Goal: Transaction & Acquisition: Purchase product/service

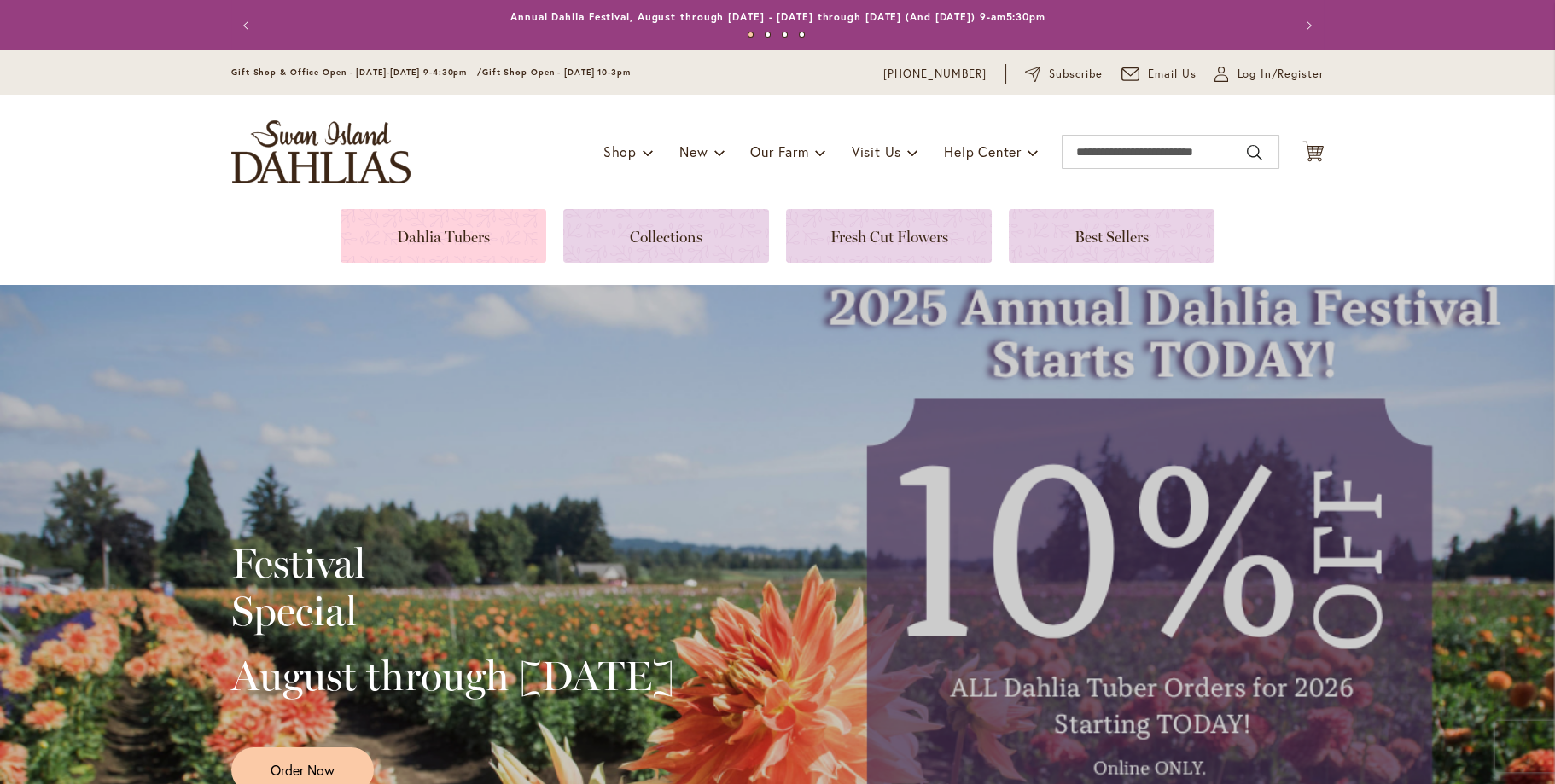
click at [405, 240] on link at bounding box center [443, 236] width 206 height 54
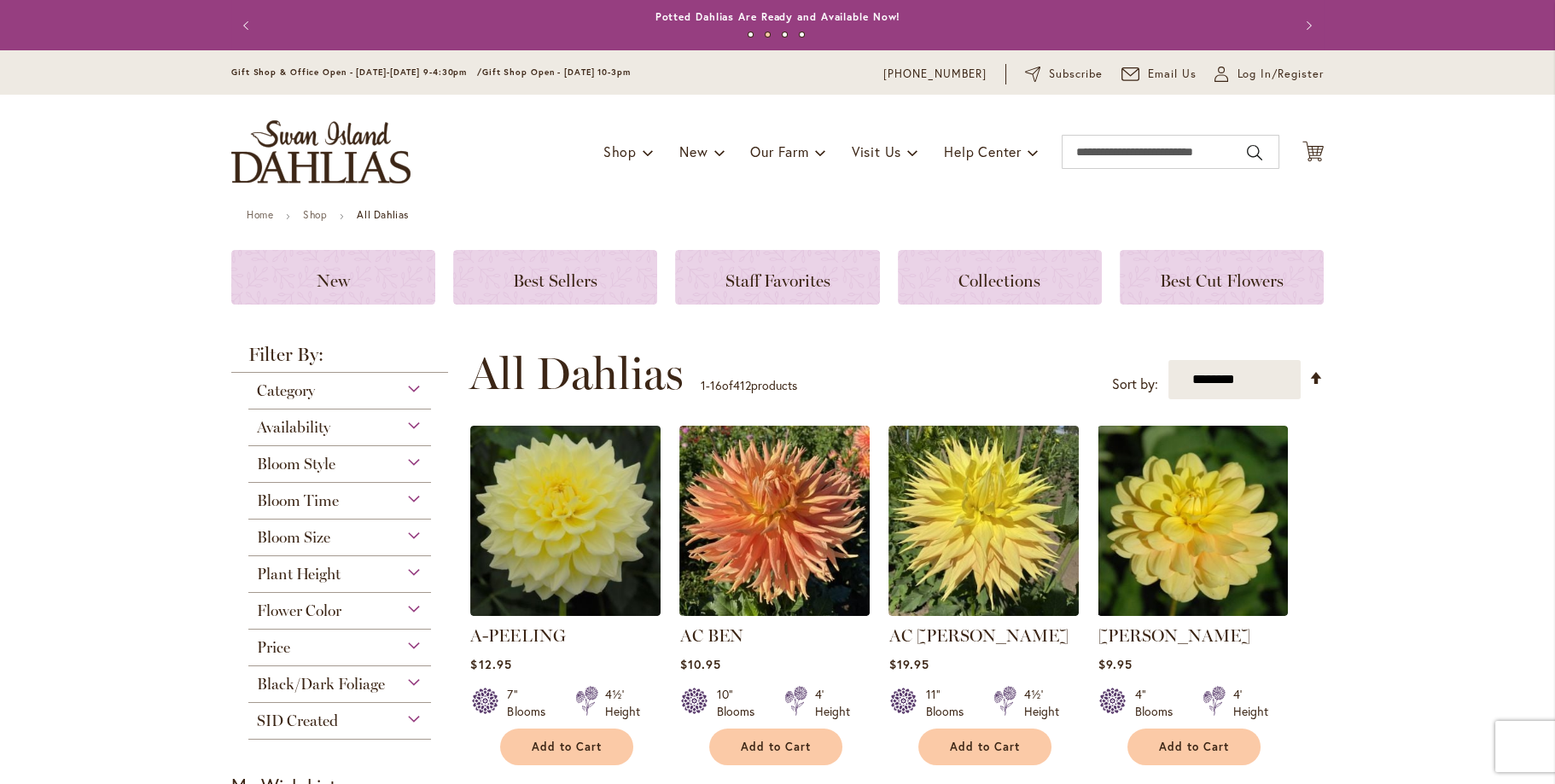
click at [407, 612] on div "Flower Color" at bounding box center [340, 606] width 183 height 27
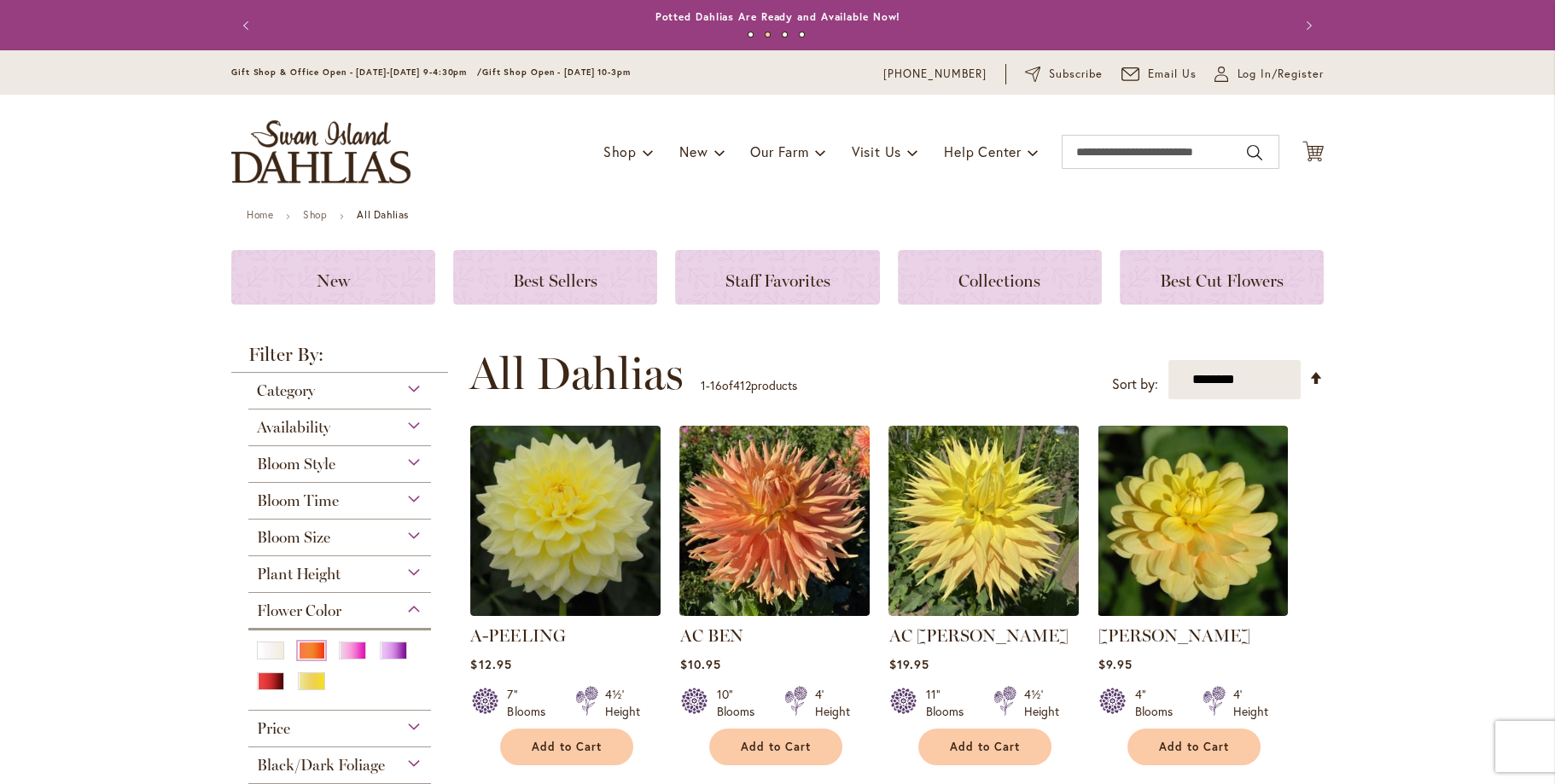
click at [308, 645] on div "Orange/Peach" at bounding box center [312, 650] width 27 height 18
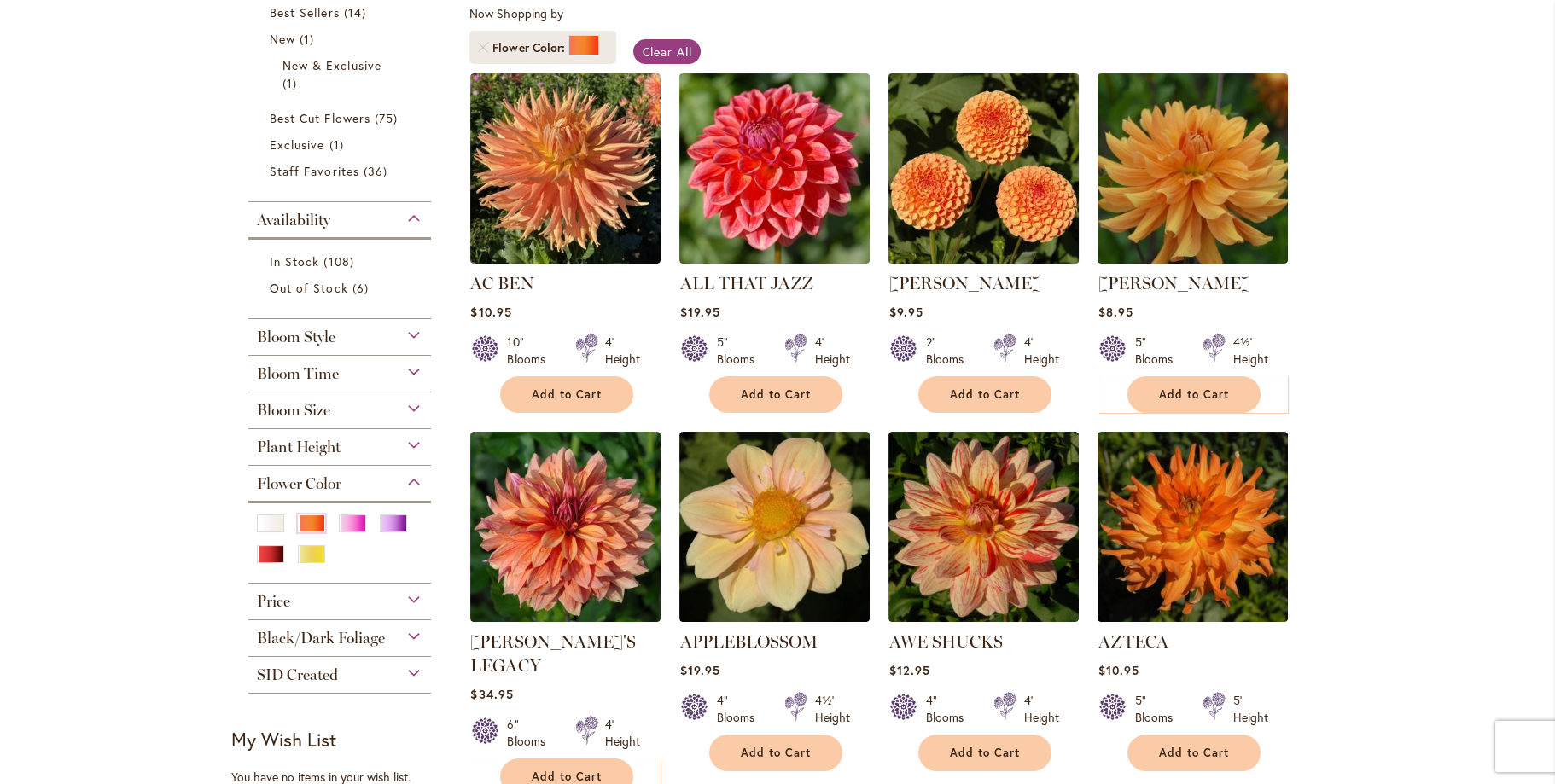
scroll to position [341, 0]
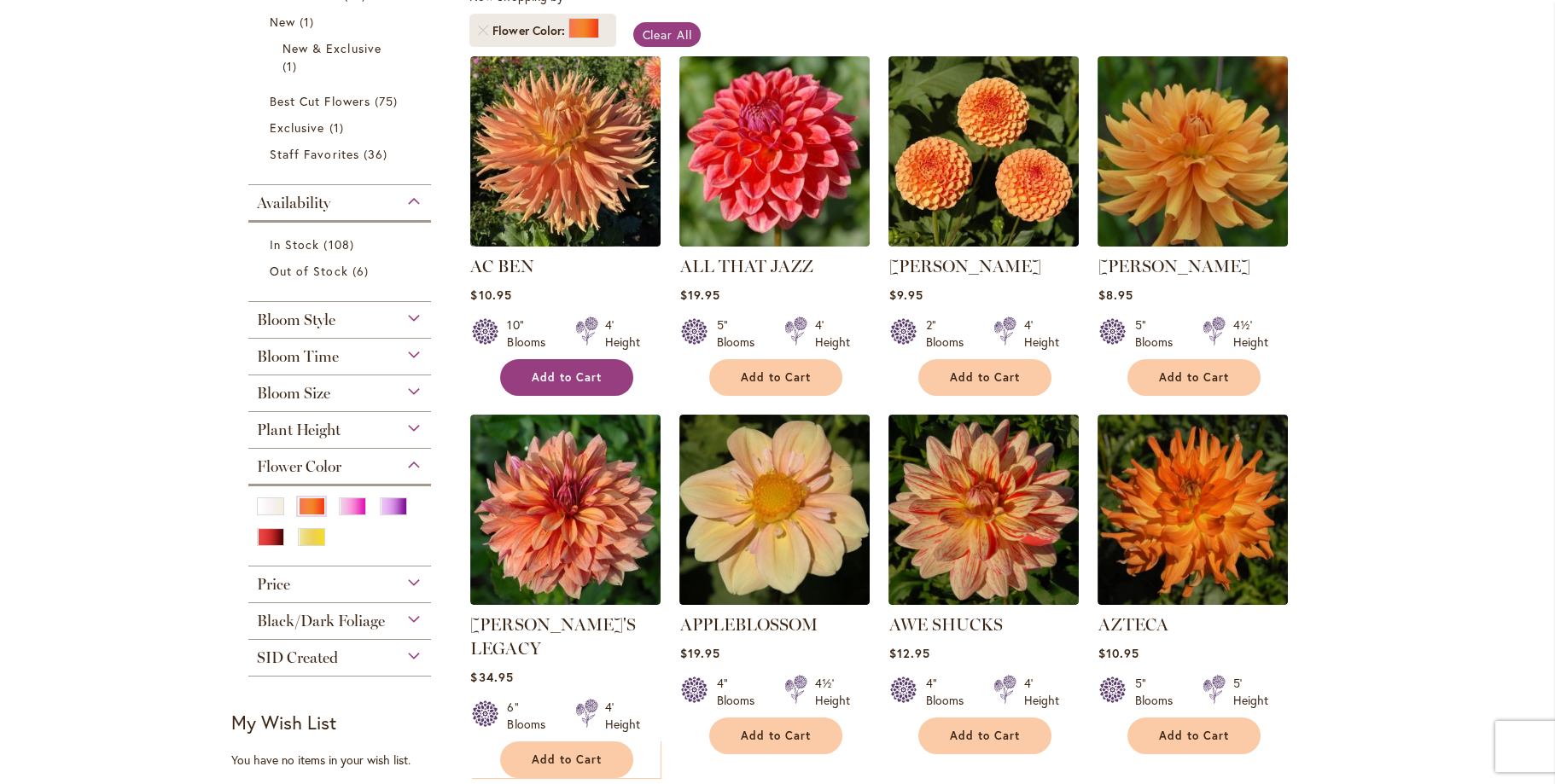
click at [567, 372] on span "Add to Cart" at bounding box center [566, 377] width 70 height 15
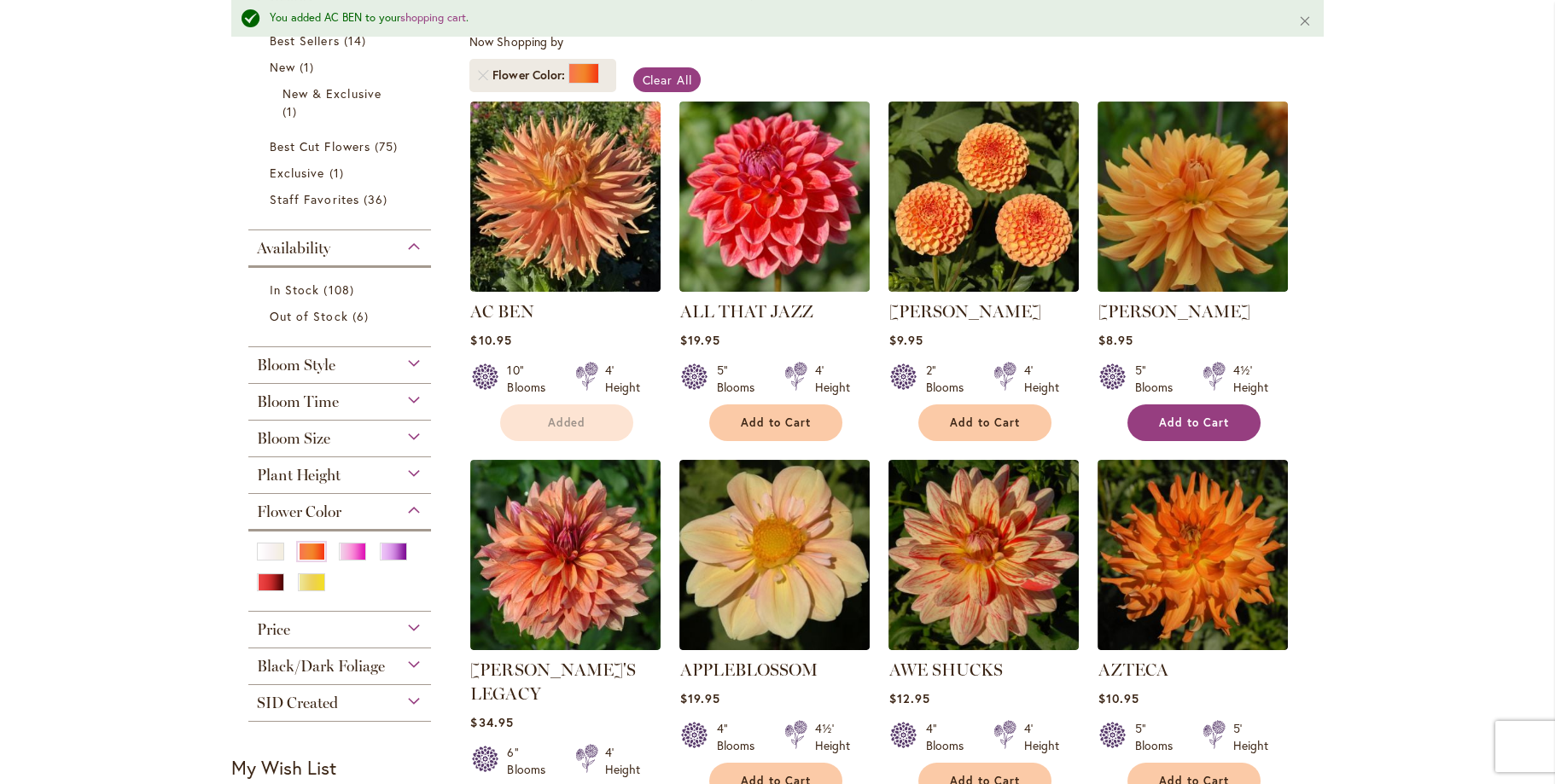
scroll to position [385, 0]
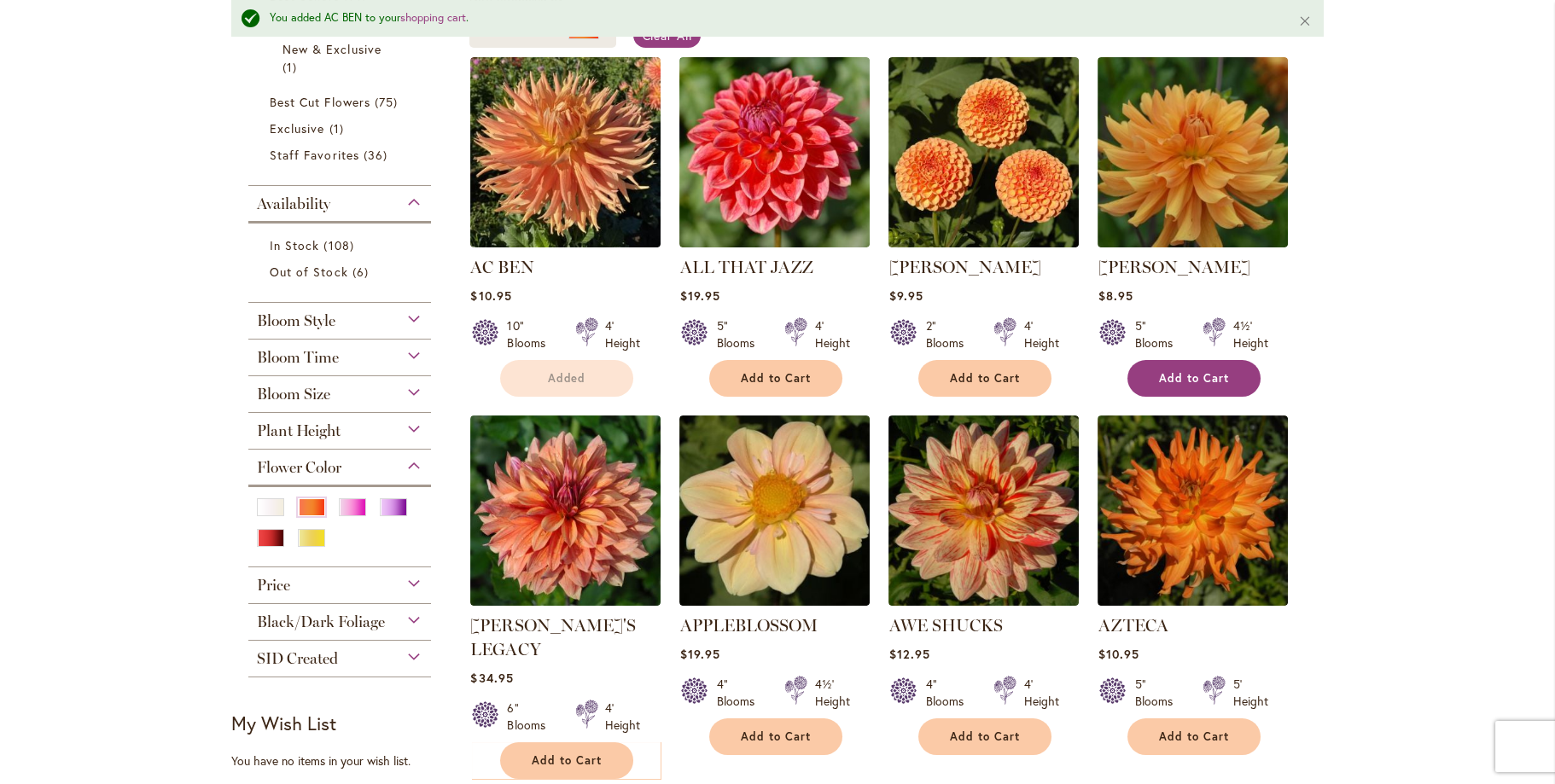
click at [1197, 372] on span "Add to Cart" at bounding box center [1194, 377] width 70 height 15
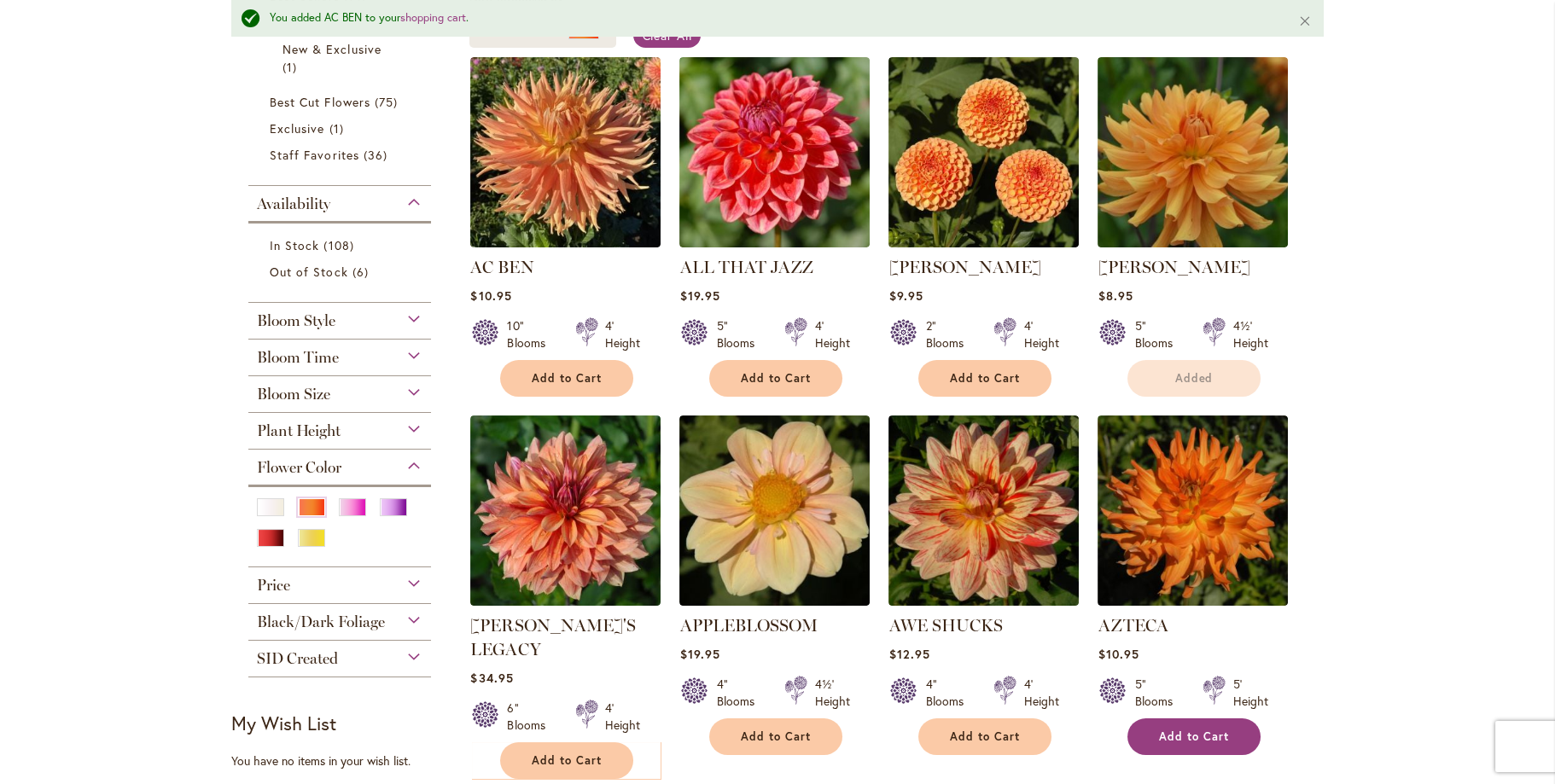
click at [1190, 734] on span "Add to Cart" at bounding box center [1194, 736] width 70 height 15
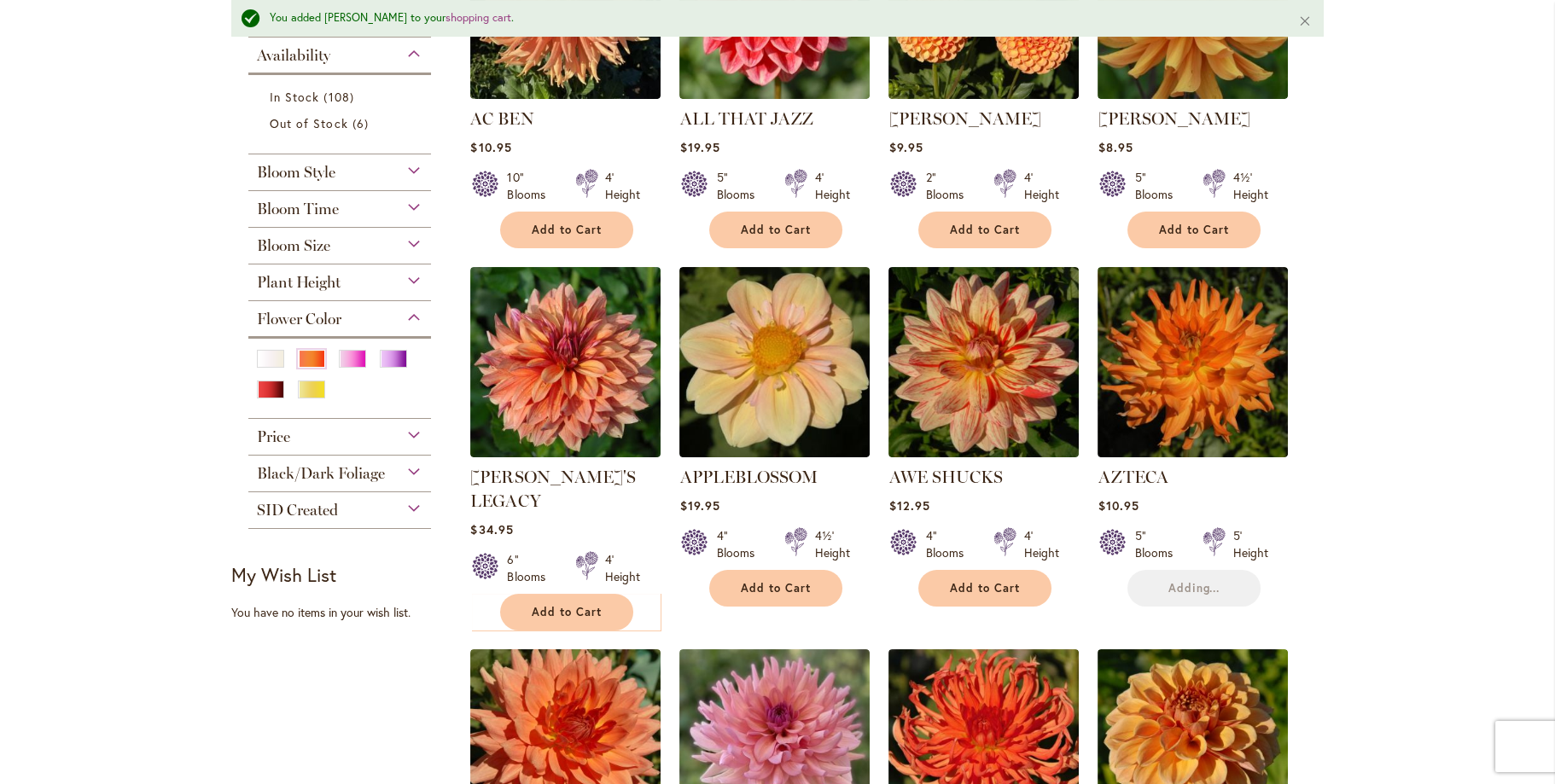
scroll to position [556, 0]
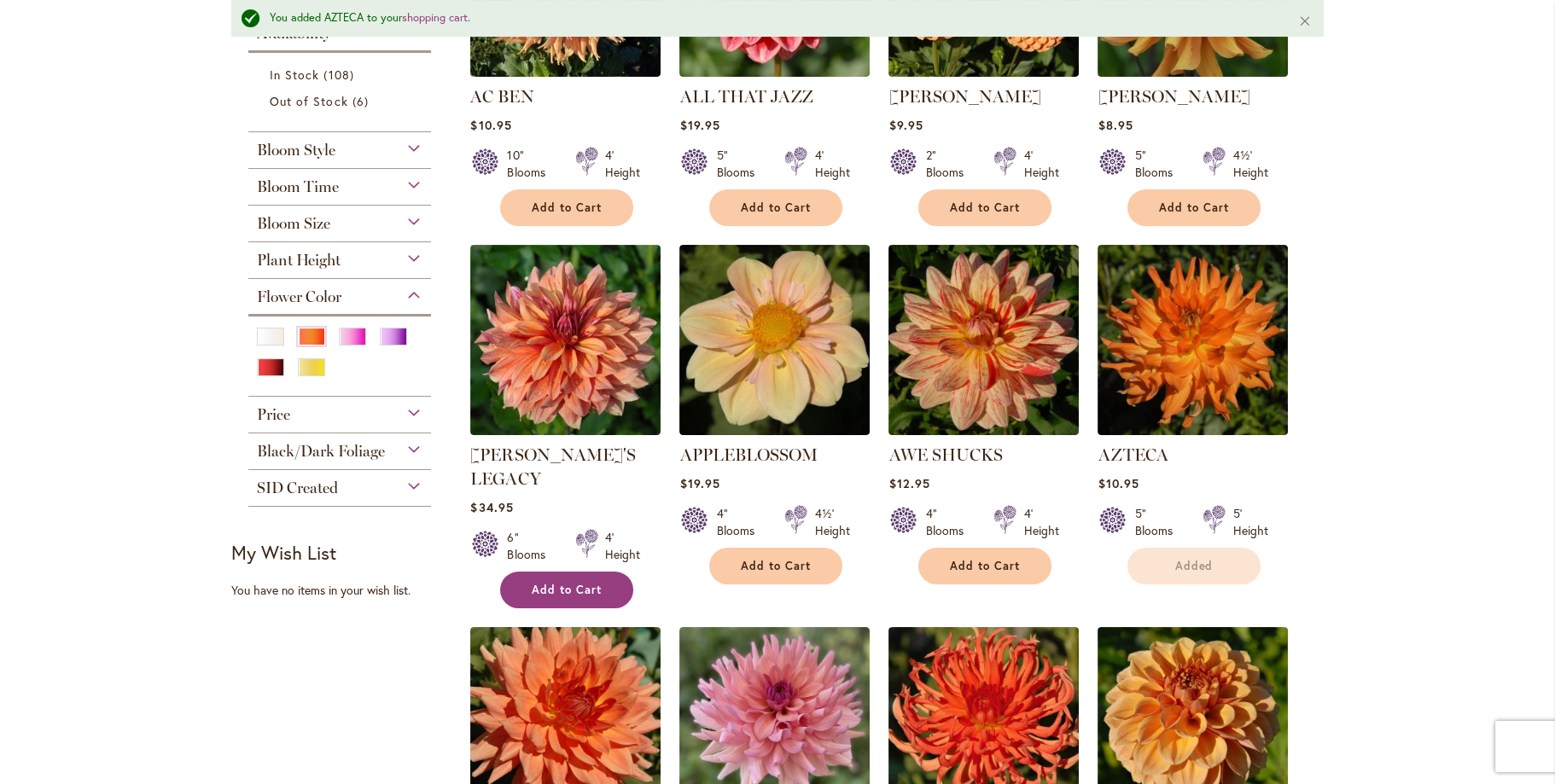
click at [557, 582] on span "Add to Cart" at bounding box center [566, 589] width 70 height 15
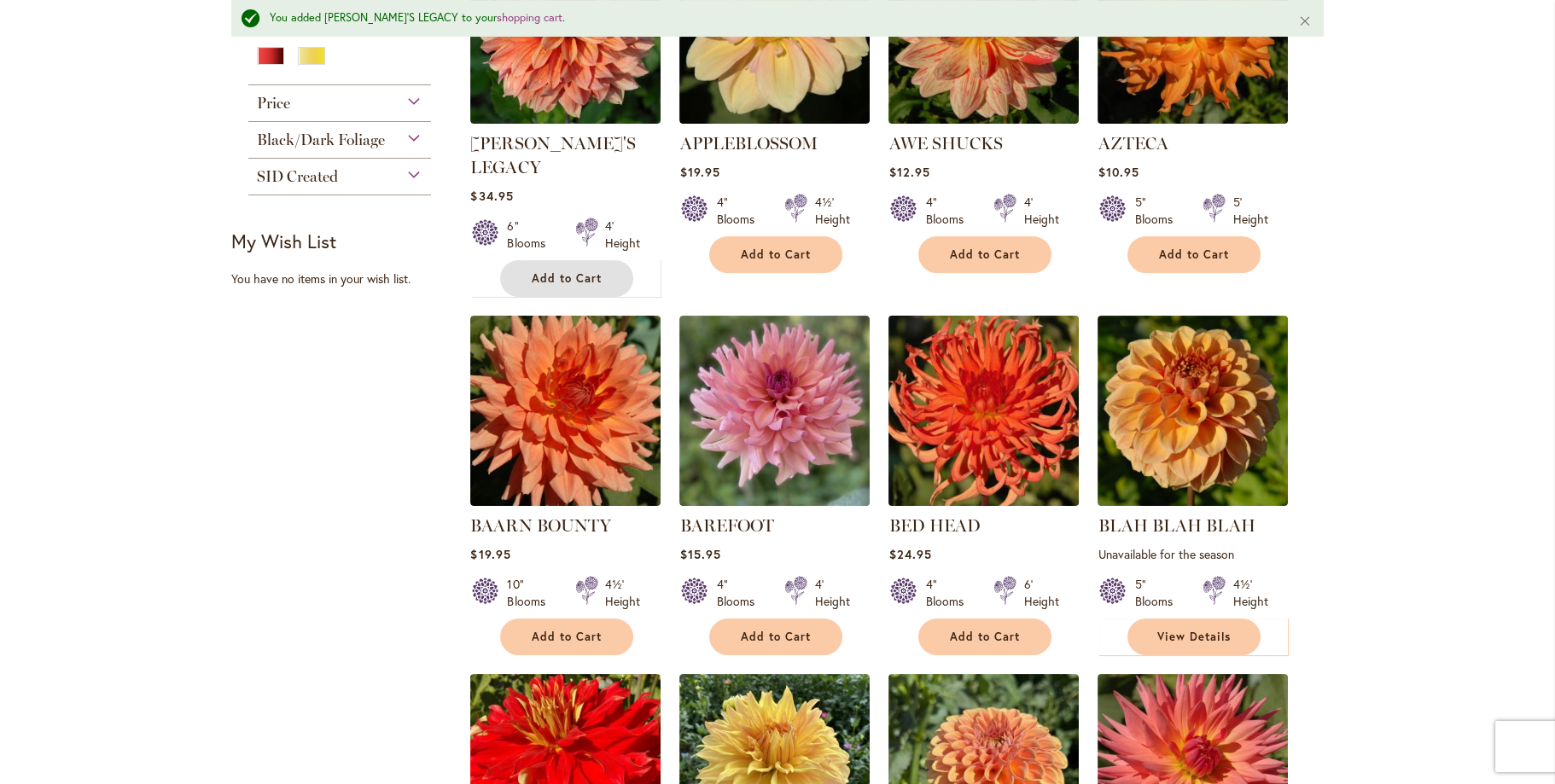
scroll to position [898, 0]
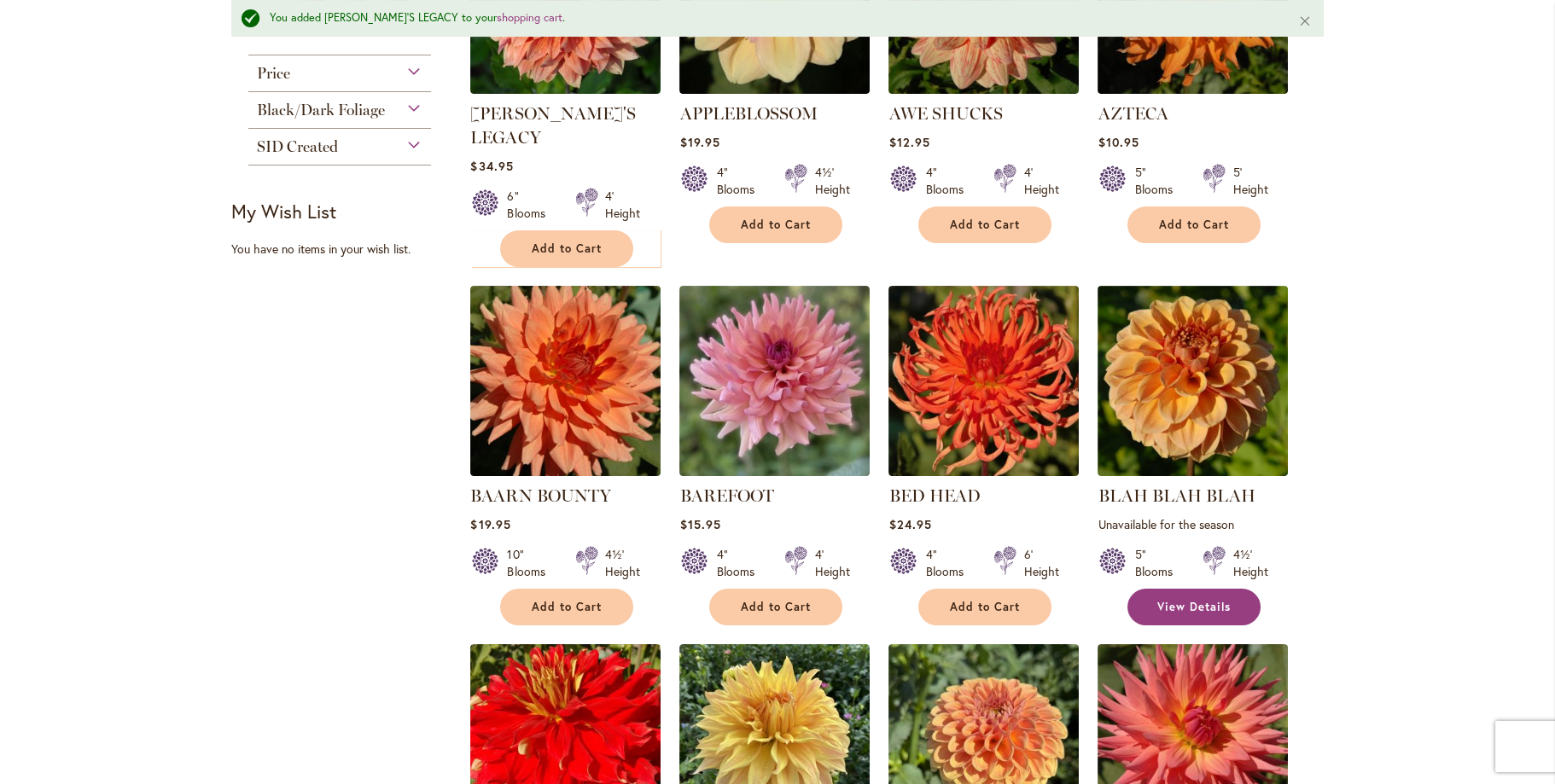
click at [1181, 600] on span "View Details" at bounding box center [1194, 606] width 73 height 15
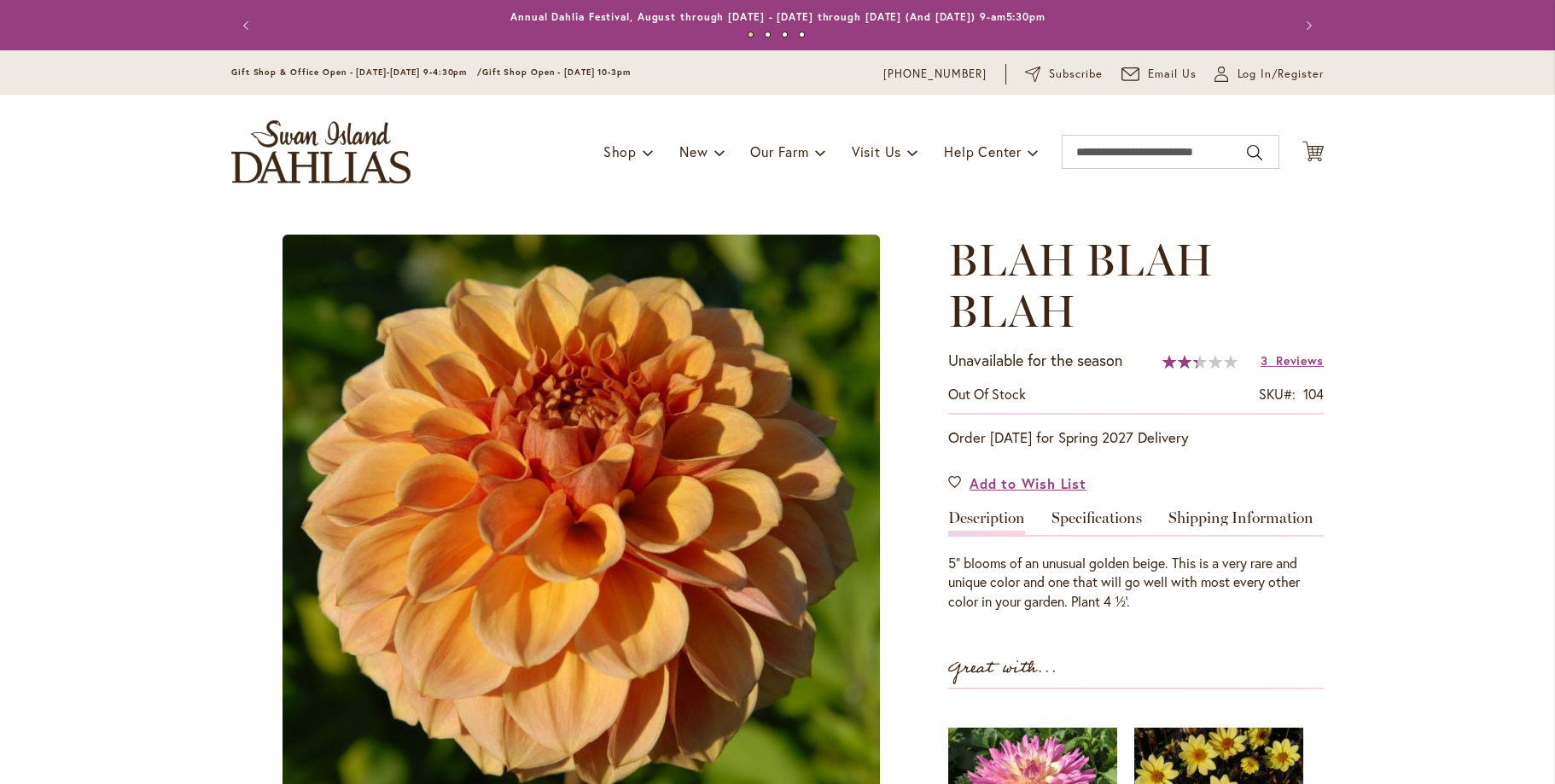
click at [779, 574] on img at bounding box center [581, 533] width 597 height 597
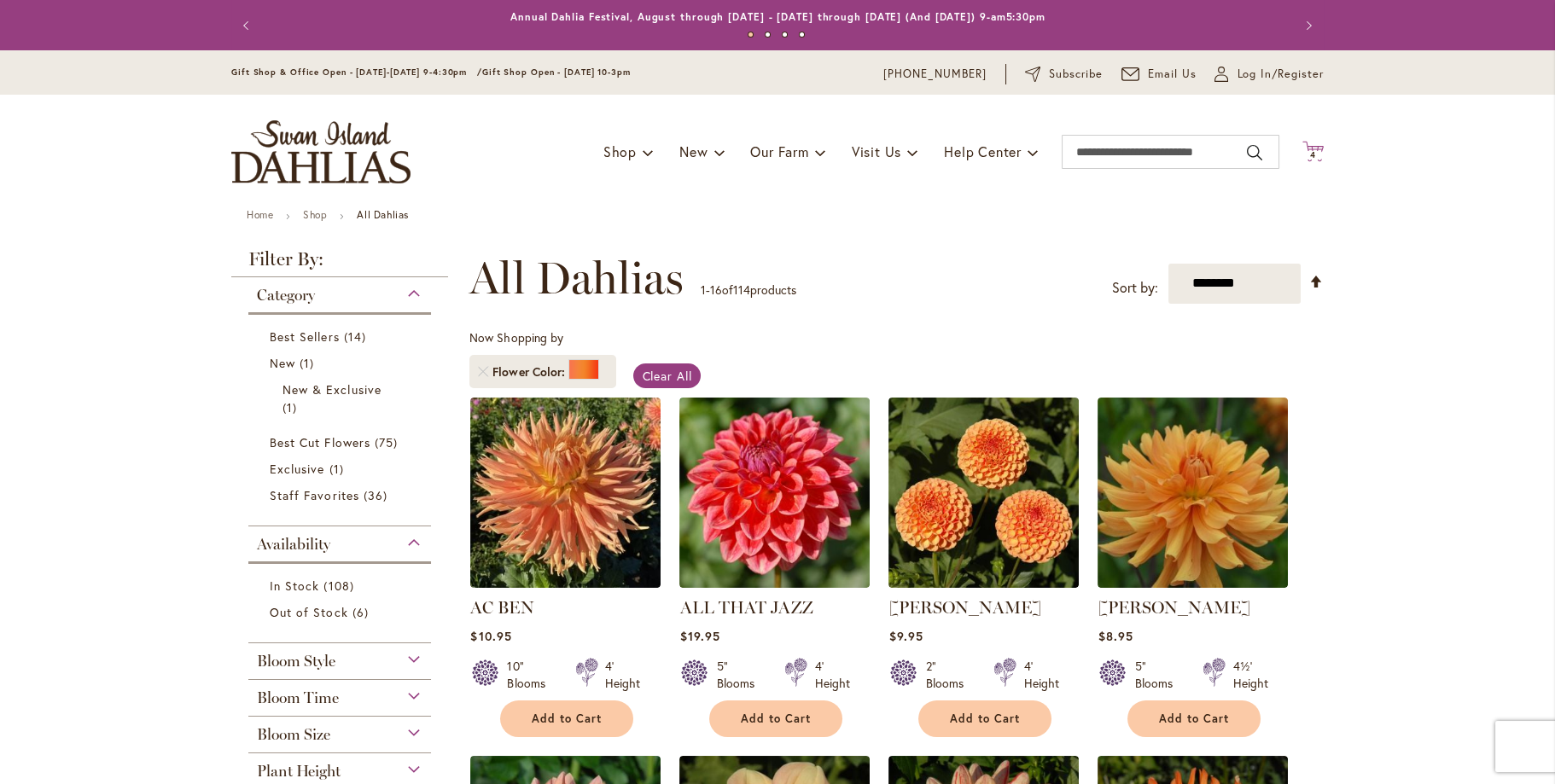
click at [1302, 149] on icon "Cart .cls-1 { fill: #231f20; }" at bounding box center [1312, 151] width 21 height 21
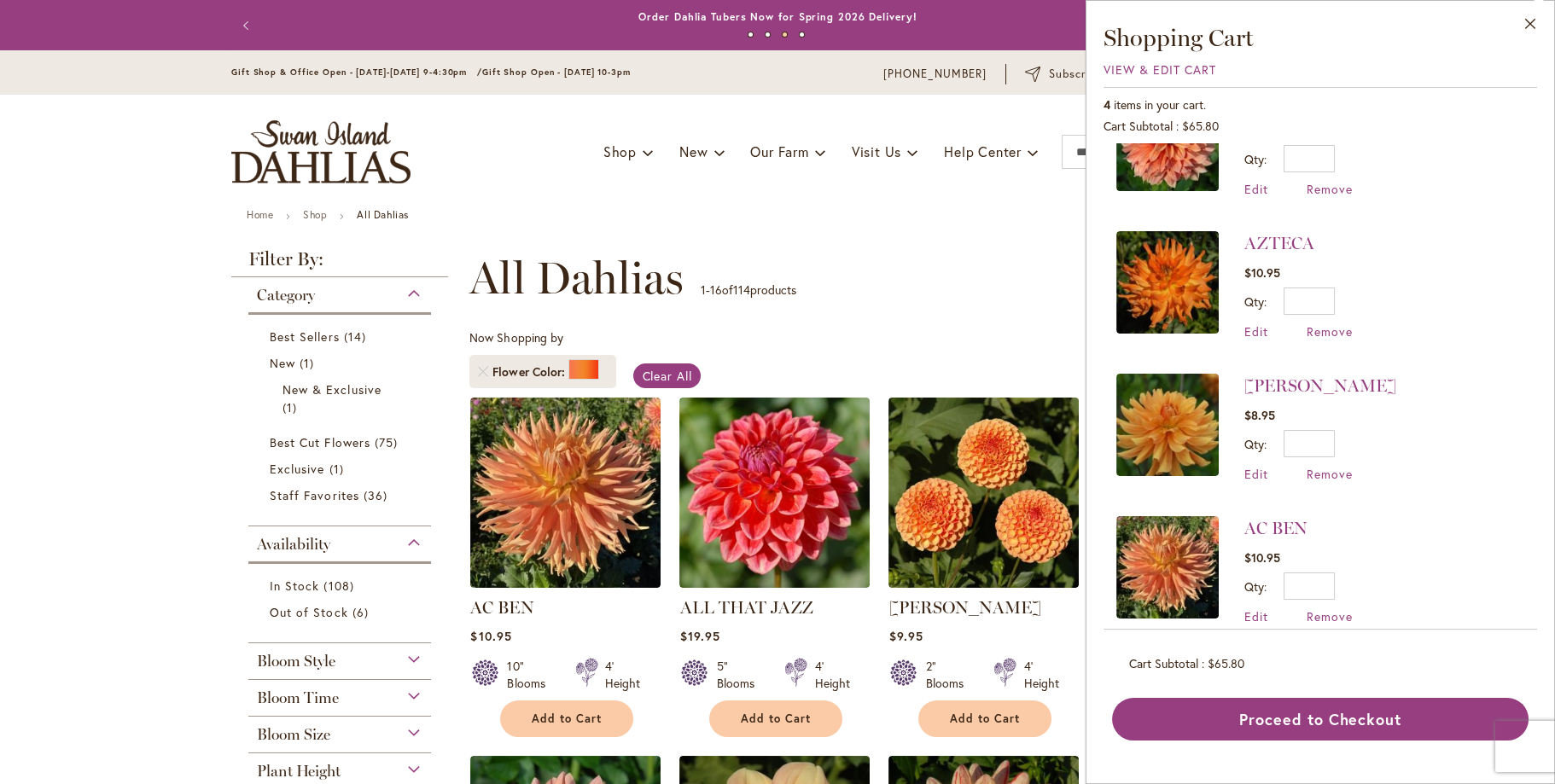
scroll to position [89, 0]
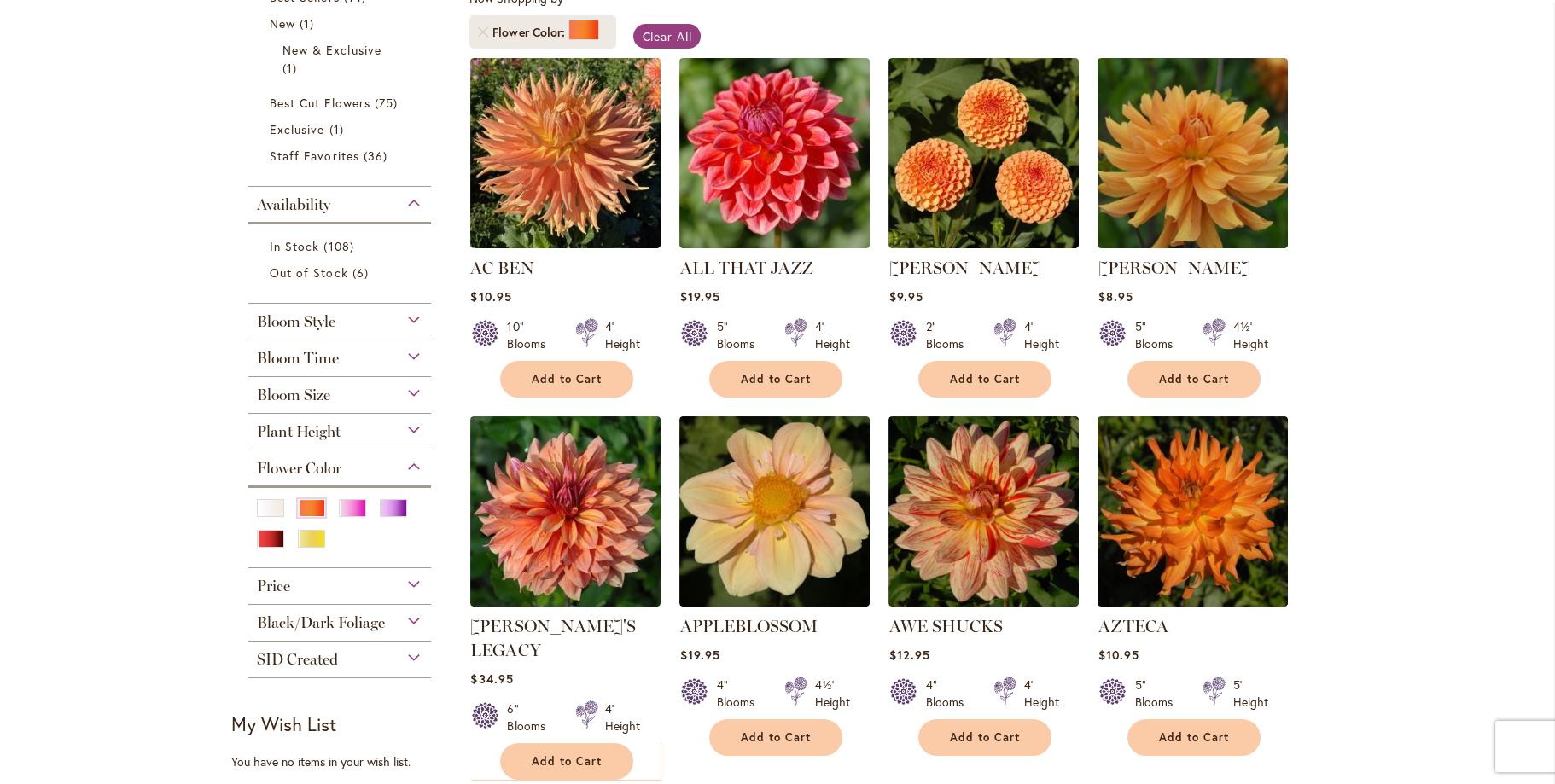
scroll to position [341, 0]
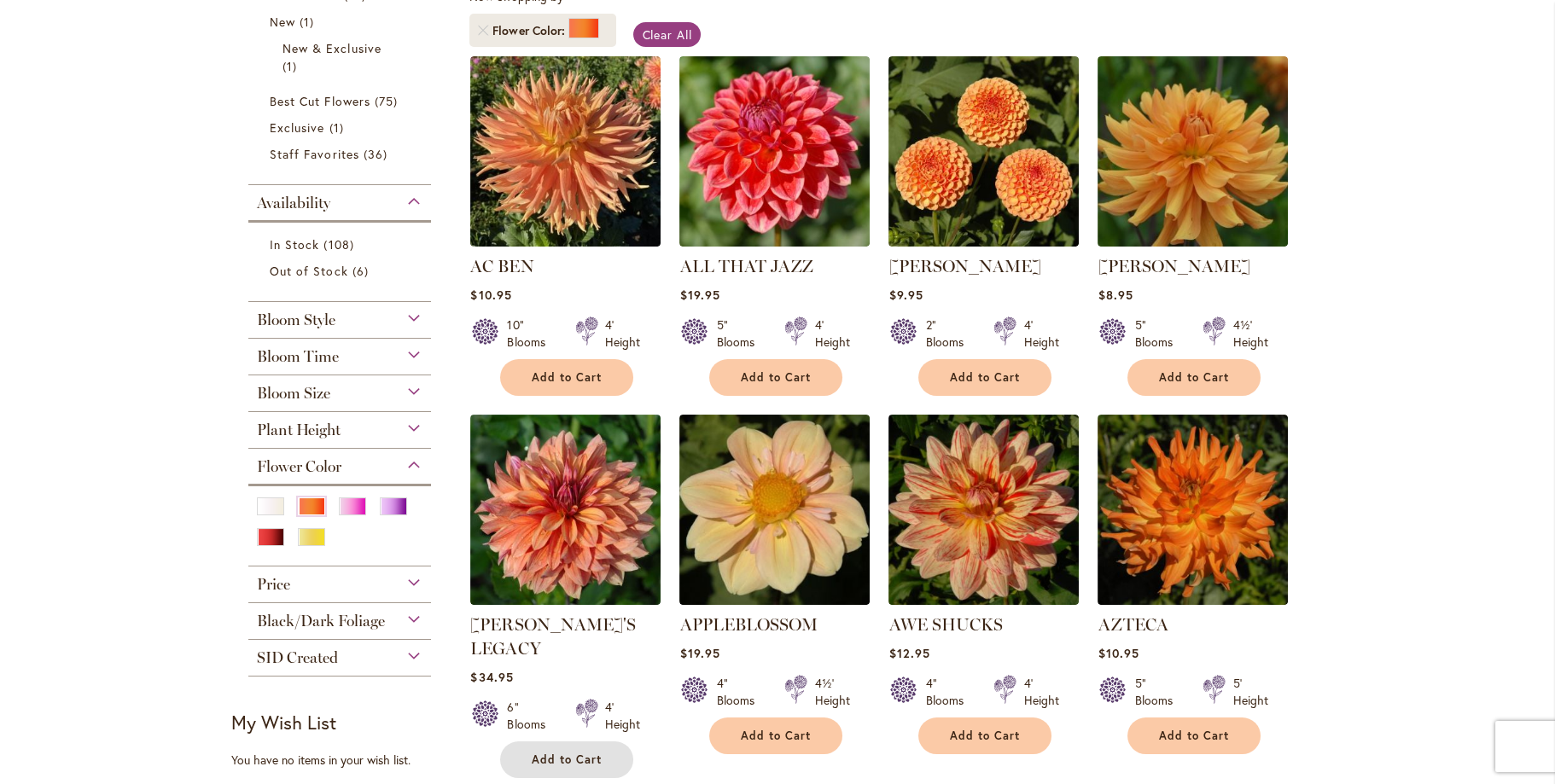
click at [541, 752] on span "Add to Cart" at bounding box center [566, 759] width 70 height 15
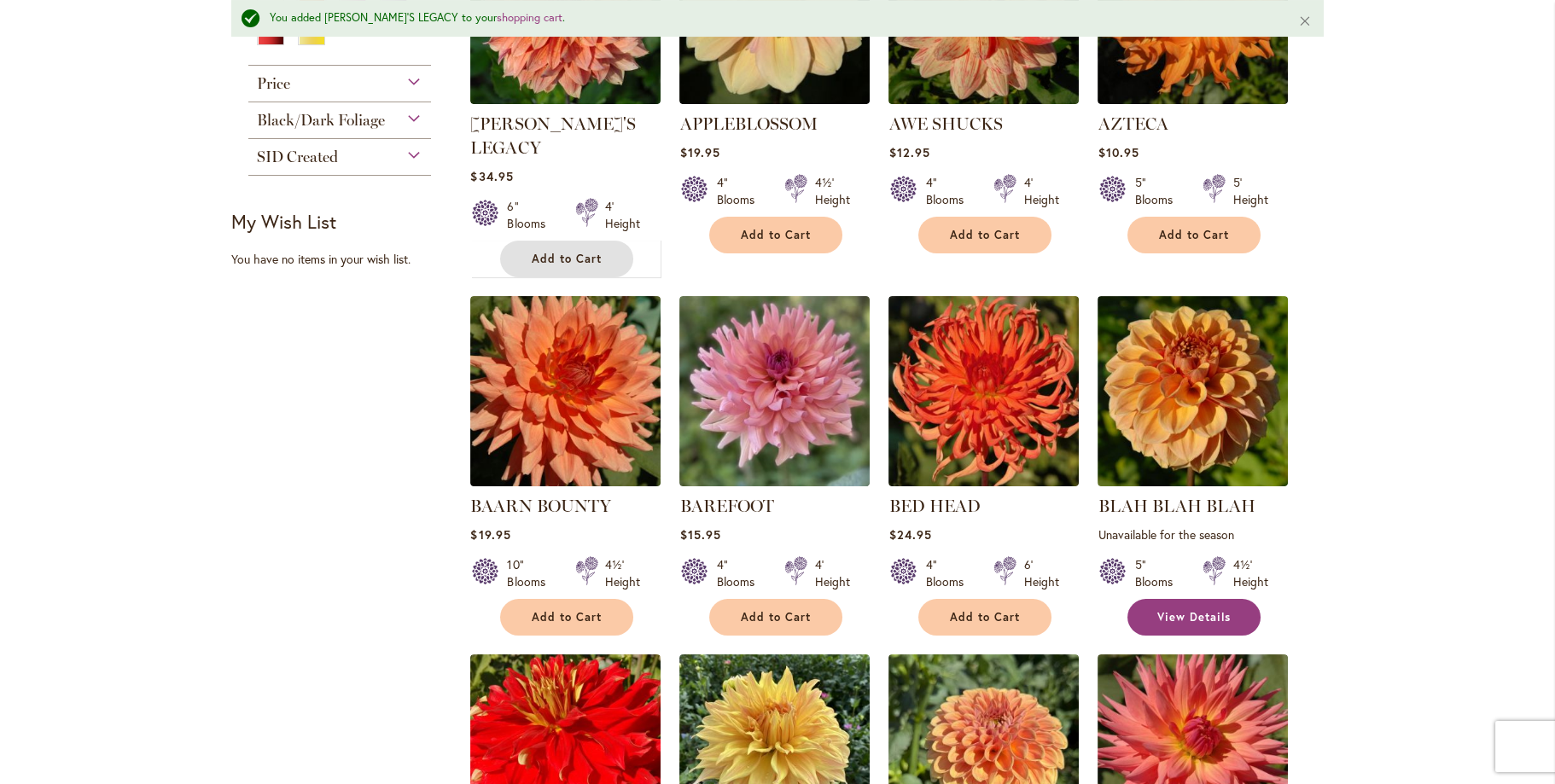
scroll to position [898, 0]
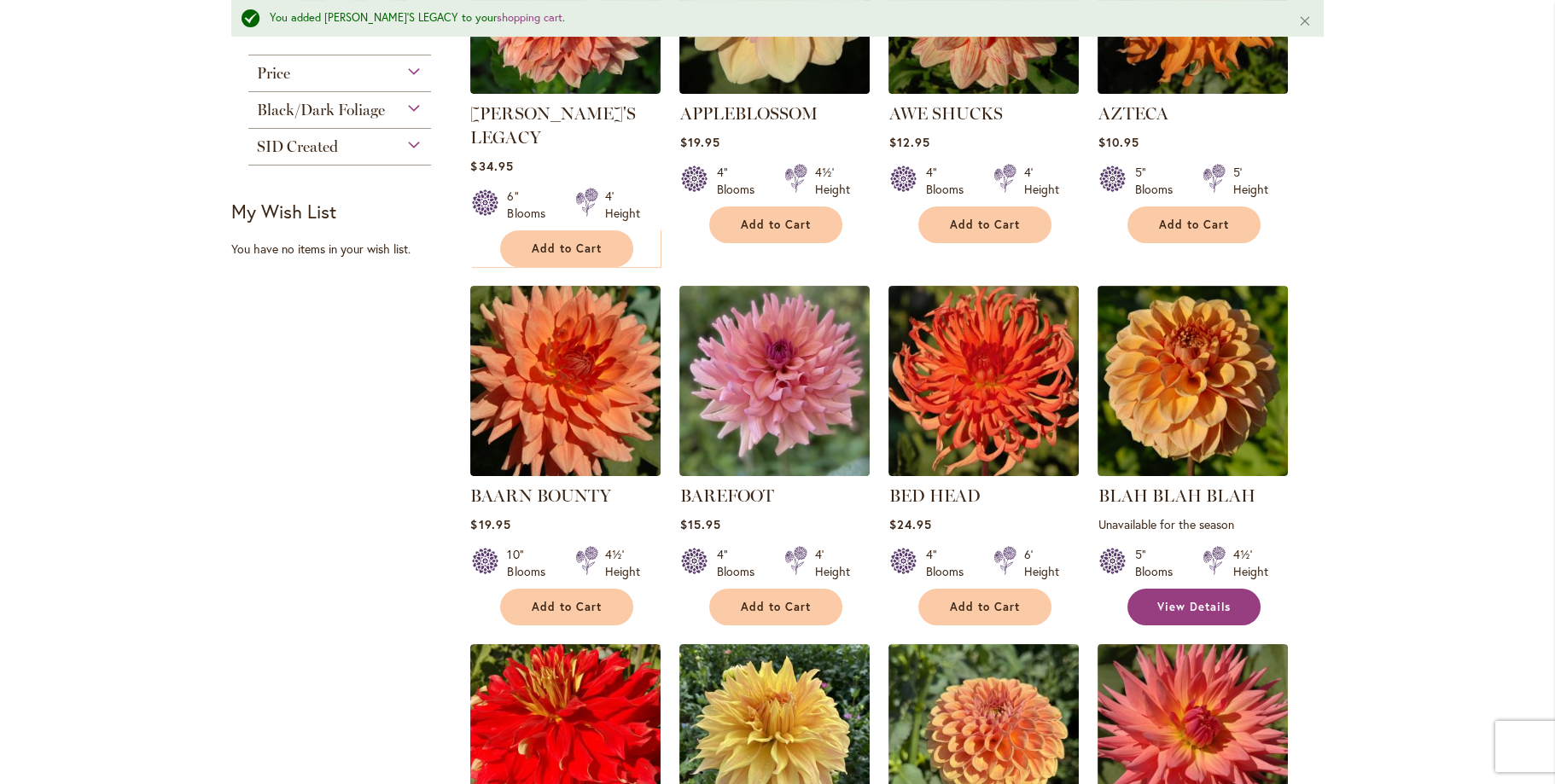
click at [1167, 600] on span "View Details" at bounding box center [1194, 606] width 73 height 15
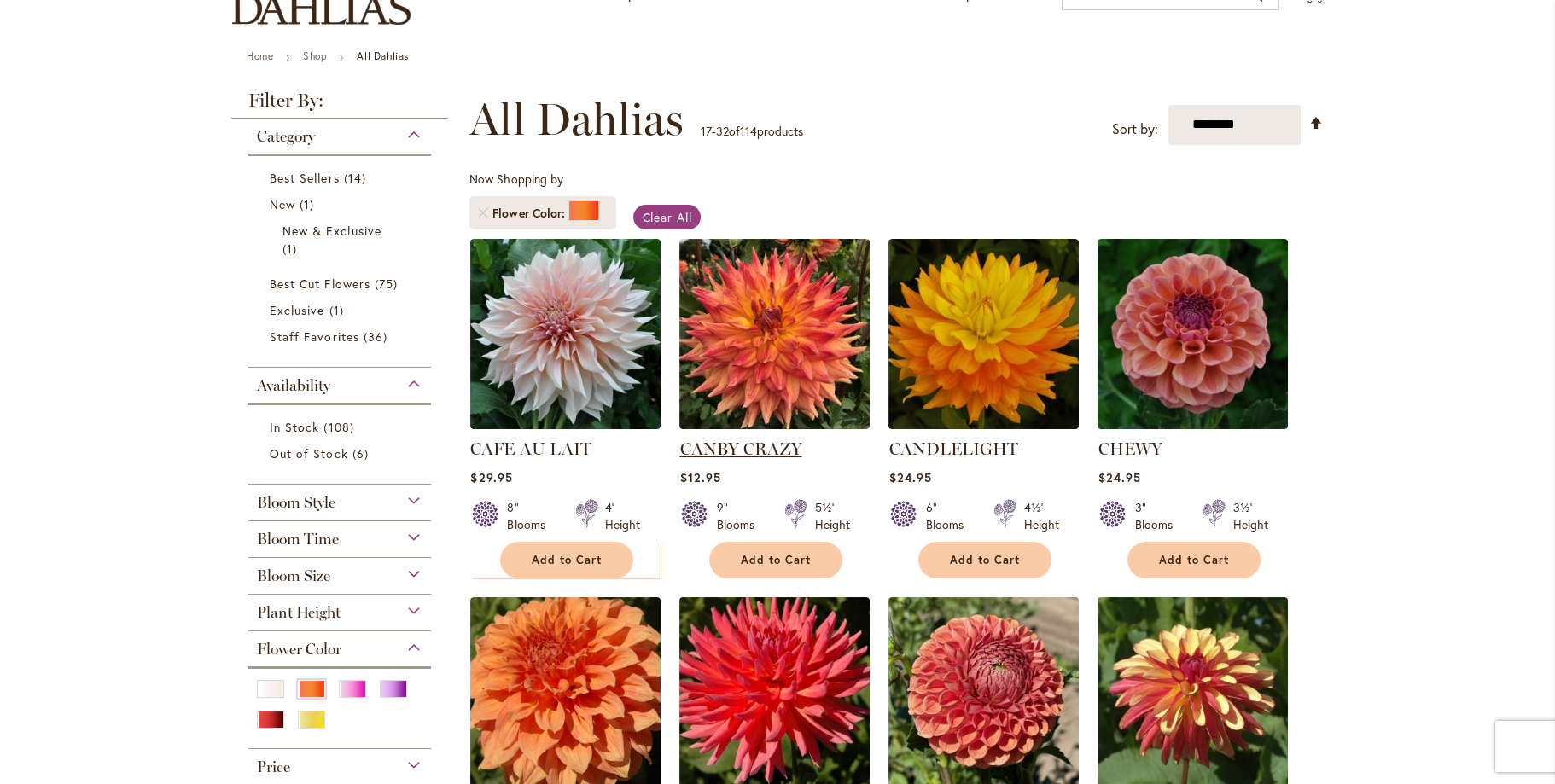
scroll to position [171, 0]
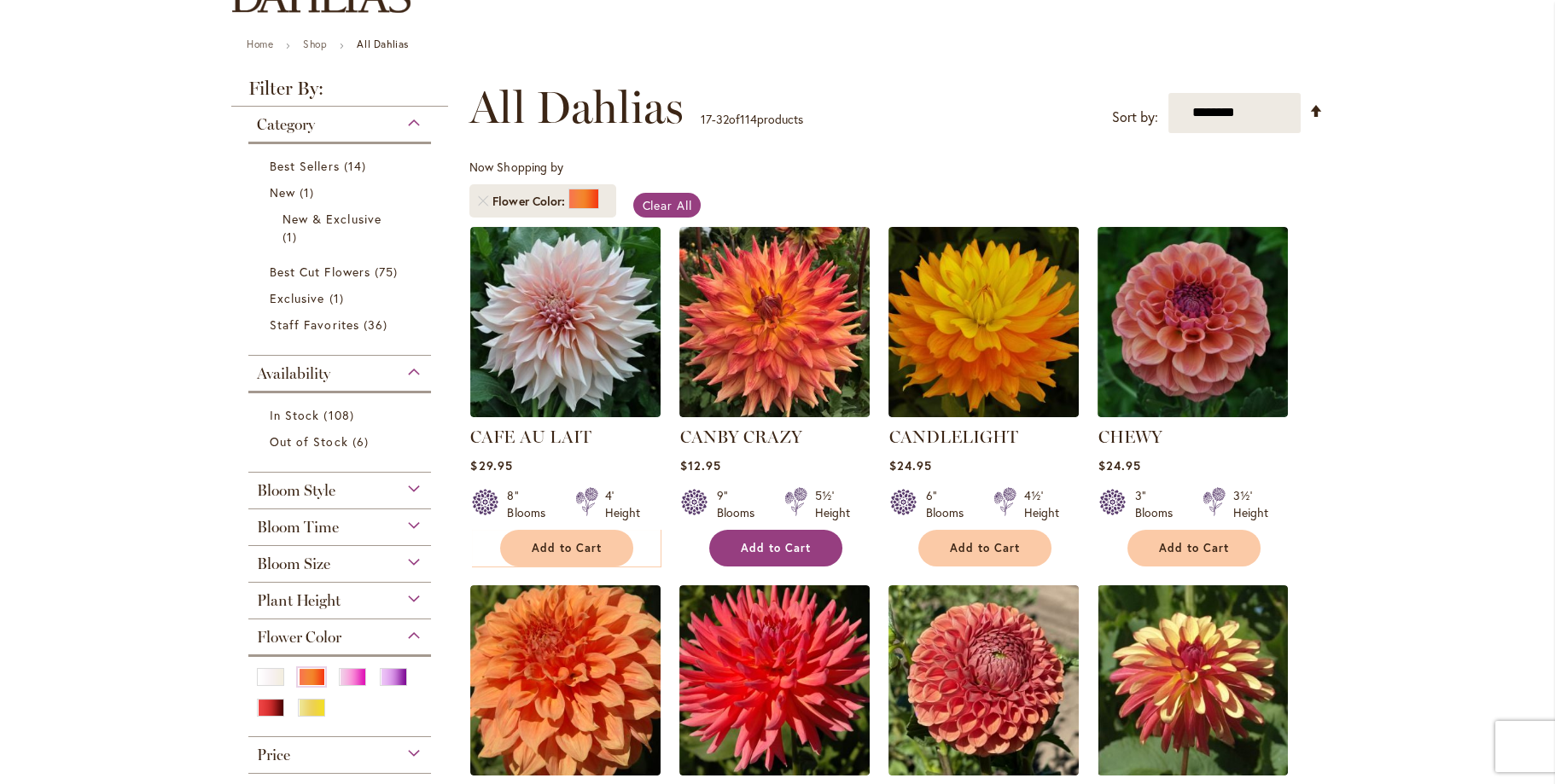
click at [783, 550] on span "Add to Cart" at bounding box center [776, 547] width 70 height 15
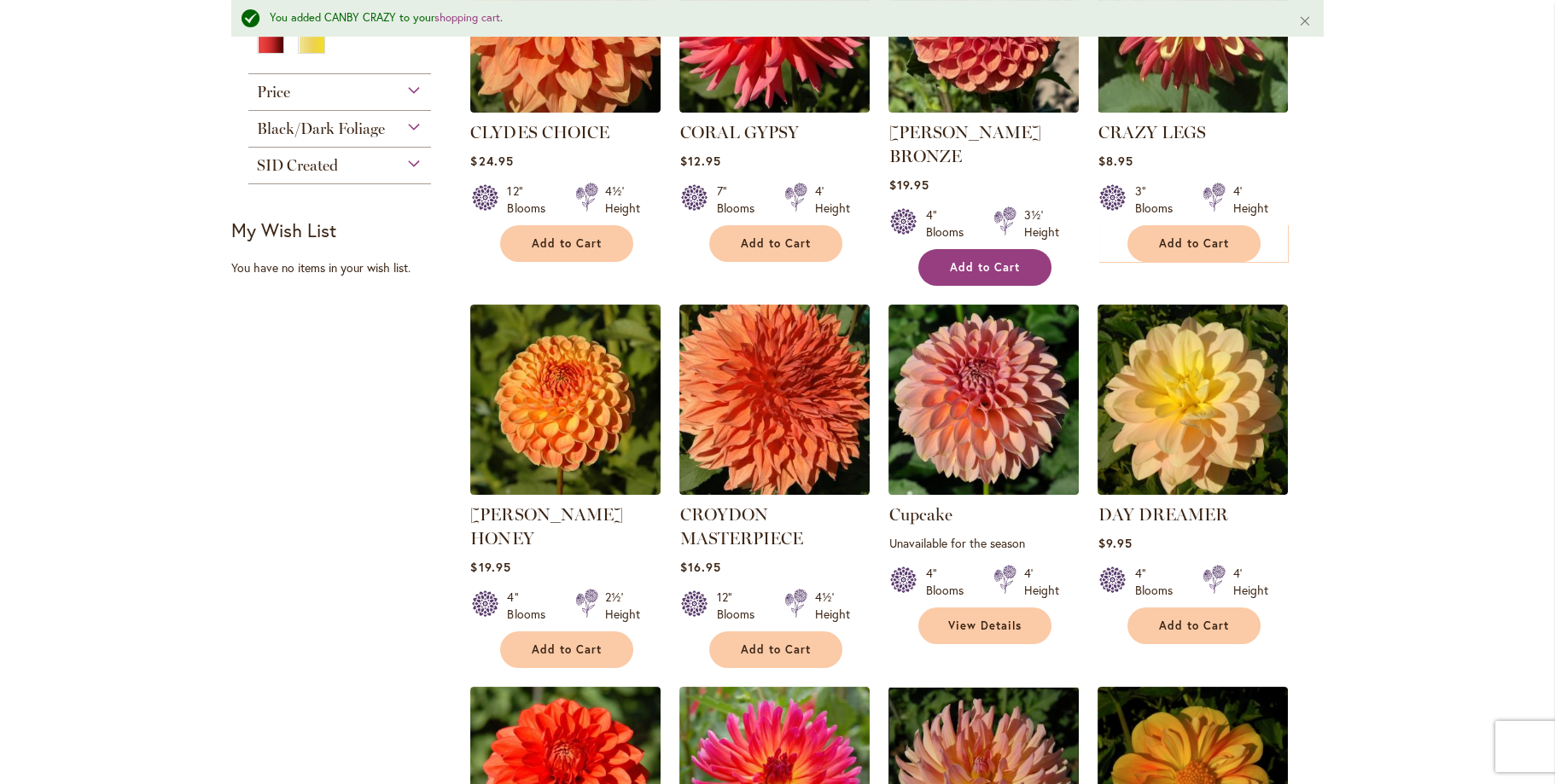
scroll to position [983, 0]
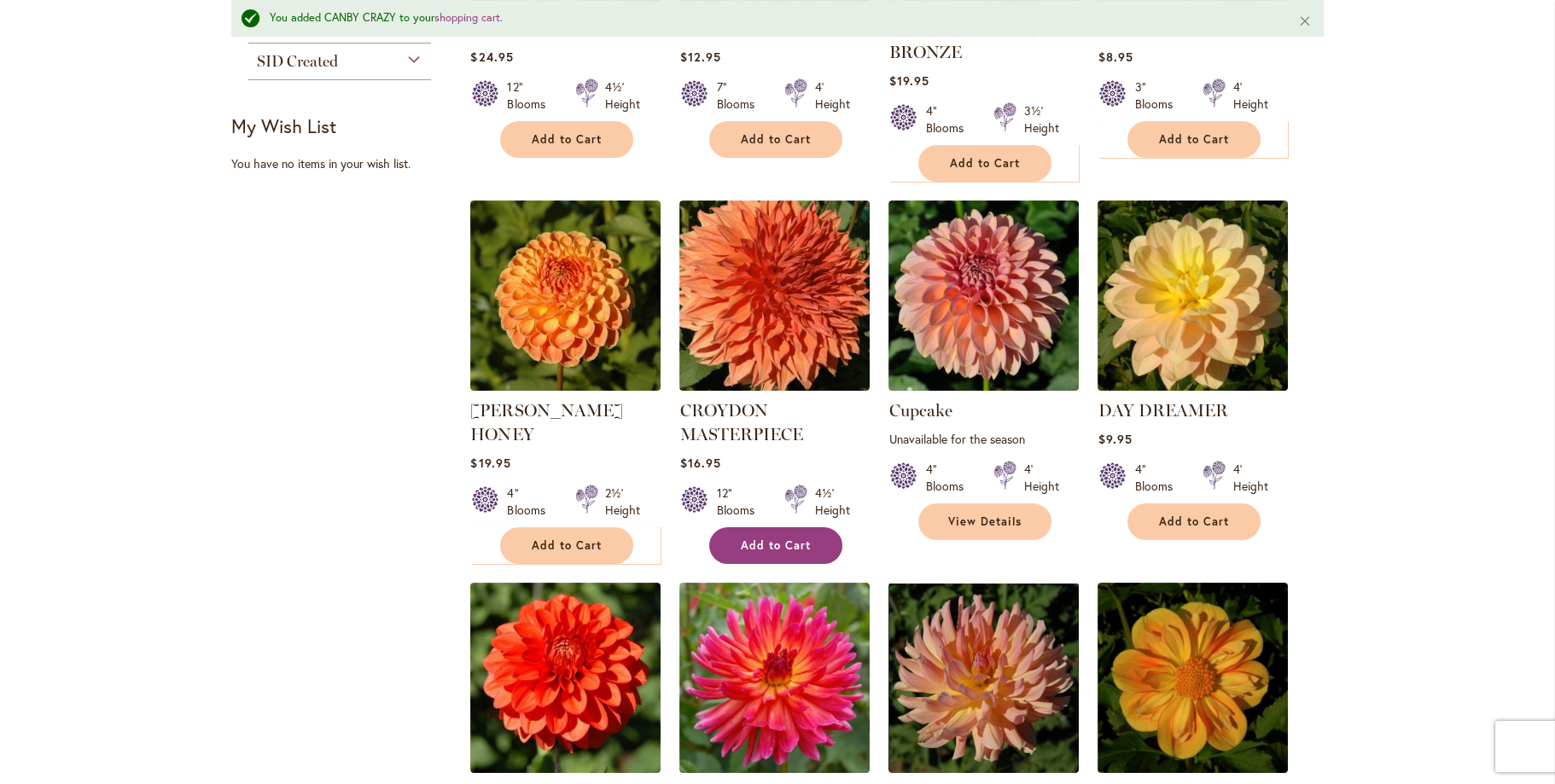
click at [764, 538] on span "Add to Cart" at bounding box center [776, 545] width 70 height 15
click at [1006, 514] on span "View Details" at bounding box center [985, 521] width 73 height 15
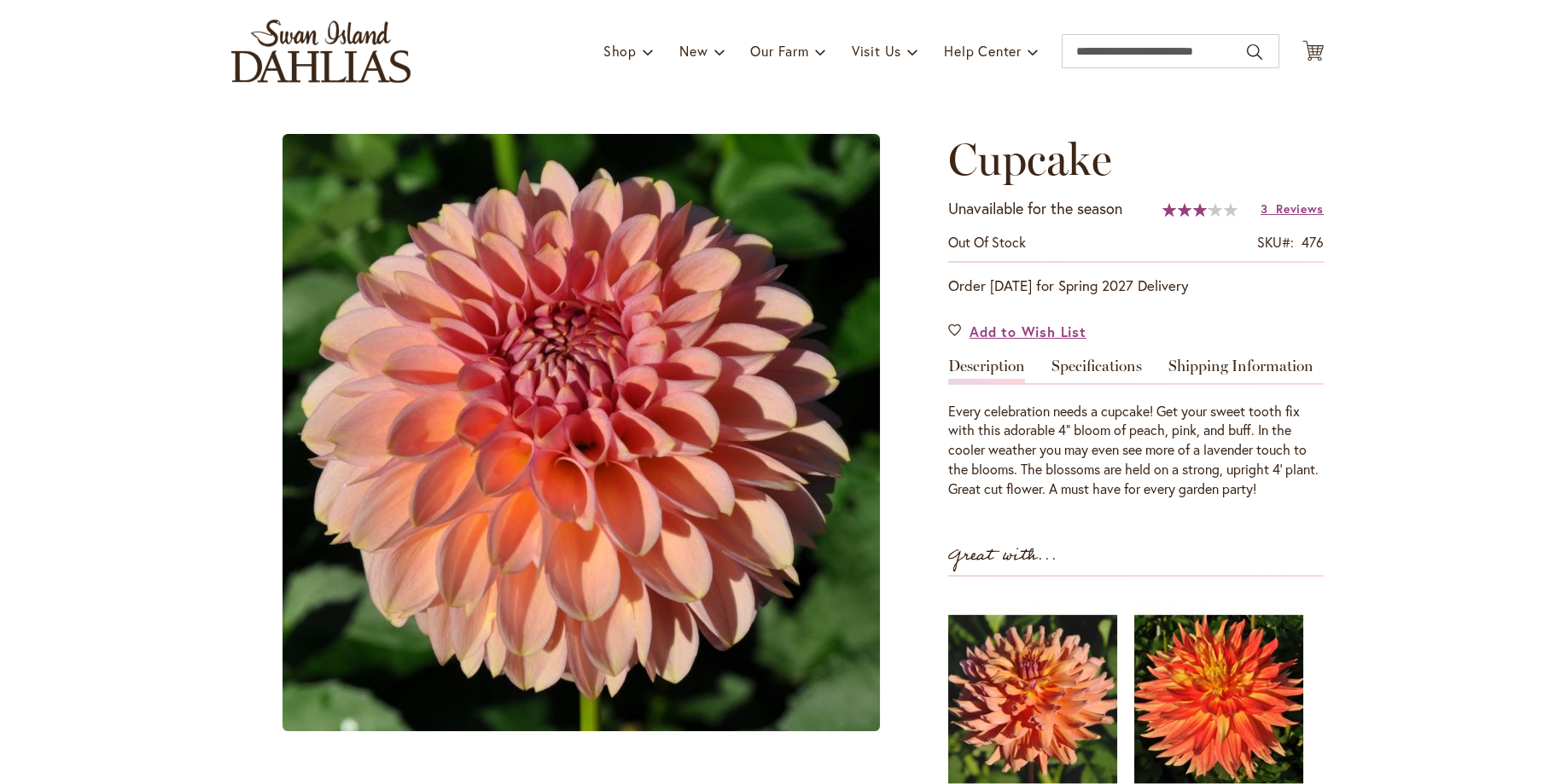
scroll to position [231, 0]
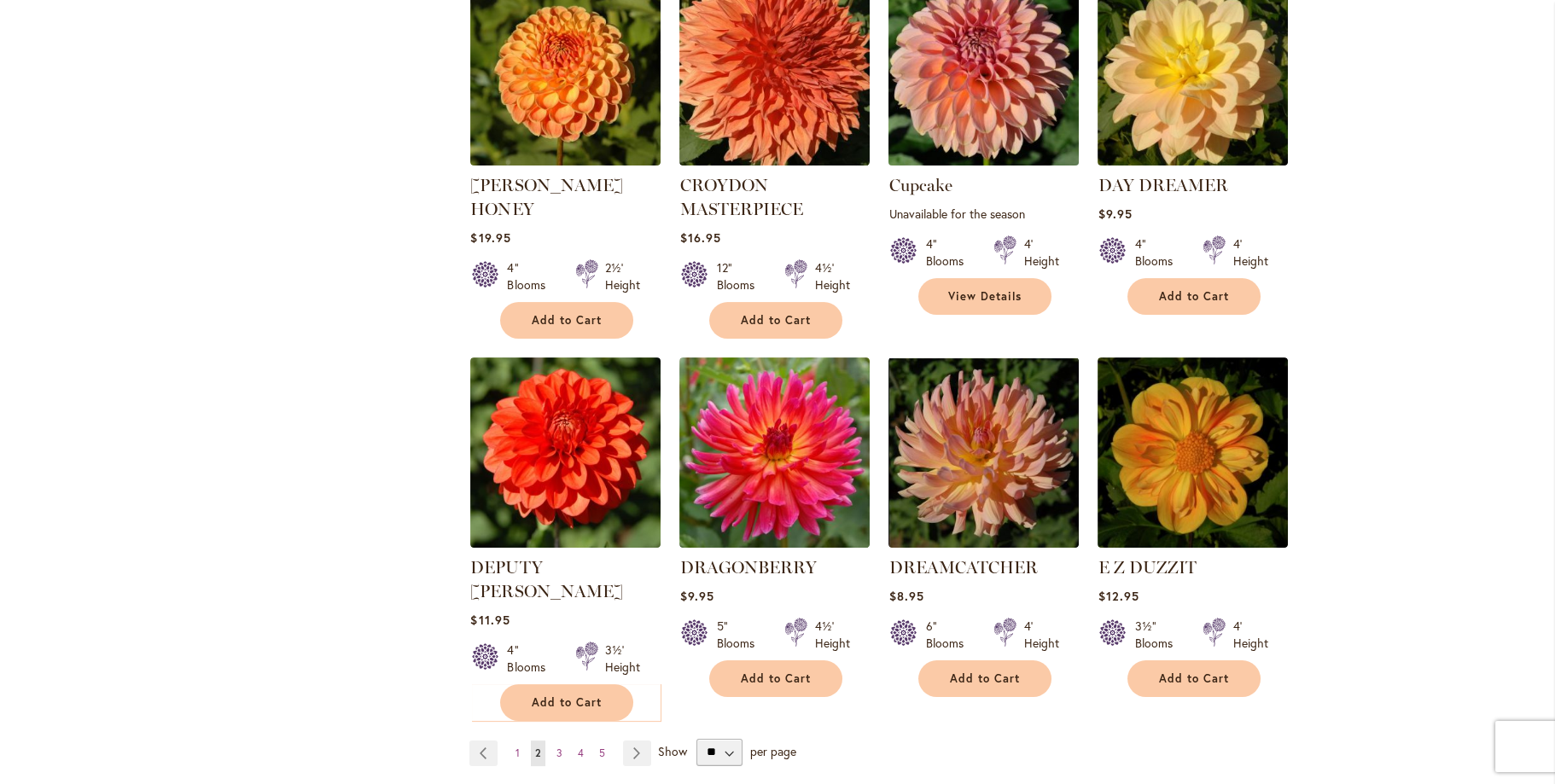
scroll to position [1194, 0]
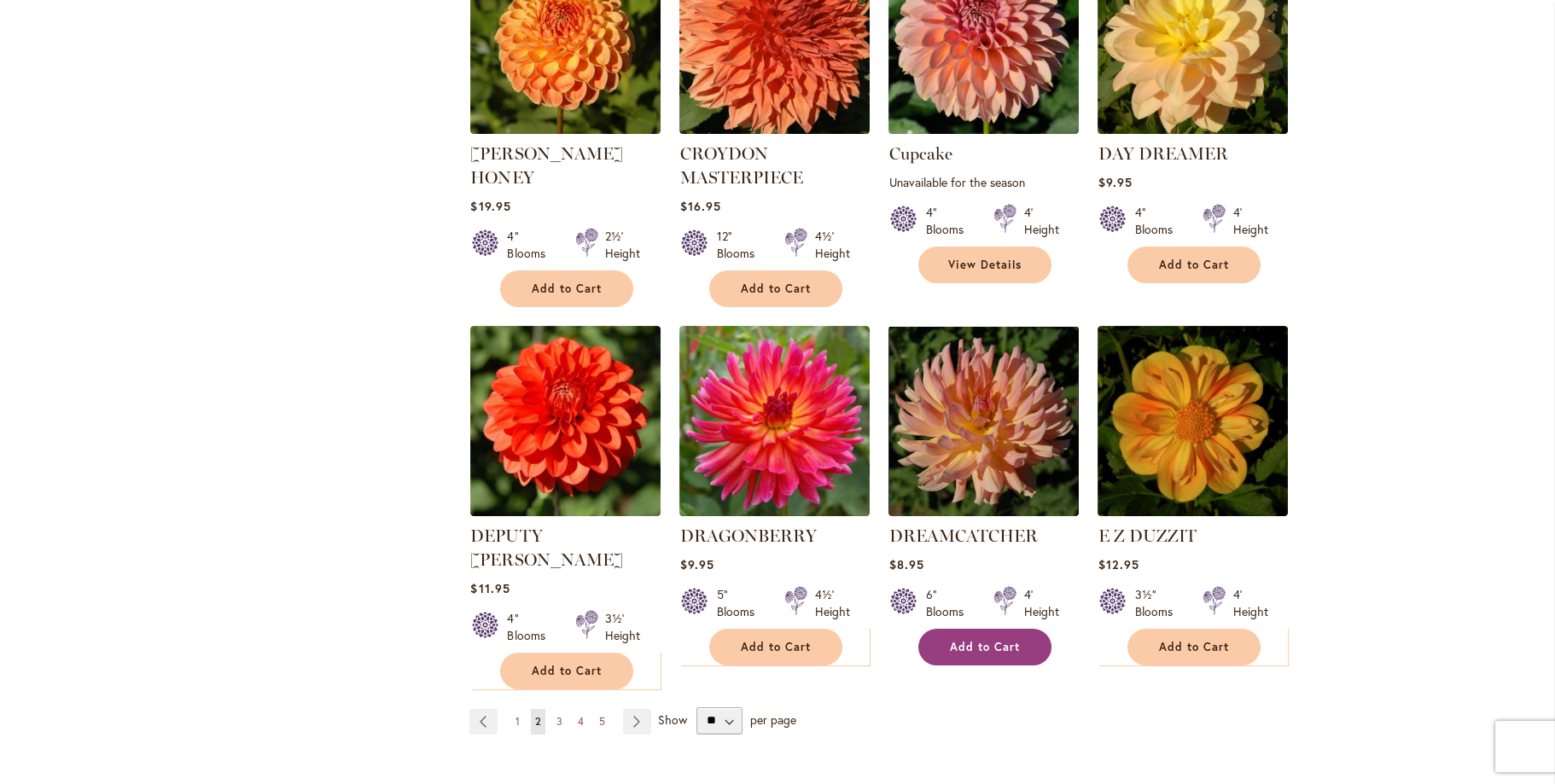
click at [1002, 640] on span "Add to Cart" at bounding box center [985, 647] width 70 height 15
click at [623, 709] on link "Page Next" at bounding box center [637, 722] width 28 height 26
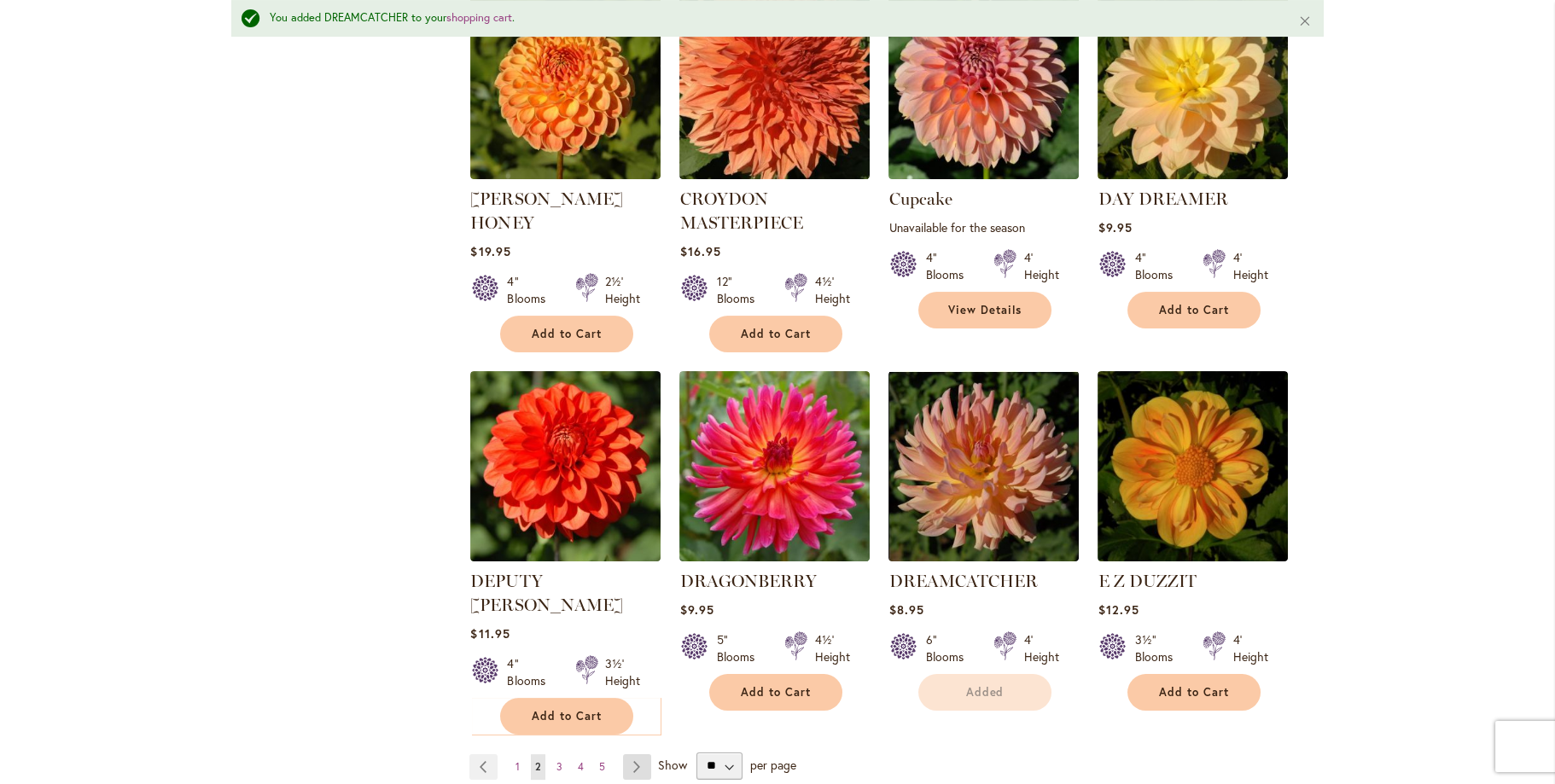
scroll to position [1238, 0]
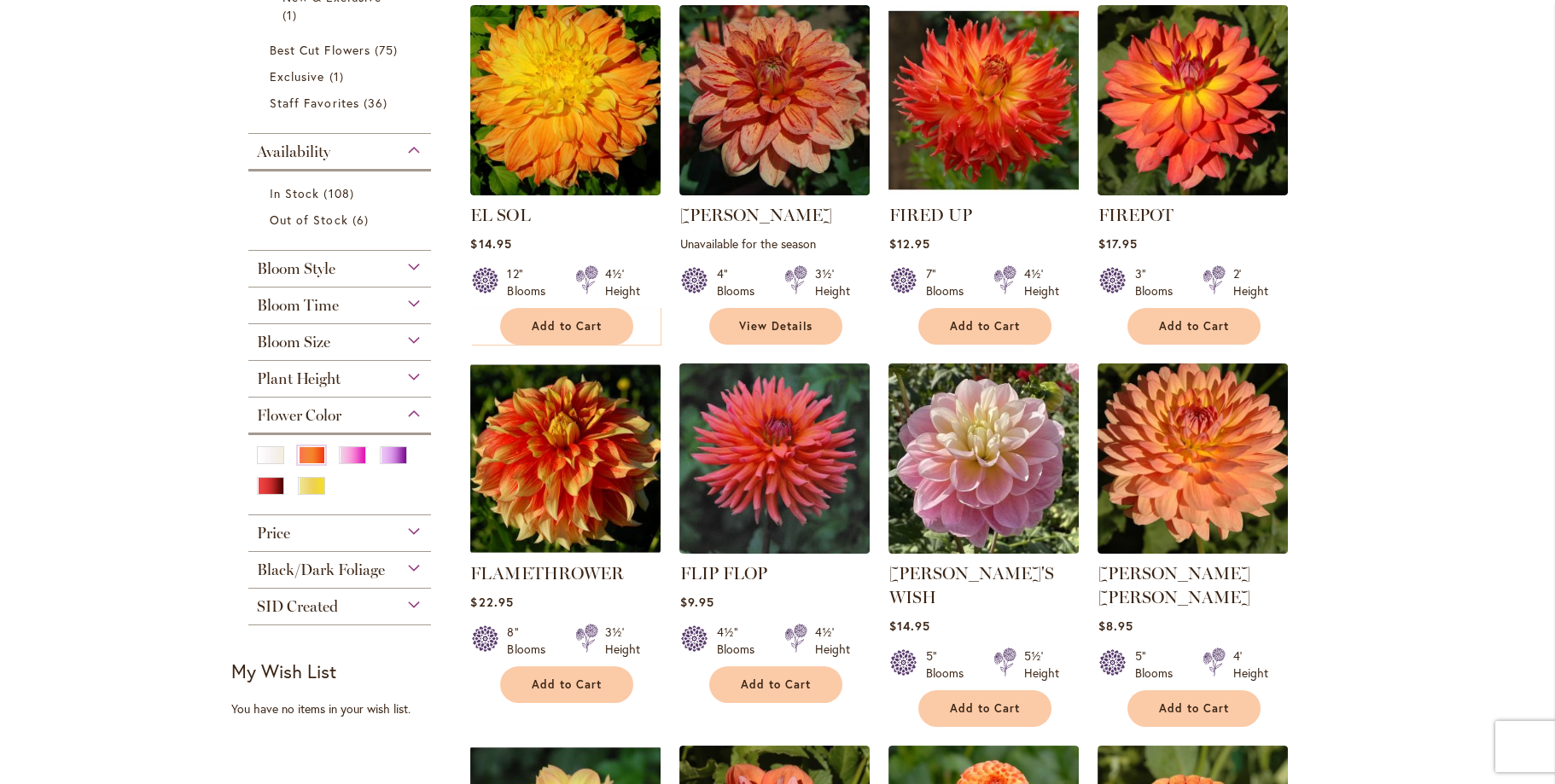
scroll to position [426, 0]
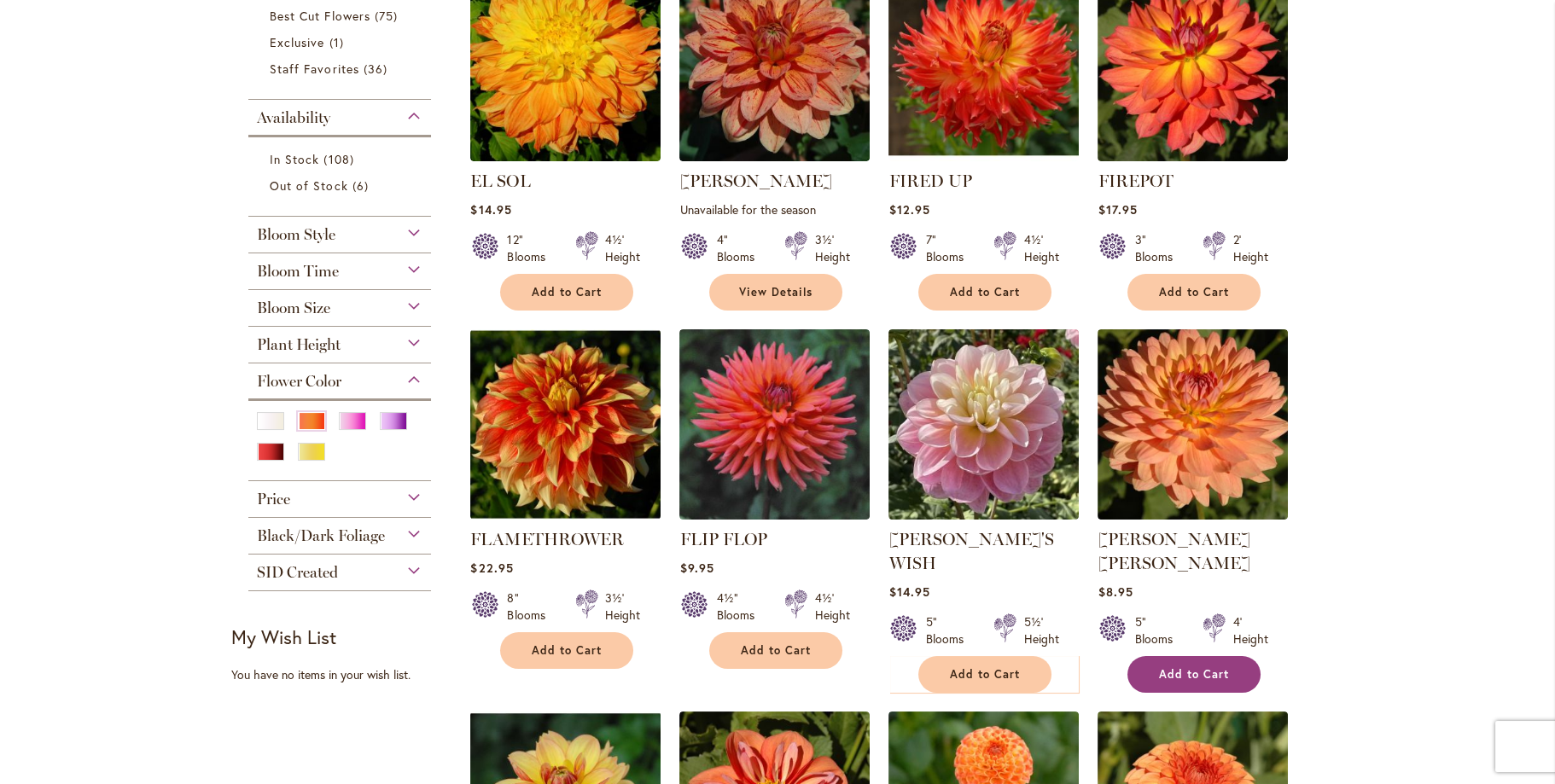
click at [1180, 667] on span "Add to Cart" at bounding box center [1194, 674] width 70 height 15
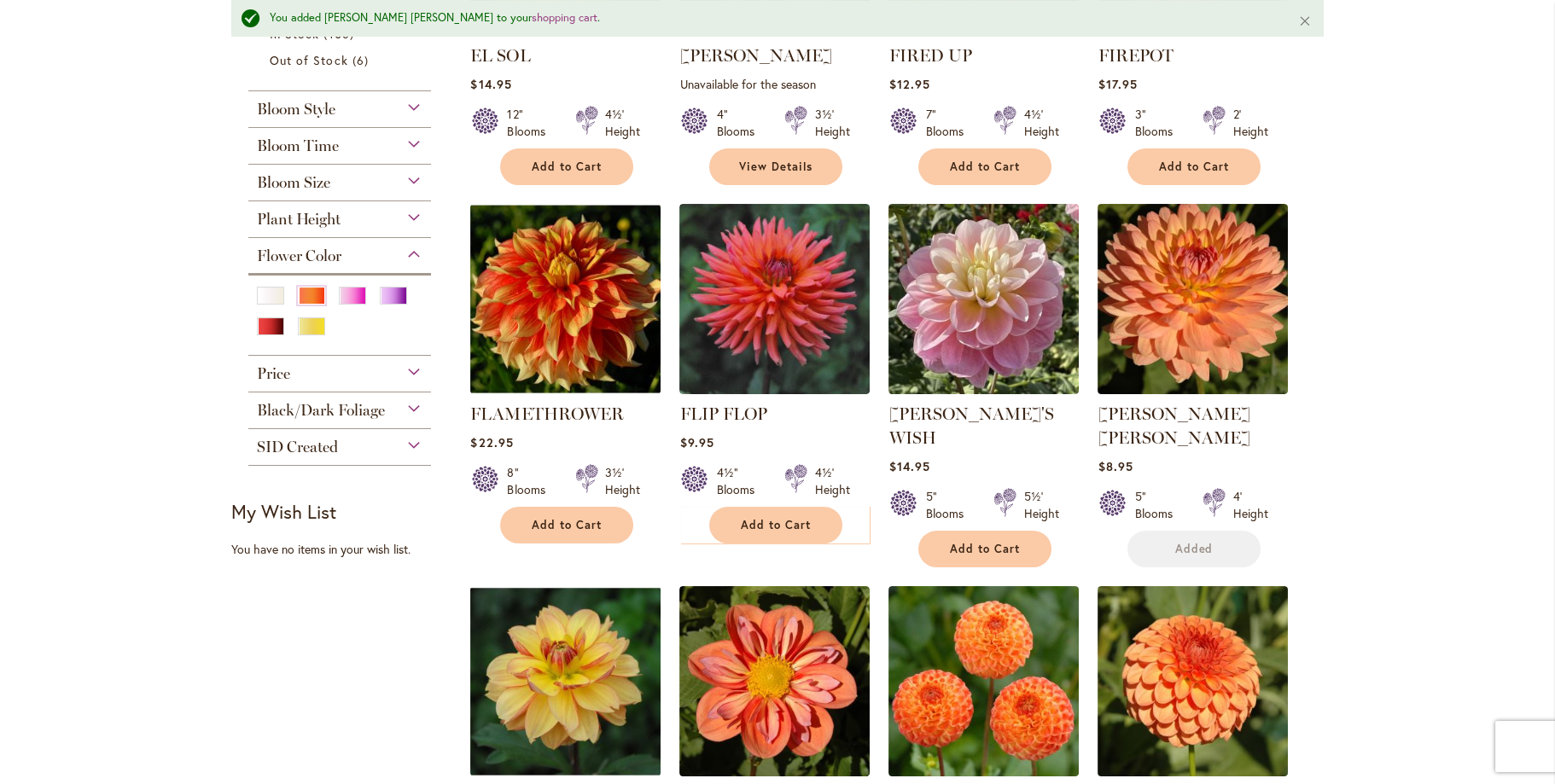
scroll to position [641, 0]
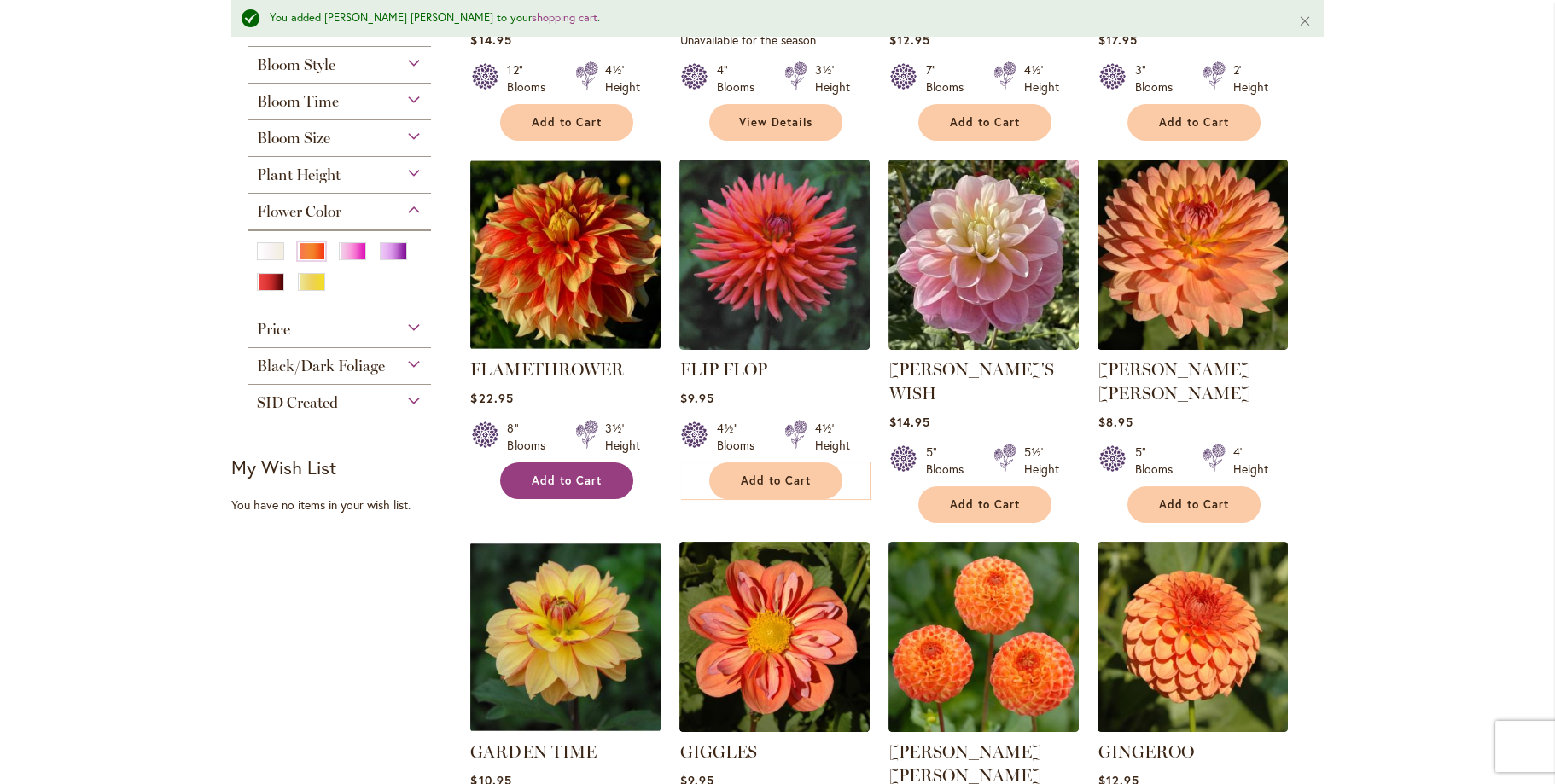
click at [531, 480] on span "Add to Cart" at bounding box center [566, 480] width 70 height 15
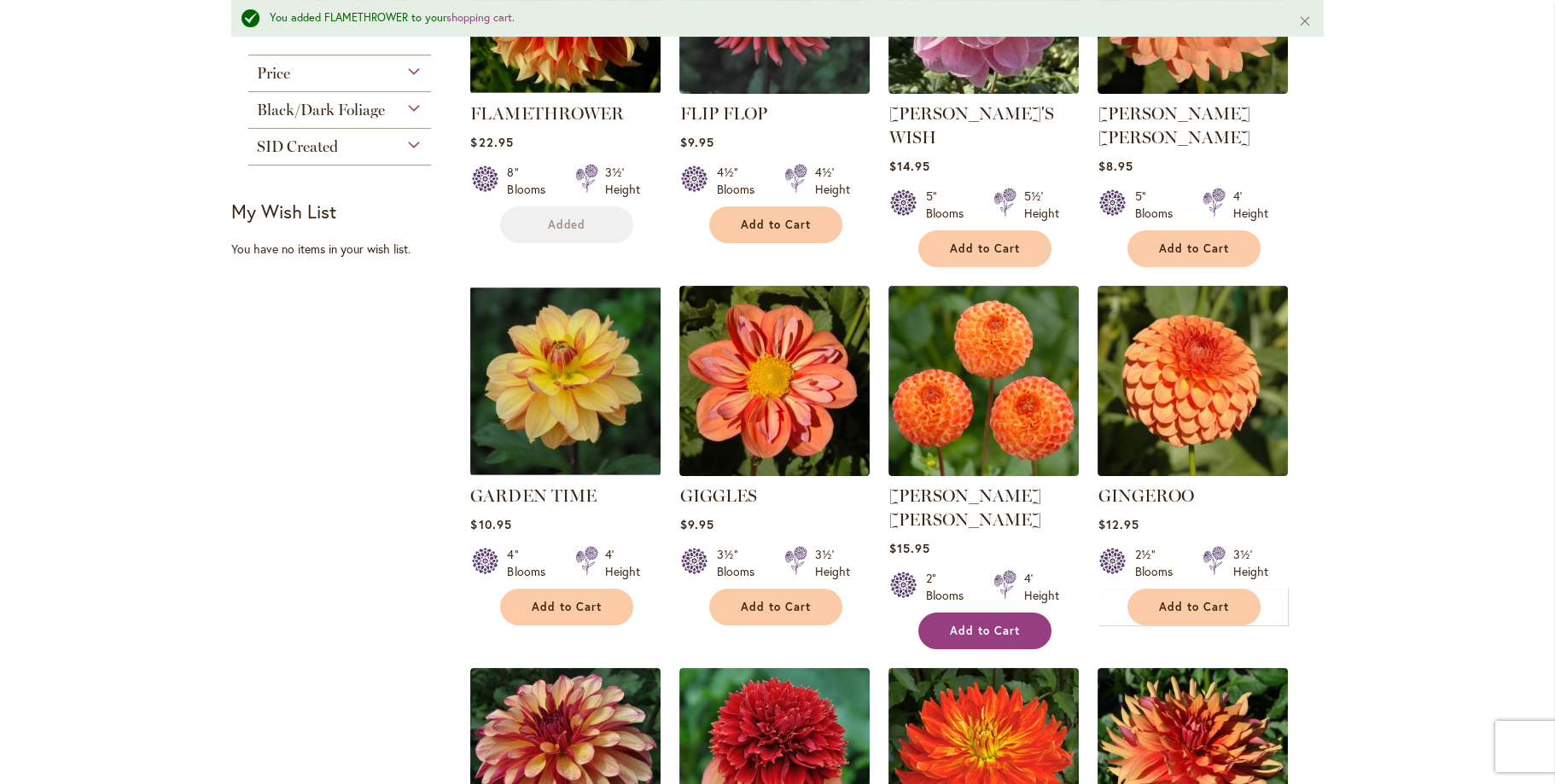
scroll to position [1238, 0]
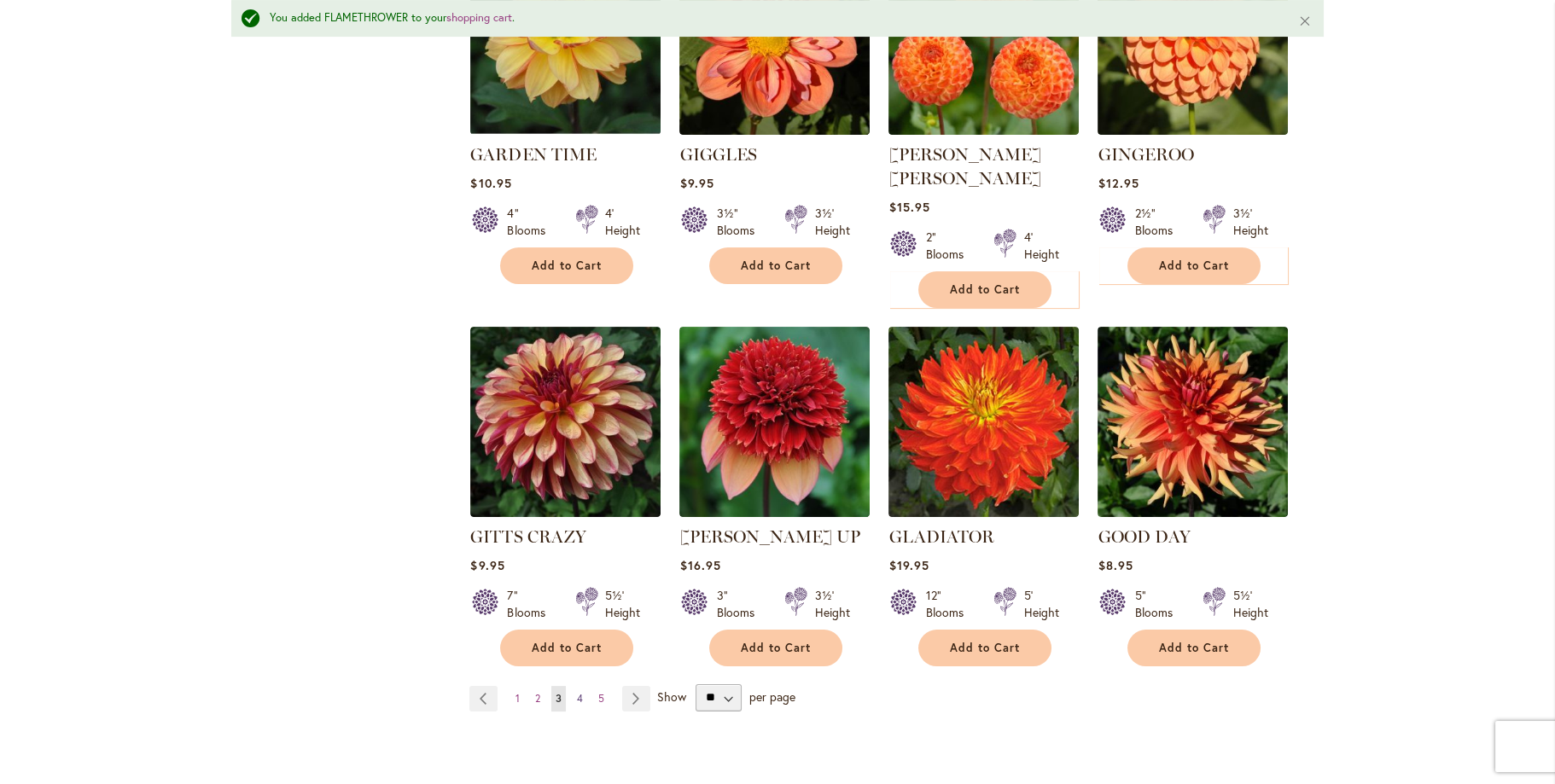
click at [577, 692] on span "4" at bounding box center [579, 698] width 6 height 13
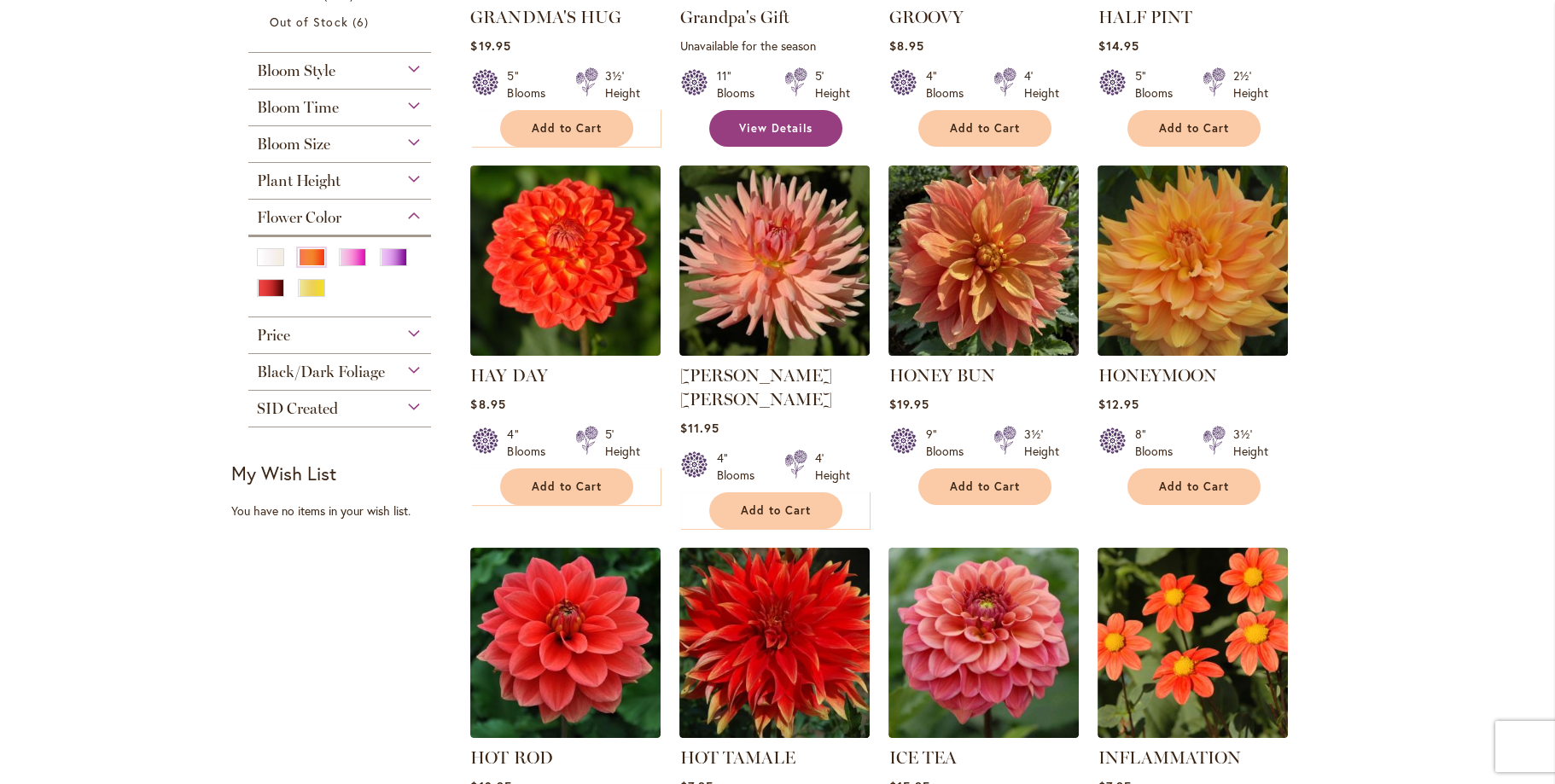
scroll to position [597, 0]
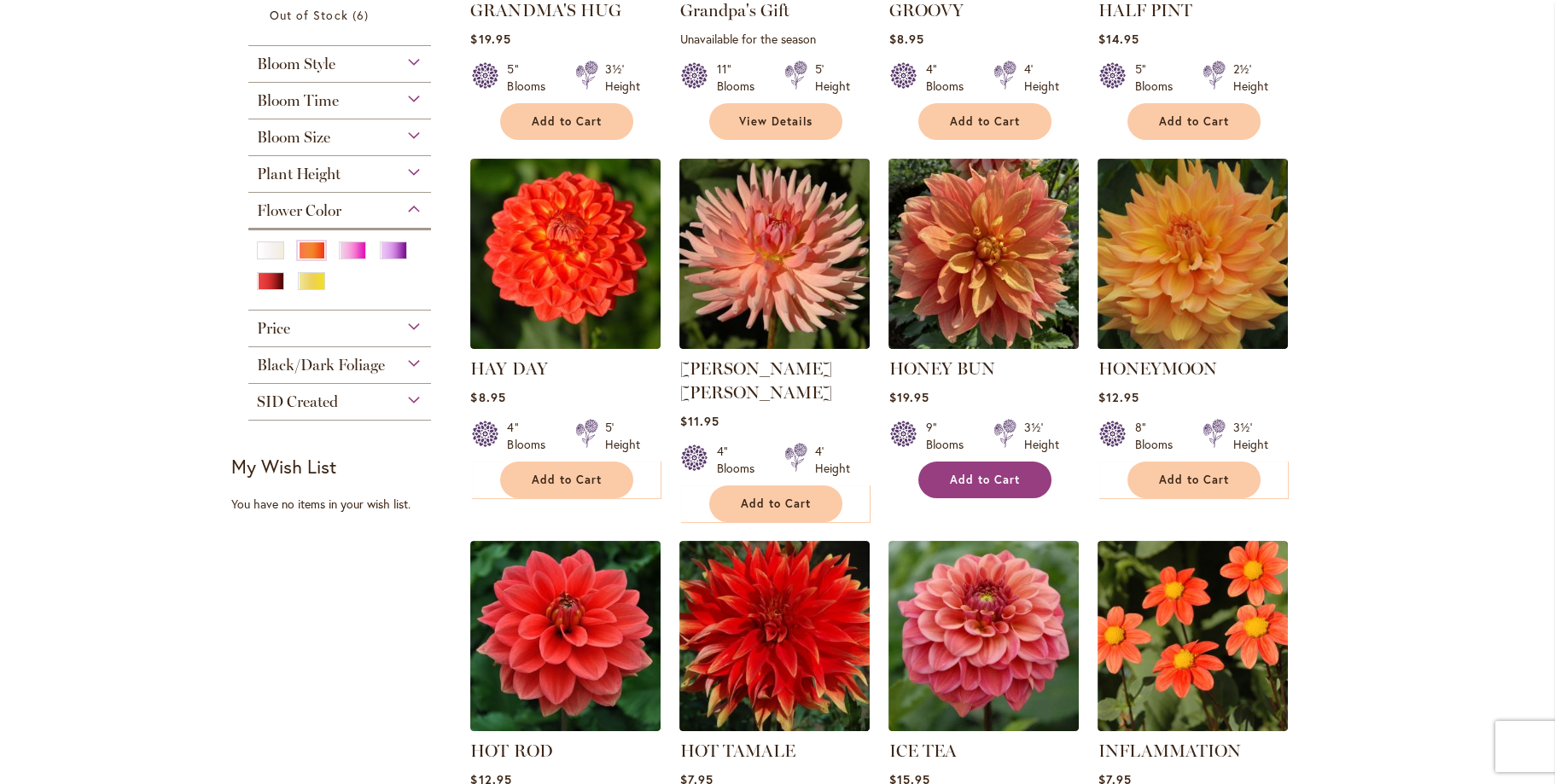
click at [953, 472] on span "Add to Cart" at bounding box center [985, 479] width 70 height 15
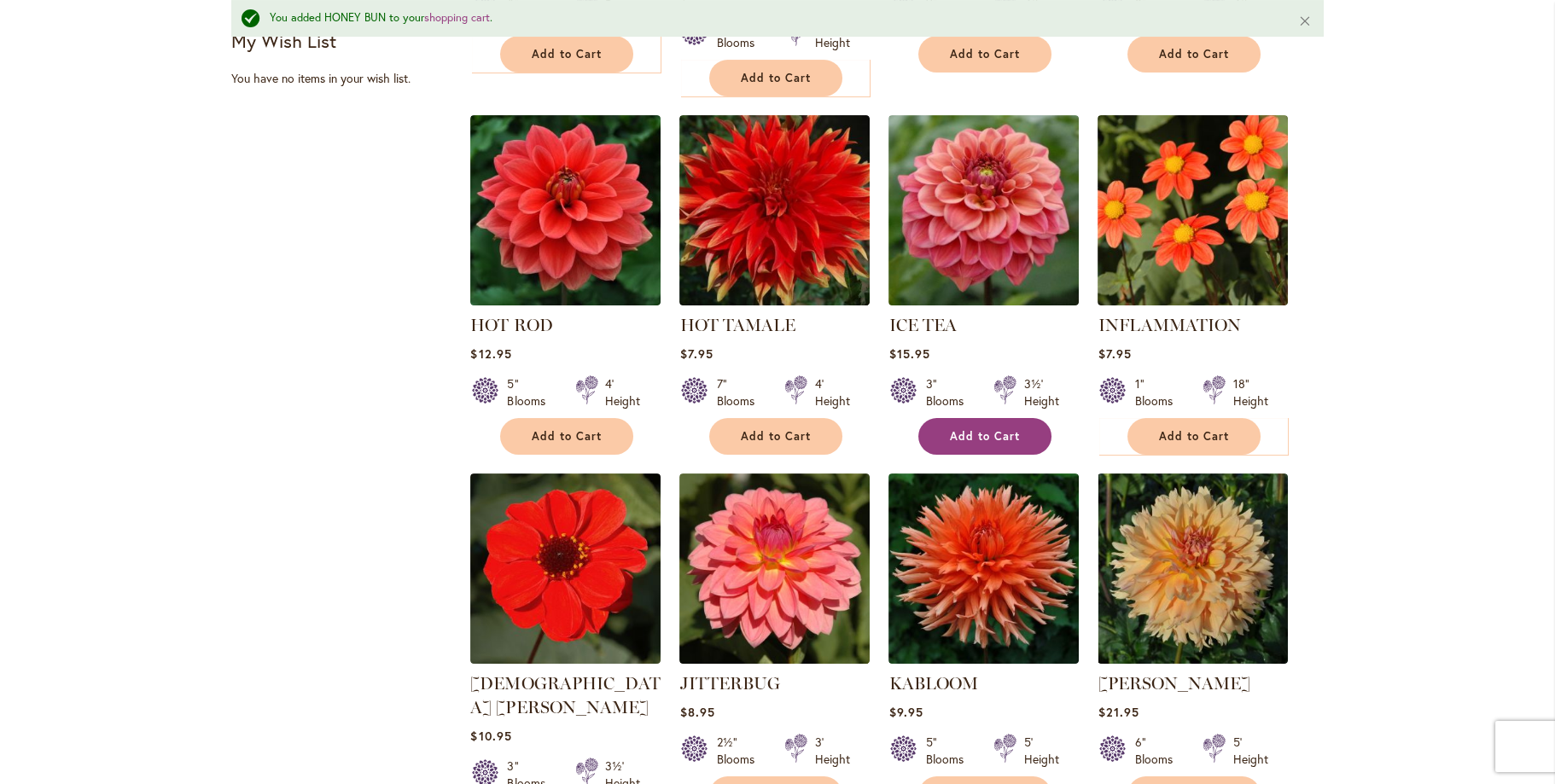
click at [951, 418] on button "Add to Cart" at bounding box center [985, 436] width 133 height 37
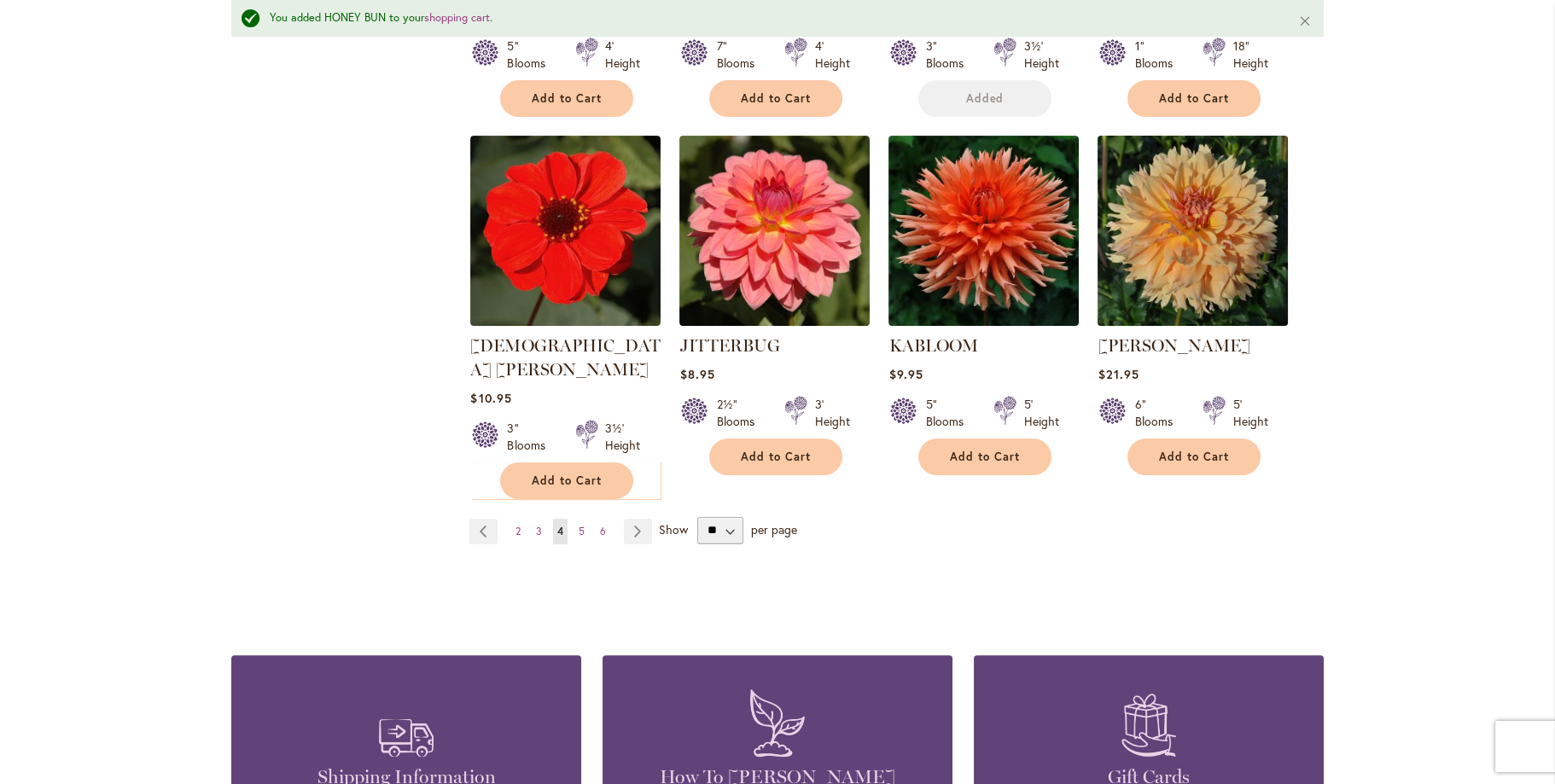
scroll to position [1409, 0]
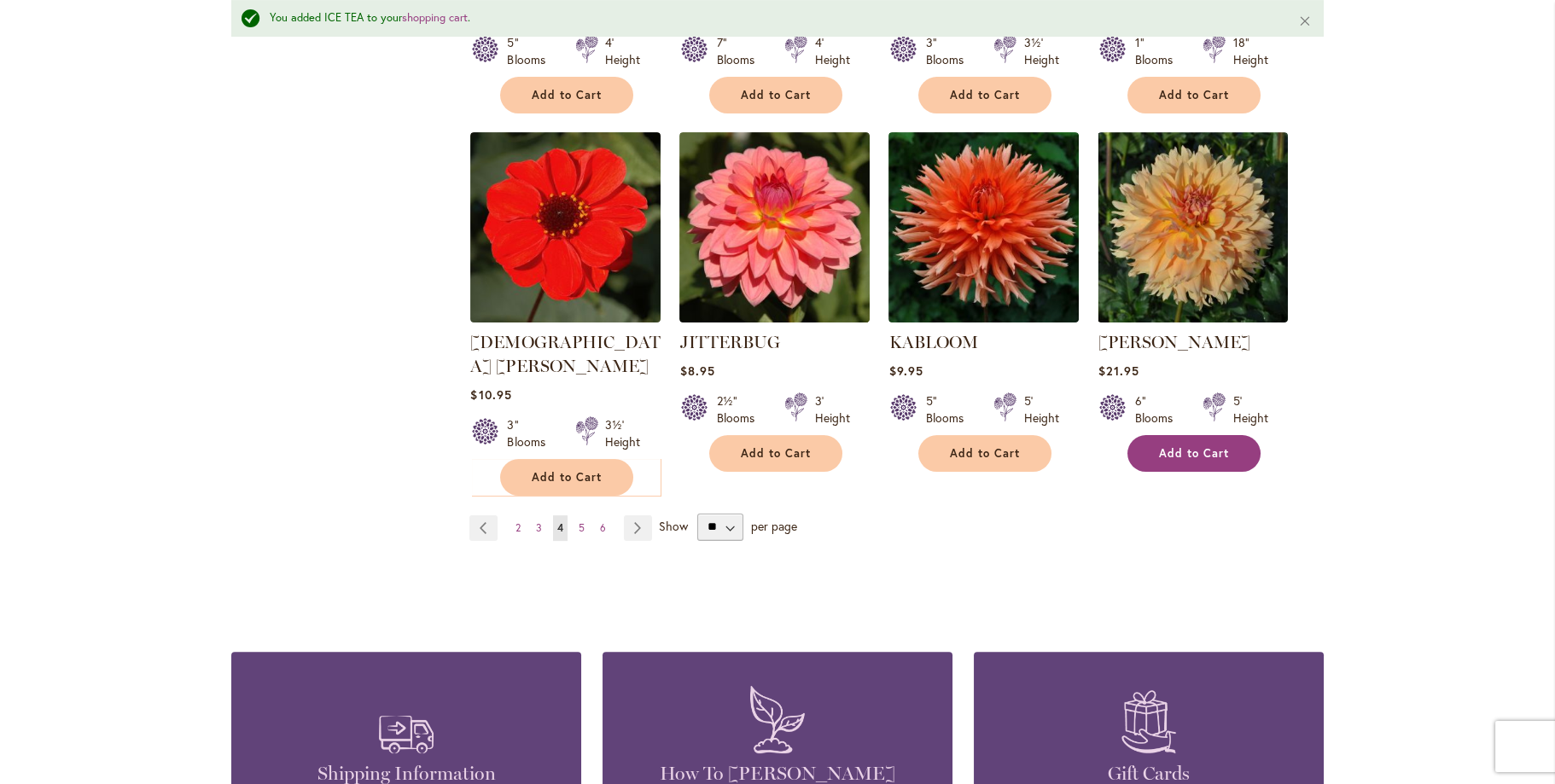
click at [1172, 446] on span "Add to Cart" at bounding box center [1194, 453] width 70 height 15
click at [536, 521] on span "3" at bounding box center [538, 527] width 6 height 13
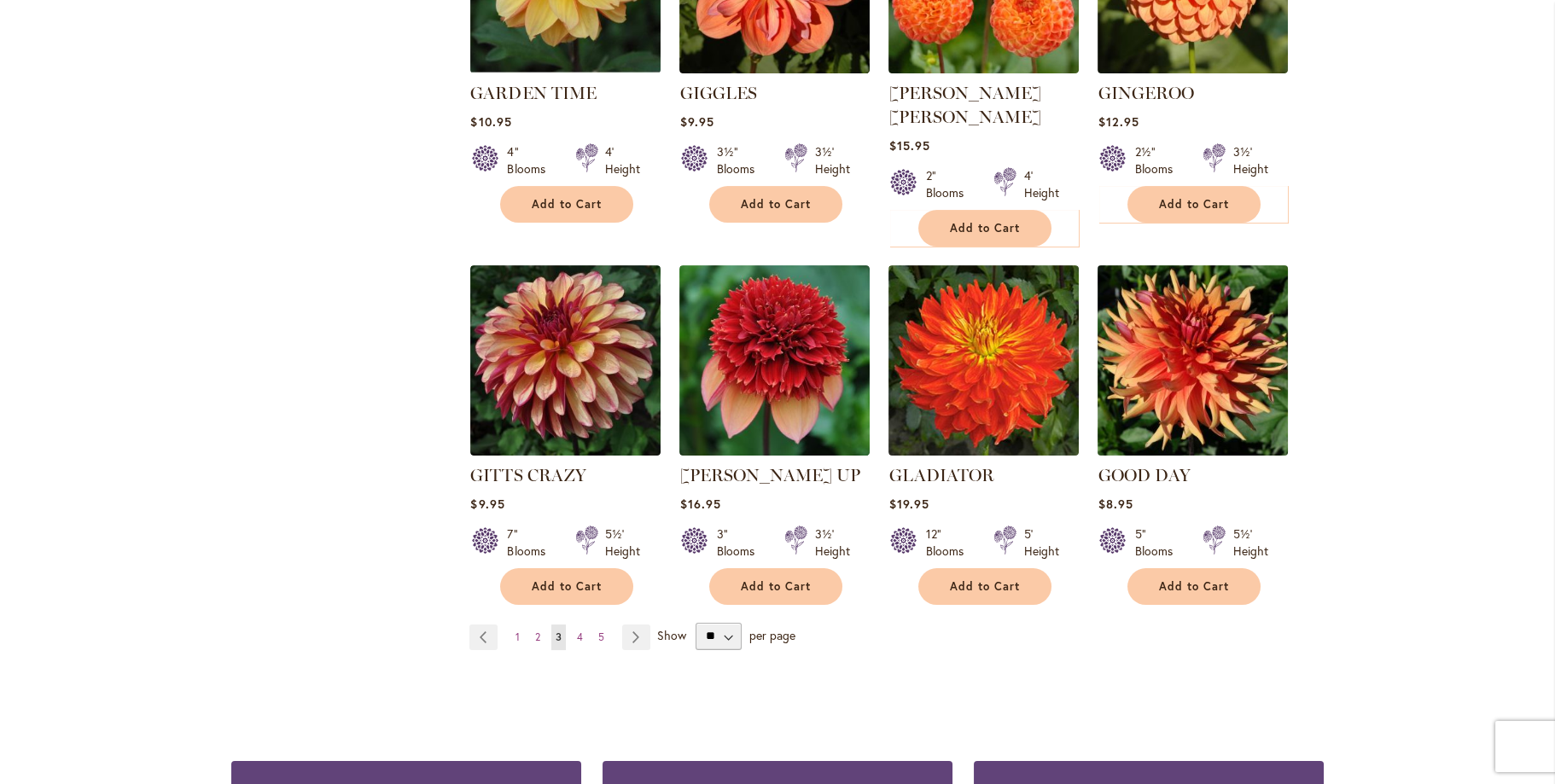
scroll to position [1279, 0]
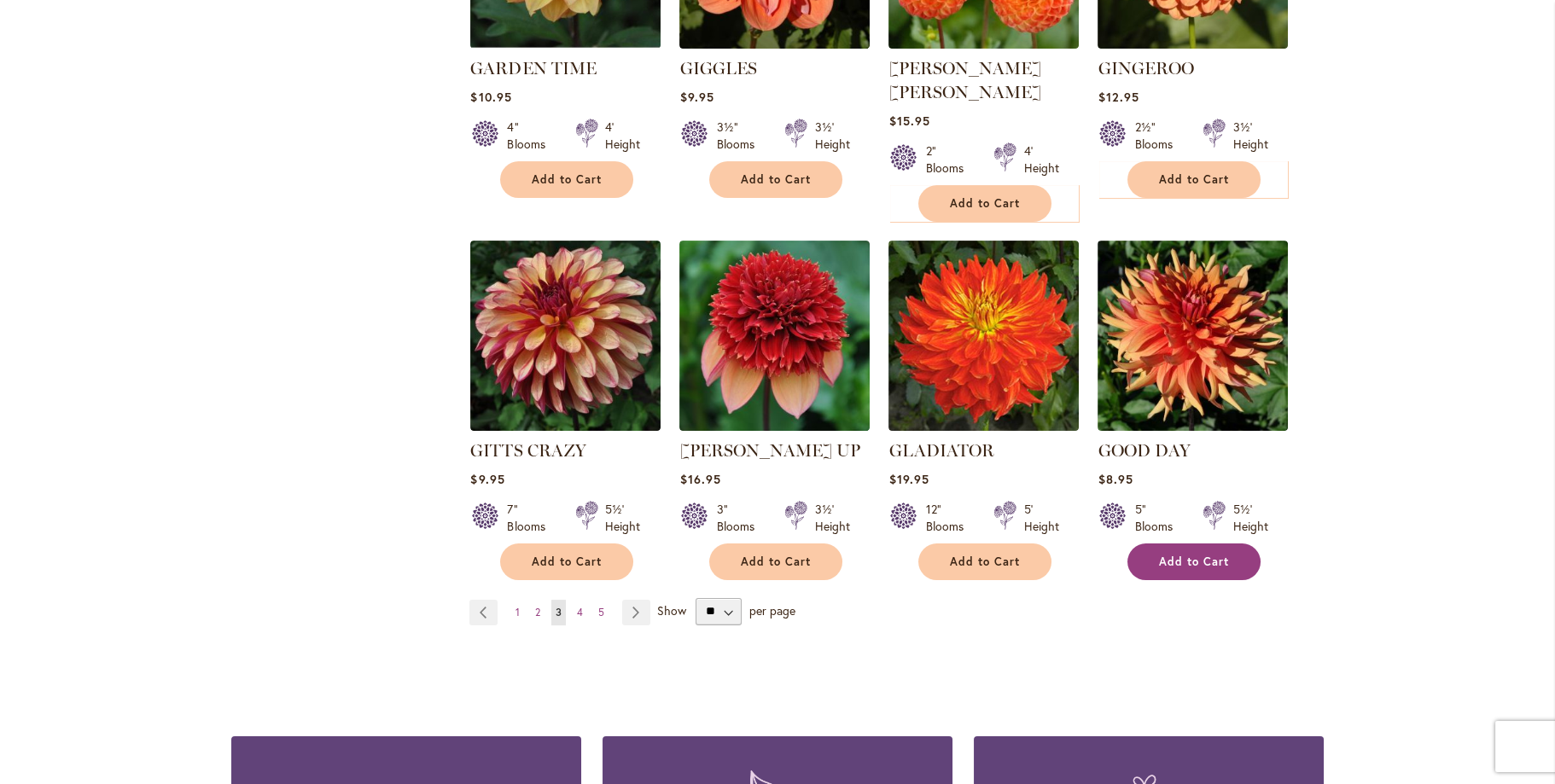
click at [1201, 554] on span "Add to Cart" at bounding box center [1194, 561] width 70 height 15
click at [598, 606] on span "5" at bounding box center [601, 611] width 6 height 13
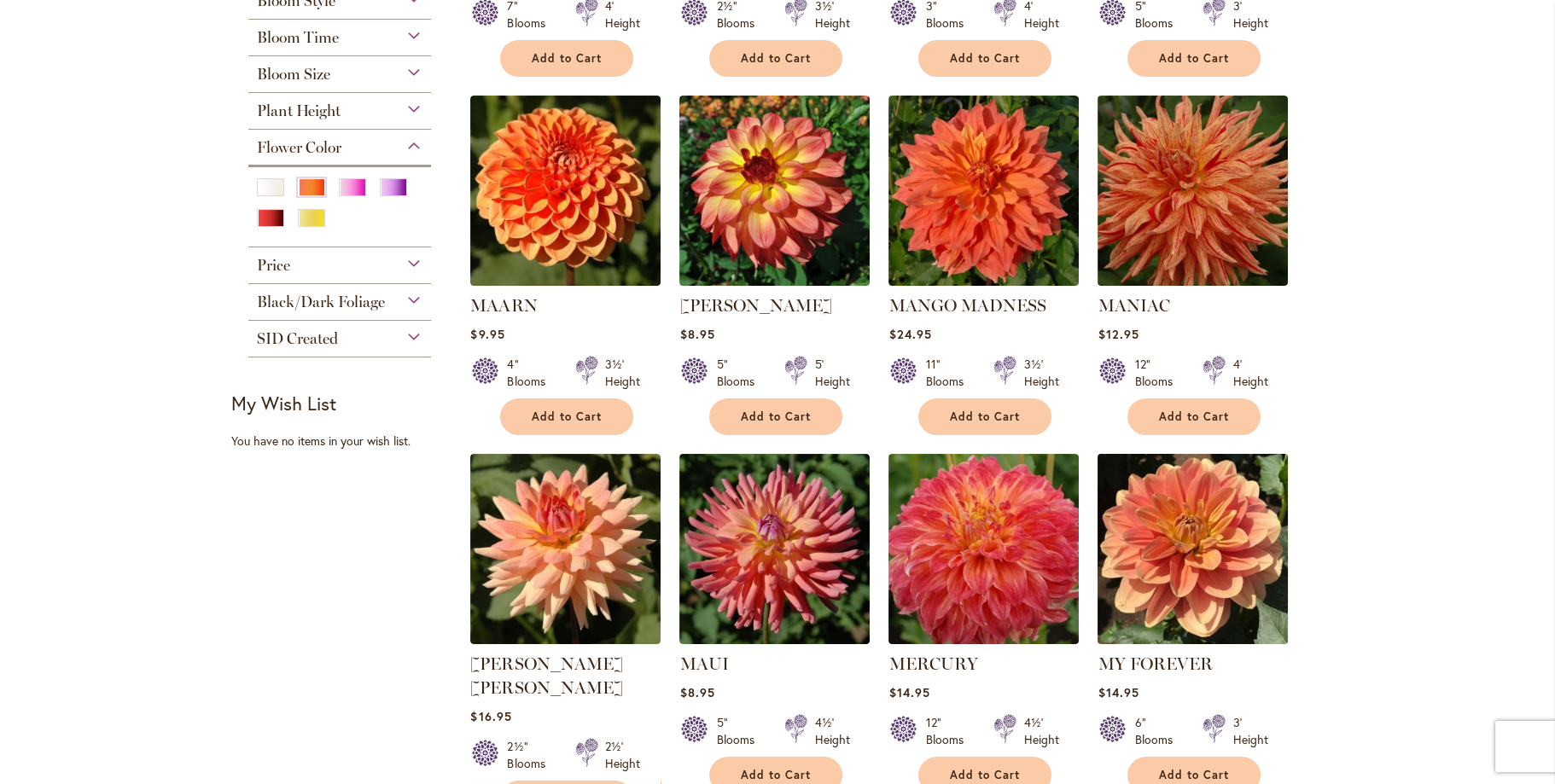
scroll to position [768, 0]
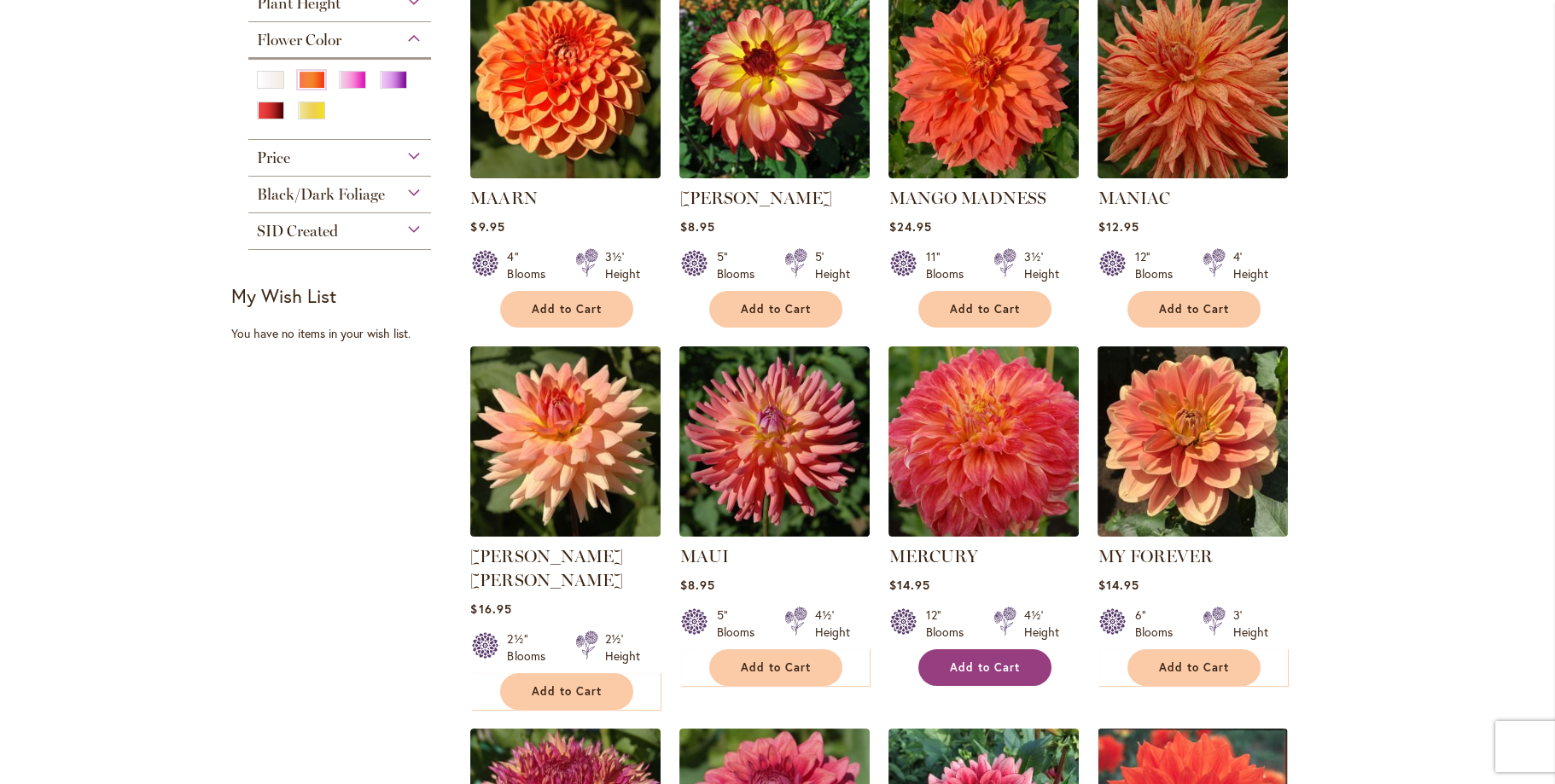
click at [1012, 660] on span "Add to Cart" at bounding box center [985, 667] width 70 height 15
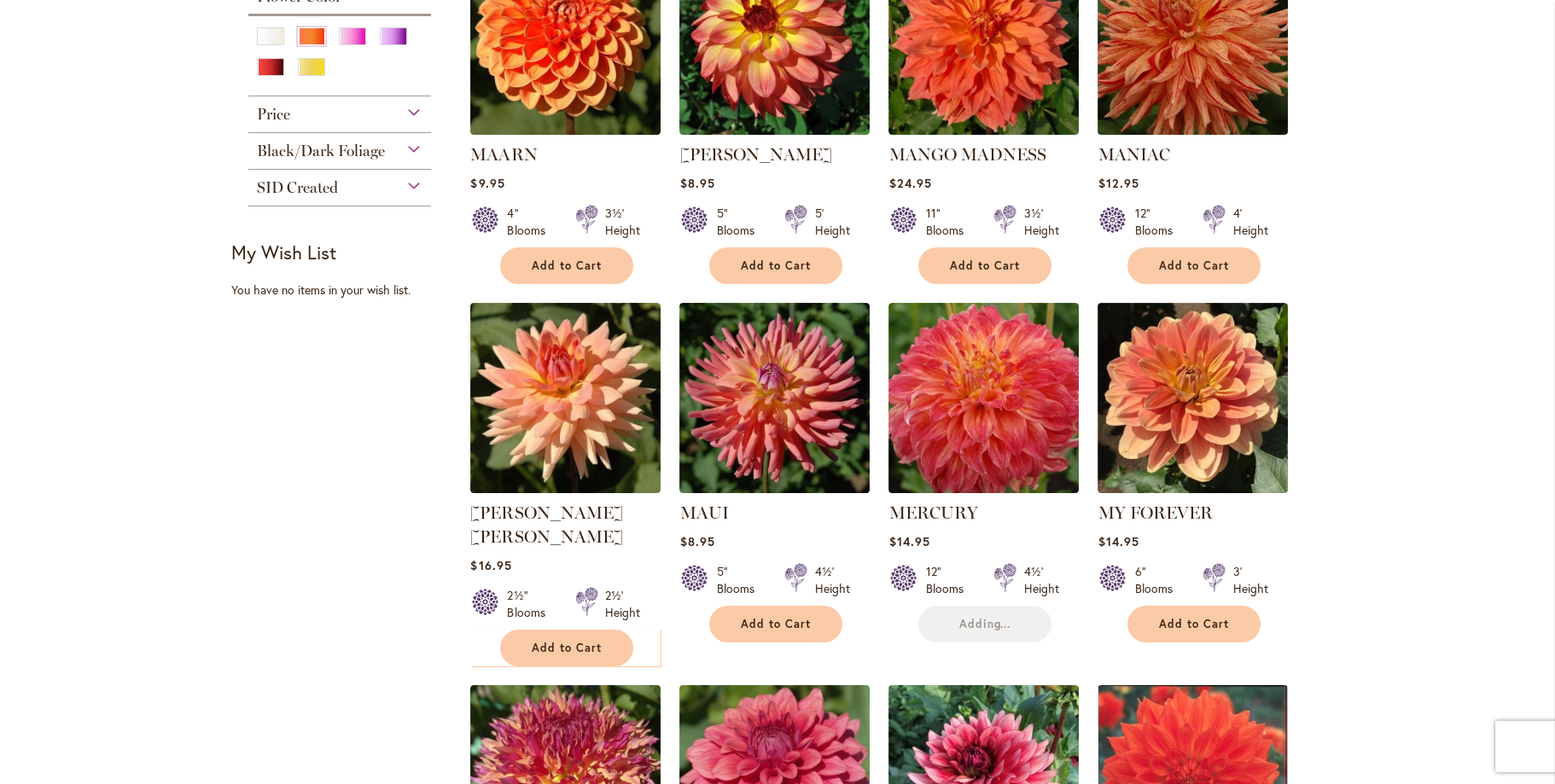
scroll to position [939, 0]
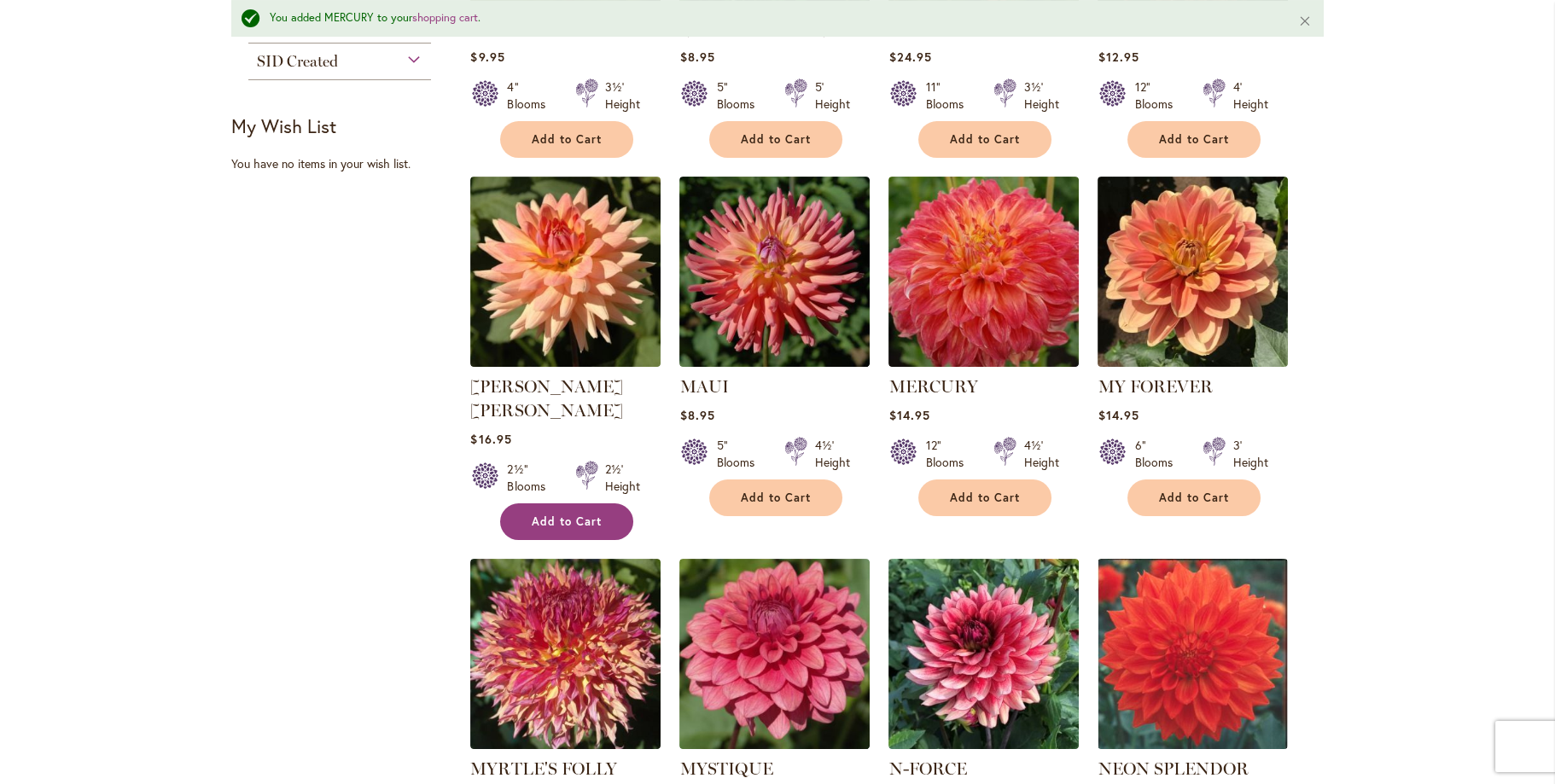
click at [536, 514] on span "Add to Cart" at bounding box center [566, 521] width 70 height 15
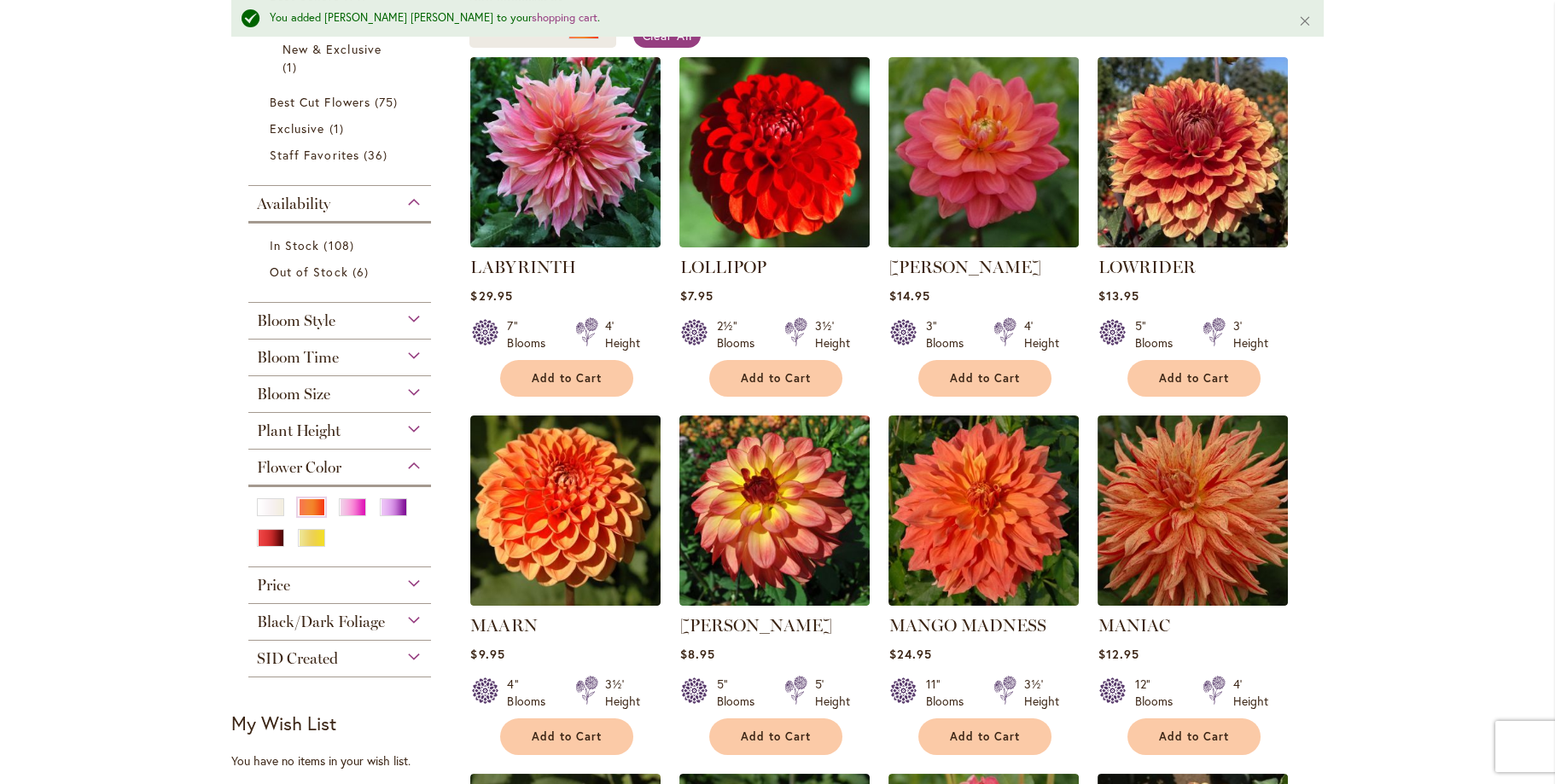
scroll to position [0, 0]
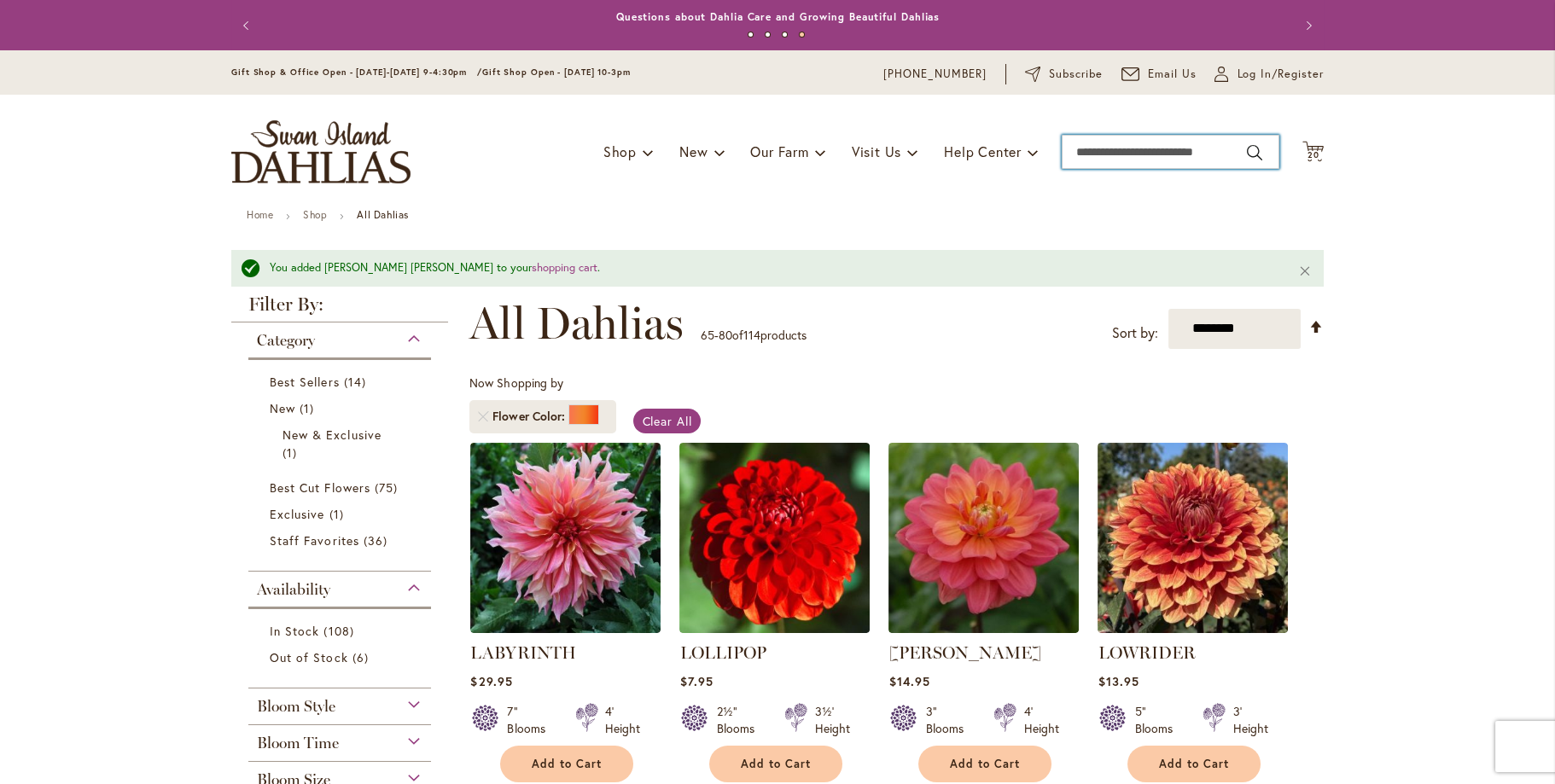
click at [1133, 147] on input "Search" at bounding box center [1170, 152] width 218 height 34
type input "******"
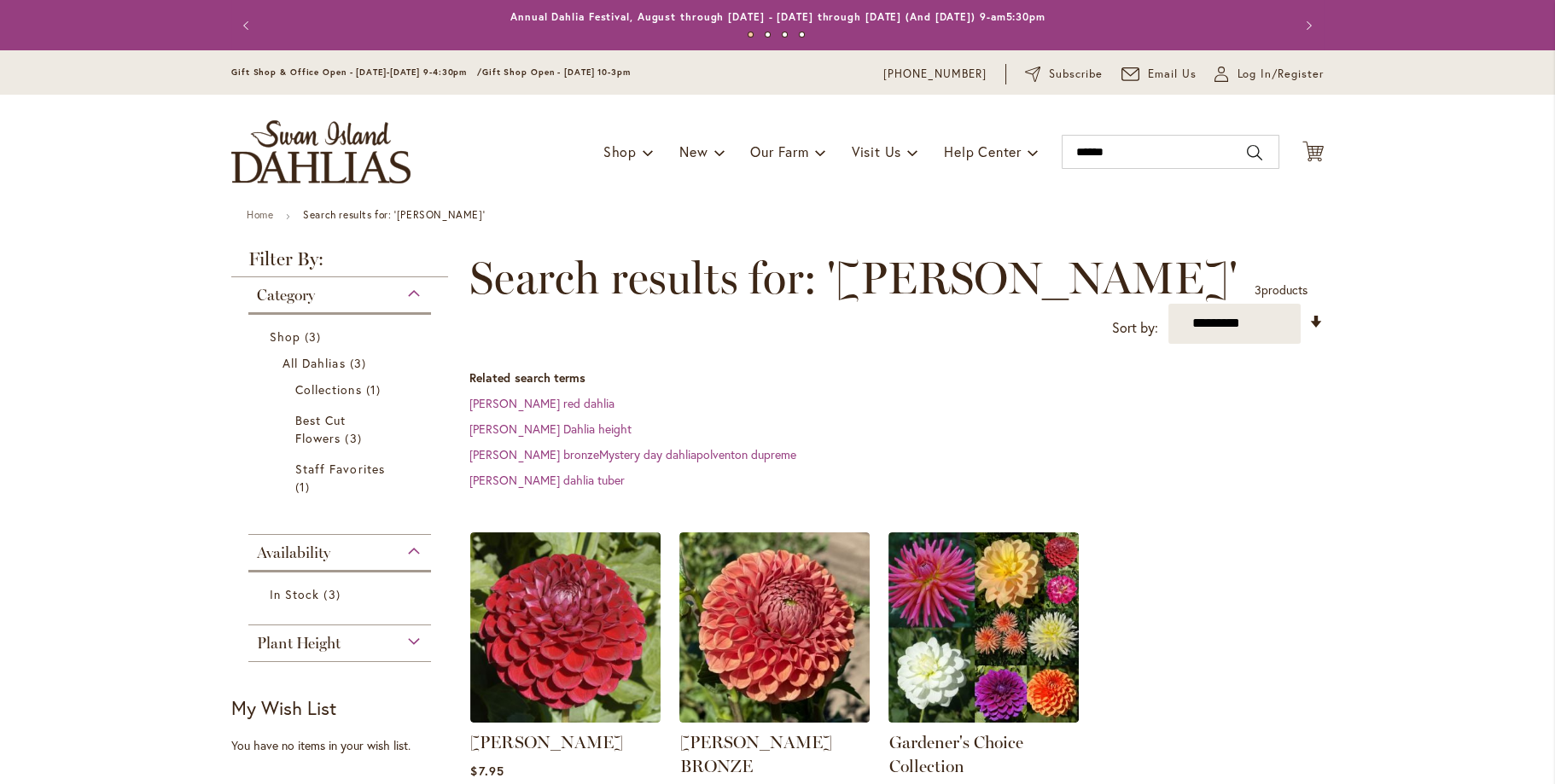
click at [1109, 184] on div "Toggle Nav Shop Dahlia Tubers Collections Fresh Cut Dahlias Gardening Supplies …" at bounding box center [778, 152] width 1126 height 114
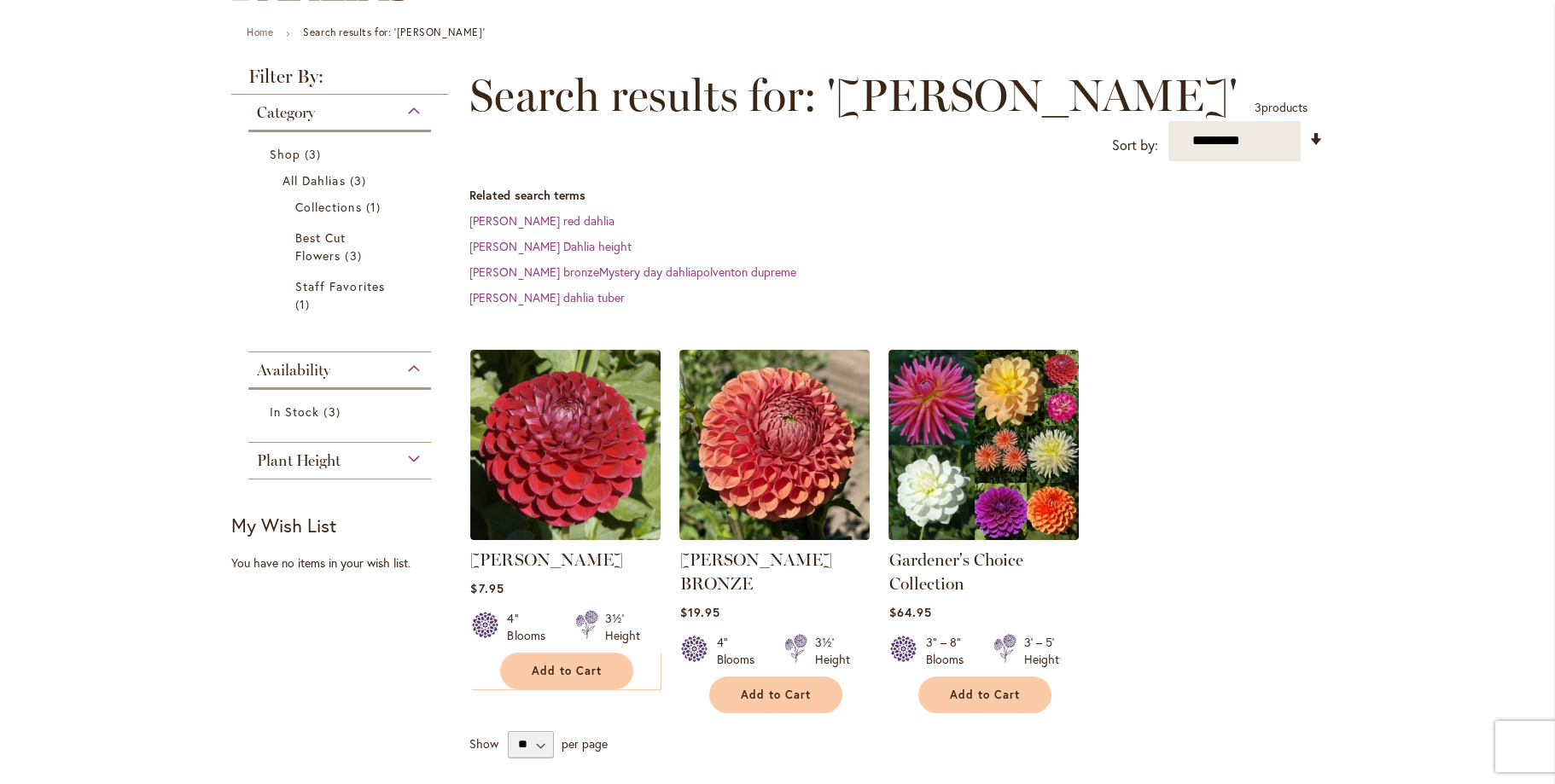
scroll to position [341, 0]
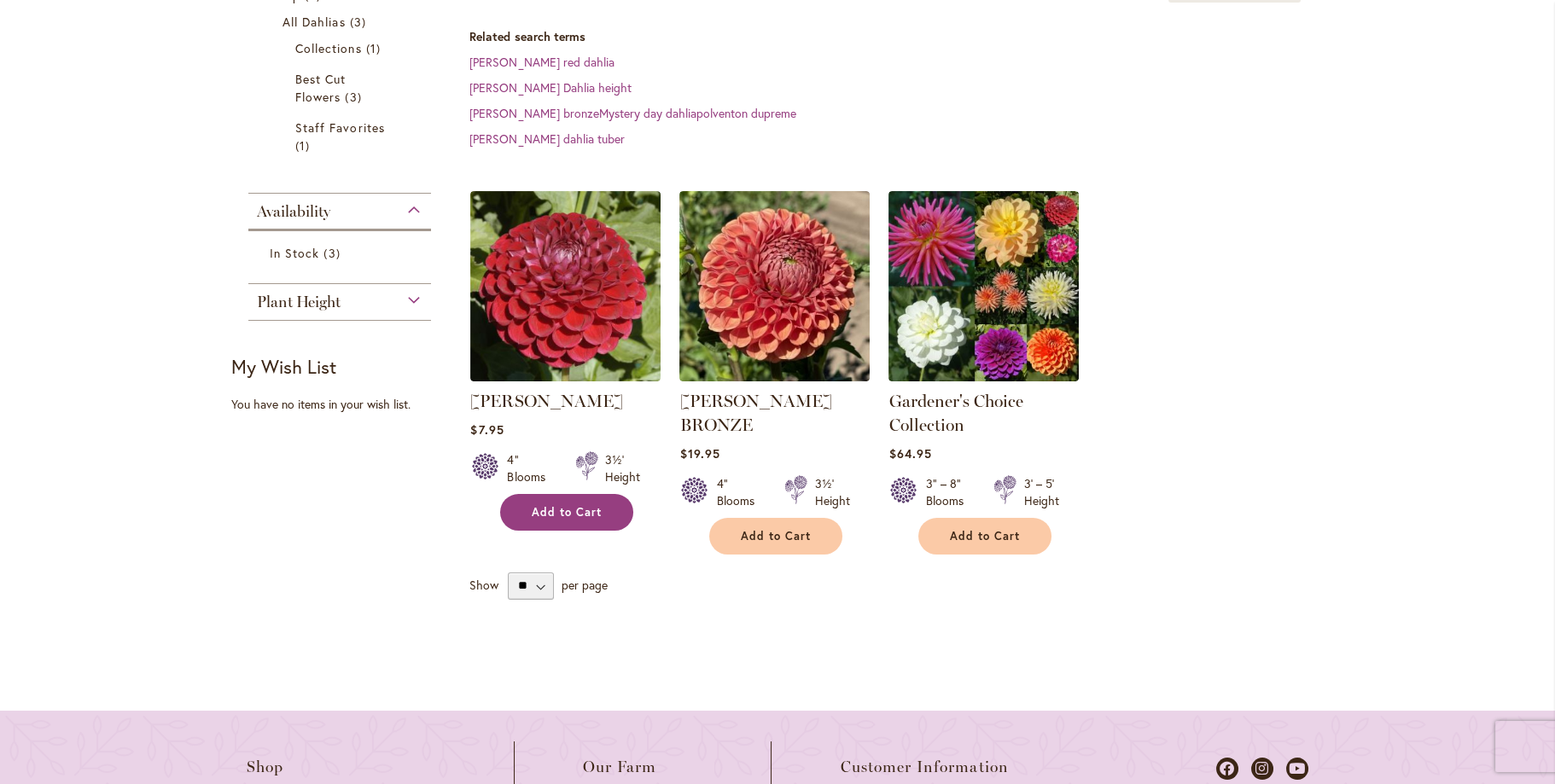
click at [560, 505] on span "Add to Cart" at bounding box center [566, 512] width 70 height 15
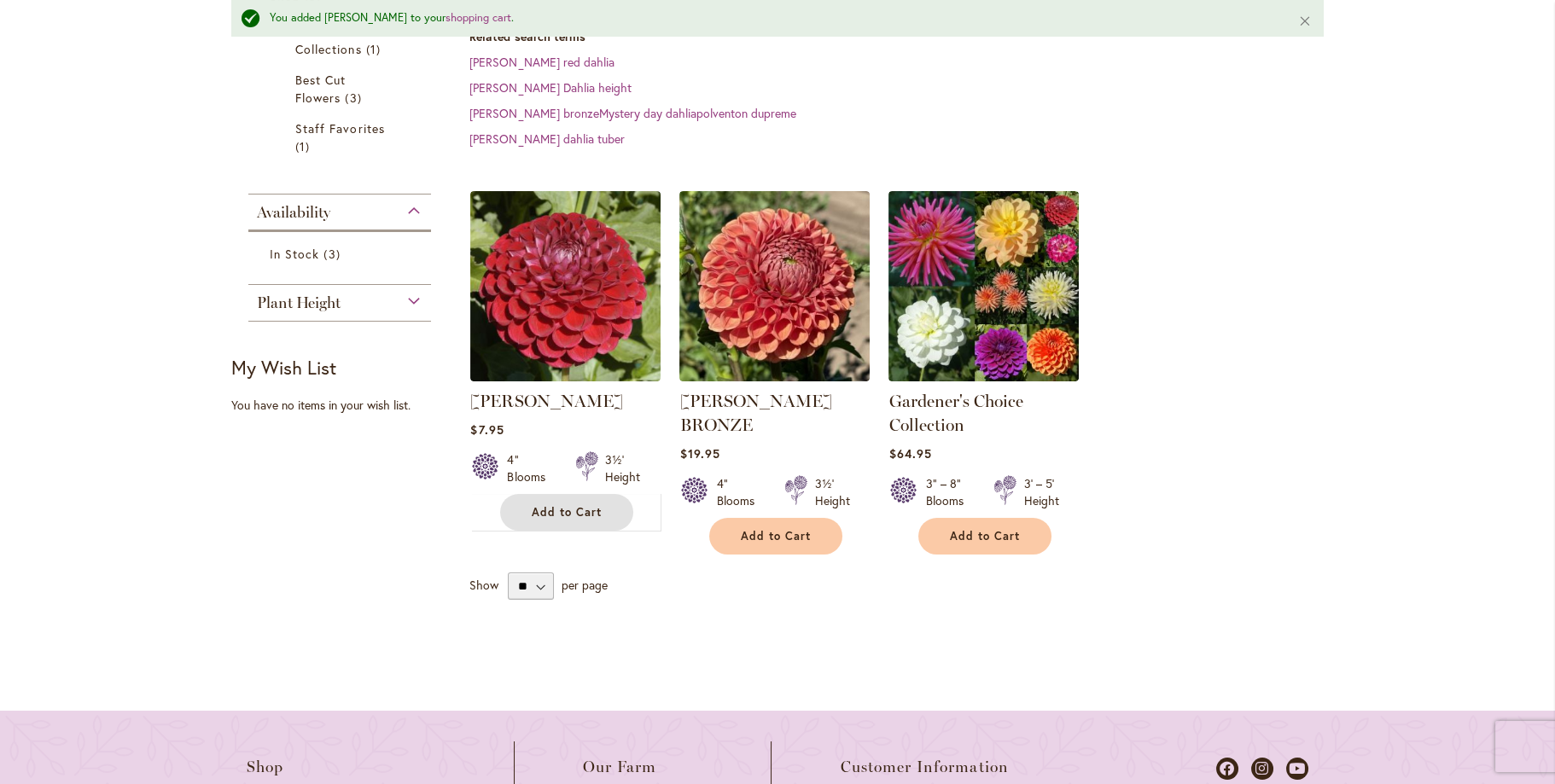
scroll to position [0, 0]
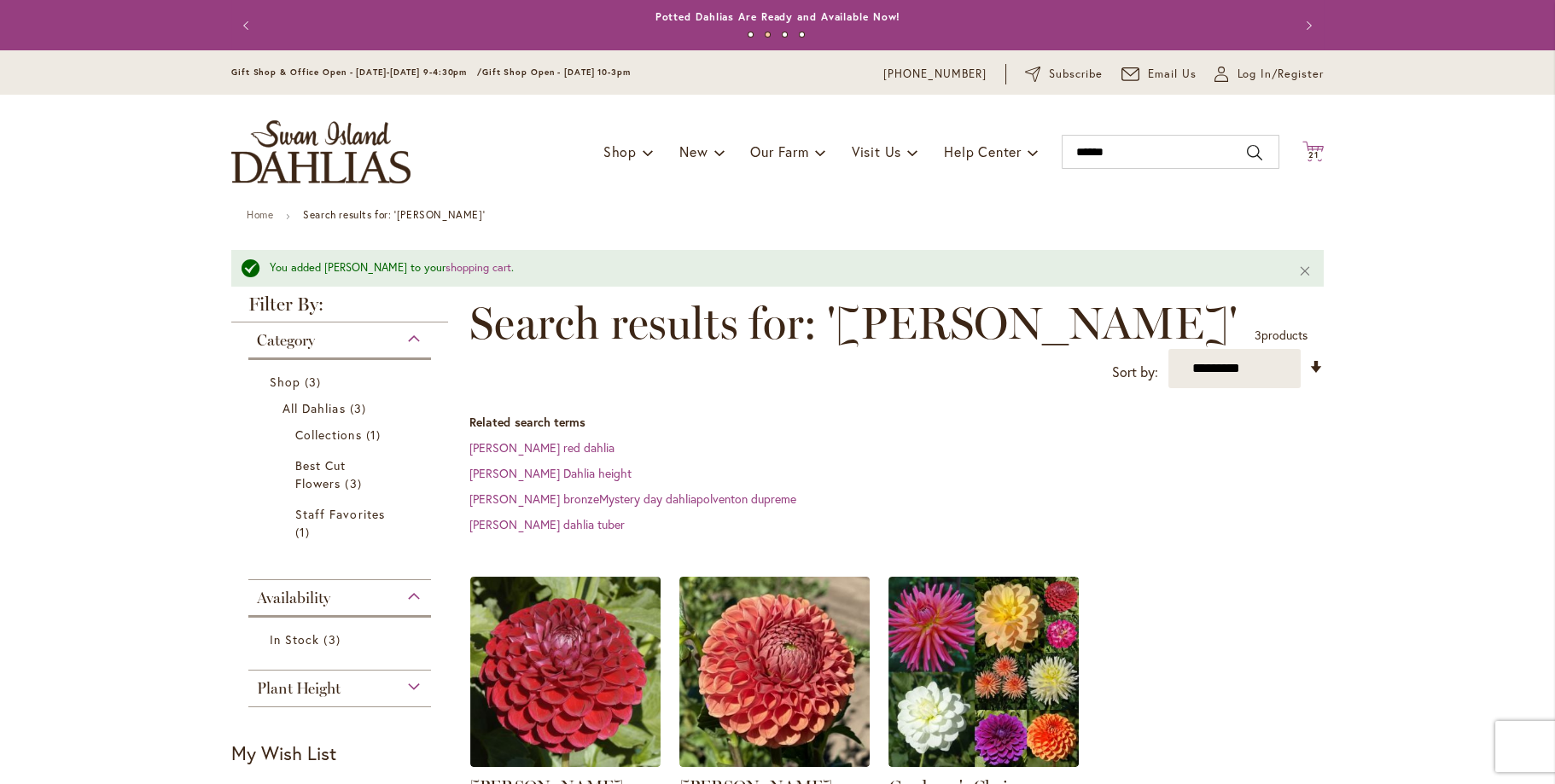
click at [1304, 148] on icon "Cart .cls-1 { fill: #231f20; }" at bounding box center [1312, 151] width 21 height 21
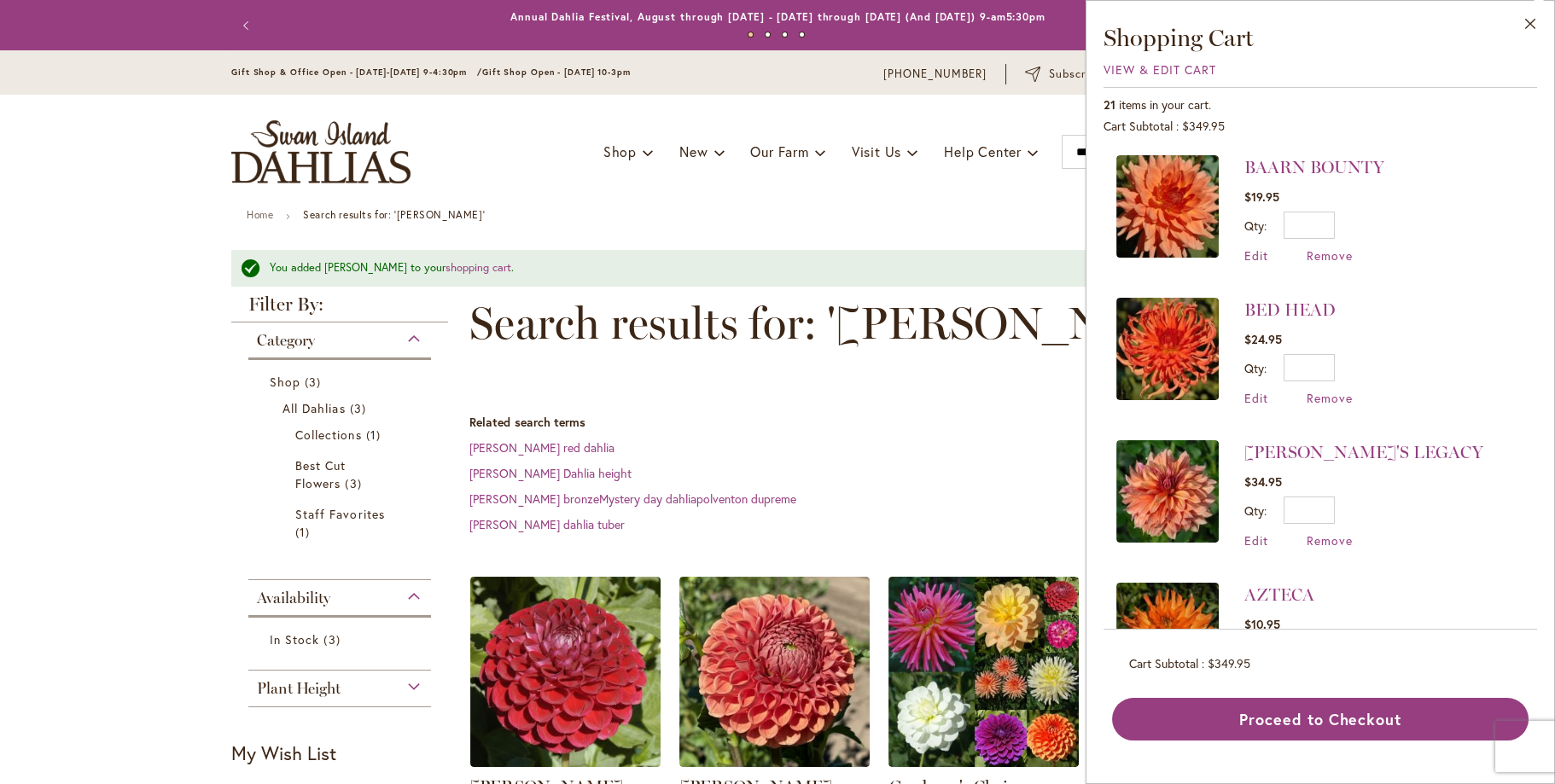
scroll to position [2047, 0]
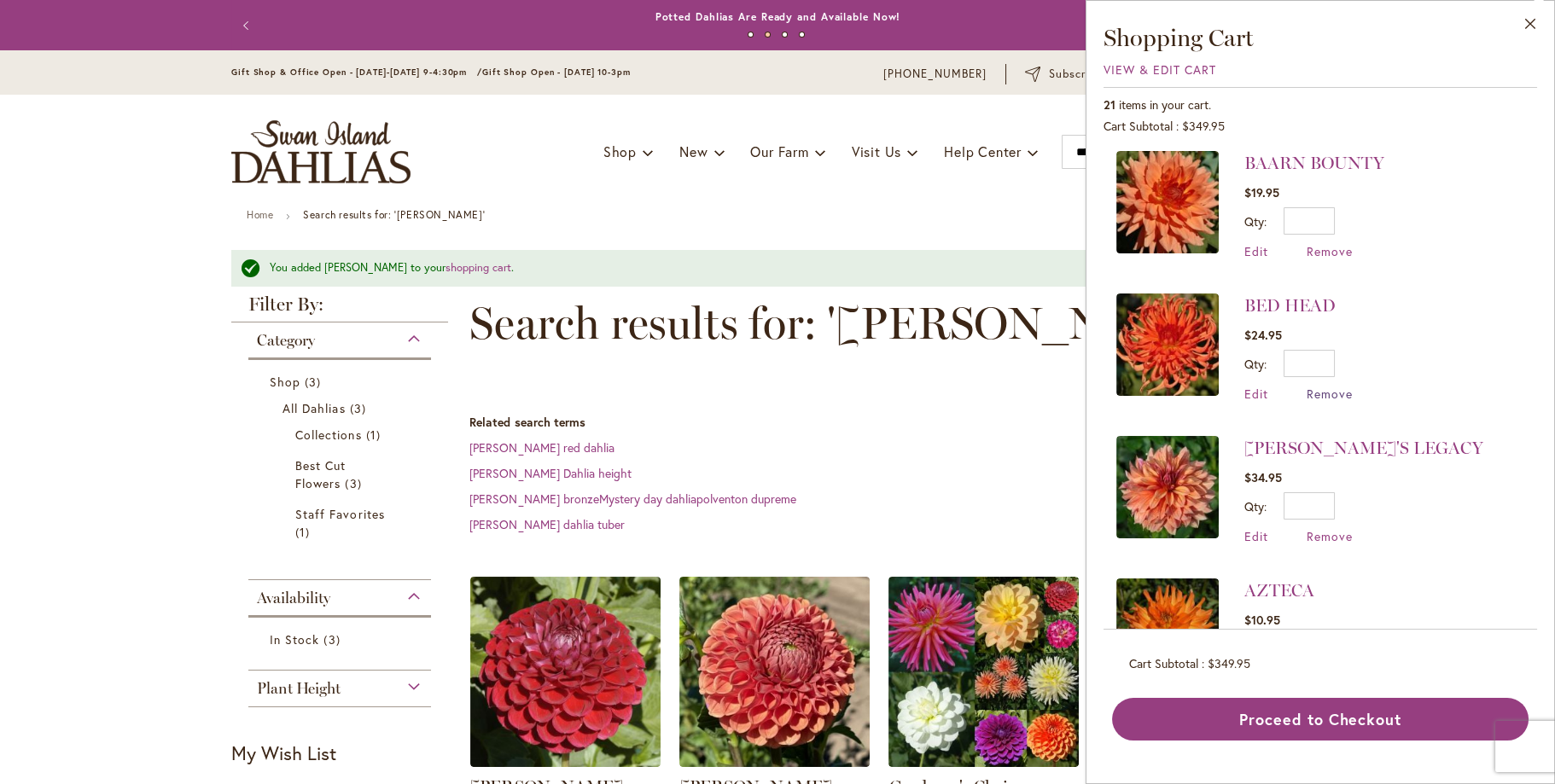
click at [1344, 385] on span "Remove" at bounding box center [1329, 393] width 46 height 16
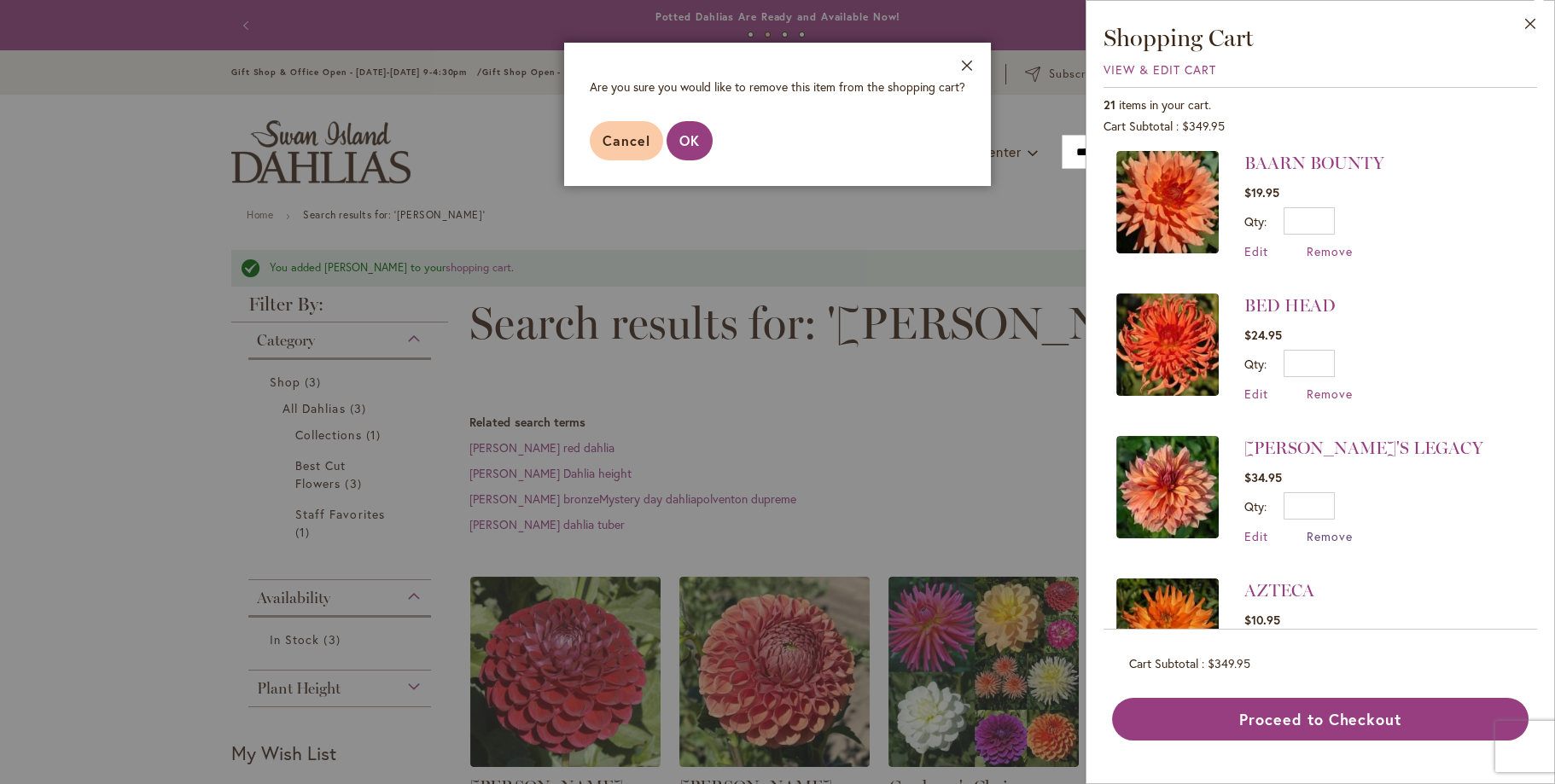
click at [1335, 528] on span "Remove" at bounding box center [1329, 535] width 46 height 16
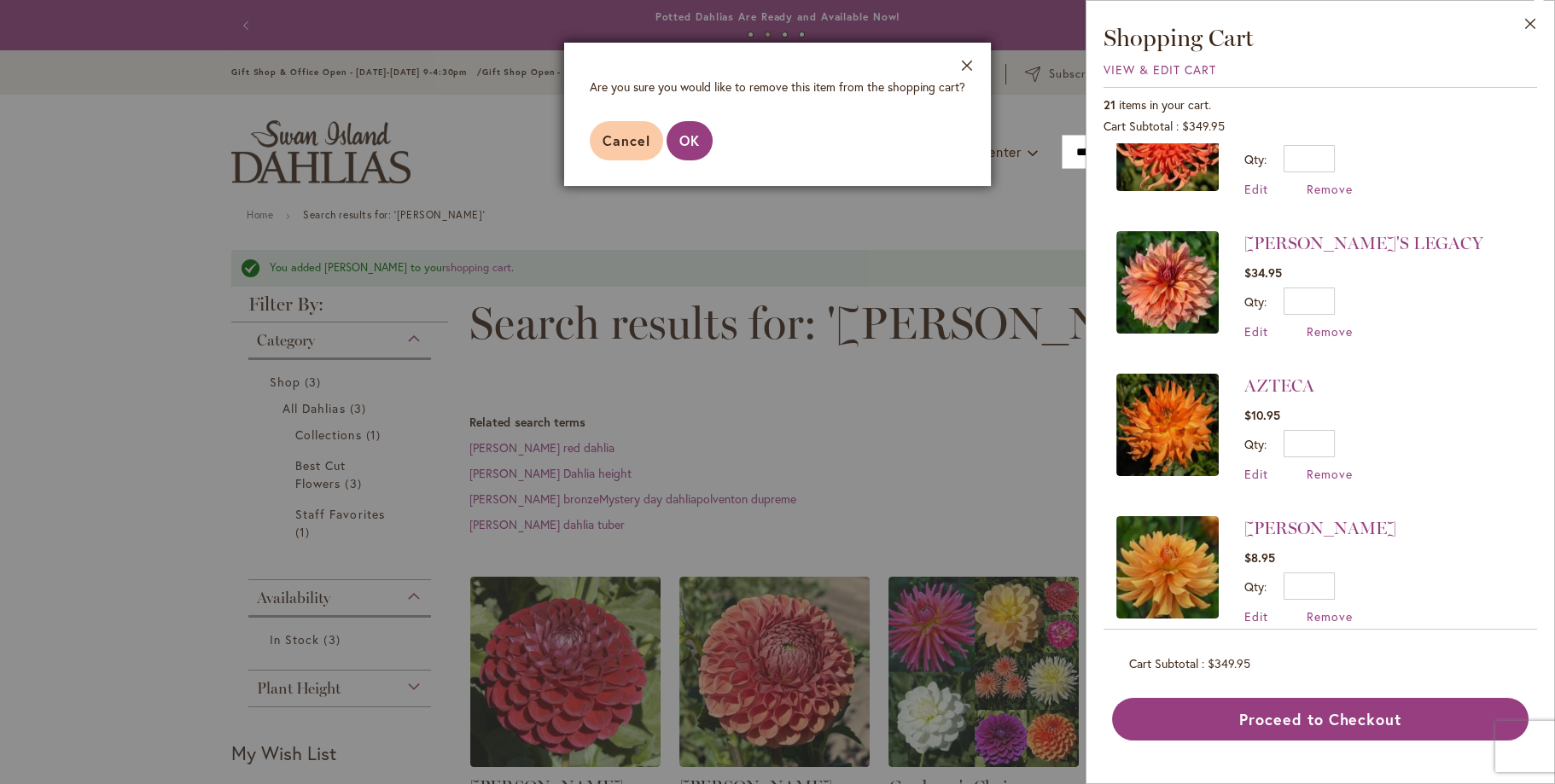
scroll to position [2303, 0]
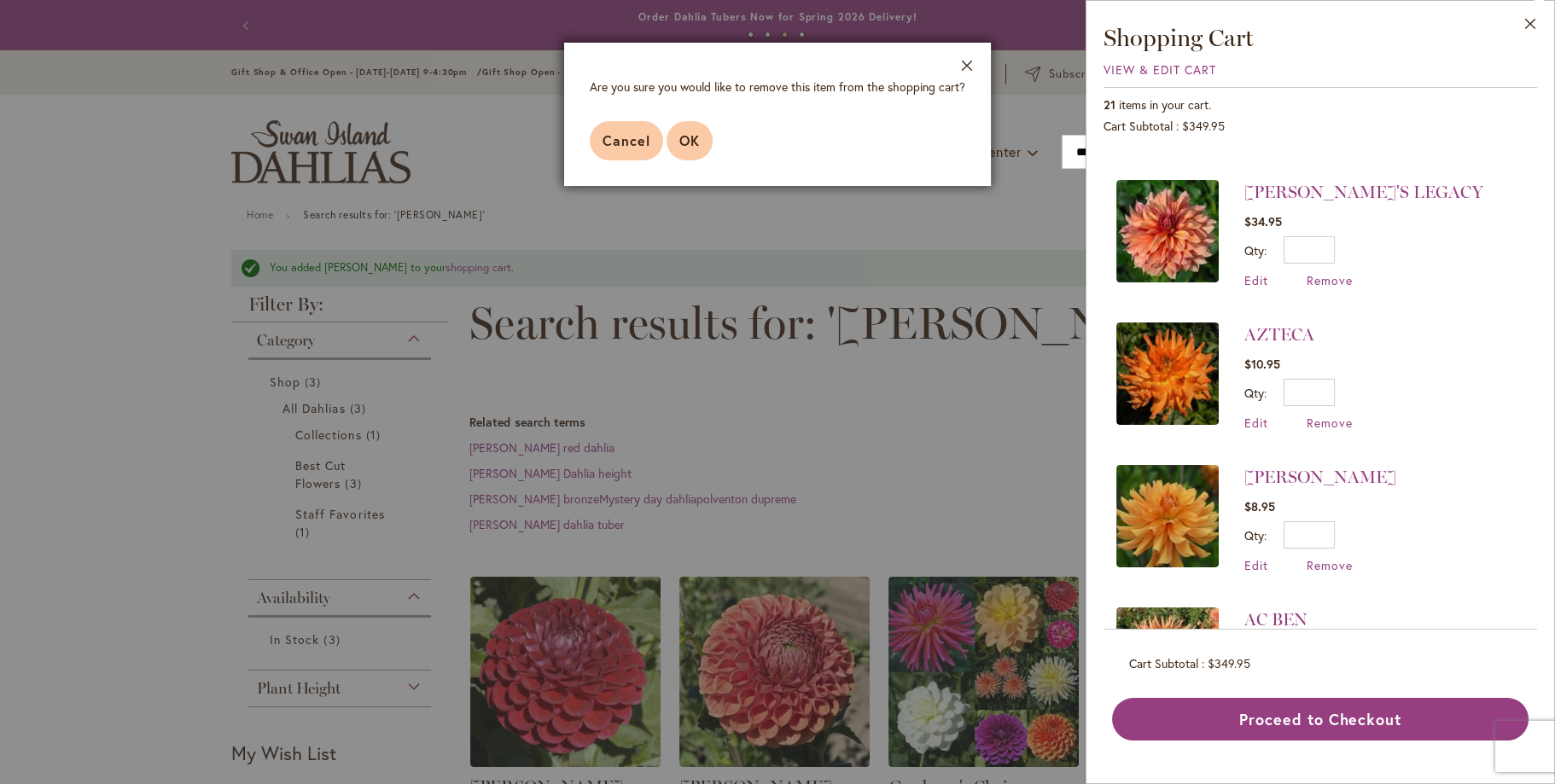
click at [688, 142] on span "OK" at bounding box center [689, 140] width 21 height 18
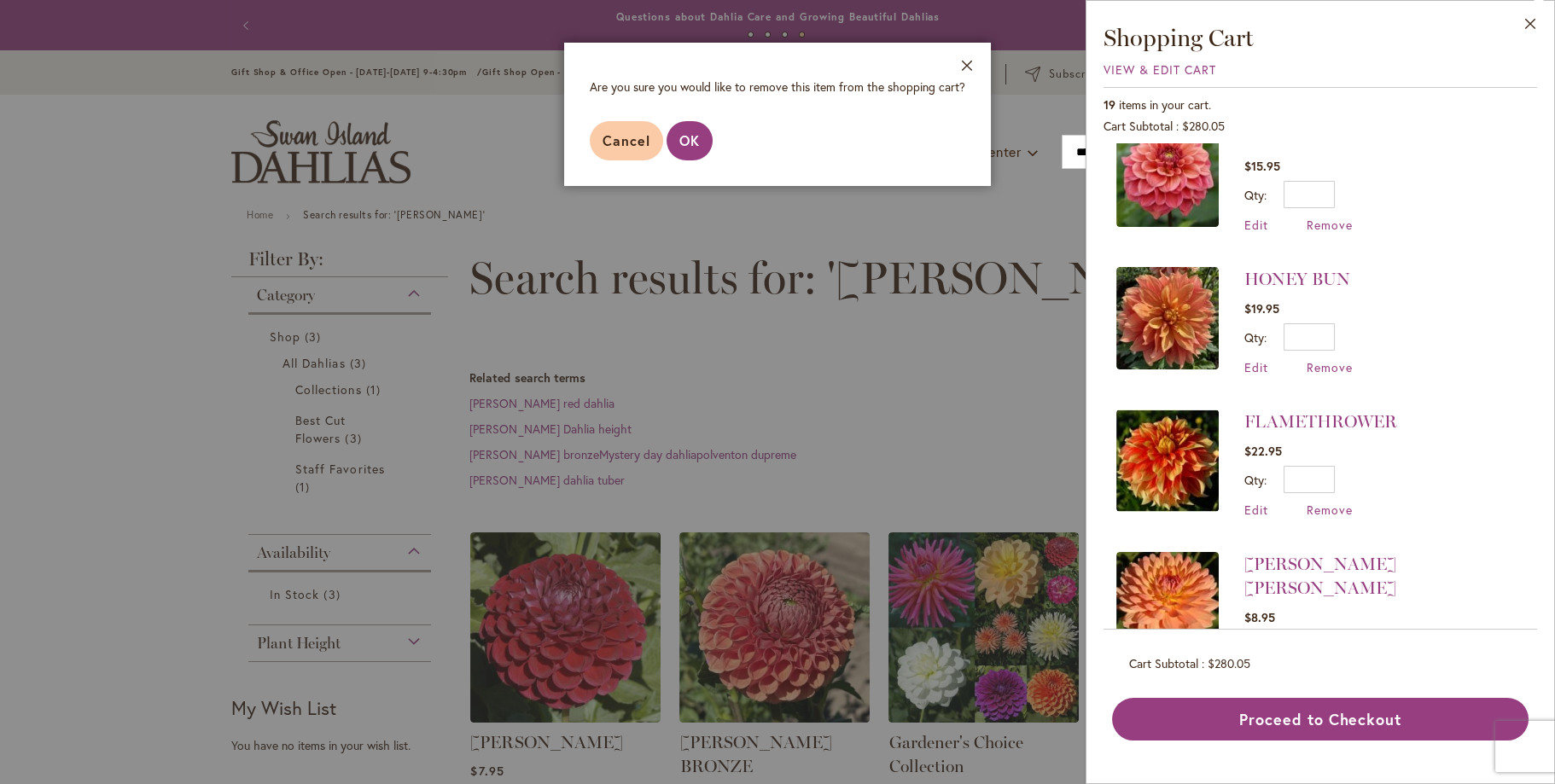
scroll to position [853, 0]
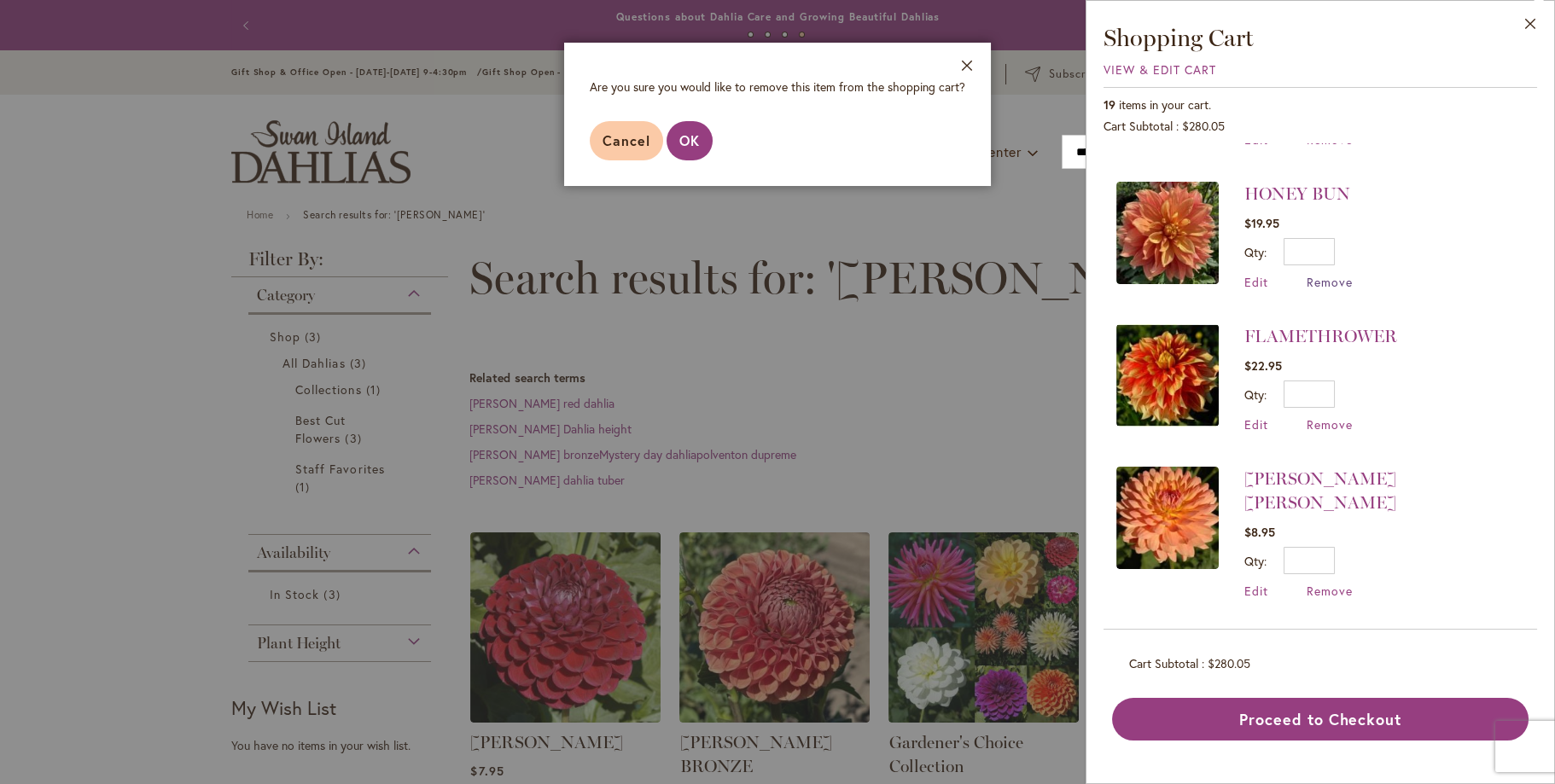
click at [1317, 274] on span "Remove" at bounding box center [1329, 282] width 46 height 16
click at [696, 153] on button "OK" at bounding box center [689, 141] width 46 height 39
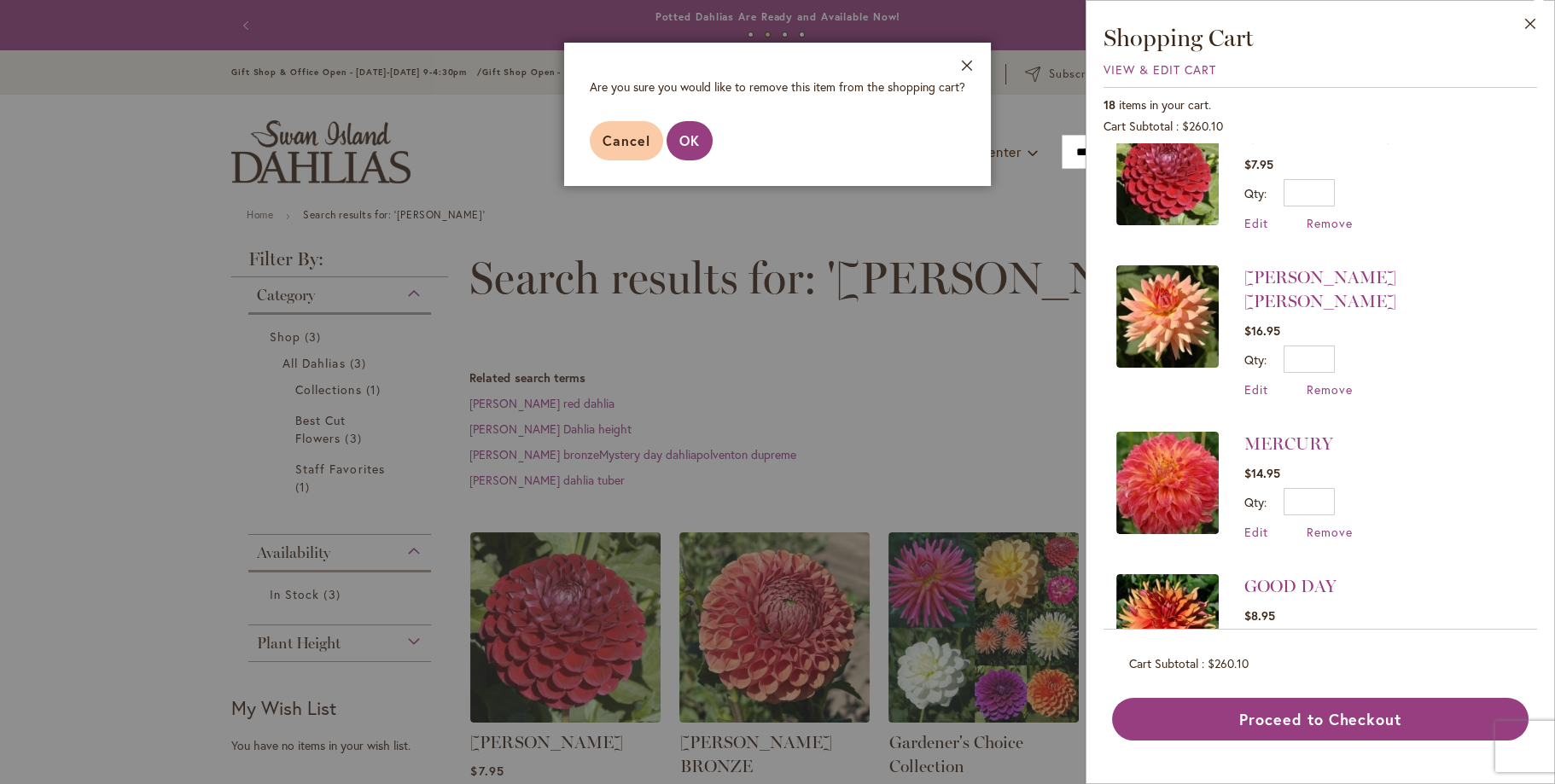
scroll to position [0, 0]
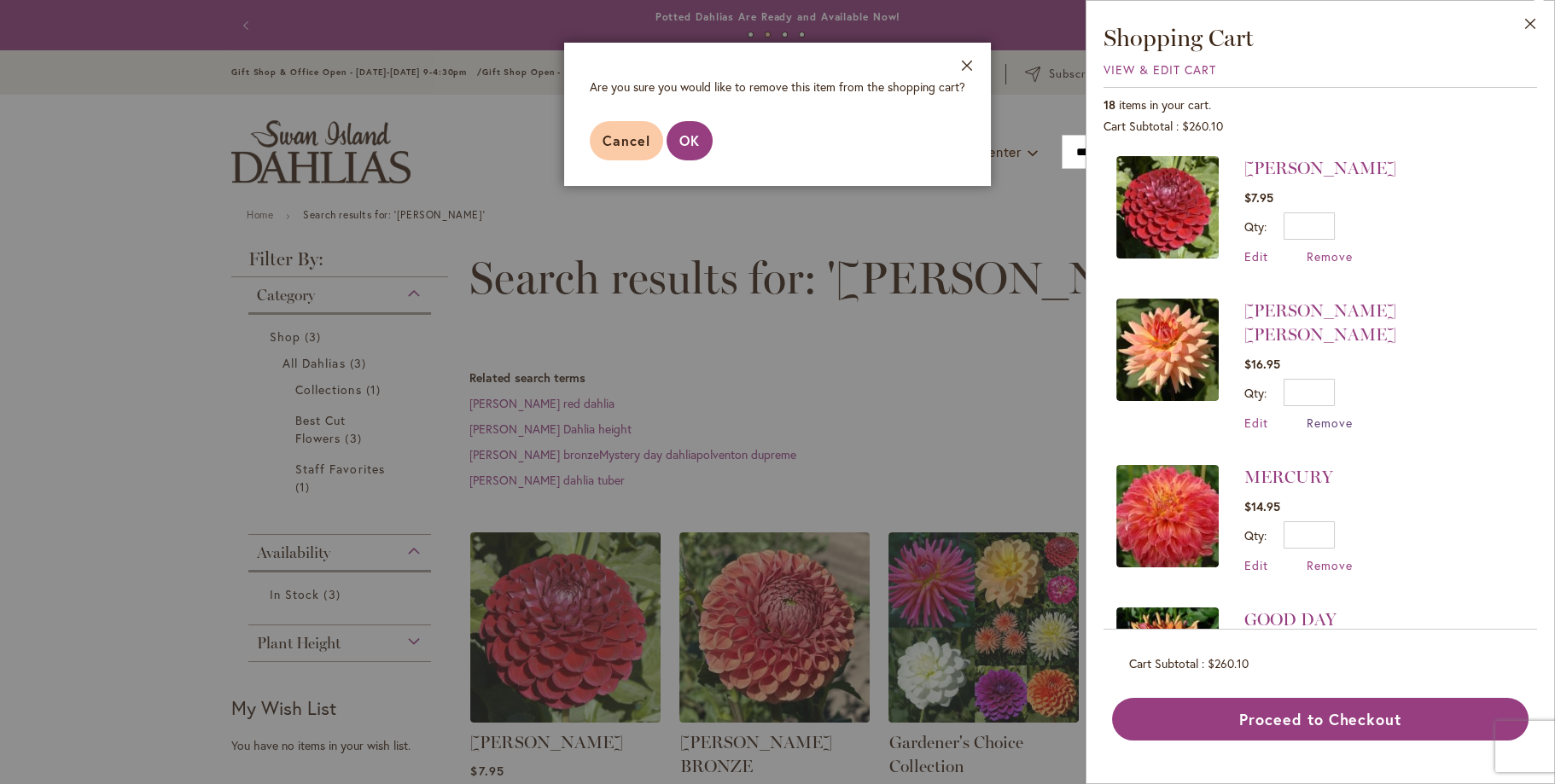
click at [1334, 414] on span "Remove" at bounding box center [1329, 422] width 46 height 16
click at [679, 135] on span "OK" at bounding box center [689, 140] width 21 height 18
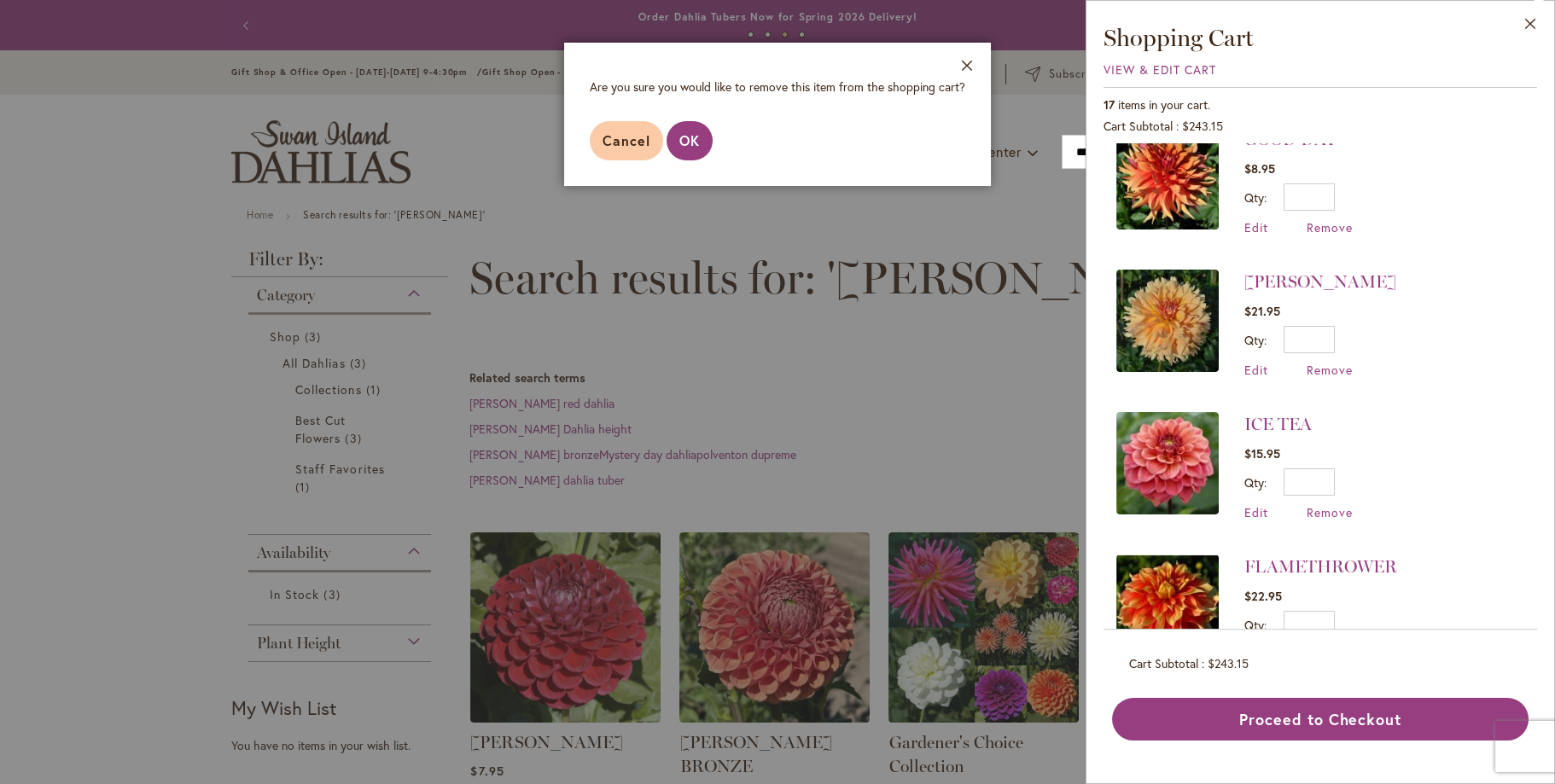
scroll to position [341, 0]
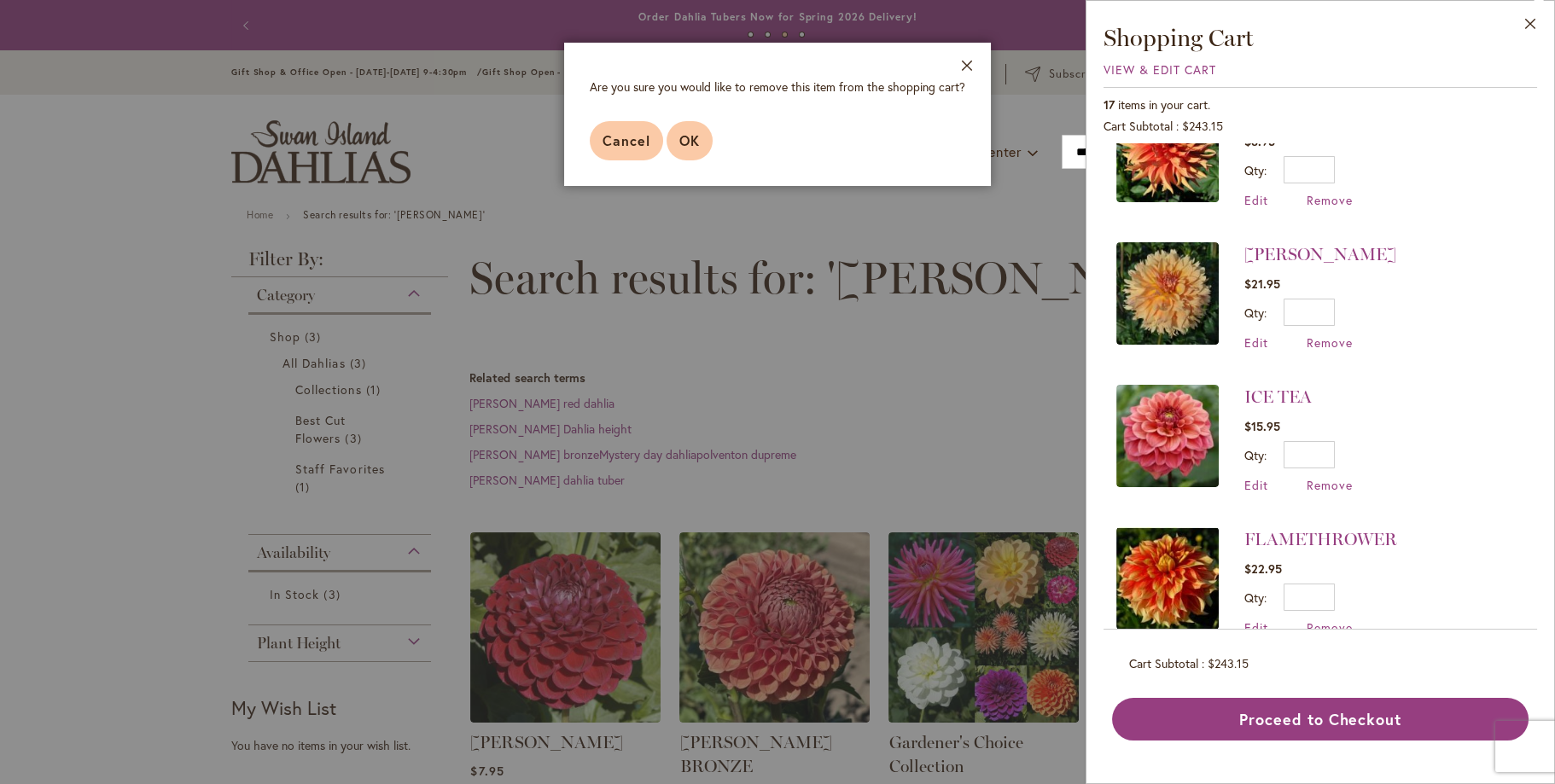
click at [689, 135] on span "OK" at bounding box center [689, 140] width 21 height 18
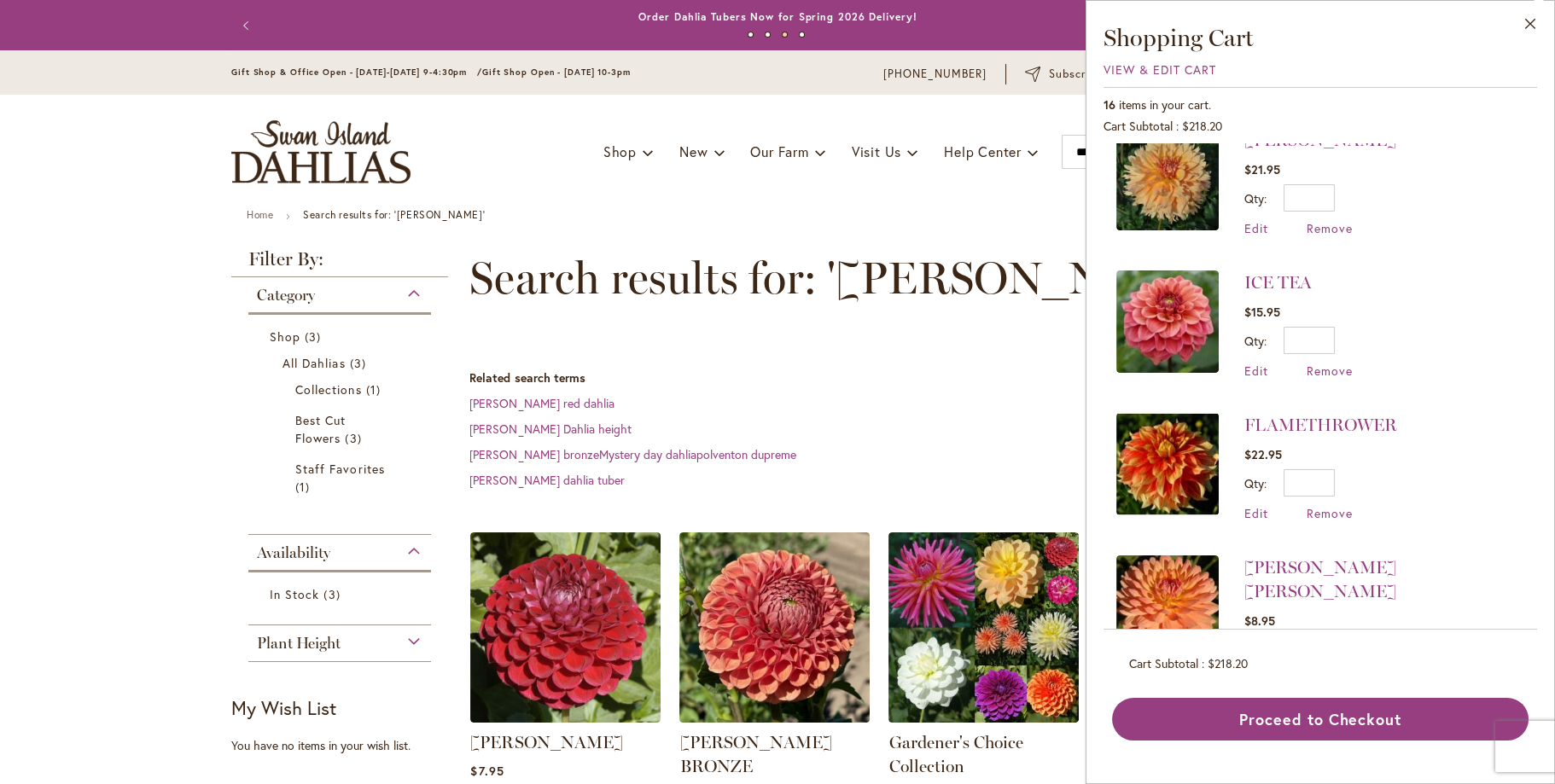
scroll to position [510, 0]
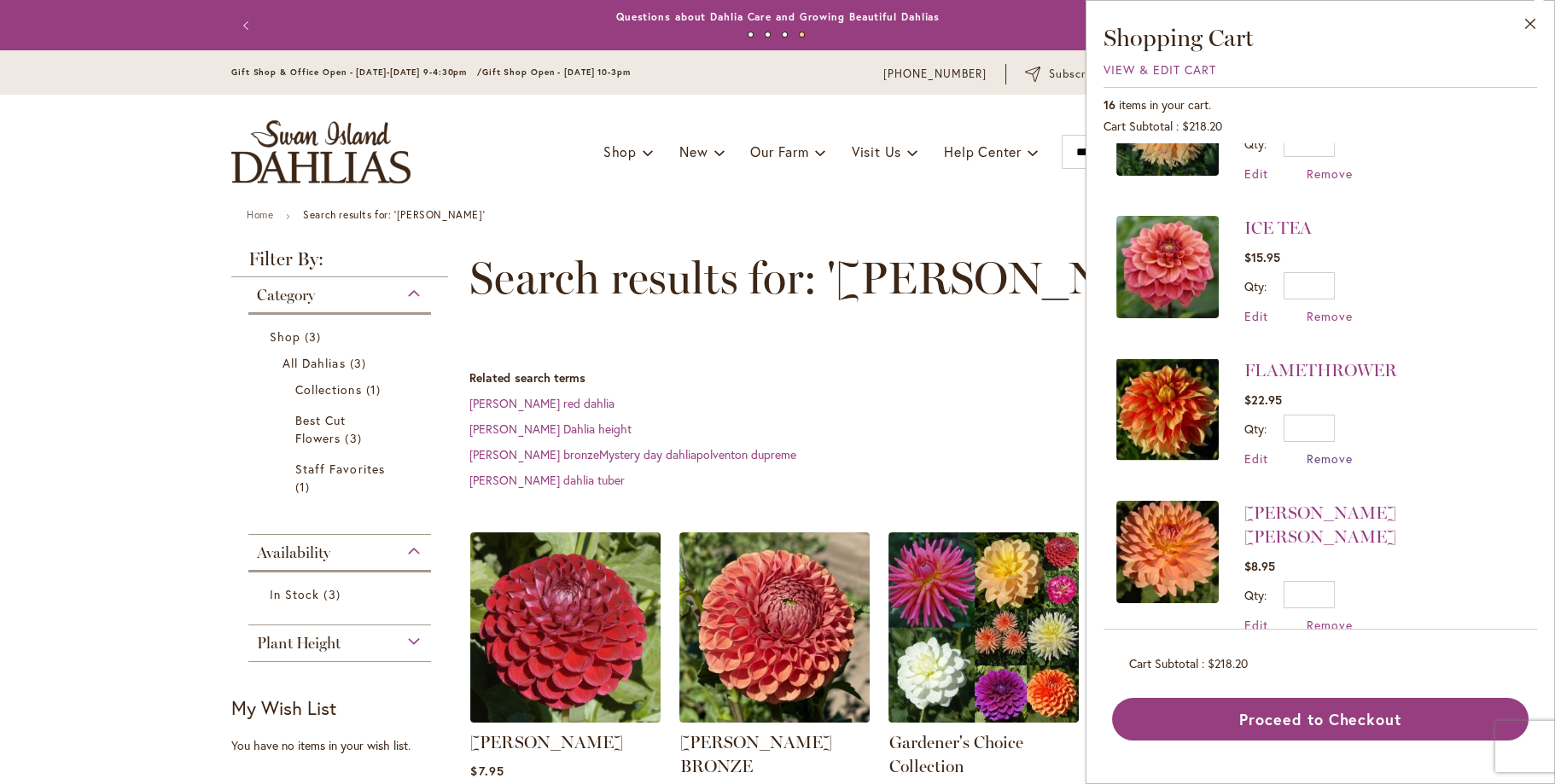
click at [1328, 454] on span "Remove" at bounding box center [1329, 458] width 46 height 16
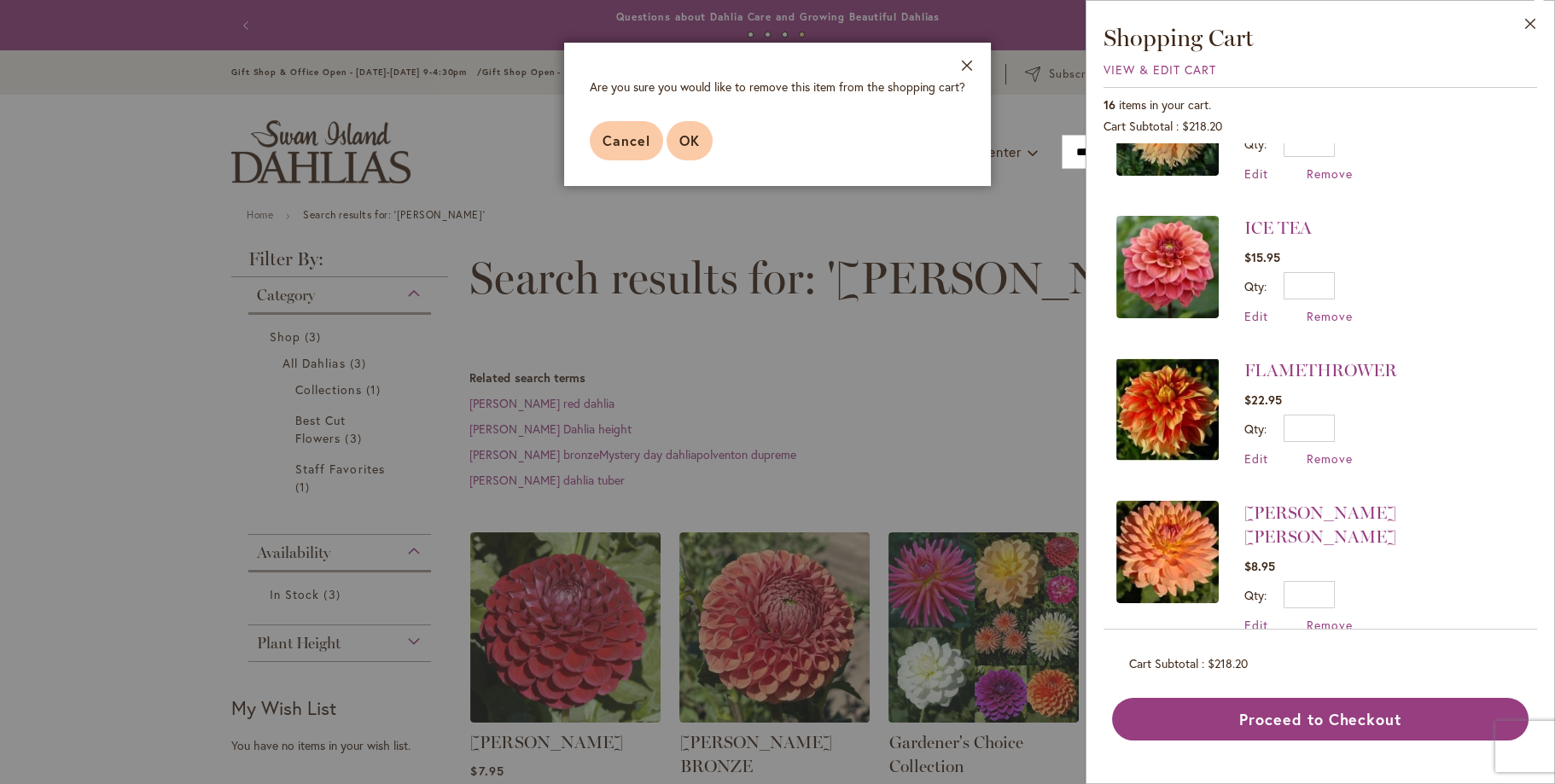
click at [695, 133] on span "OK" at bounding box center [689, 140] width 21 height 18
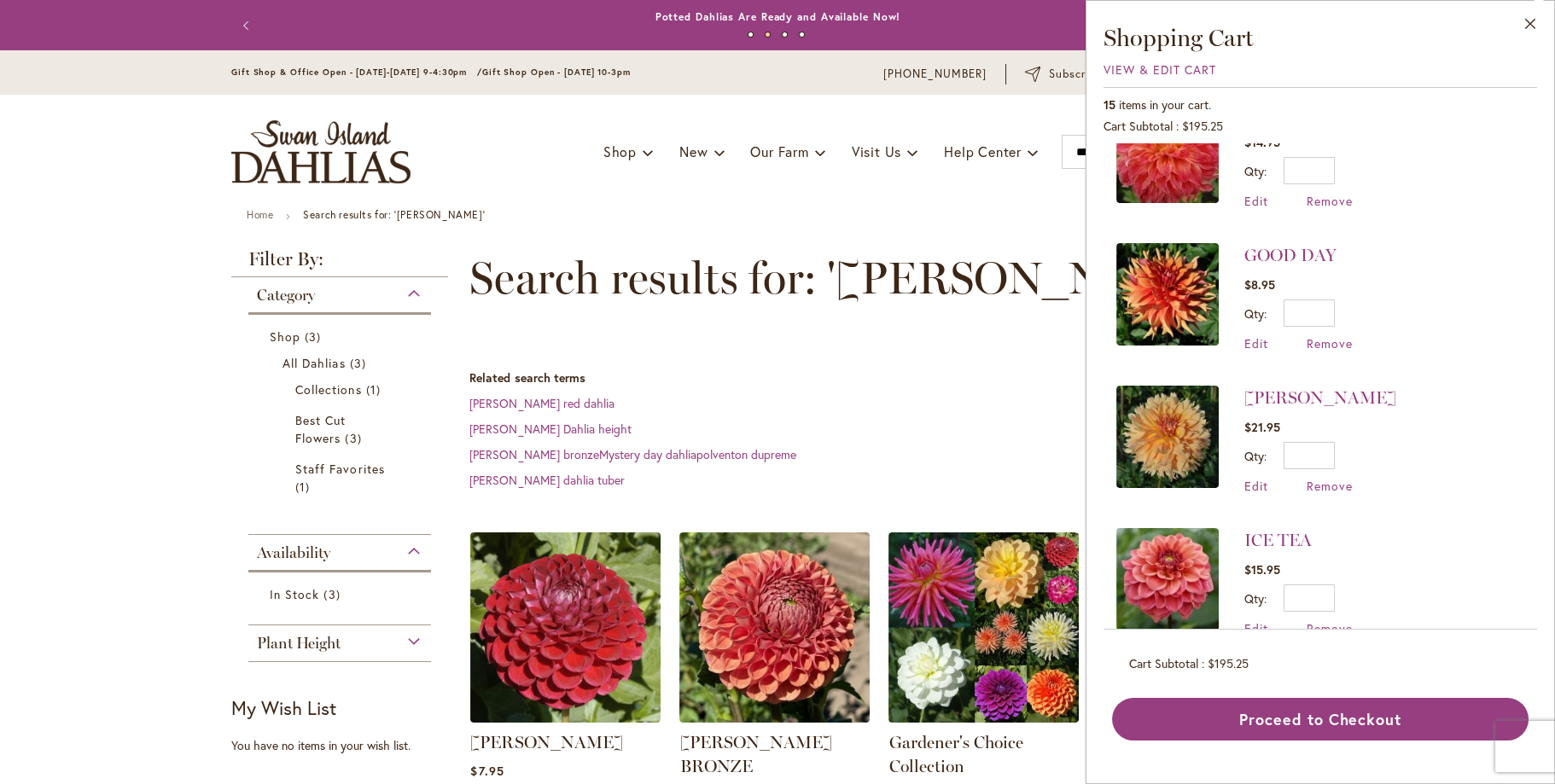
scroll to position [0, 0]
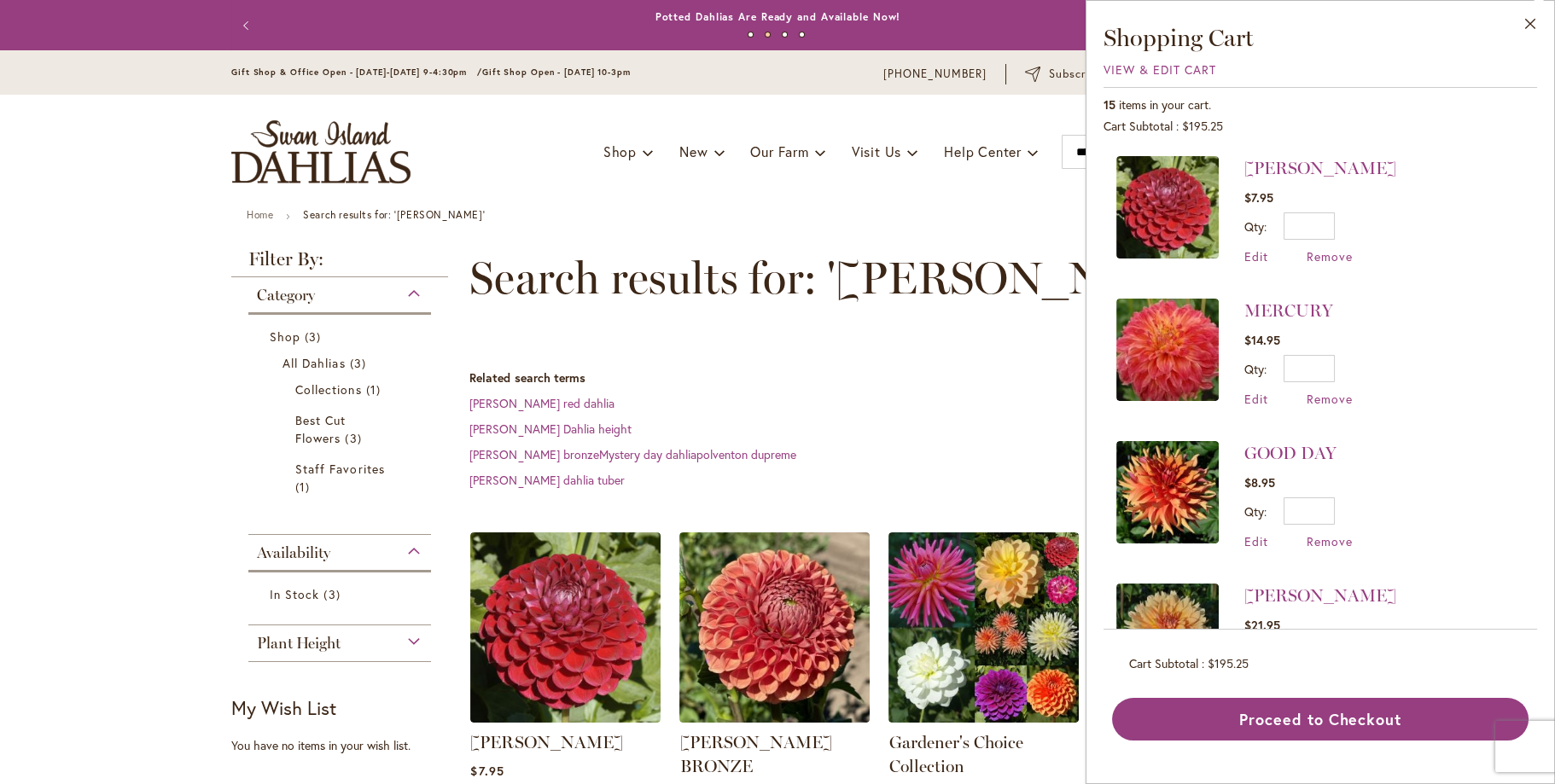
click at [736, 197] on div "Toggle Nav Shop Dahlia Tubers Collections Fresh Cut Dahlias Gardening Supplies …" at bounding box center [778, 152] width 1126 height 114
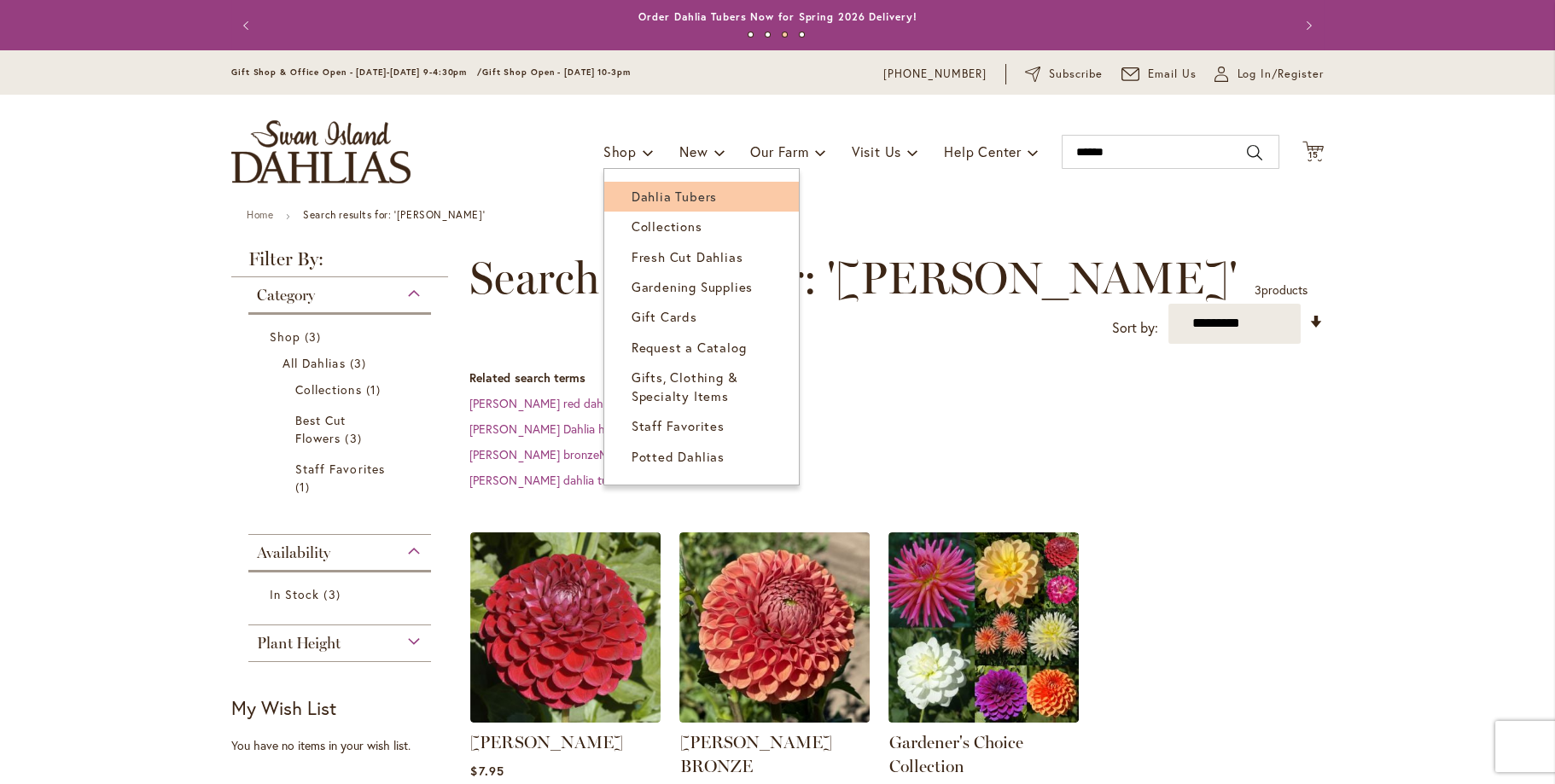
click at [634, 202] on span "Dahlia Tubers" at bounding box center [674, 196] width 85 height 17
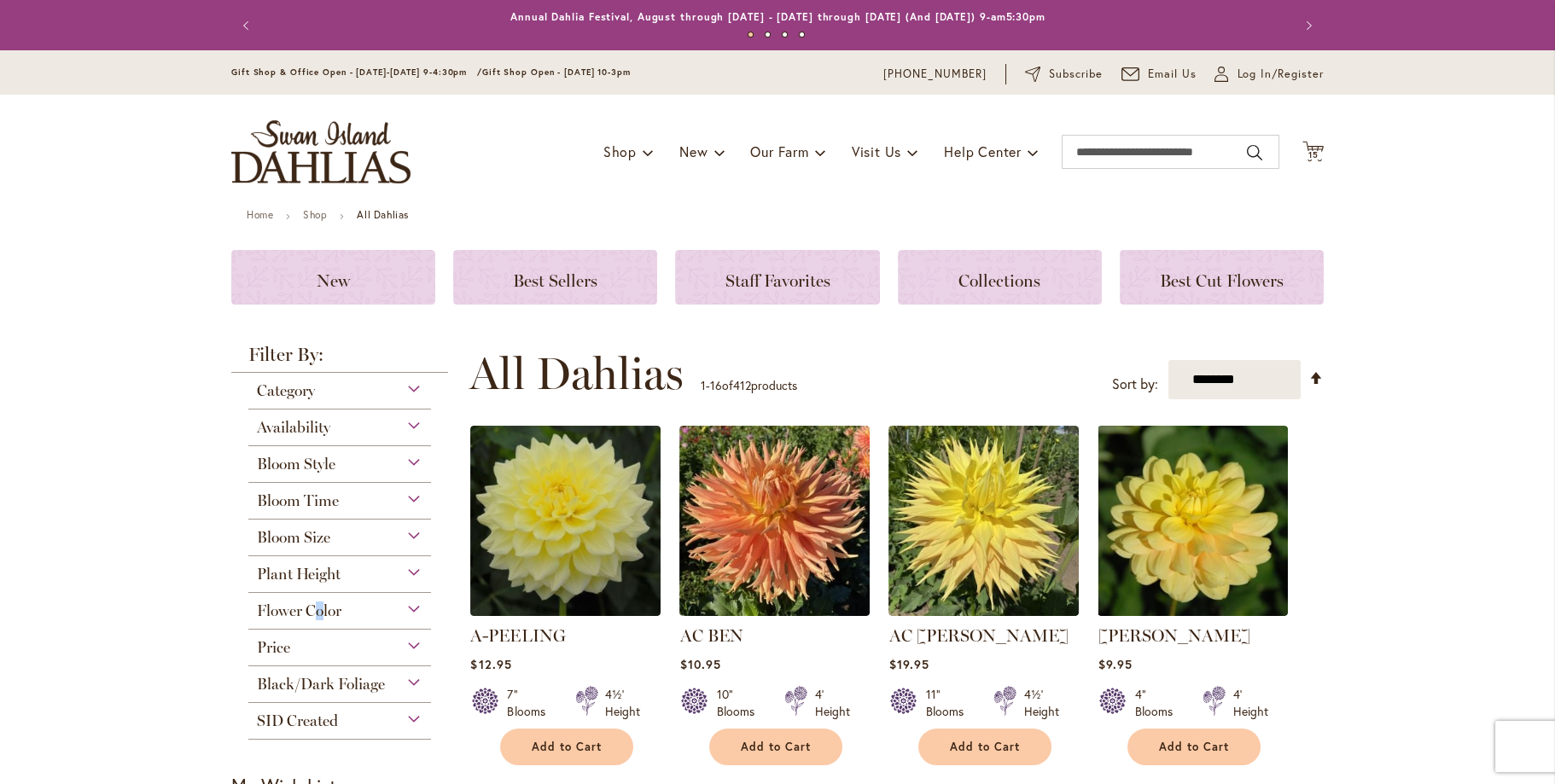
click at [314, 607] on span "Flower Color" at bounding box center [299, 611] width 85 height 19
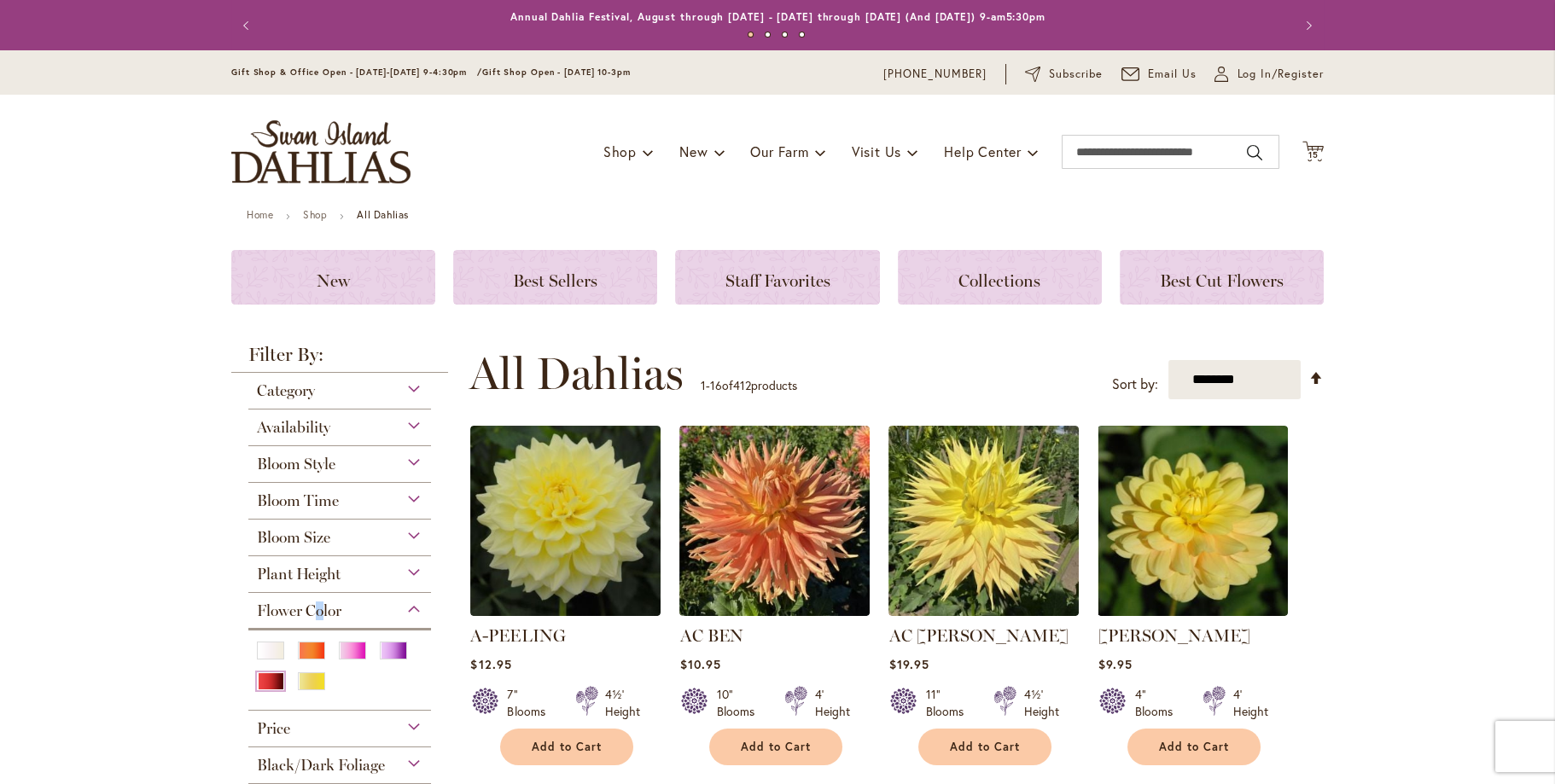
drag, startPoint x: 314, startPoint y: 607, endPoint x: 267, endPoint y: 683, distance: 89.4
click at [267, 683] on div "Red" at bounding box center [271, 681] width 27 height 18
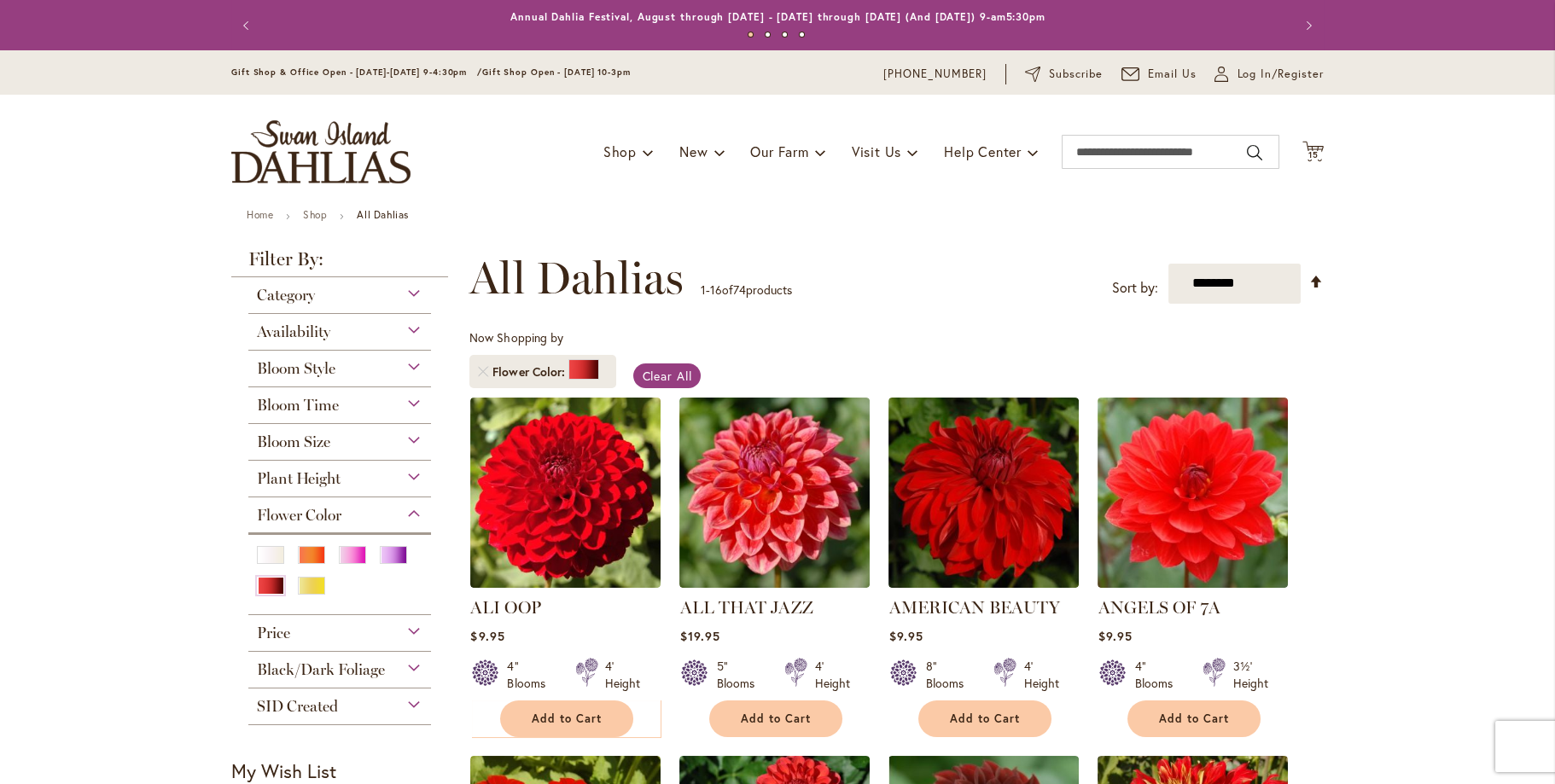
scroll to position [43, 0]
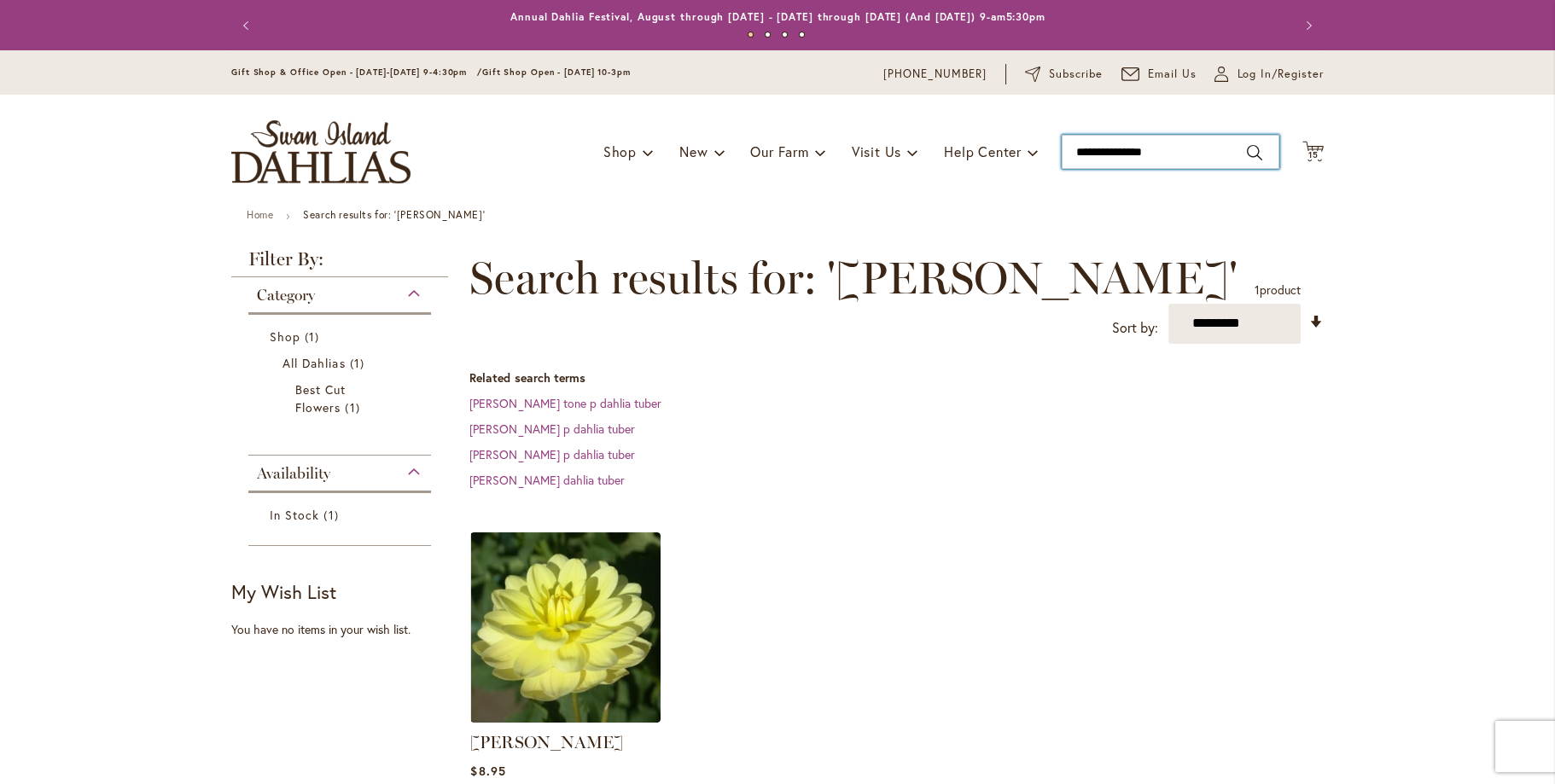
click at [1154, 150] on input "**********" at bounding box center [1170, 152] width 218 height 34
drag, startPoint x: 1130, startPoint y: 153, endPoint x: 1247, endPoint y: 146, distance: 117.2
click at [1247, 146] on input "**********" at bounding box center [1170, 152] width 218 height 34
type input "**********"
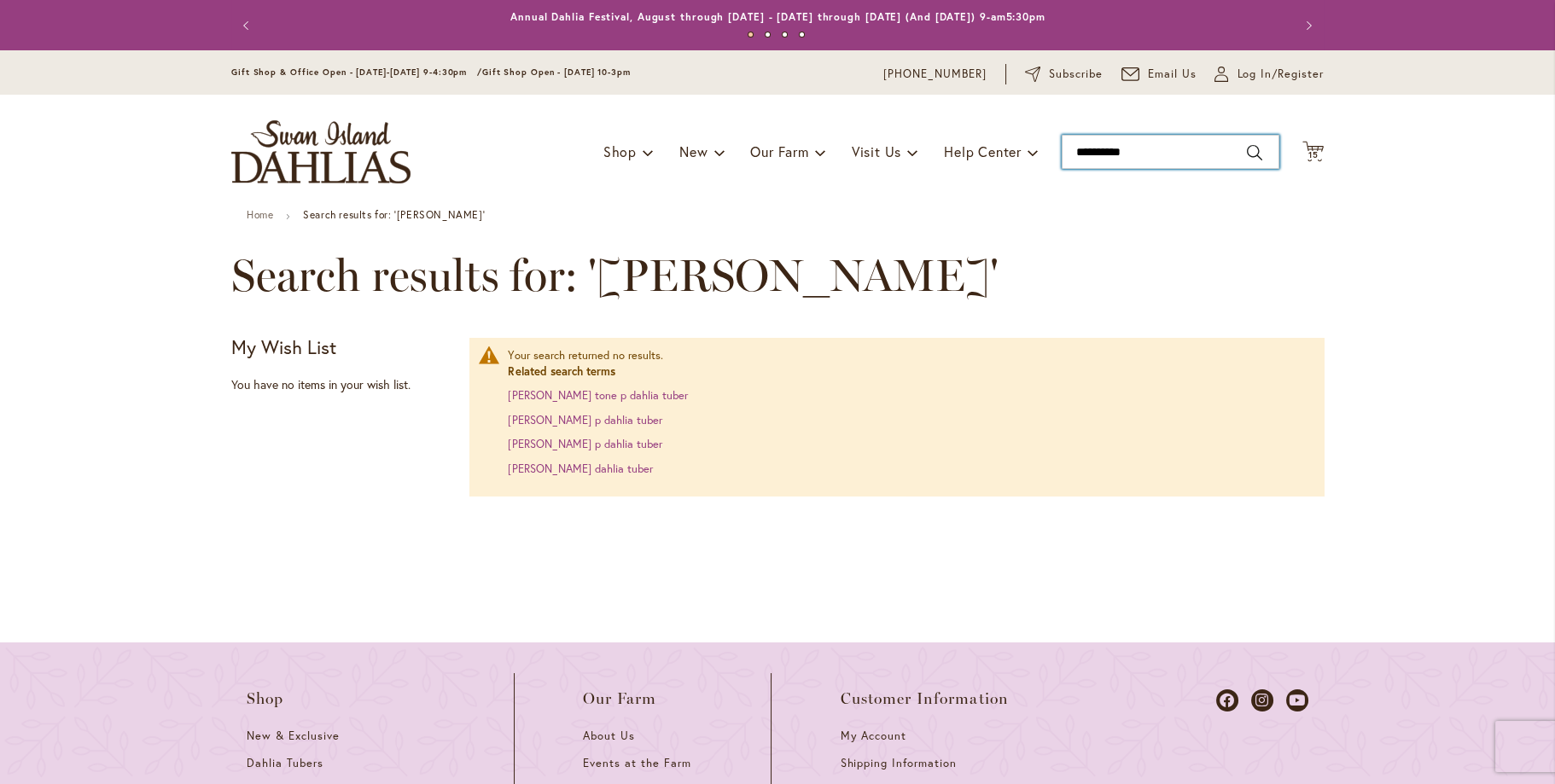
drag, startPoint x: 1157, startPoint y: 155, endPoint x: 1054, endPoint y: 150, distance: 103.1
click at [1061, 150] on input "**********" at bounding box center [1170, 152] width 218 height 34
type input "*"
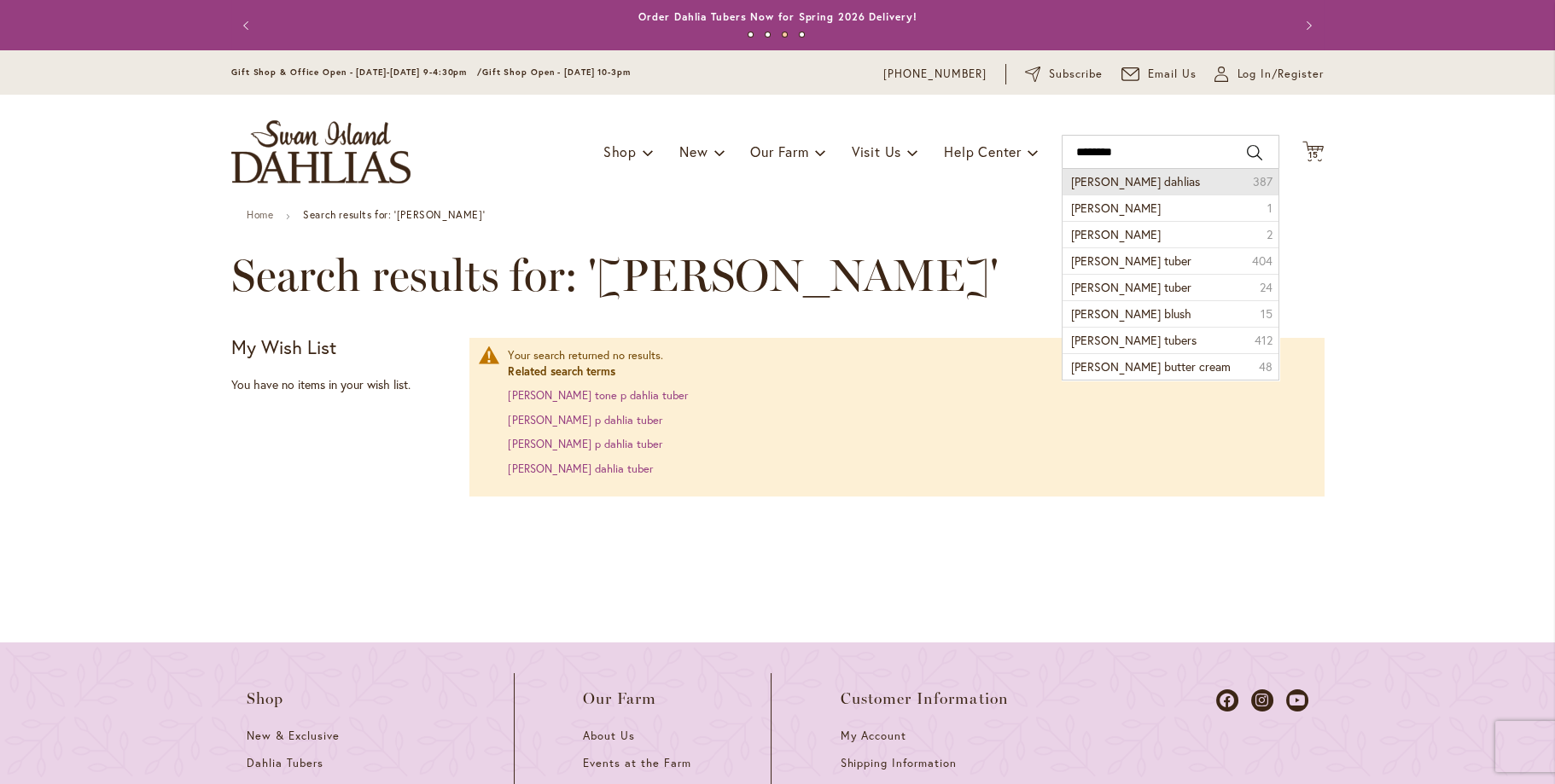
click at [1147, 184] on span "bloomquist dahlias" at bounding box center [1135, 181] width 129 height 16
type input "**********"
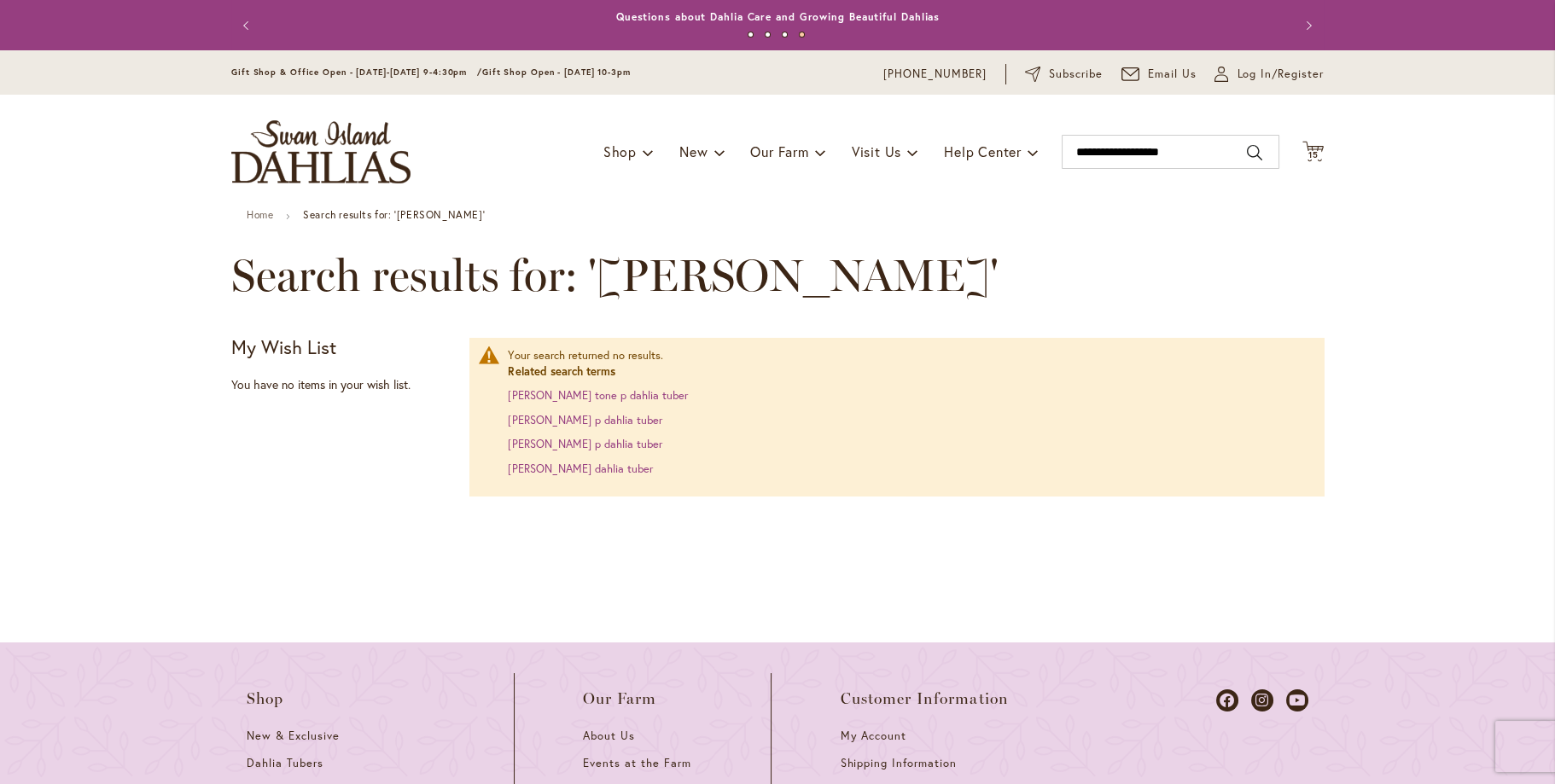
click at [1247, 152] on button "Search" at bounding box center [1254, 153] width 15 height 27
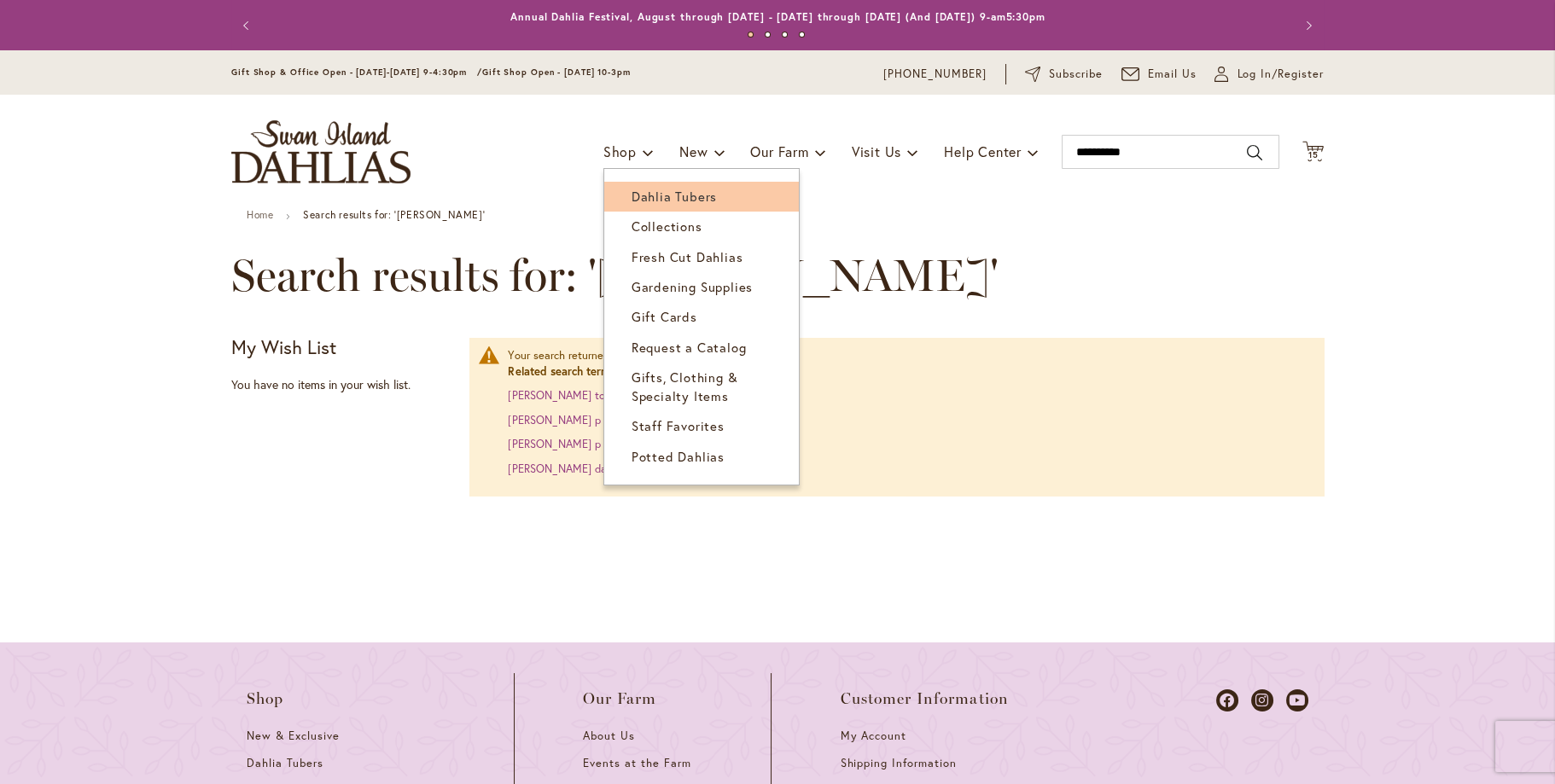
click at [631, 192] on span "Dahlia Tubers" at bounding box center [674, 196] width 85 height 17
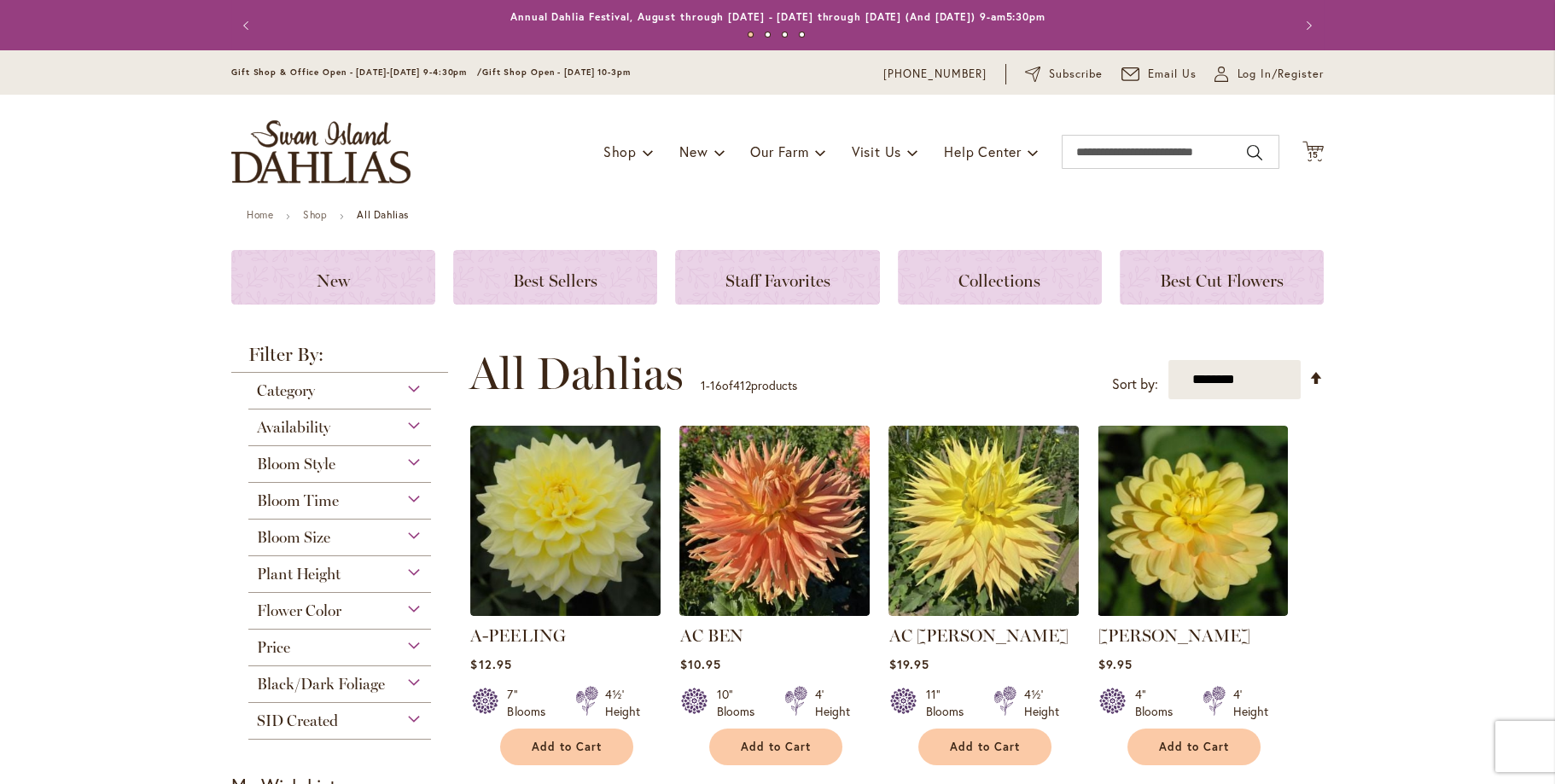
click at [338, 613] on div "Flower Color" at bounding box center [340, 606] width 183 height 27
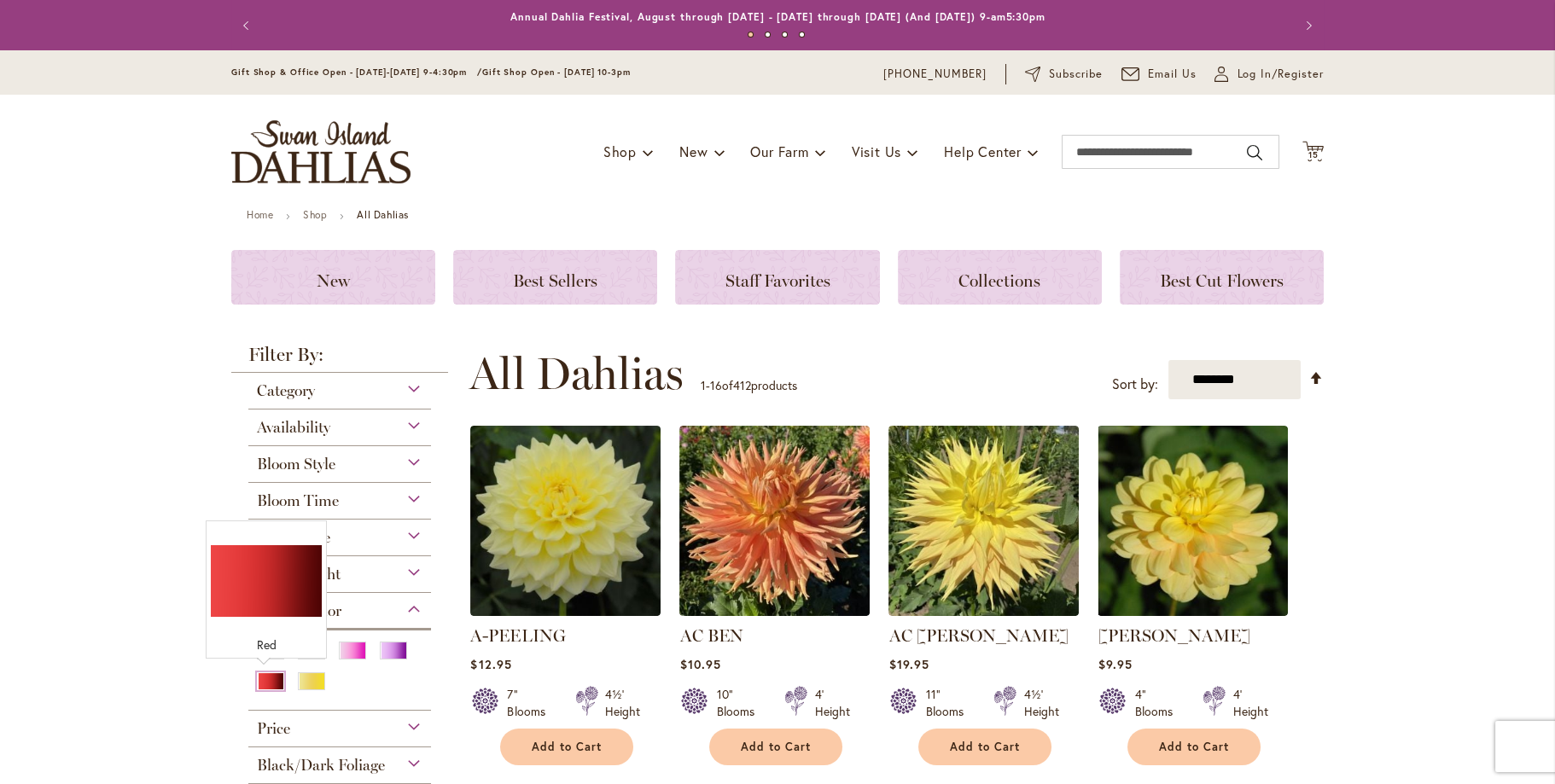
click at [257, 677] on div "Red" at bounding box center [271, 681] width 27 height 18
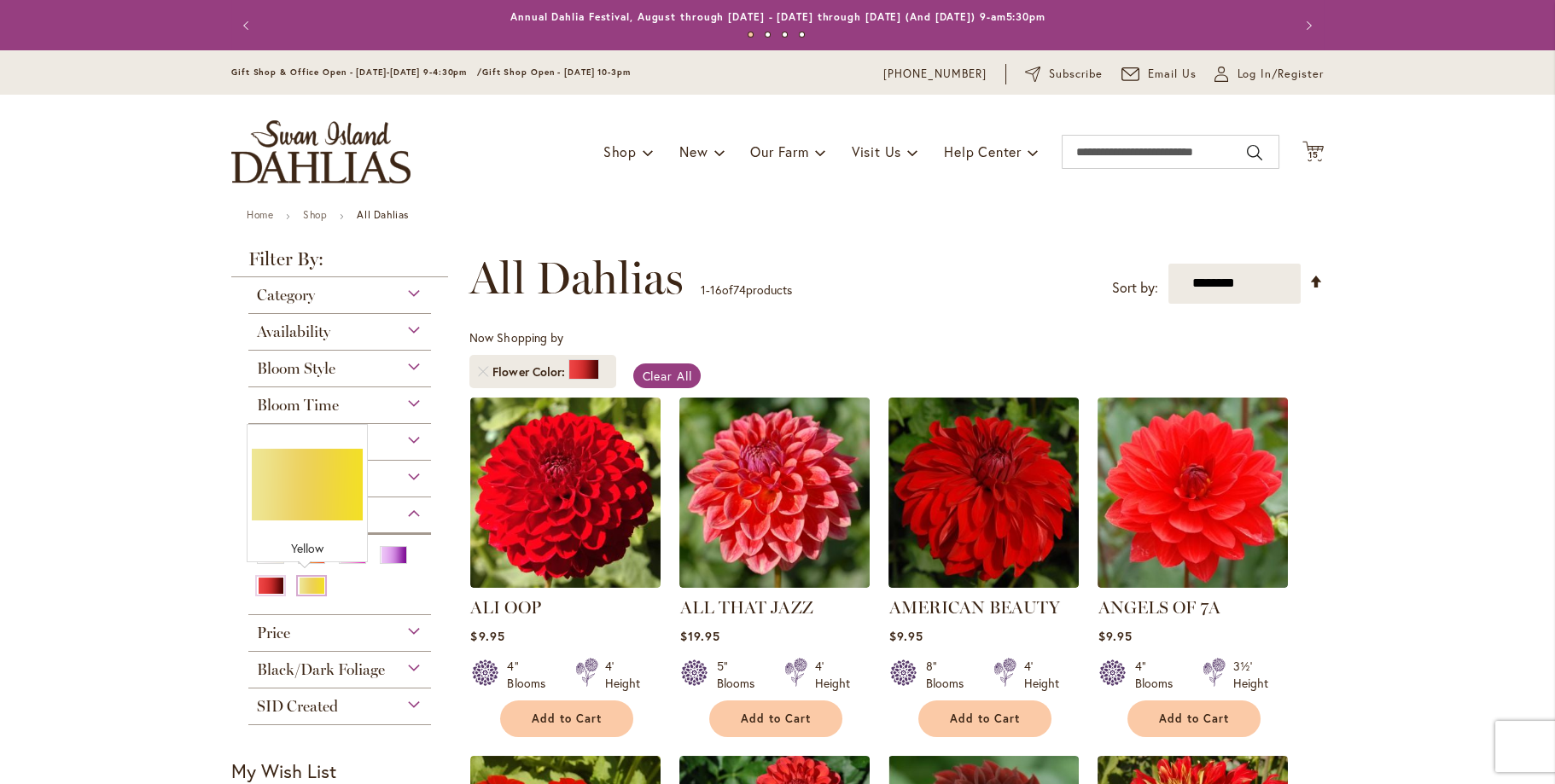
click at [311, 585] on div "Yellow" at bounding box center [312, 585] width 27 height 18
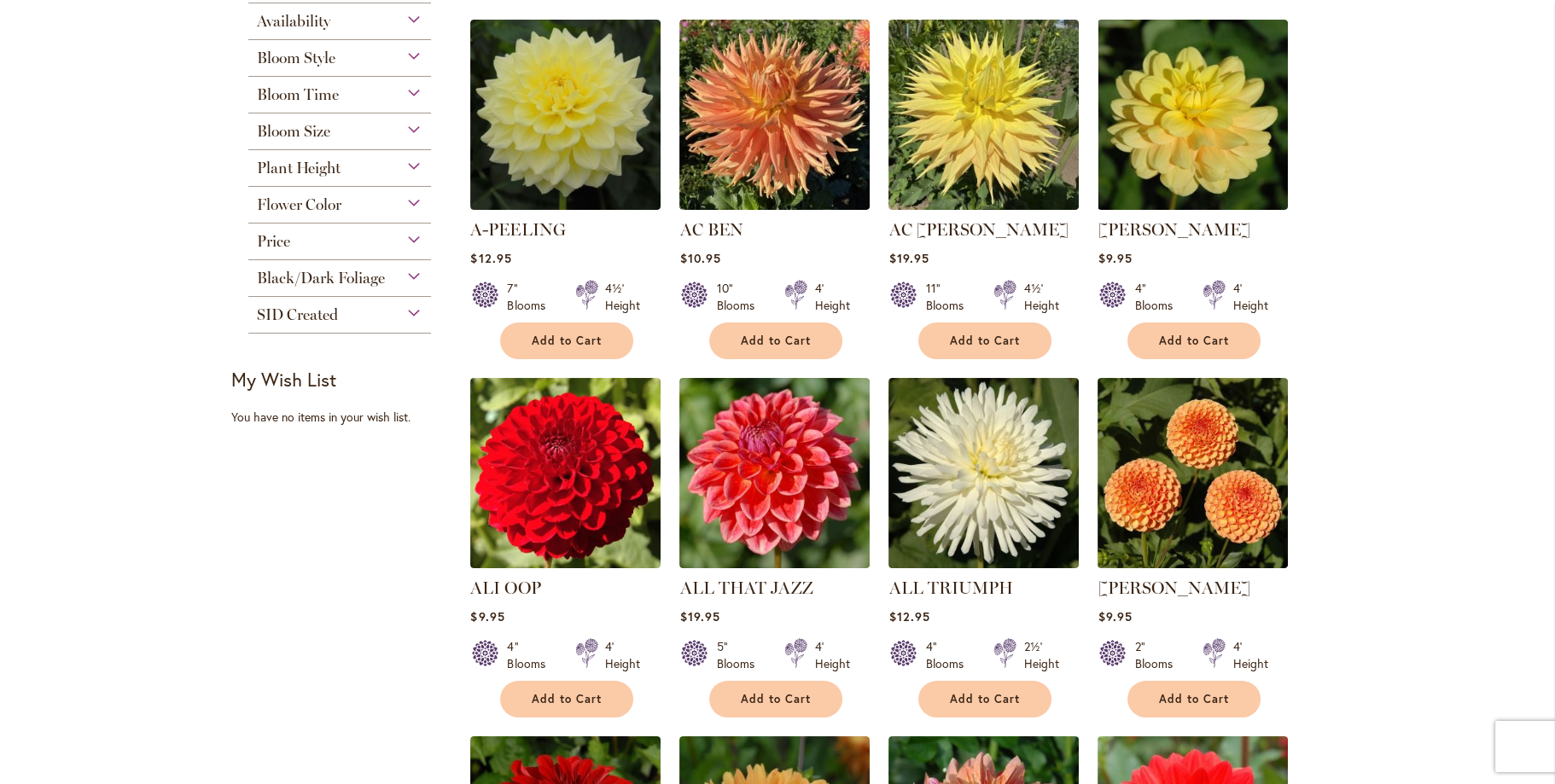
scroll to position [256, 0]
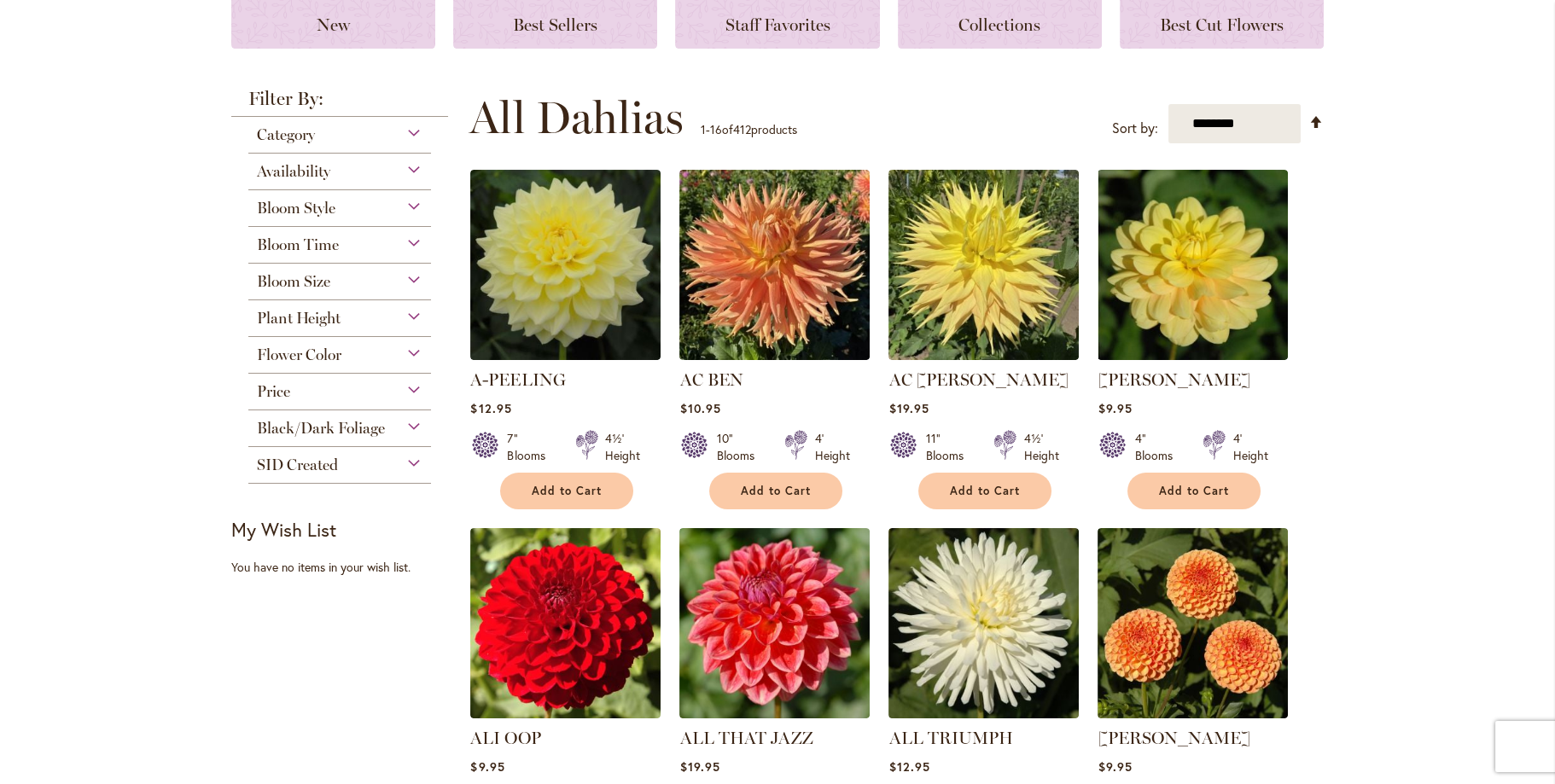
click at [279, 353] on span "Flower Color" at bounding box center [299, 354] width 85 height 19
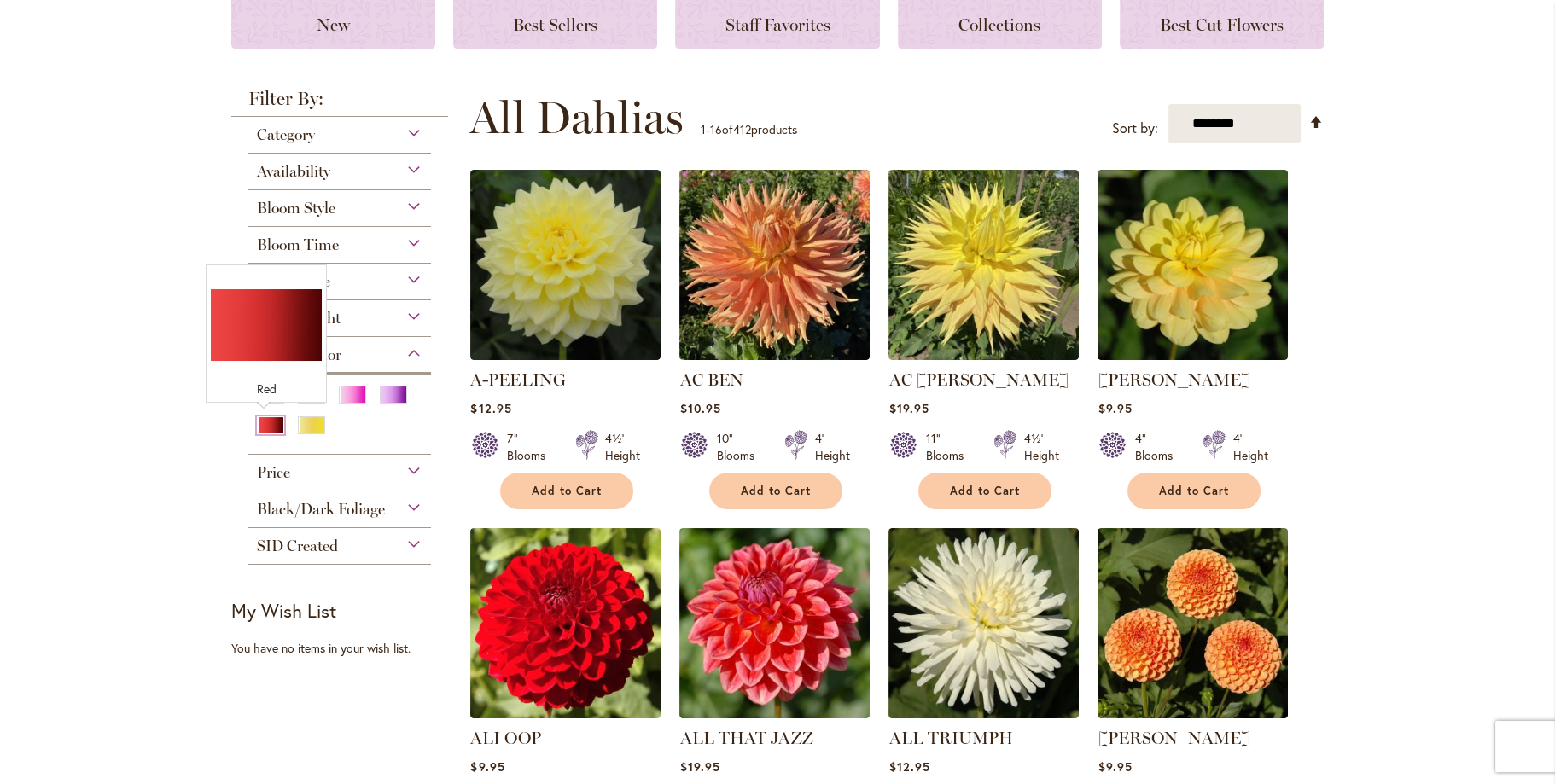
click at [257, 419] on div "Red" at bounding box center [271, 424] width 27 height 18
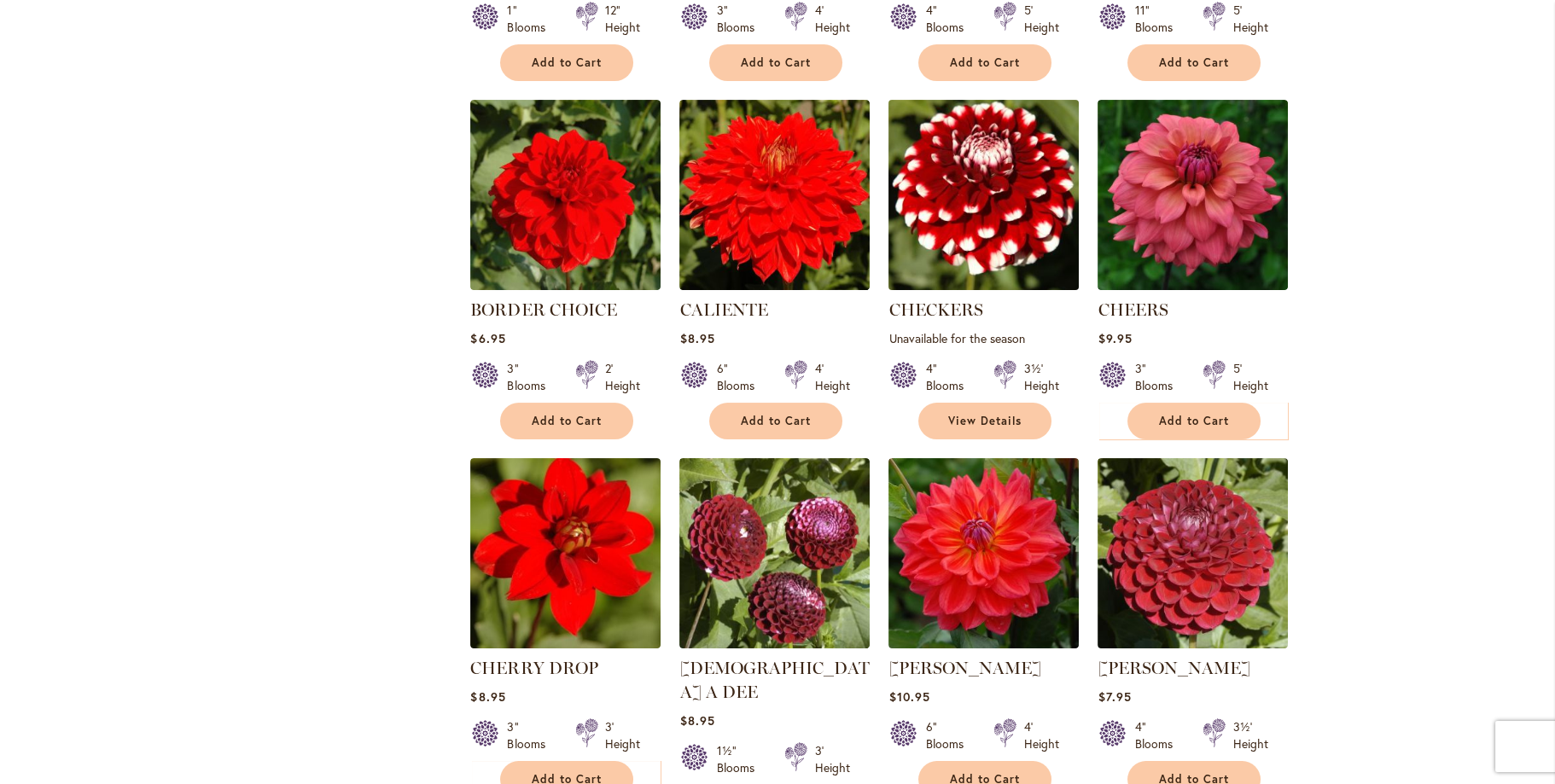
scroll to position [1023, 0]
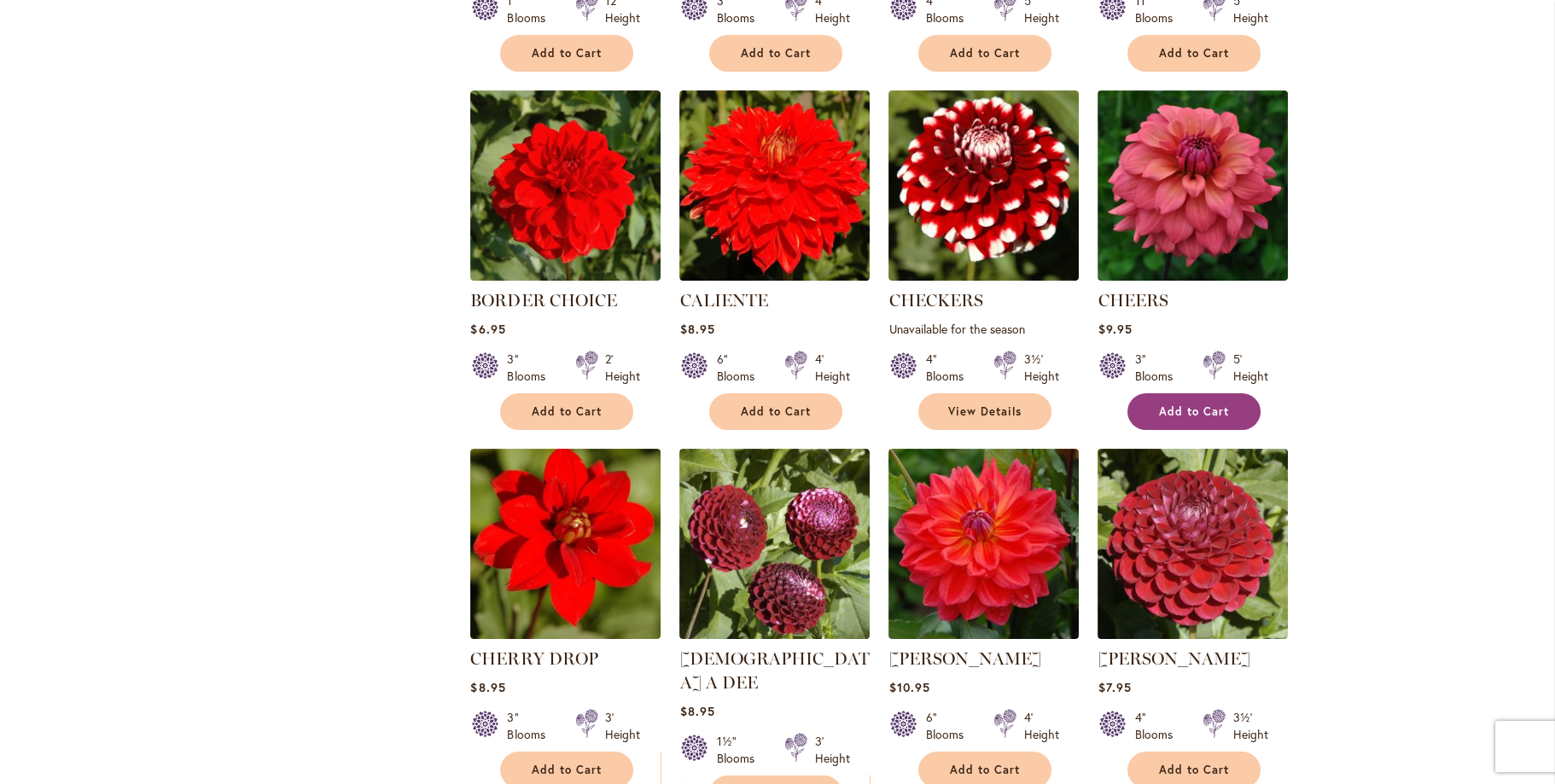
click at [1188, 411] on span "Add to Cart" at bounding box center [1194, 411] width 70 height 15
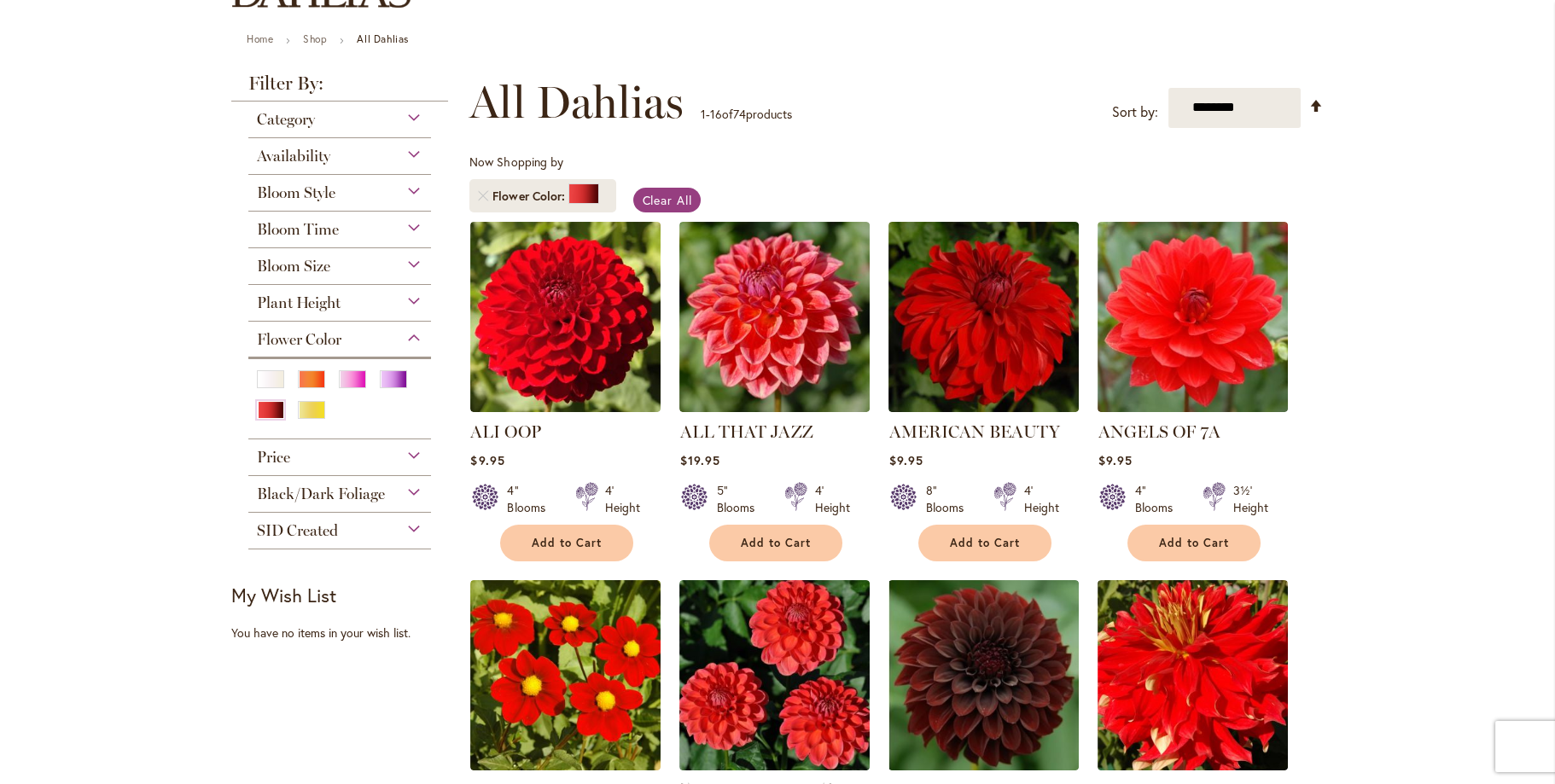
scroll to position [171, 0]
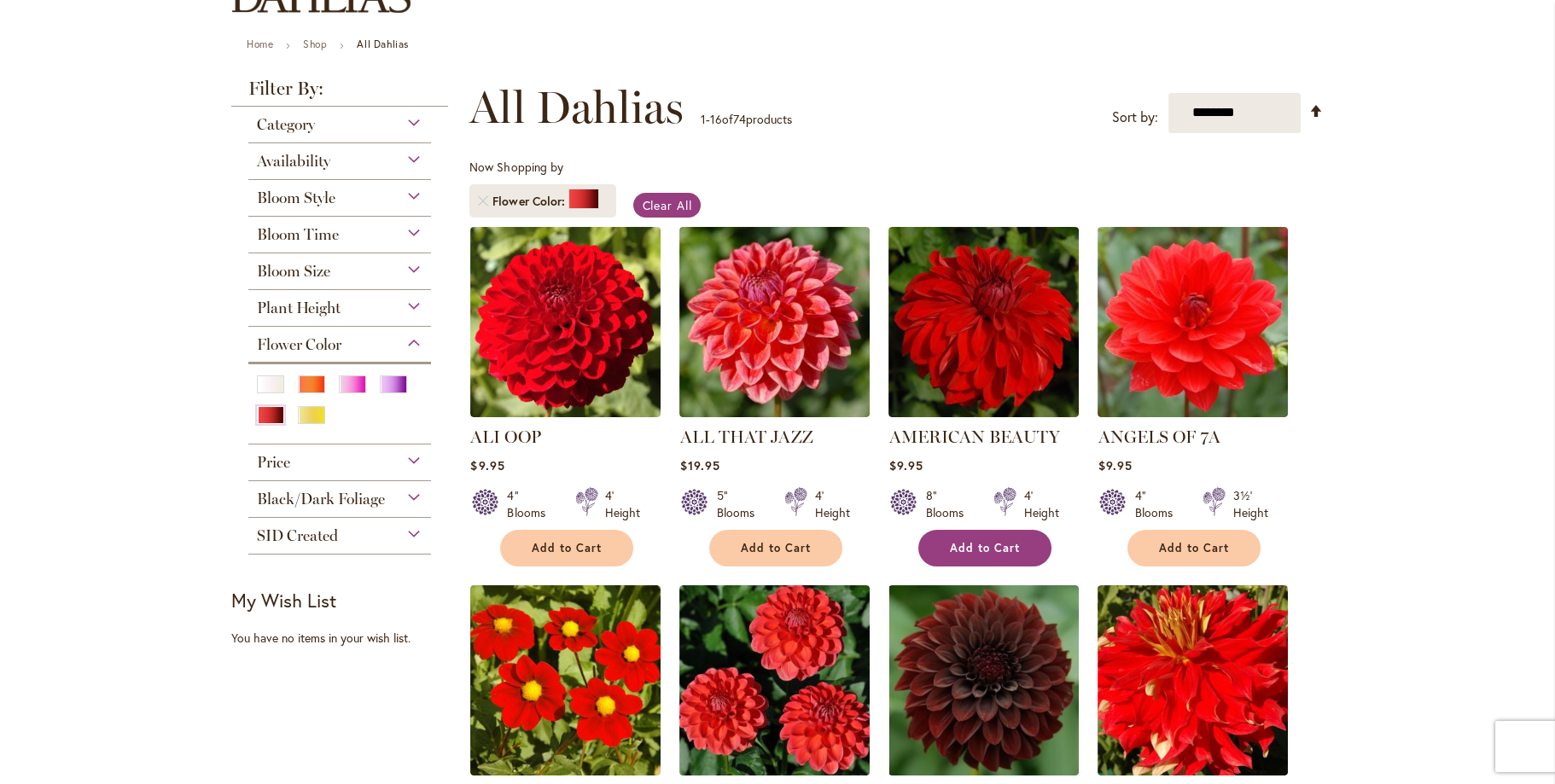
click at [989, 546] on span "Add to Cart" at bounding box center [985, 547] width 70 height 15
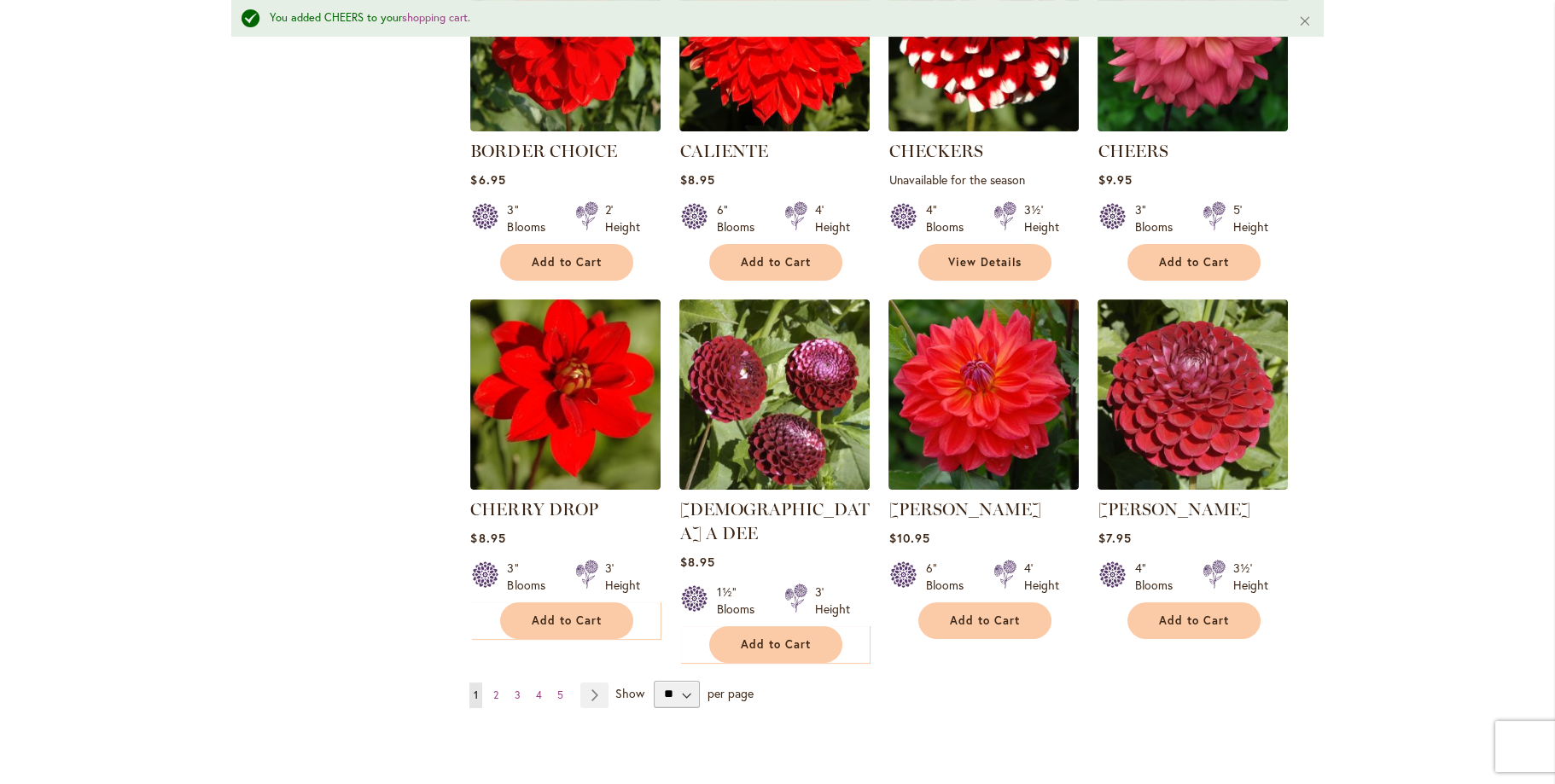
scroll to position [1365, 0]
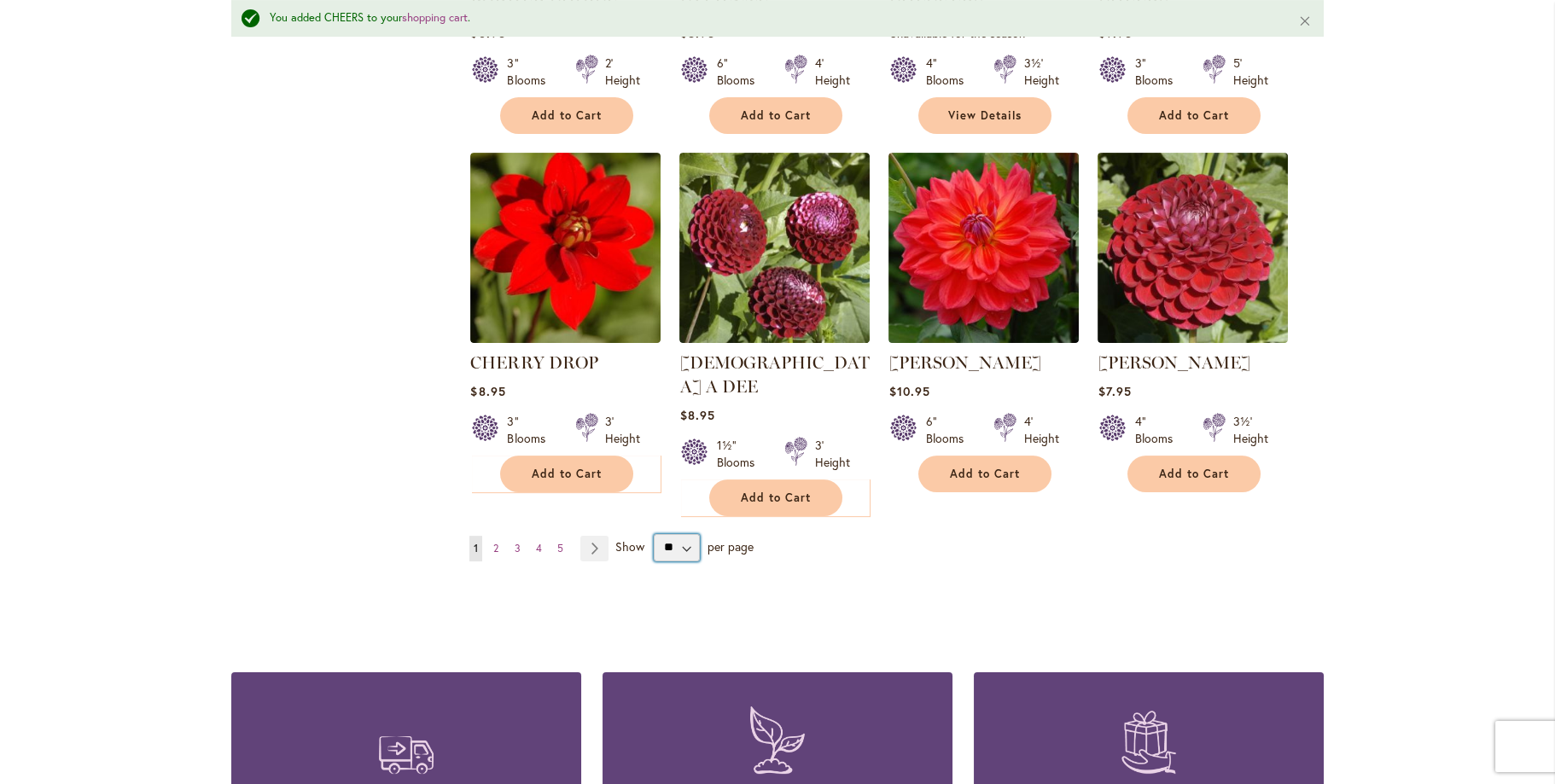
drag, startPoint x: 667, startPoint y: 523, endPoint x: 694, endPoint y: 593, distance: 75.0
click at [667, 534] on select "** ** ** **" at bounding box center [676, 547] width 45 height 27
select select "**"
click at [654, 534] on select "** ** ** **" at bounding box center [676, 547] width 45 height 27
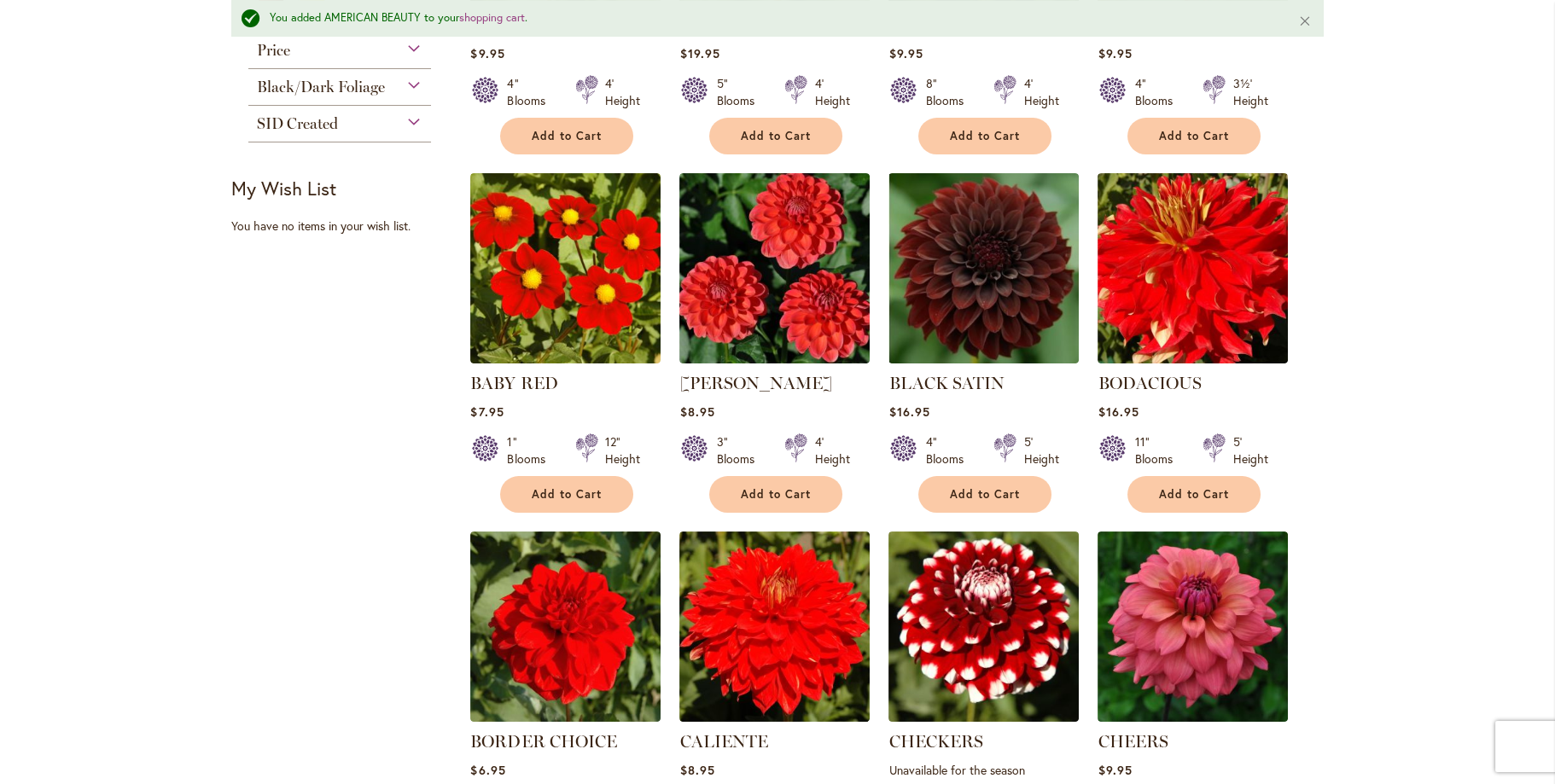
scroll to position [512, 0]
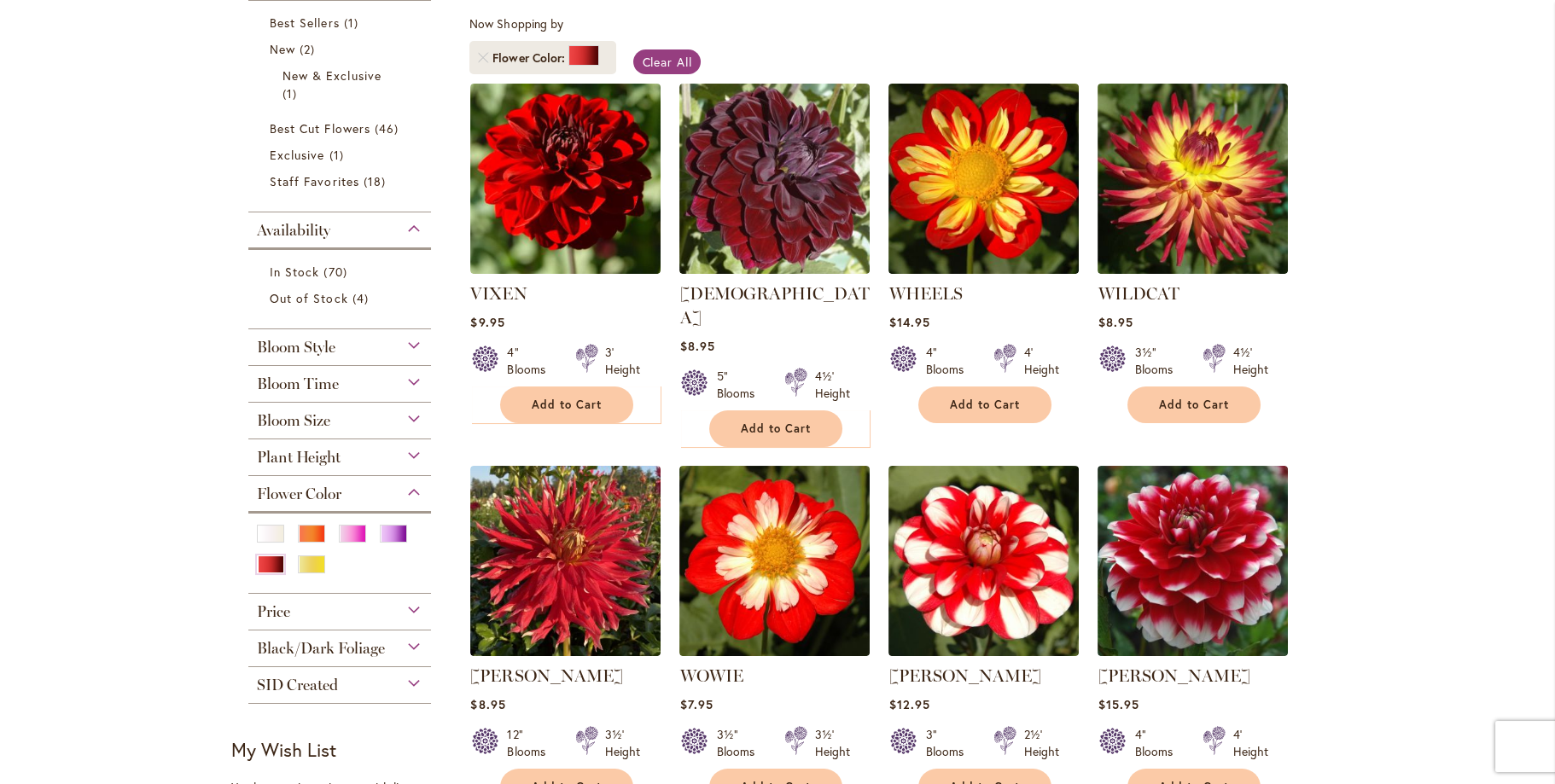
scroll to position [426, 0]
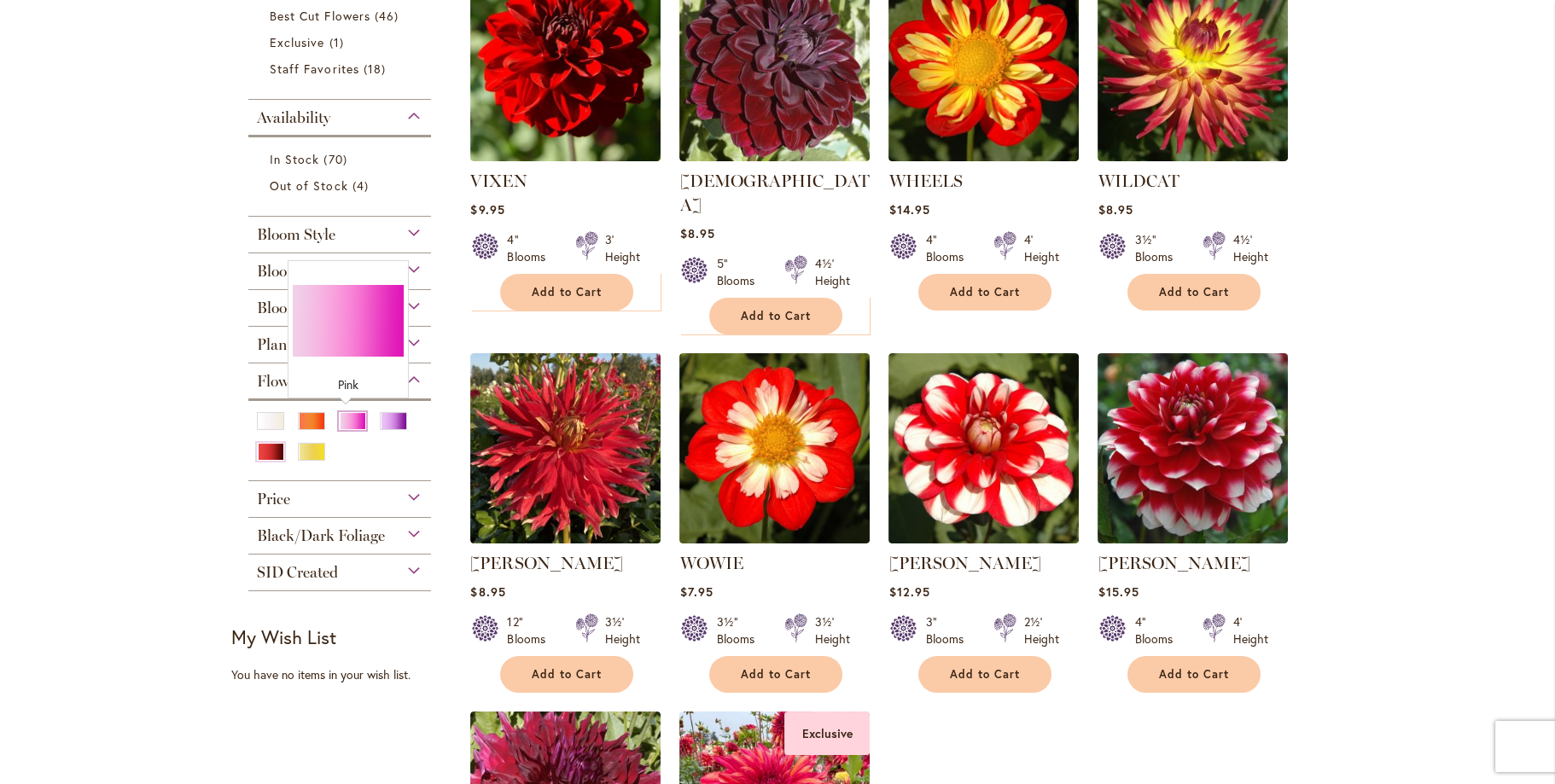
click at [353, 424] on div "Pink" at bounding box center [352, 420] width 27 height 18
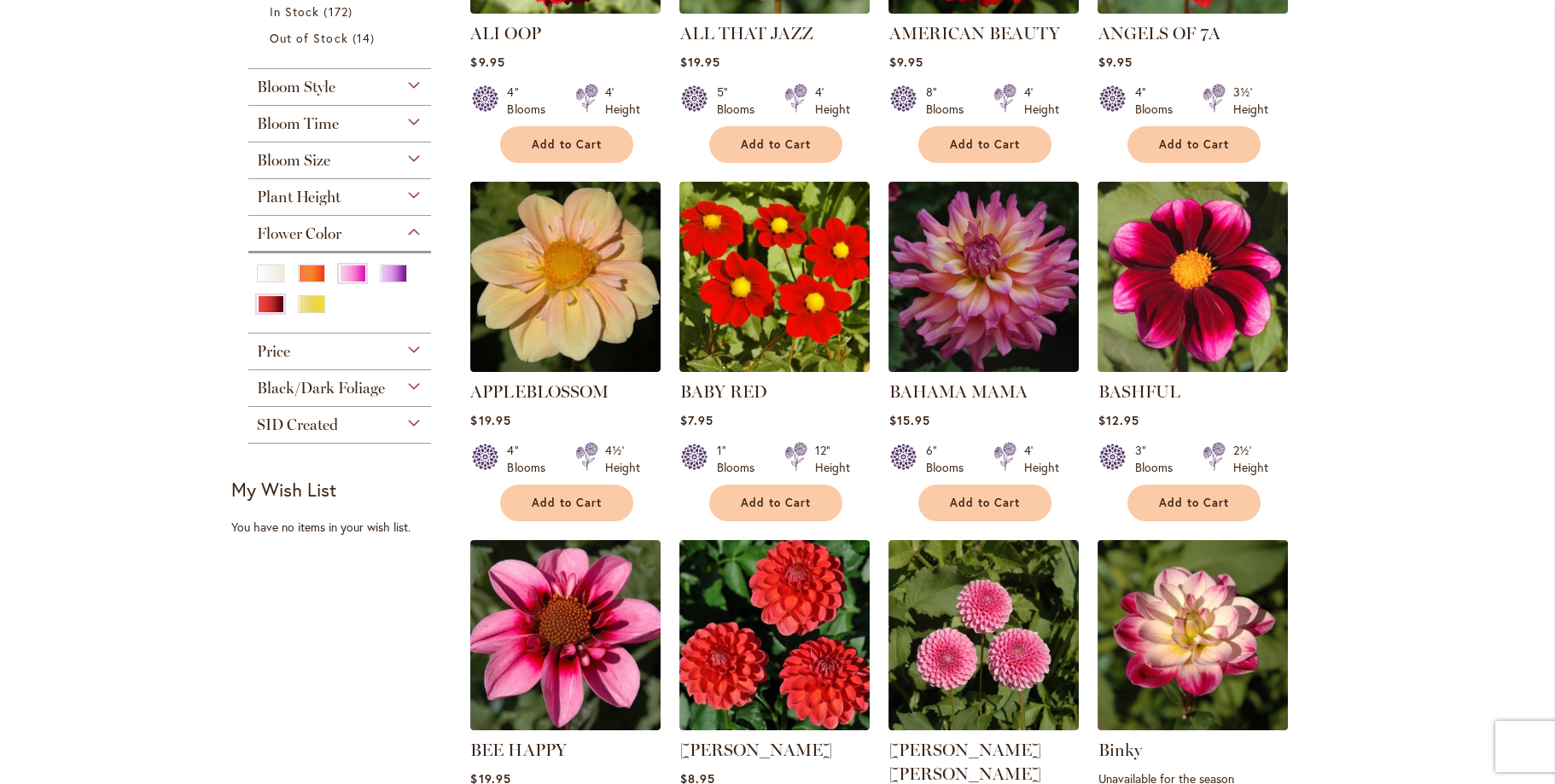
scroll to position [597, 0]
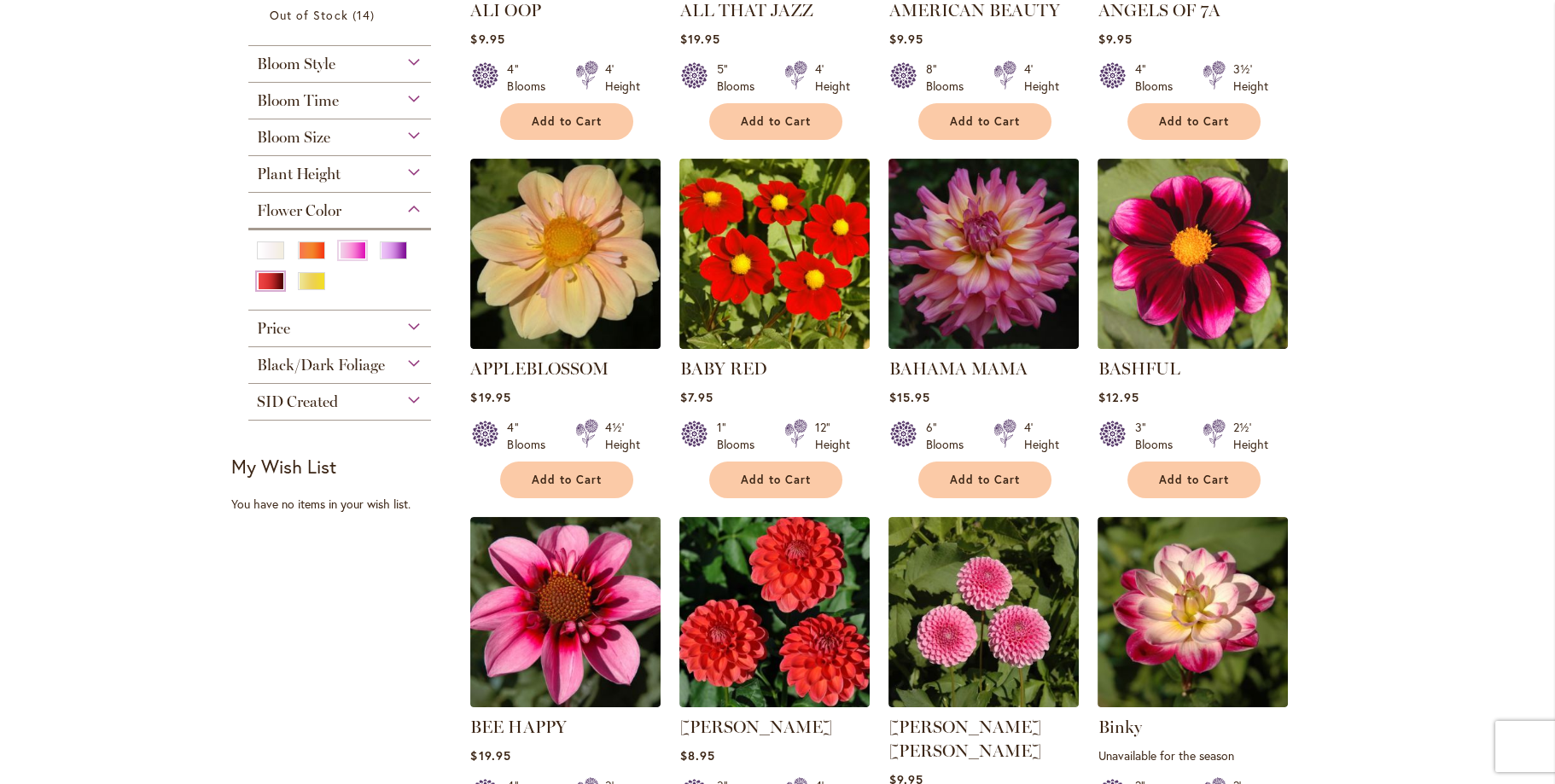
click at [257, 280] on div "Red" at bounding box center [271, 281] width 27 height 18
click at [338, 247] on div "Pink" at bounding box center [352, 250] width 27 height 18
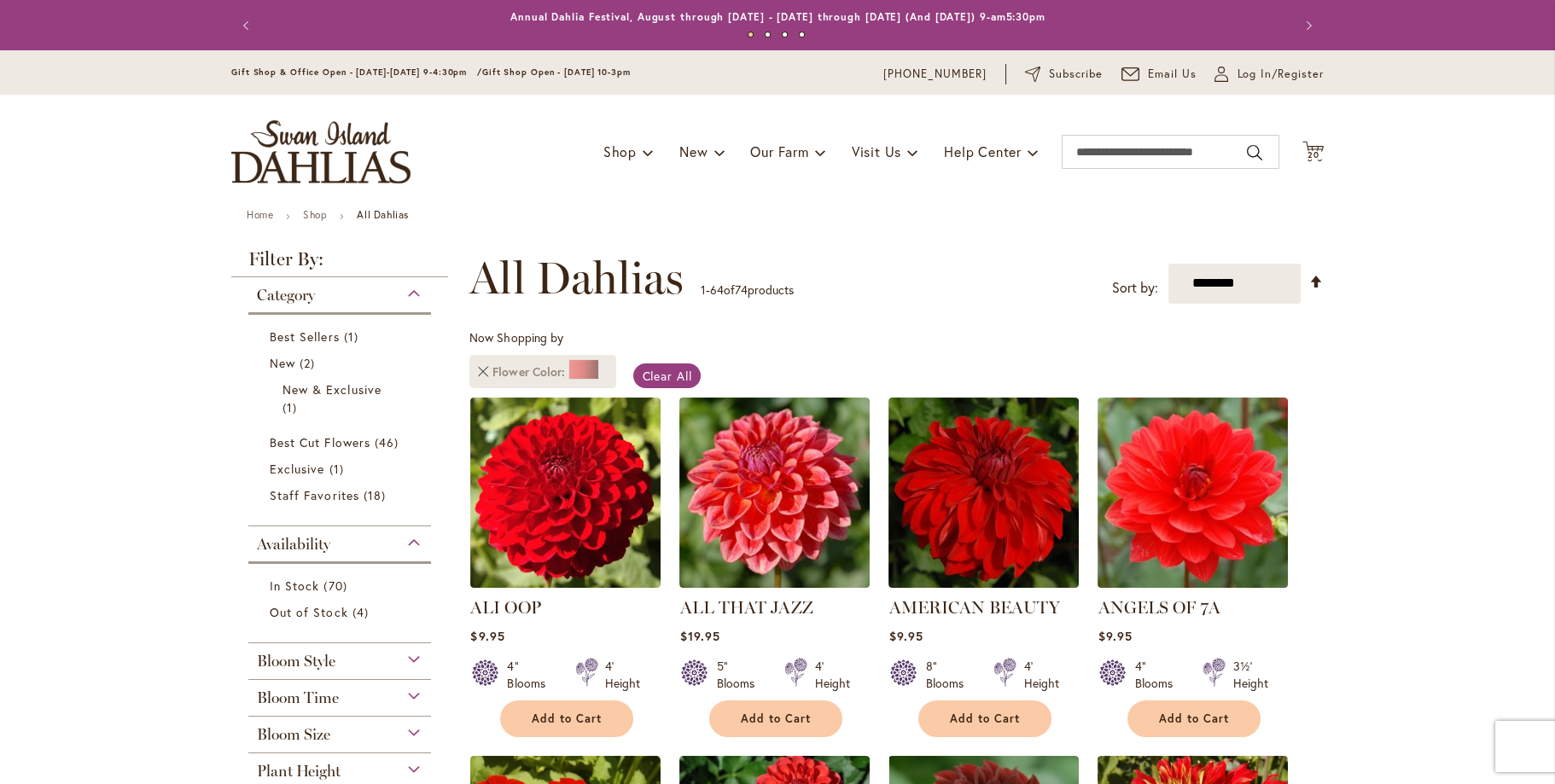
click at [478, 366] on link "Remove Flower Color Red" at bounding box center [483, 372] width 10 height 10
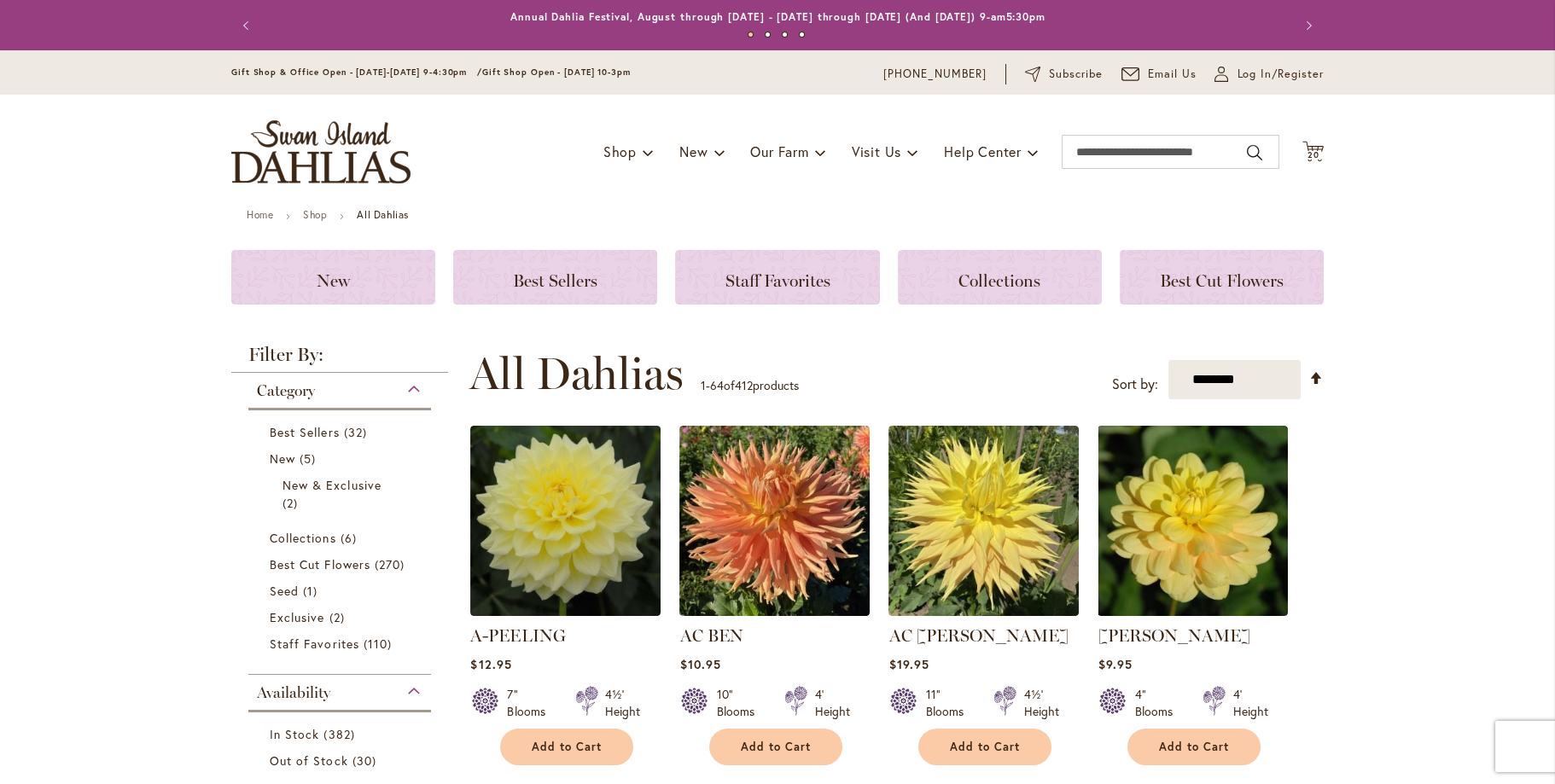
scroll to position [426, 0]
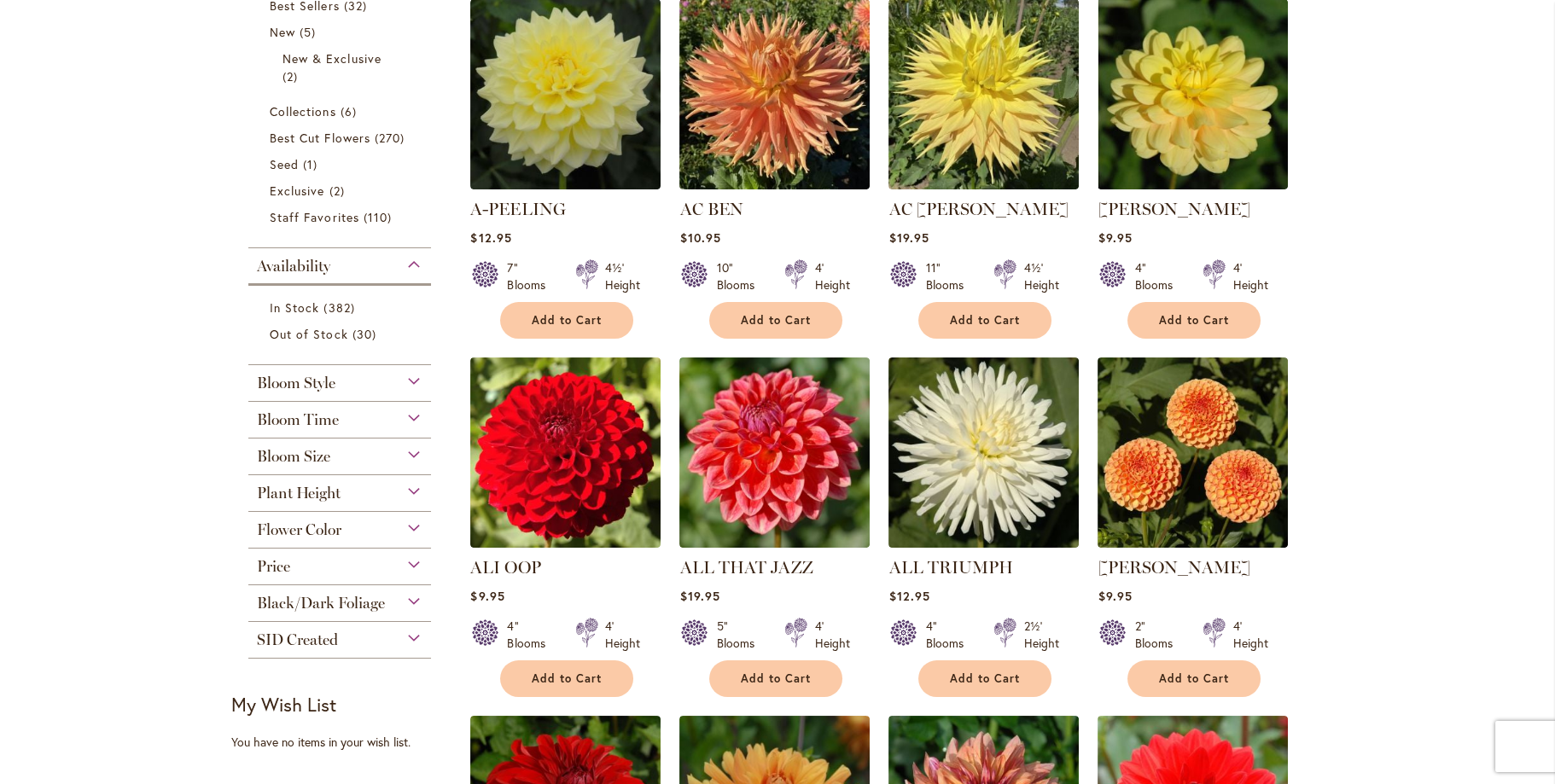
click at [308, 525] on span "Flower Color" at bounding box center [299, 529] width 85 height 19
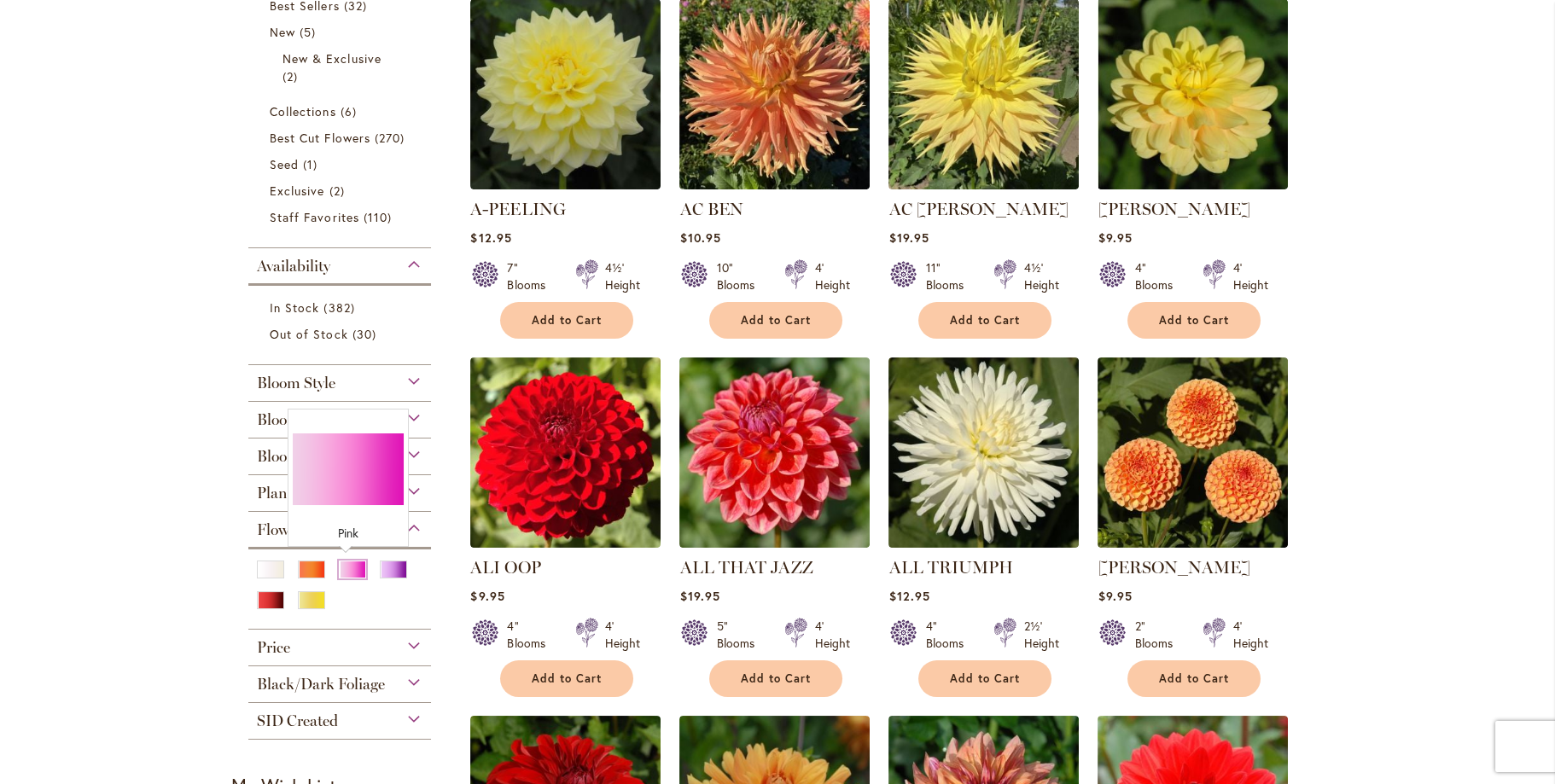
click at [343, 570] on div "Pink" at bounding box center [352, 569] width 27 height 18
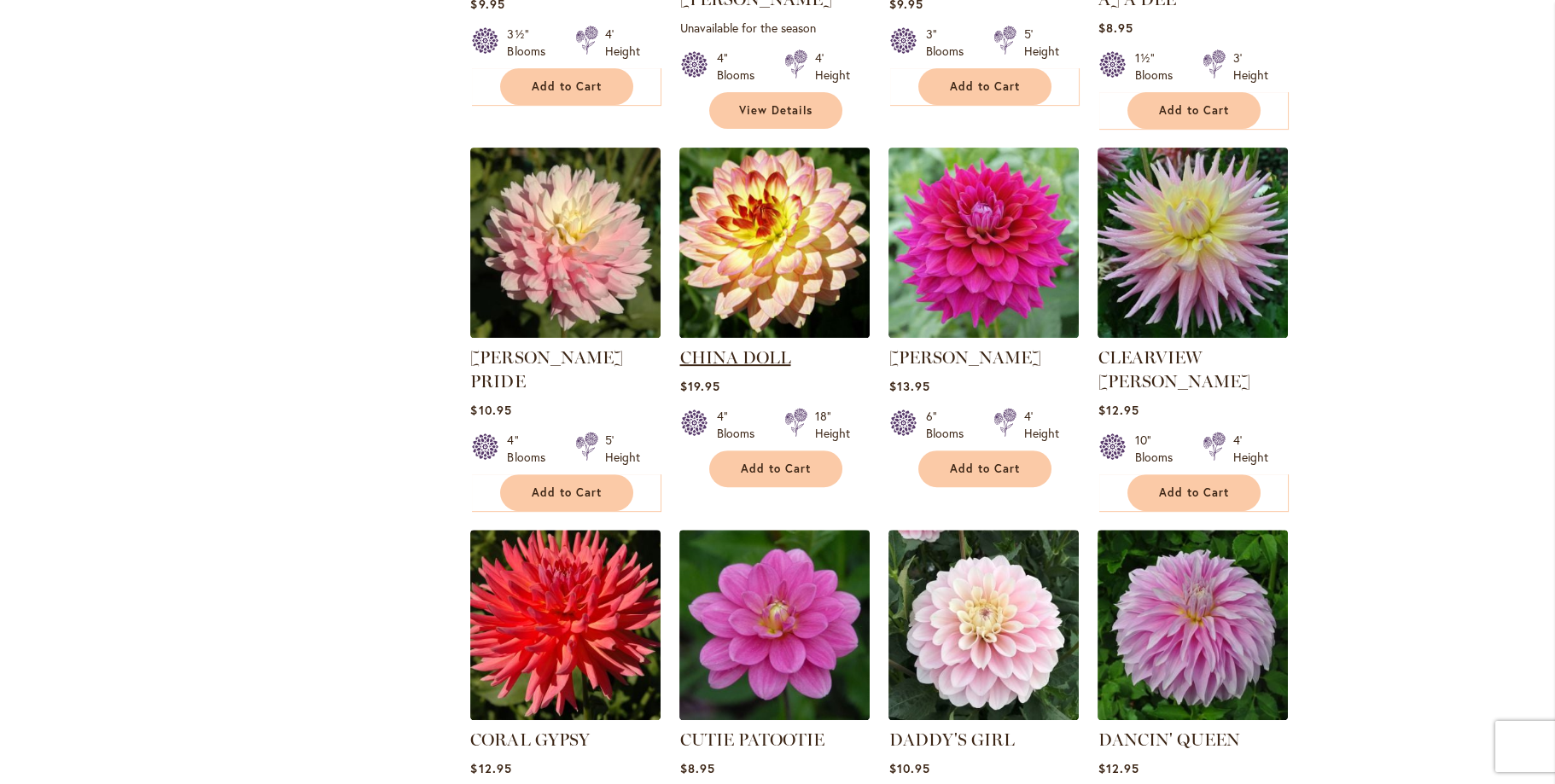
scroll to position [1791, 0]
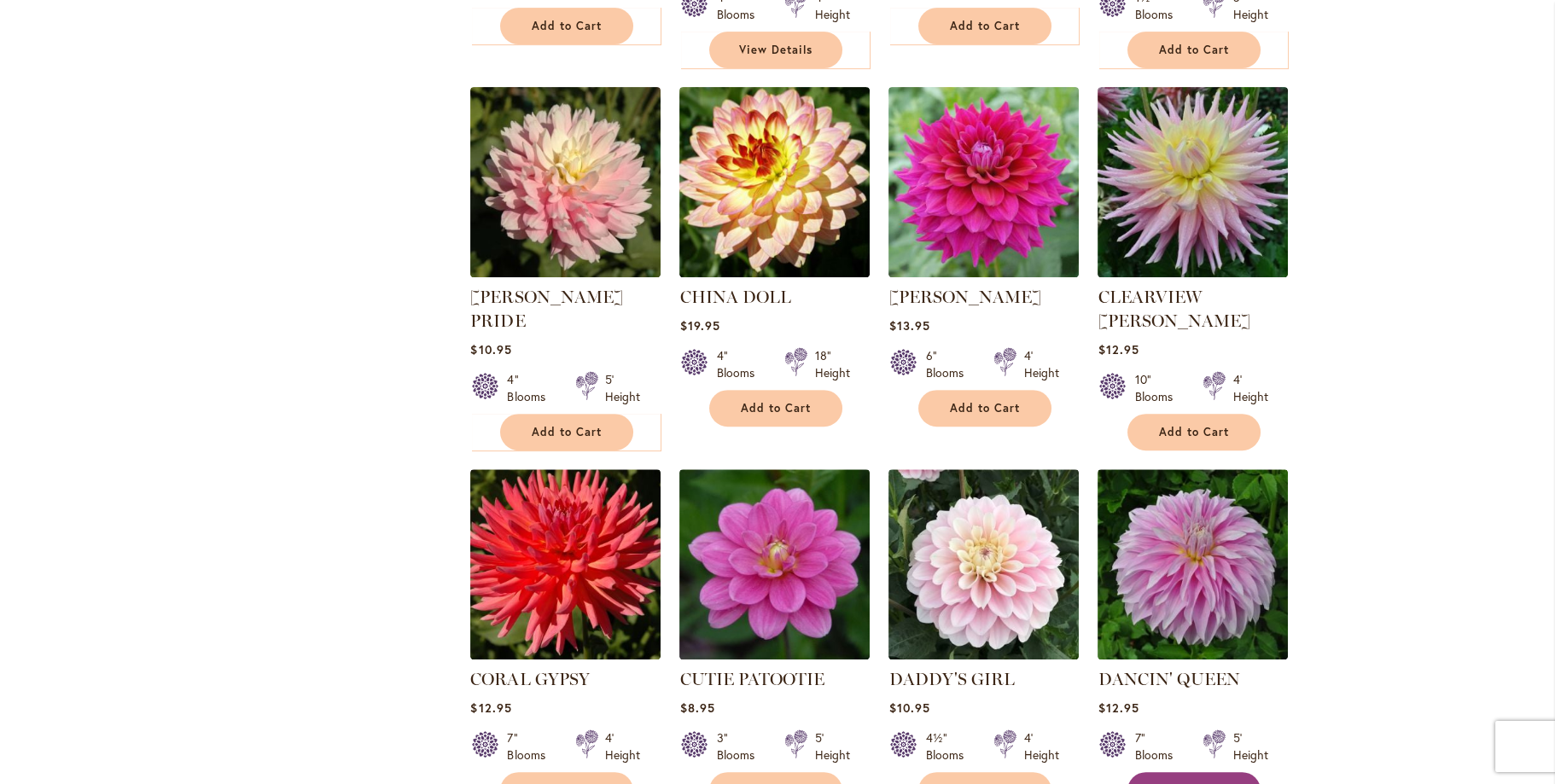
click at [1207, 783] on span "Add to Cart" at bounding box center [1194, 790] width 70 height 15
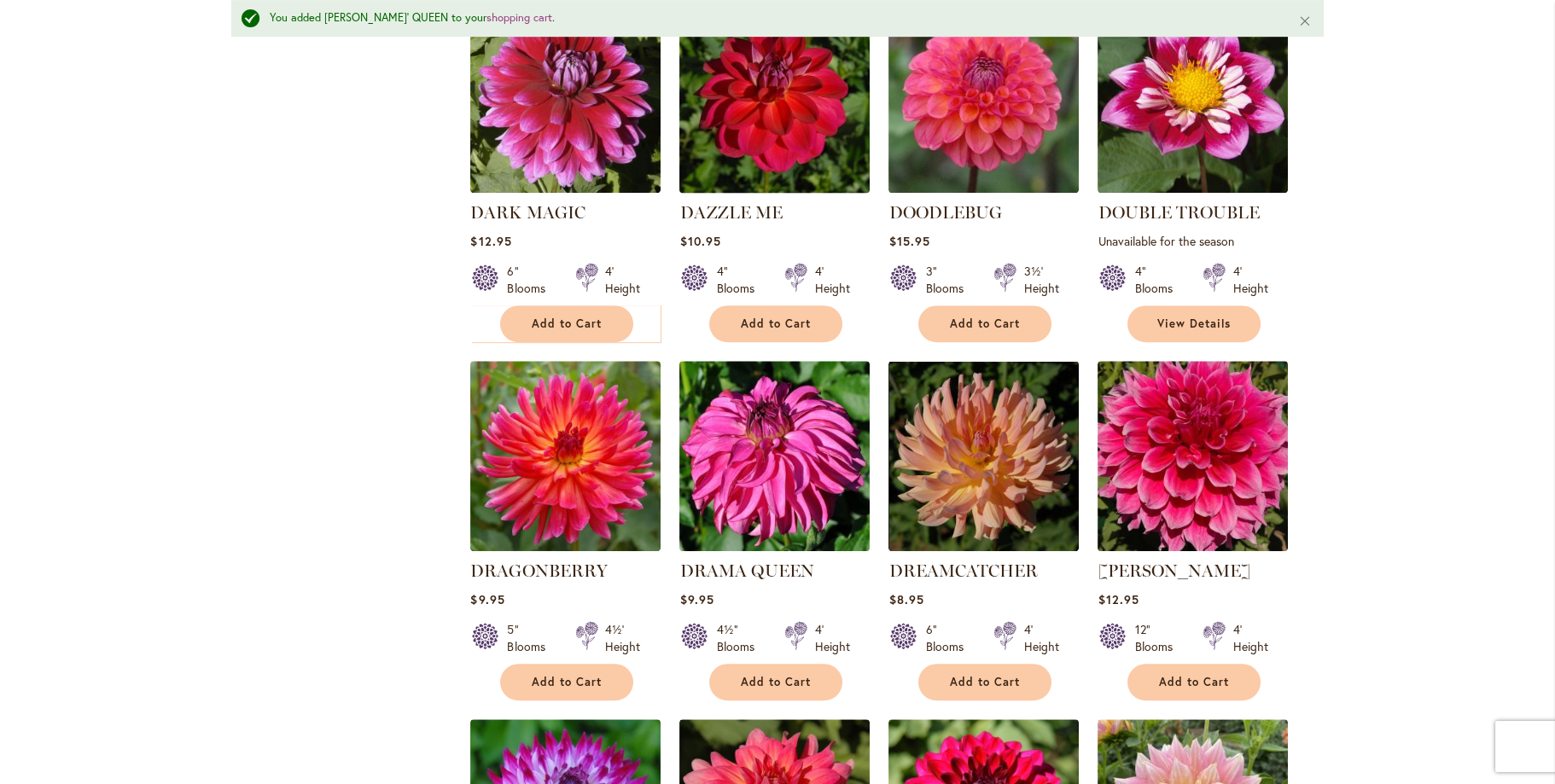
scroll to position [2688, 0]
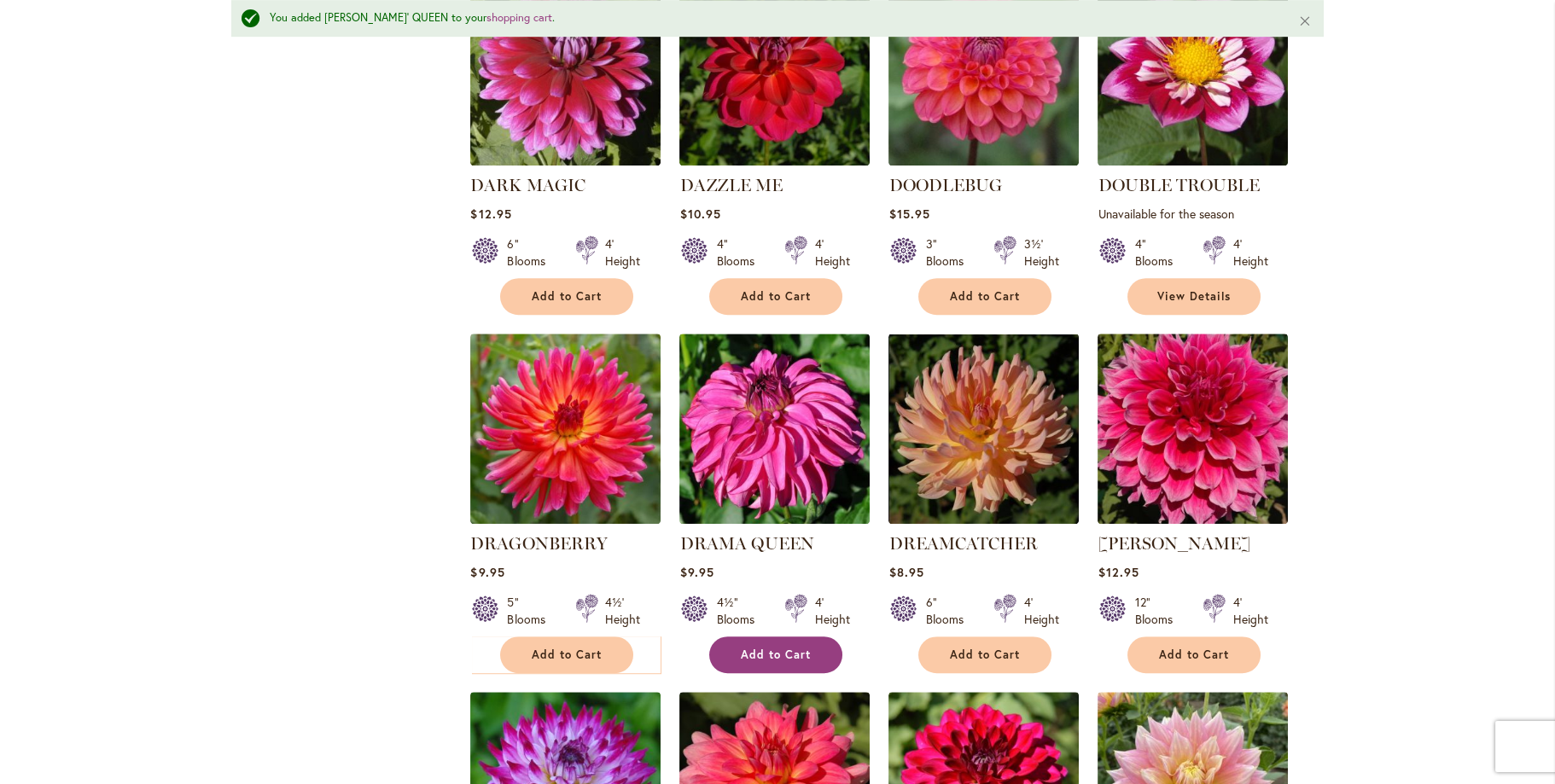
click at [755, 647] on span "Add to Cart" at bounding box center [776, 654] width 70 height 15
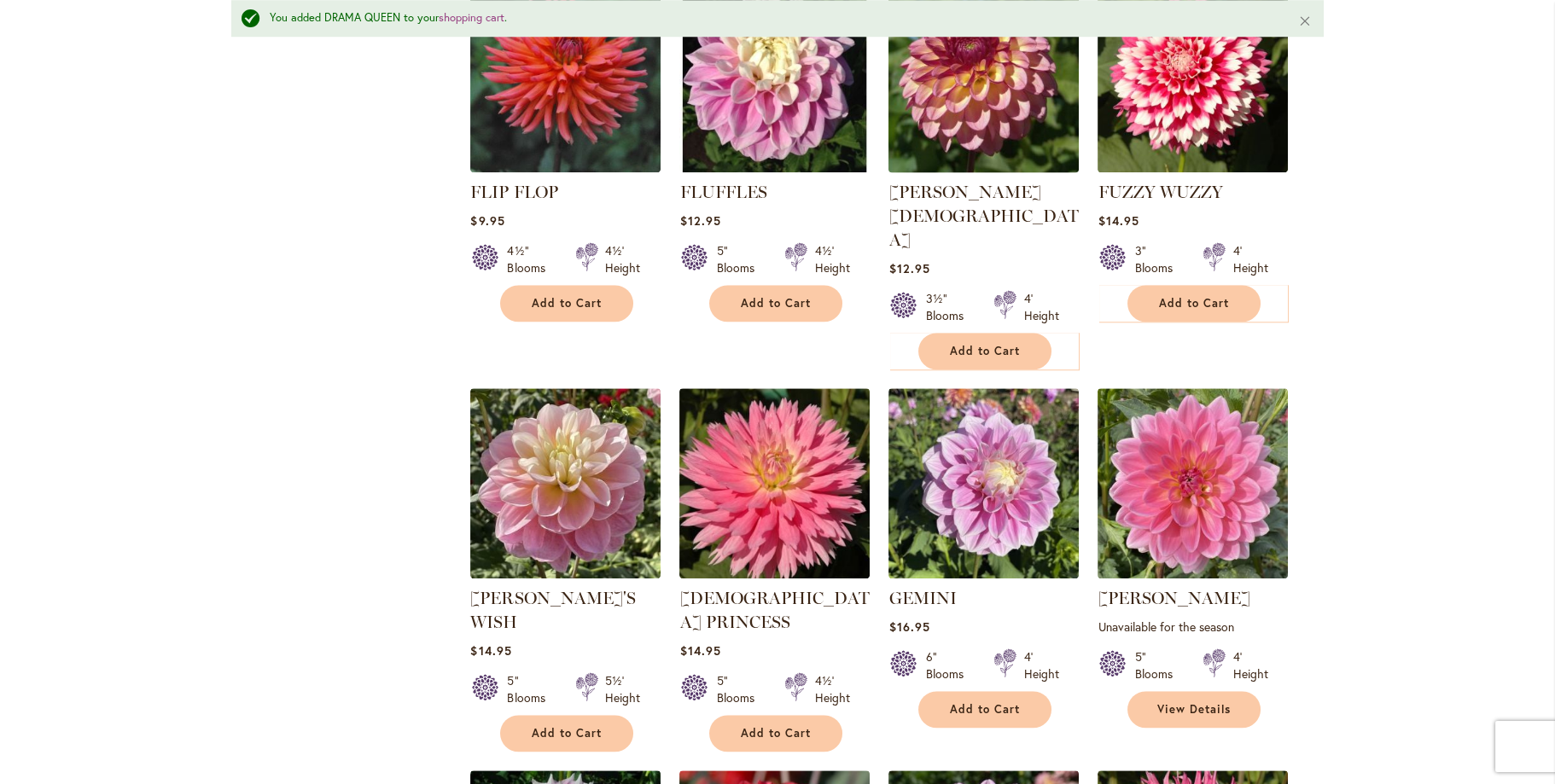
scroll to position [4139, 0]
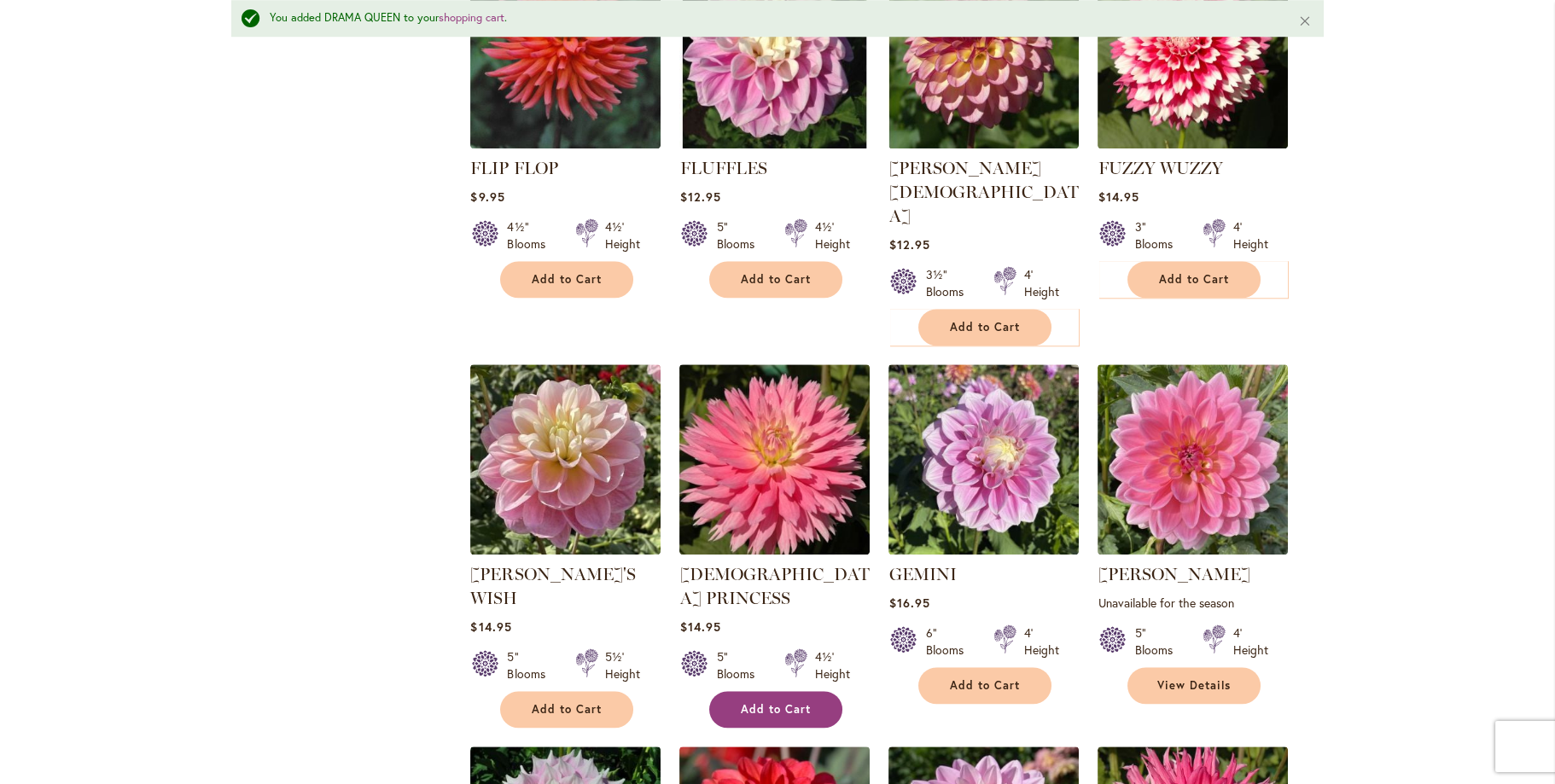
click at [768, 702] on span "Add to Cart" at bounding box center [776, 709] width 70 height 15
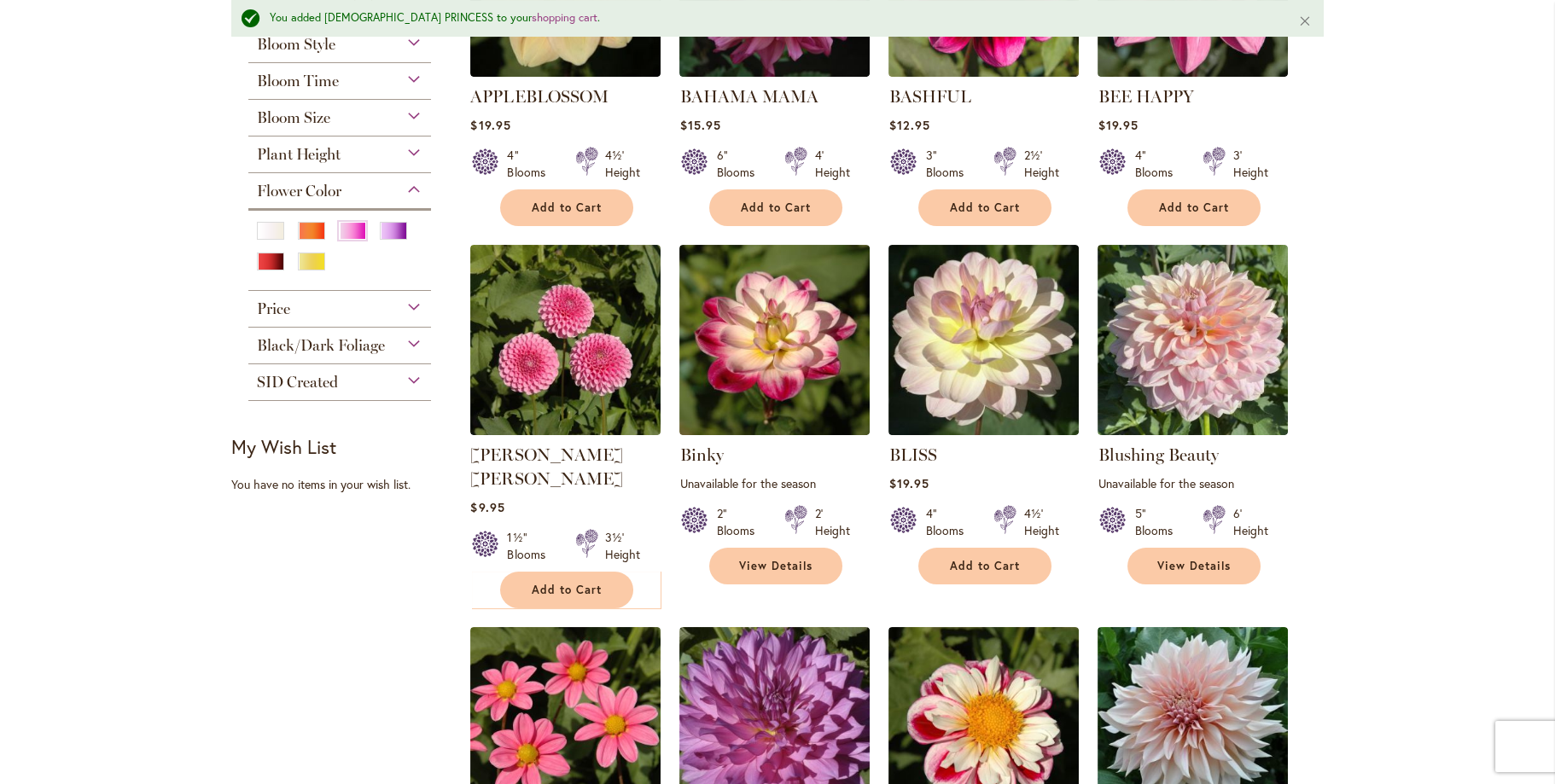
scroll to position [0, 0]
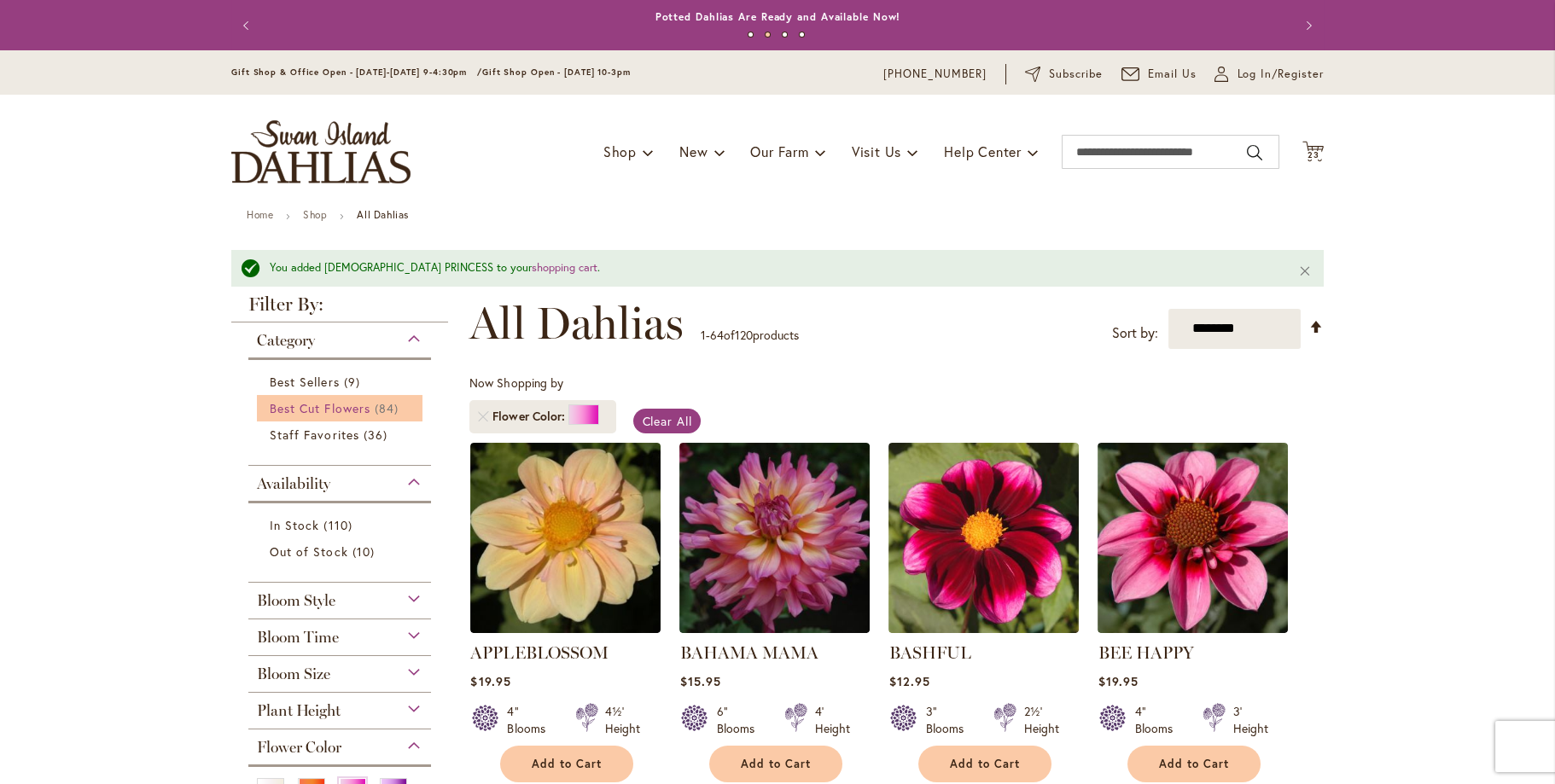
click at [342, 407] on span "Best Cut Flowers" at bounding box center [320, 407] width 101 height 16
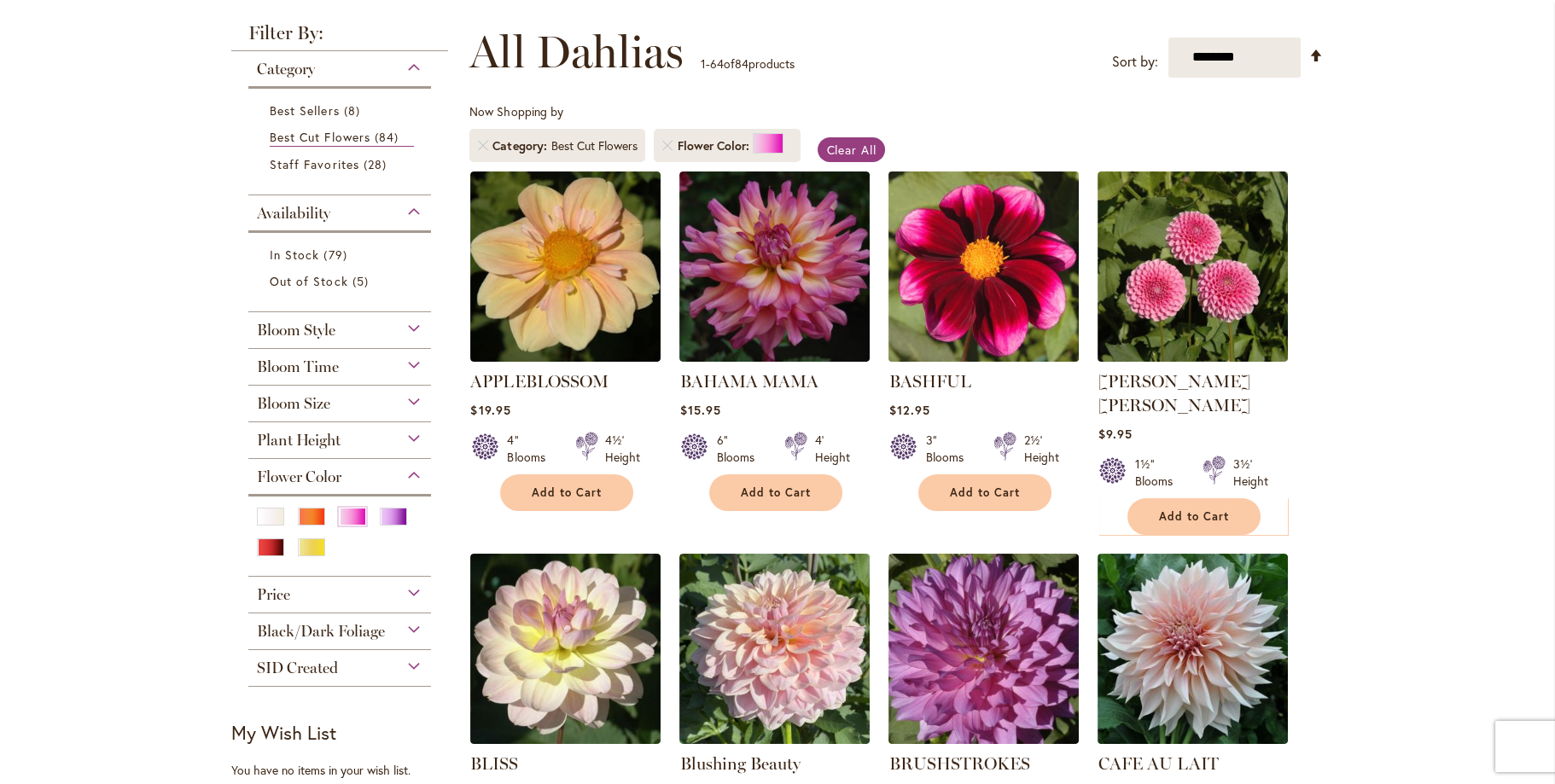
scroll to position [256, 0]
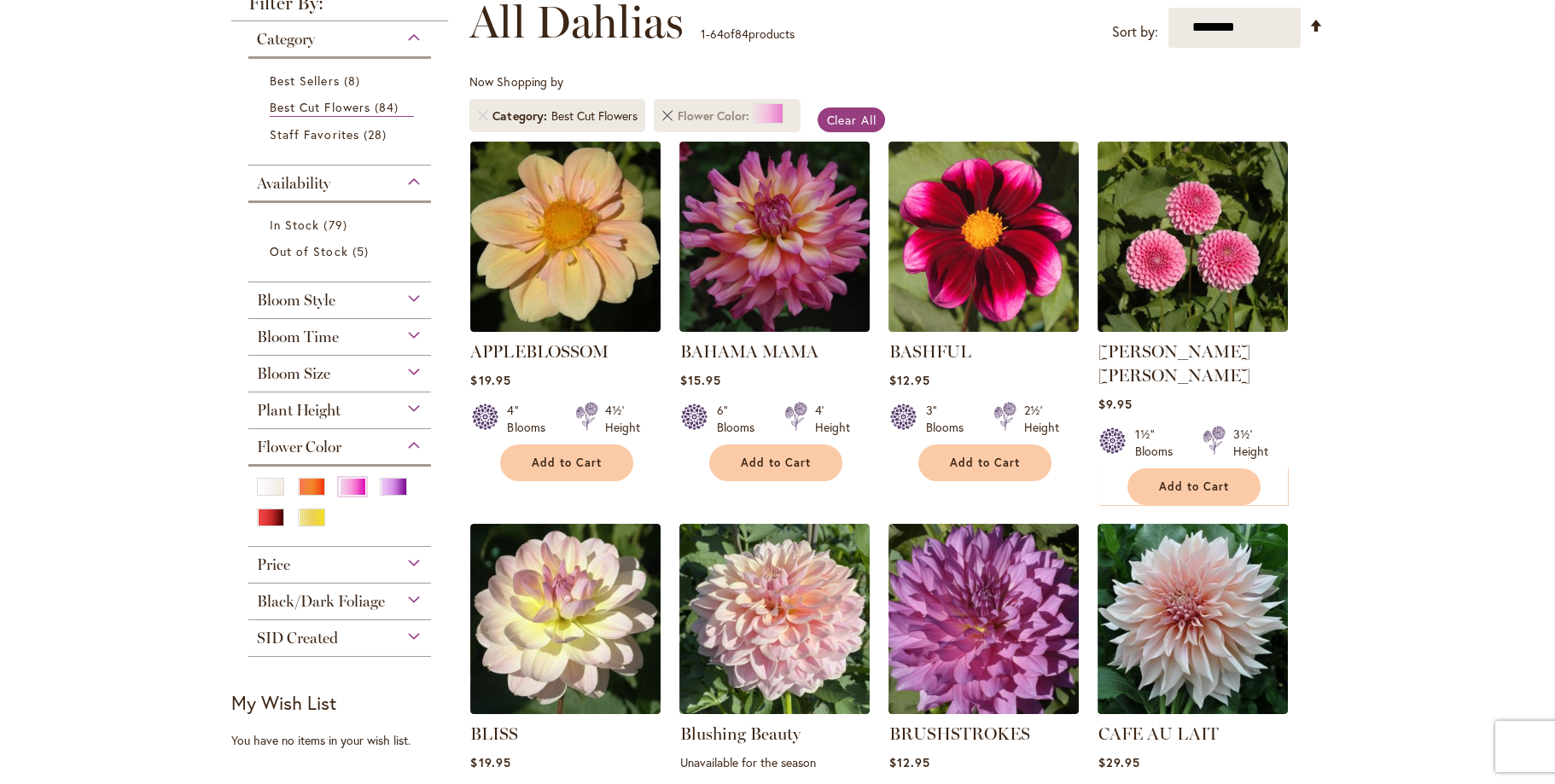
click at [662, 115] on link "Remove Flower Color Pink" at bounding box center [667, 116] width 10 height 10
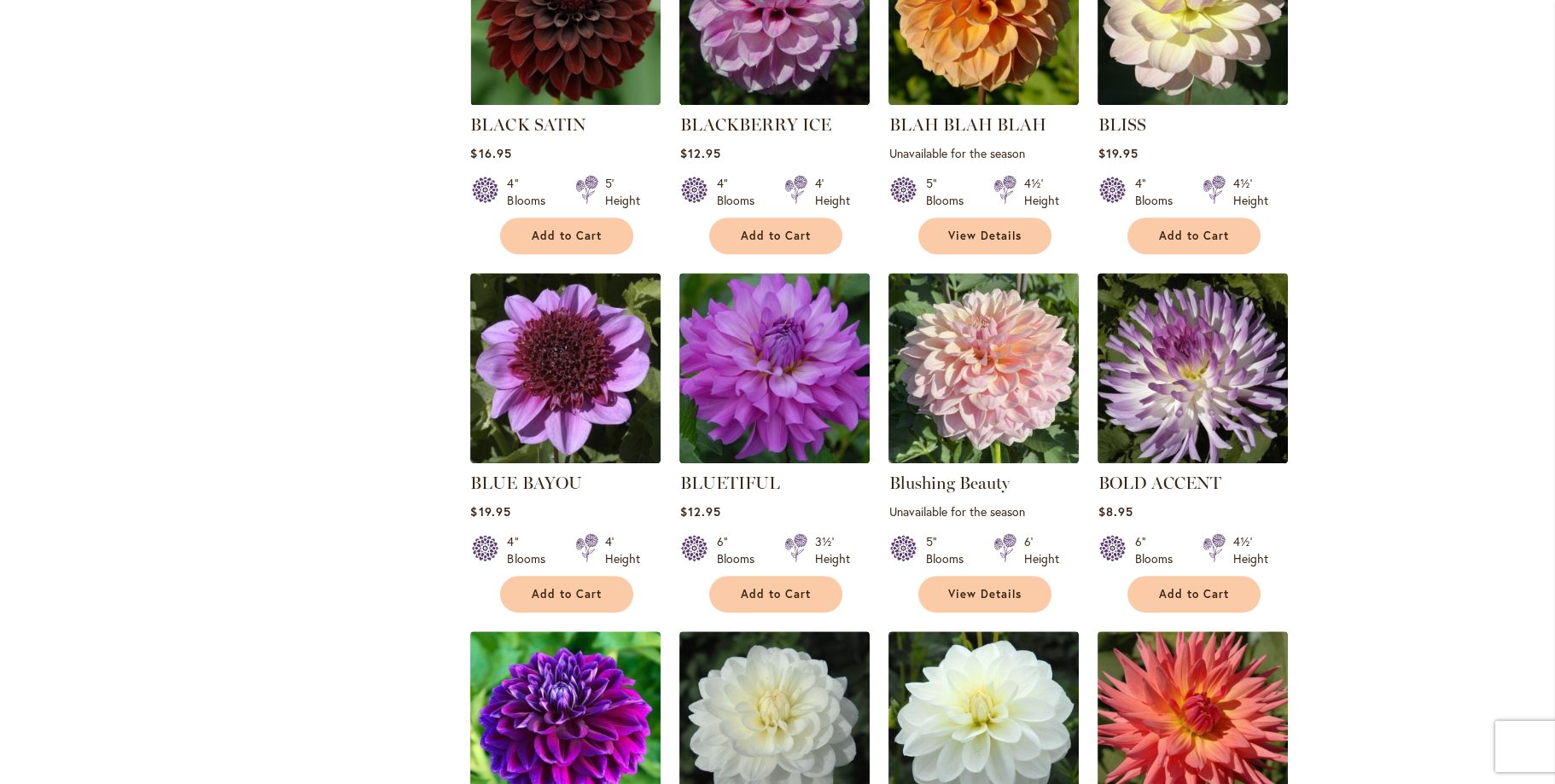
scroll to position [2388, 0]
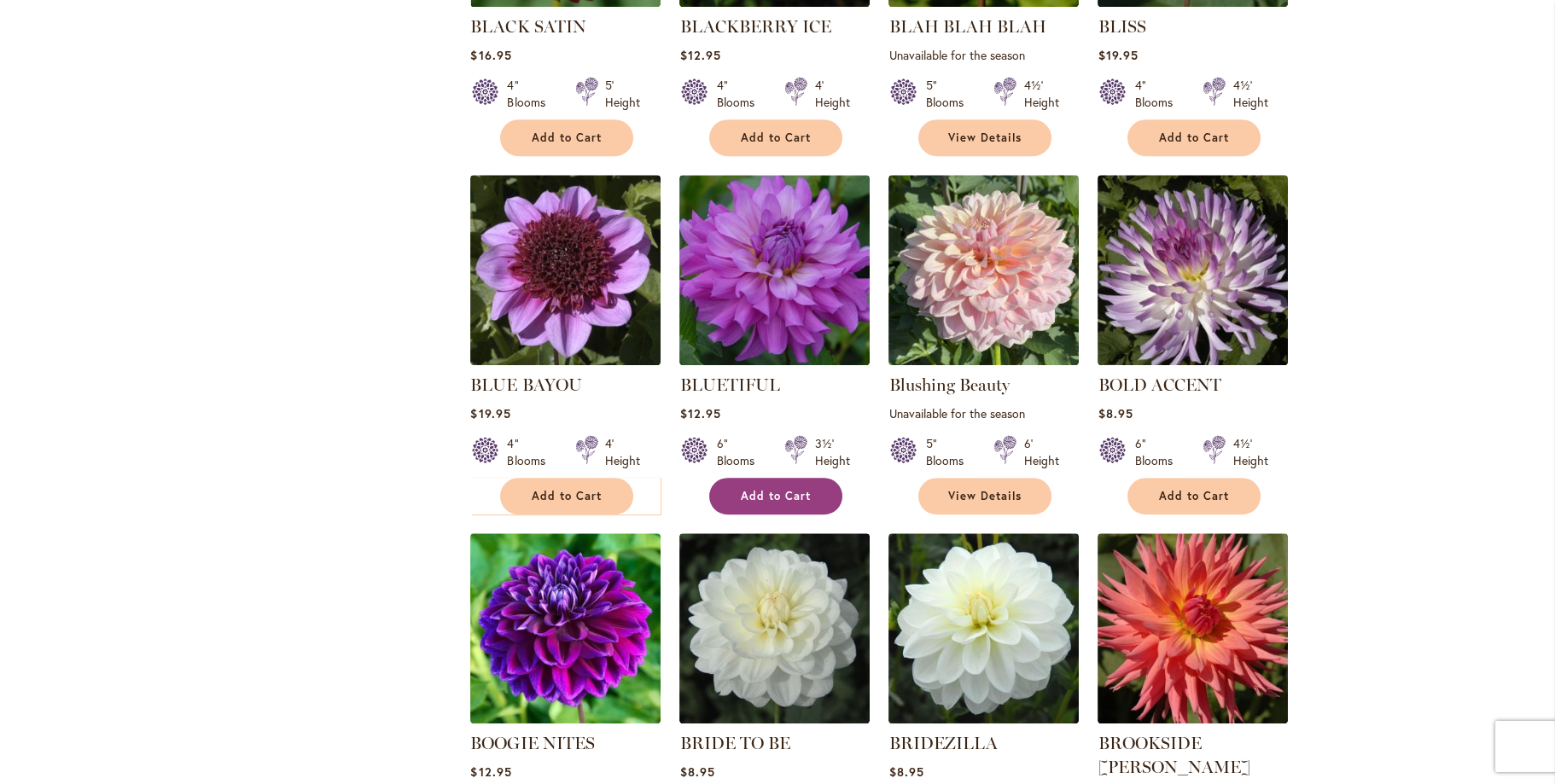
click at [781, 489] on span "Add to Cart" at bounding box center [776, 495] width 70 height 15
click at [1207, 489] on span "Add to Cart" at bounding box center [1194, 495] width 70 height 15
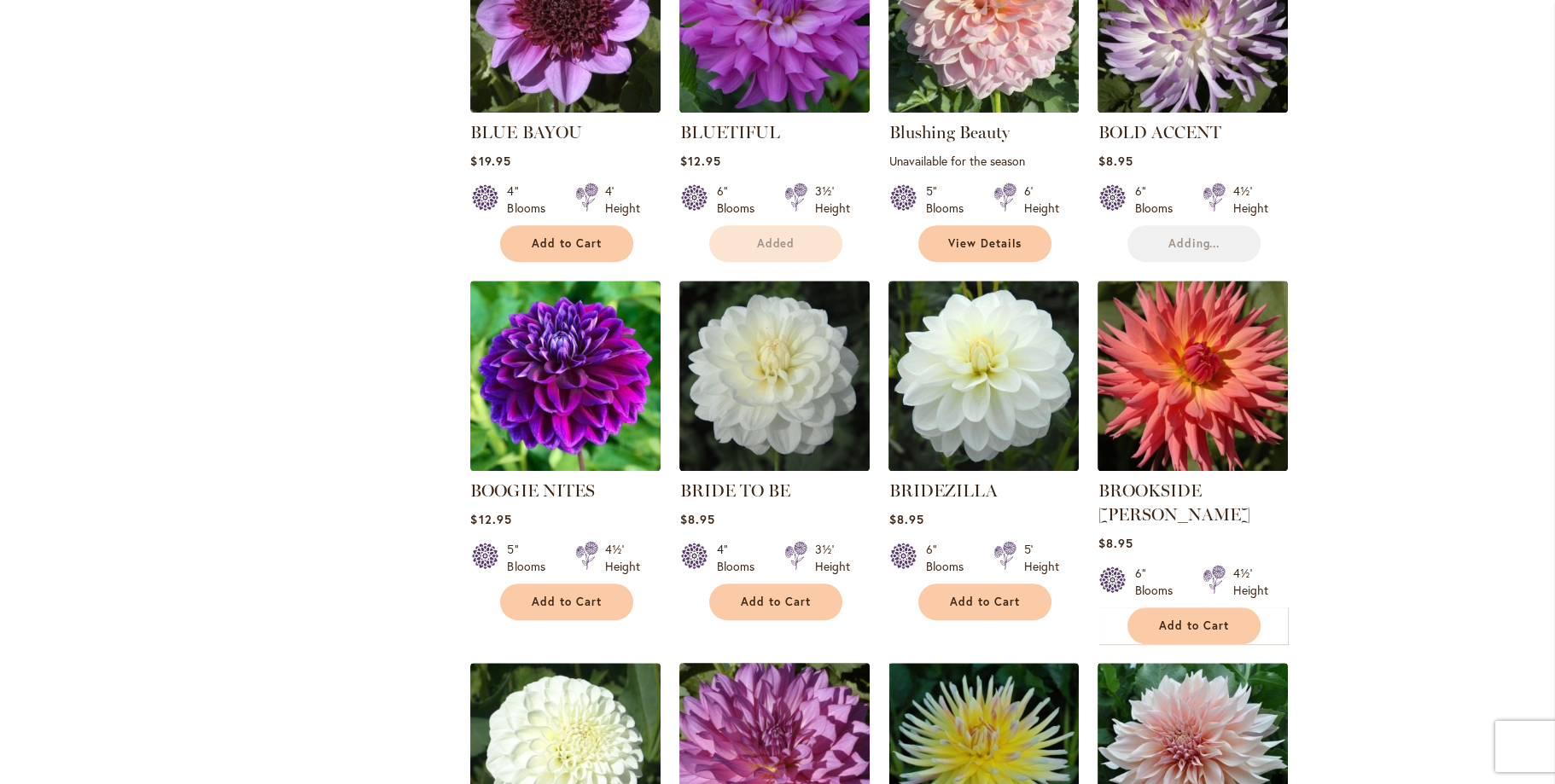
scroll to position [2644, 0]
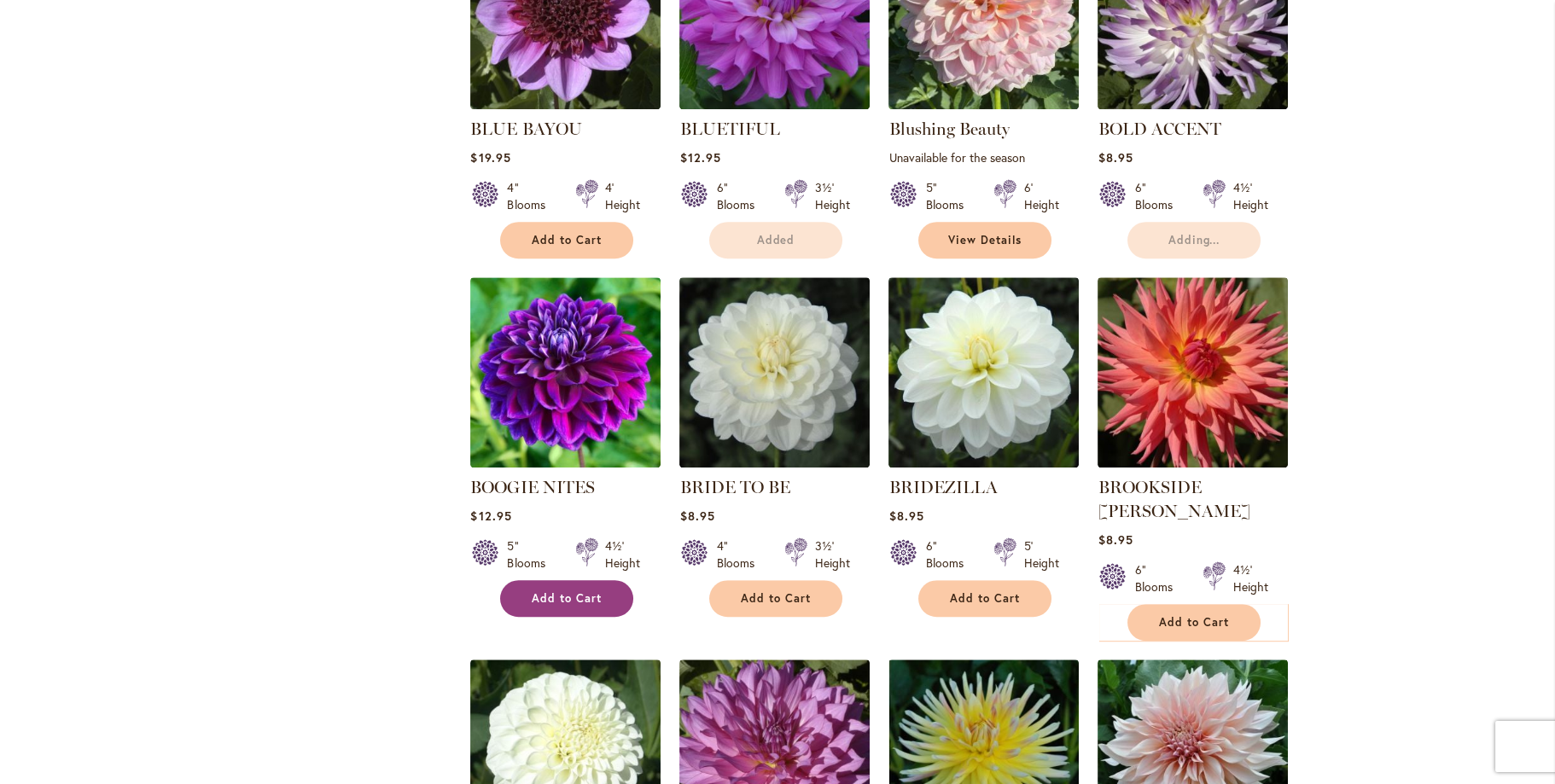
click at [584, 591] on span "Add to Cart" at bounding box center [566, 598] width 70 height 15
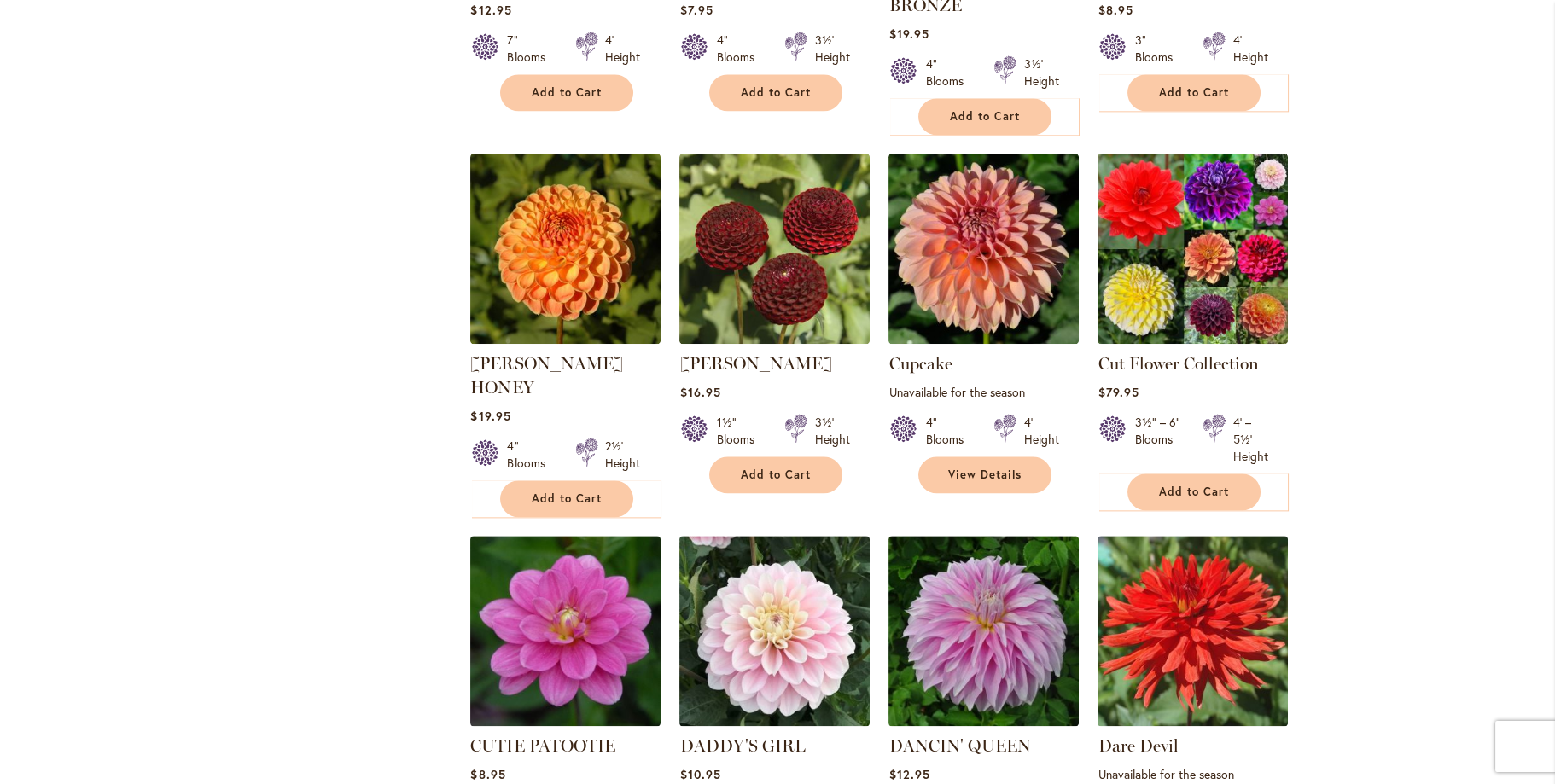
scroll to position [5459, 0]
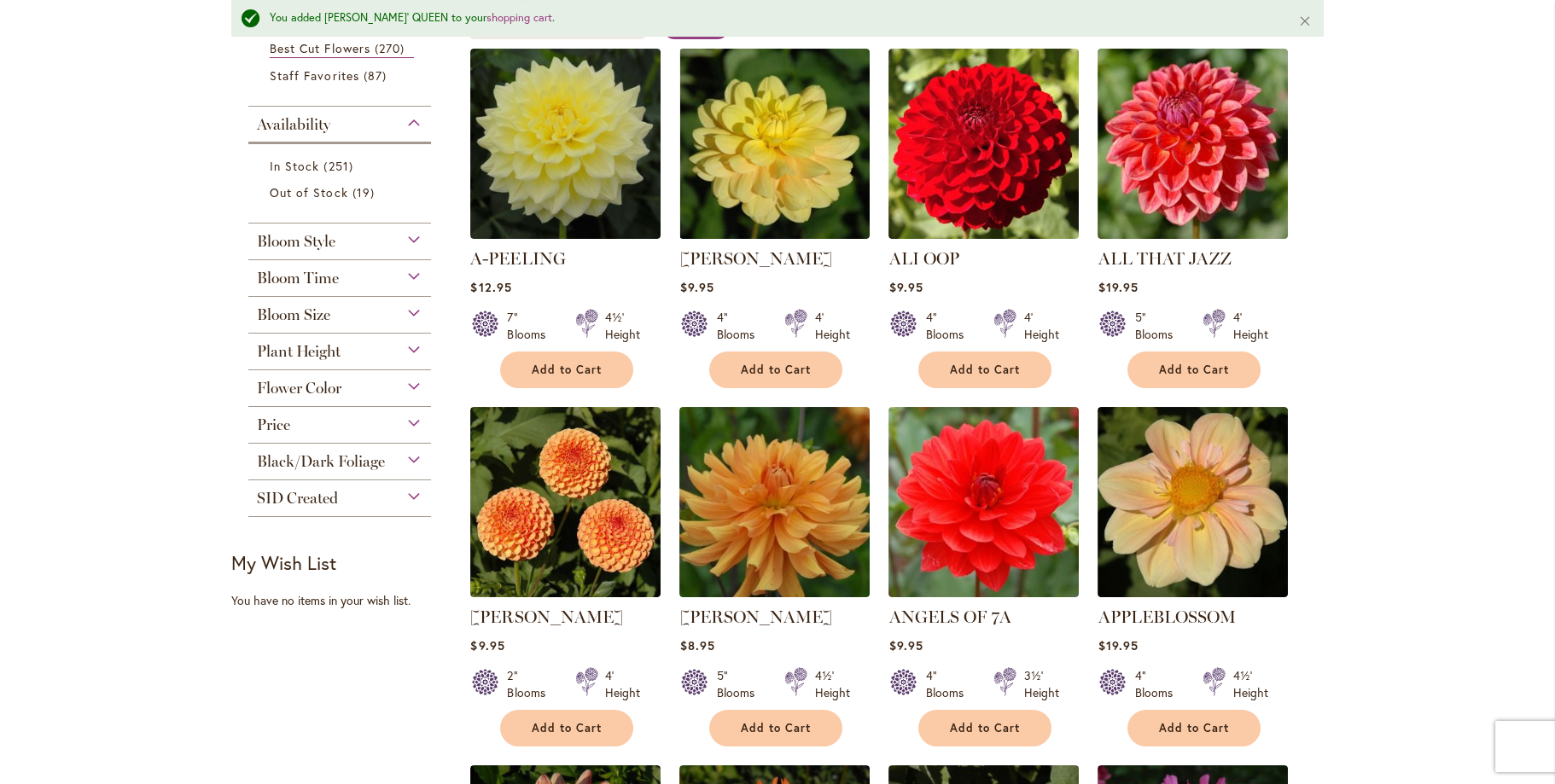
scroll to position [0, 0]
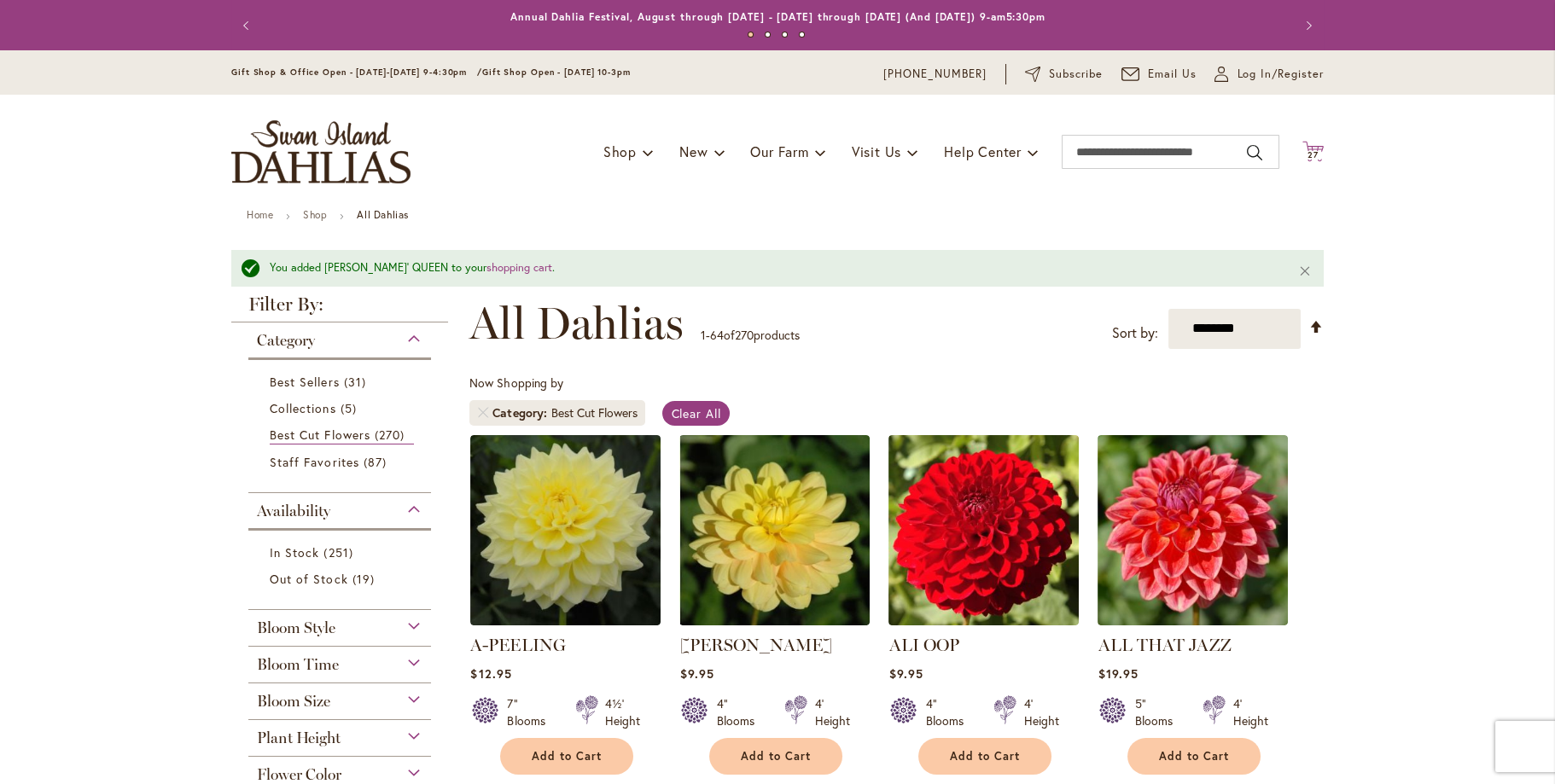
click at [1311, 150] on span "27" at bounding box center [1312, 155] width 11 height 11
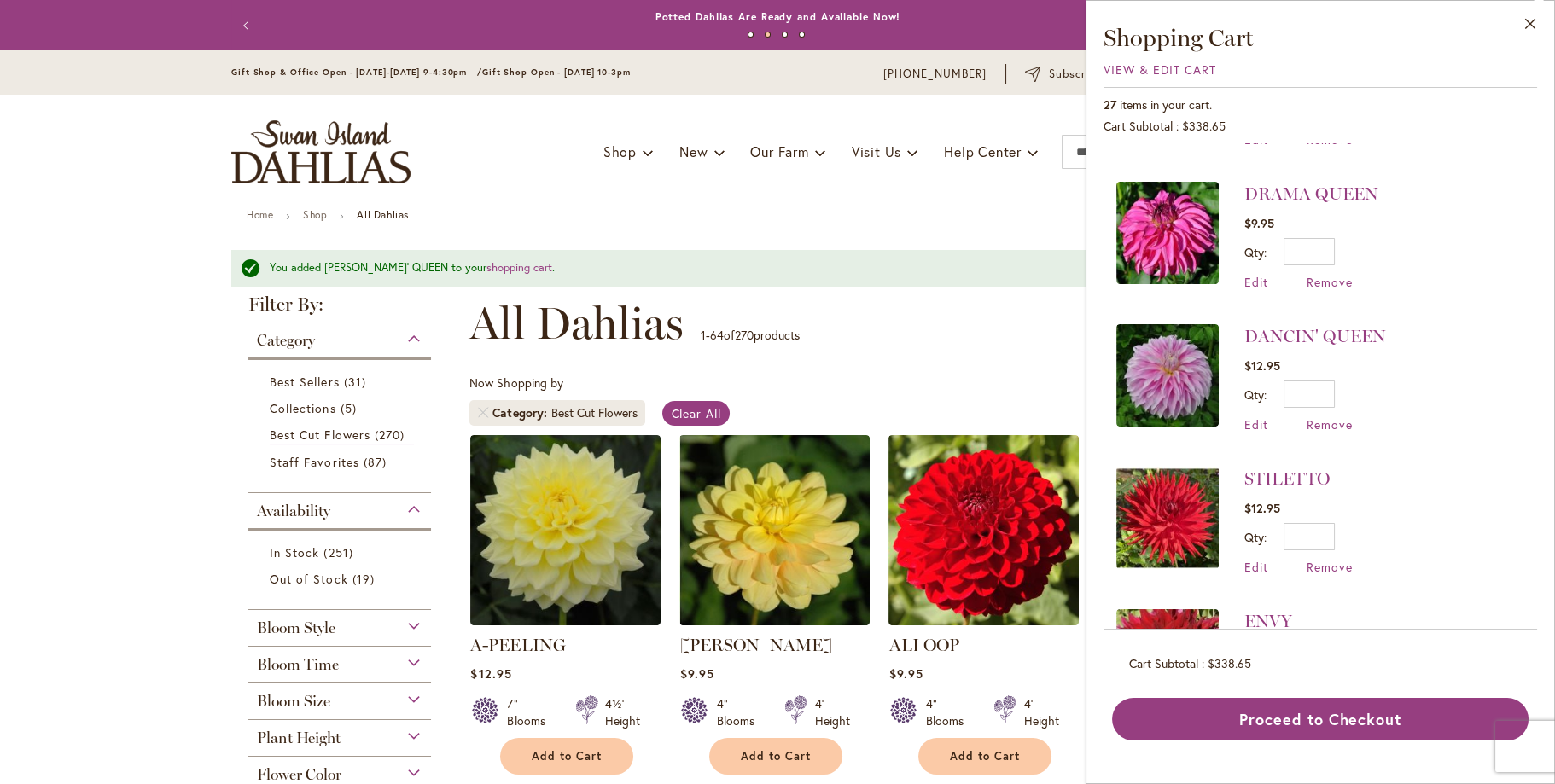
scroll to position [597, 0]
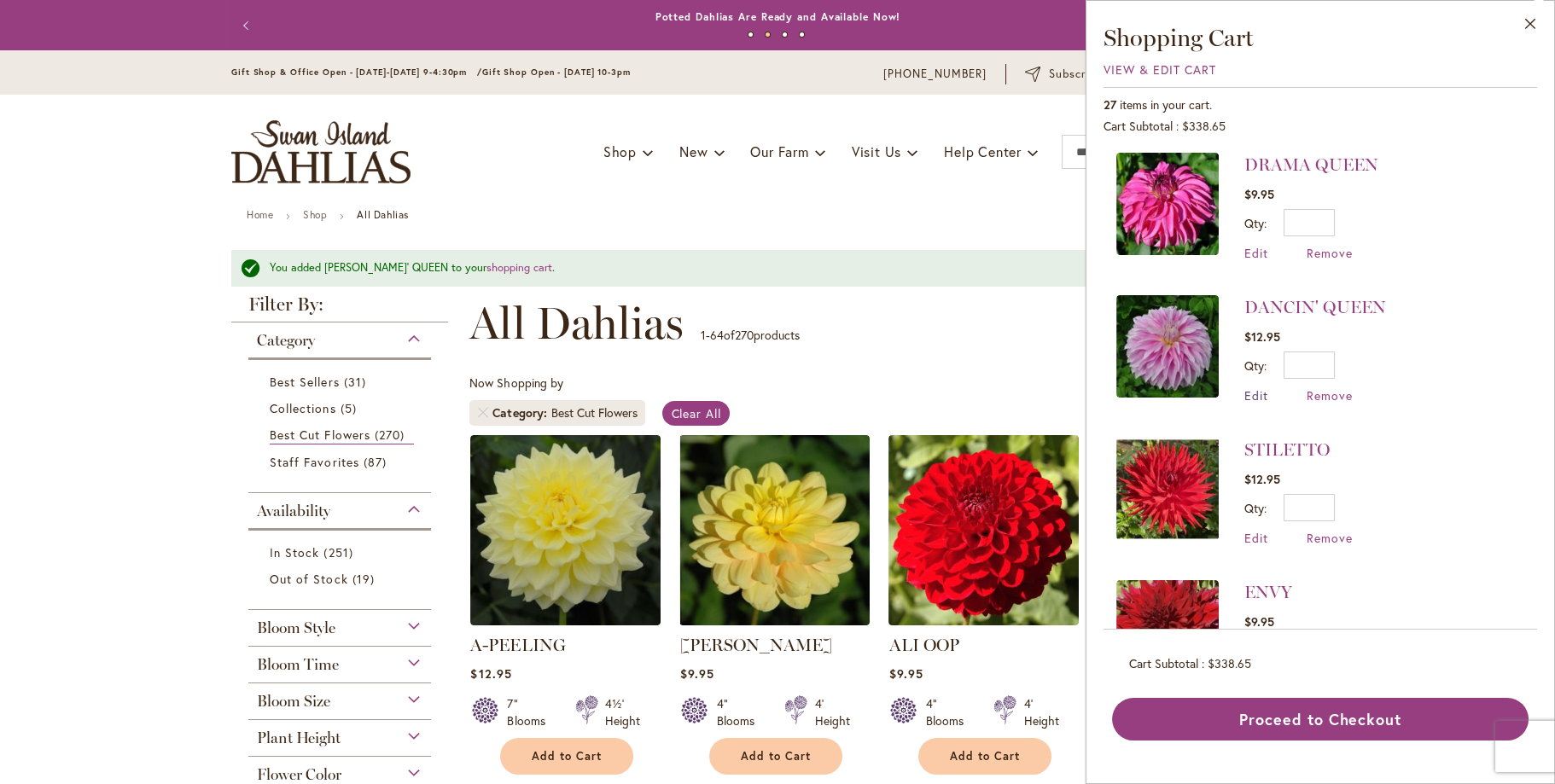
click at [1265, 387] on span "Edit" at bounding box center [1256, 395] width 24 height 16
drag, startPoint x: 1315, startPoint y: 338, endPoint x: 1332, endPoint y: 336, distance: 17.1
click at [1332, 351] on input "*" at bounding box center [1309, 365] width 51 height 27
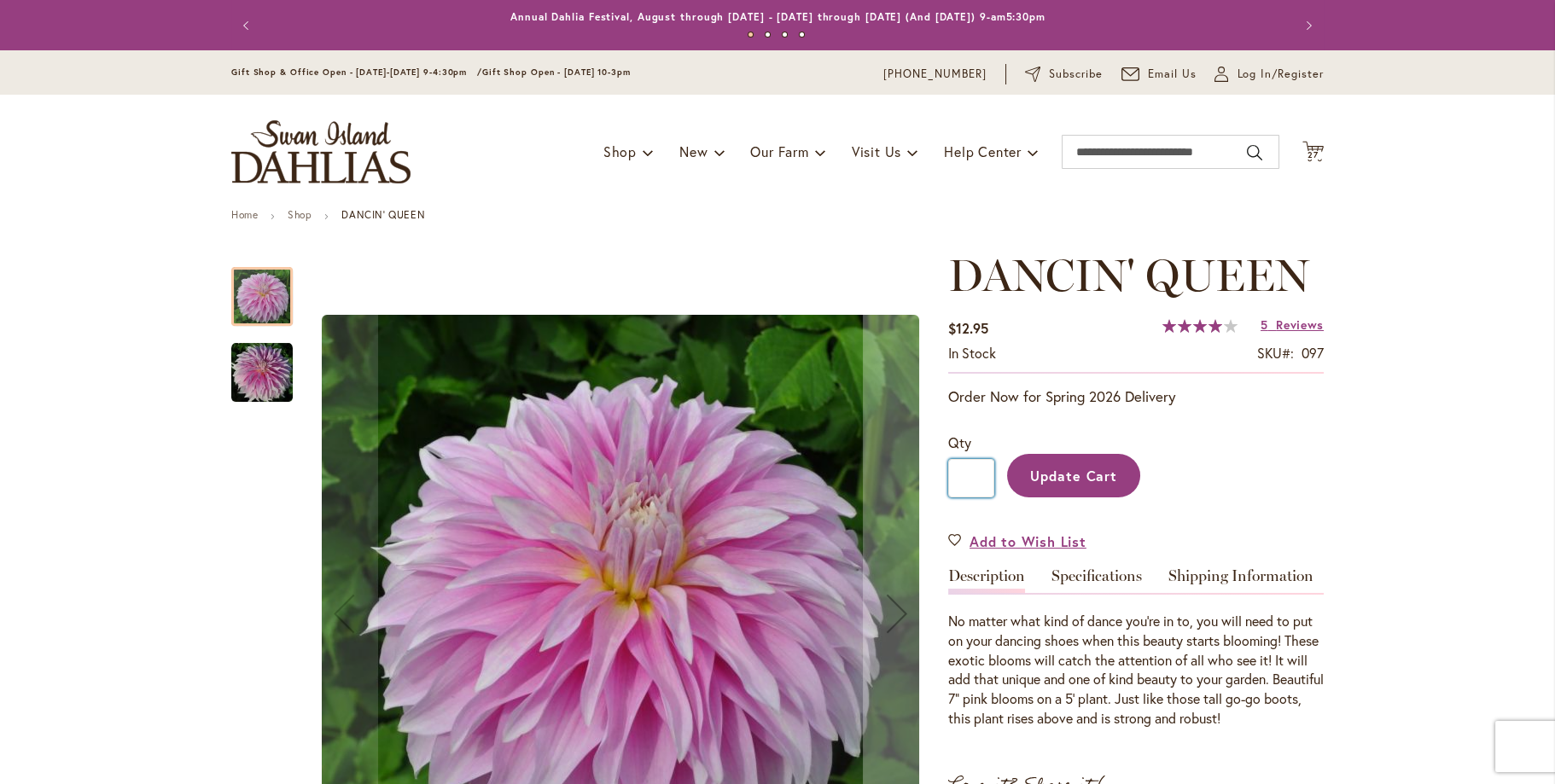
drag, startPoint x: 975, startPoint y: 479, endPoint x: 952, endPoint y: 474, distance: 23.5
click at [952, 474] on input "*" at bounding box center [971, 477] width 46 height 38
type input "*"
click at [1013, 473] on button "Update Cart" at bounding box center [1074, 475] width 133 height 44
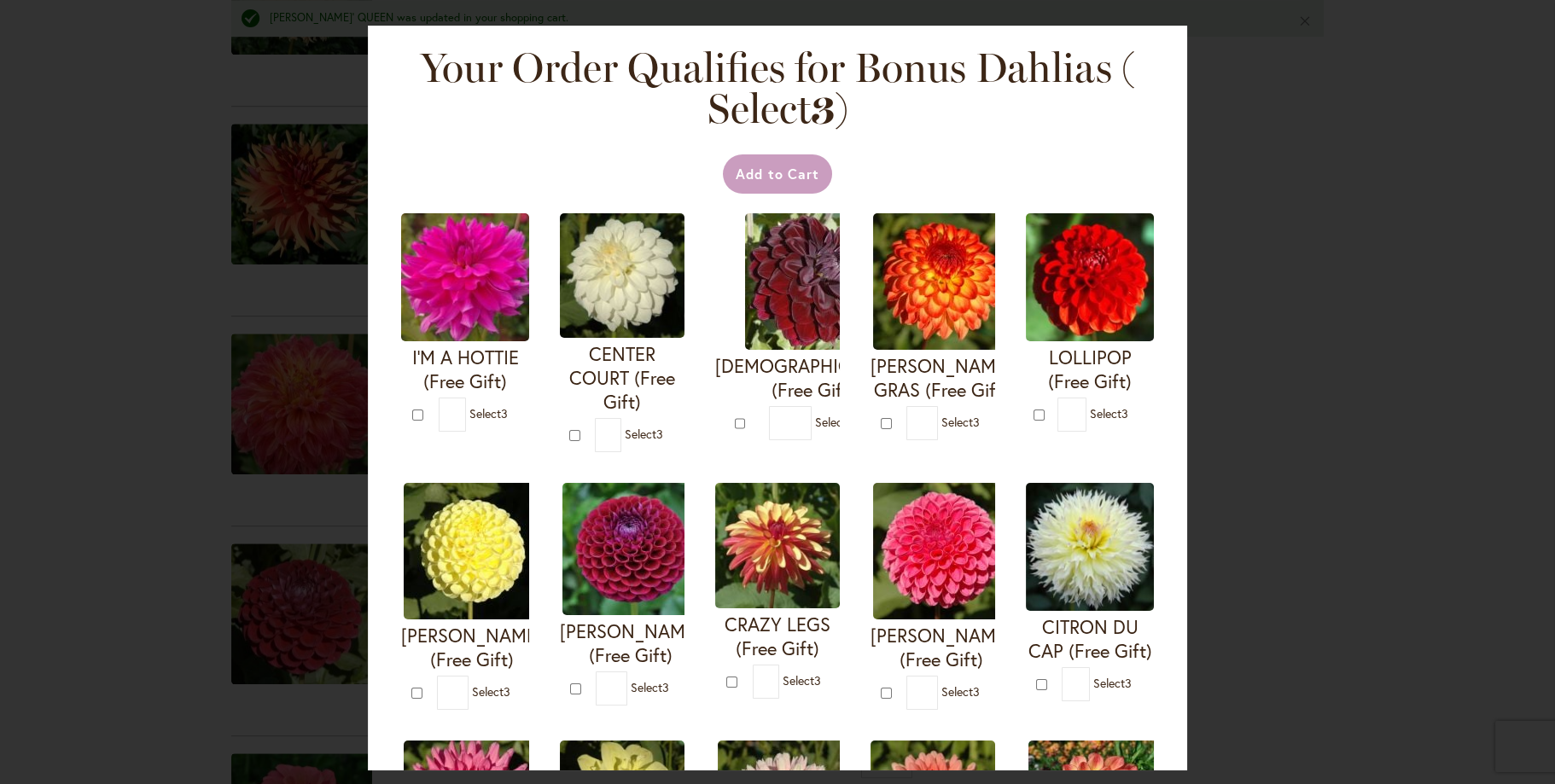
scroll to position [2899, 0]
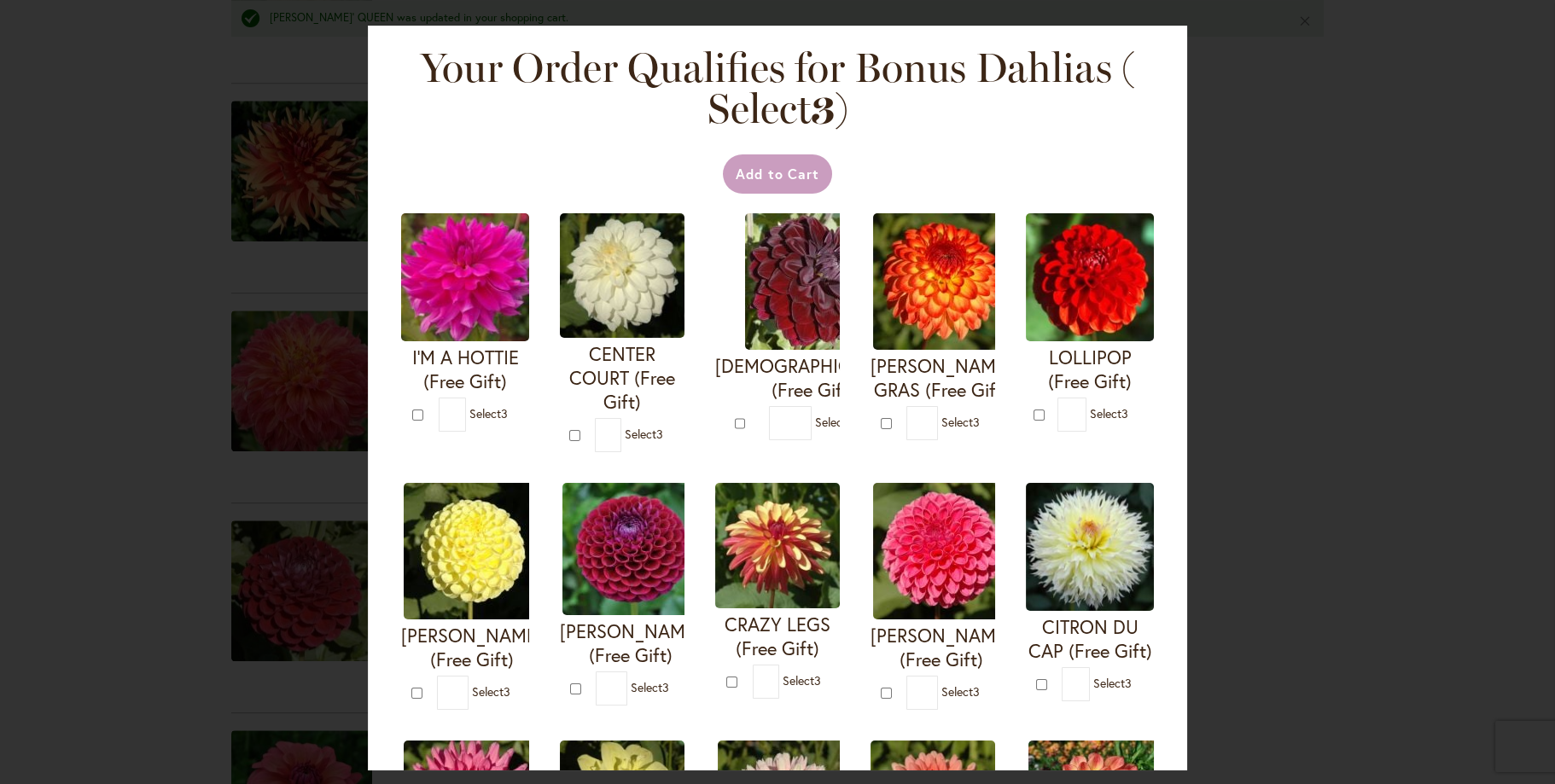
click at [1335, 133] on div "Your Order Qualifies for Bonus Dahlias ( Select 3 ) Add to Cart I'M A HOTTIE (F…" at bounding box center [778, 392] width 1555 height 784
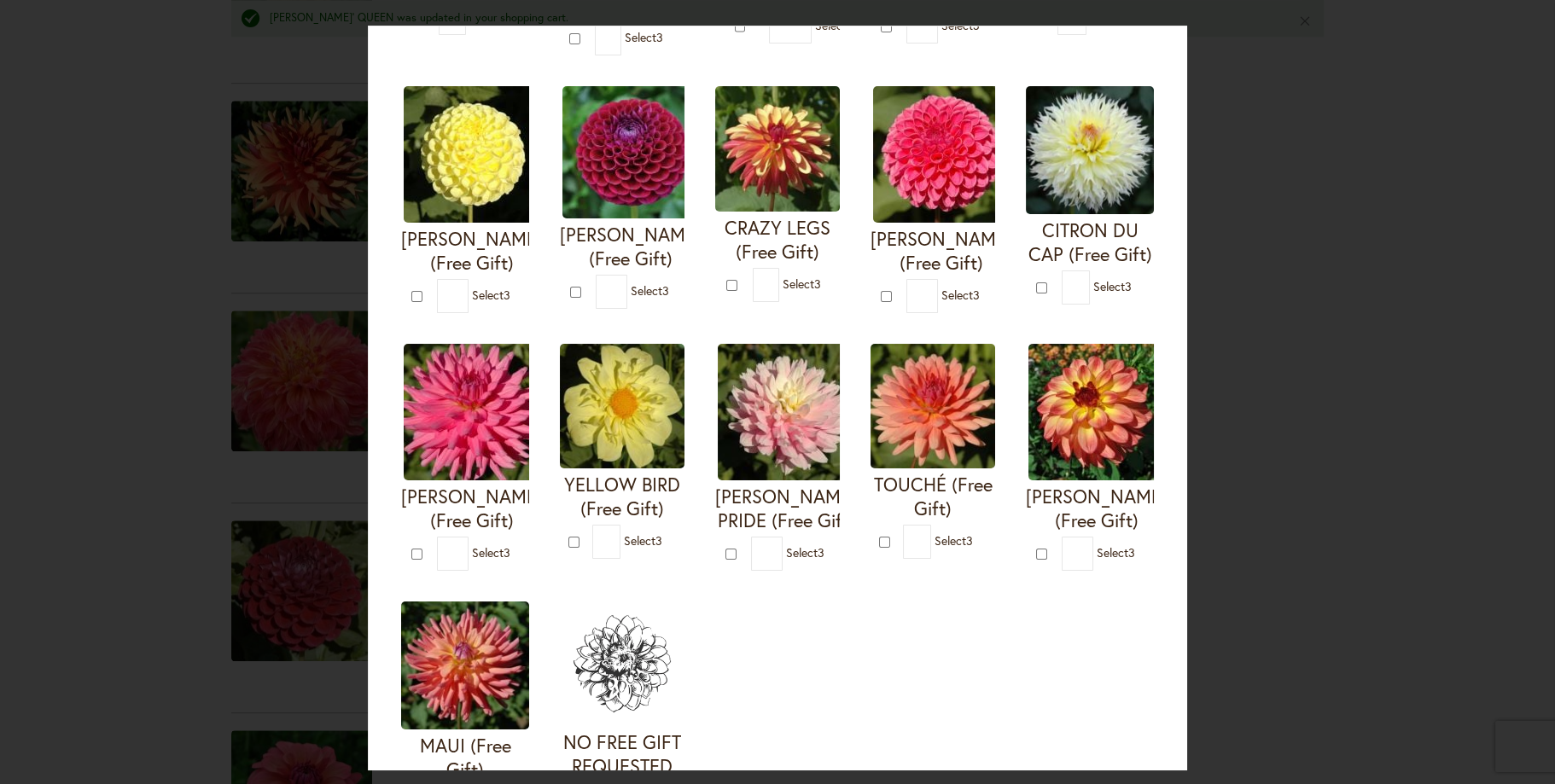
scroll to position [426, 0]
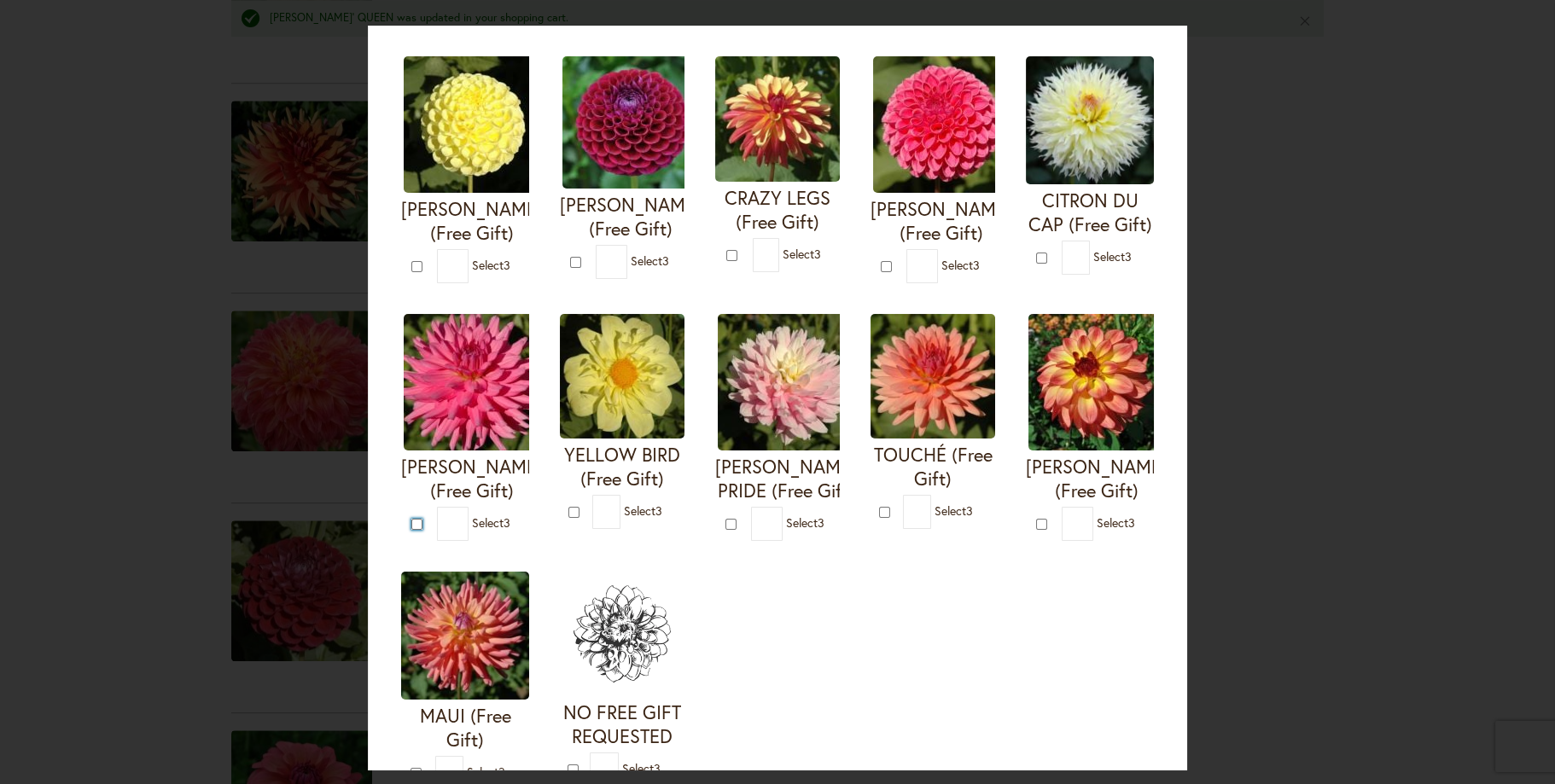
type input "*"
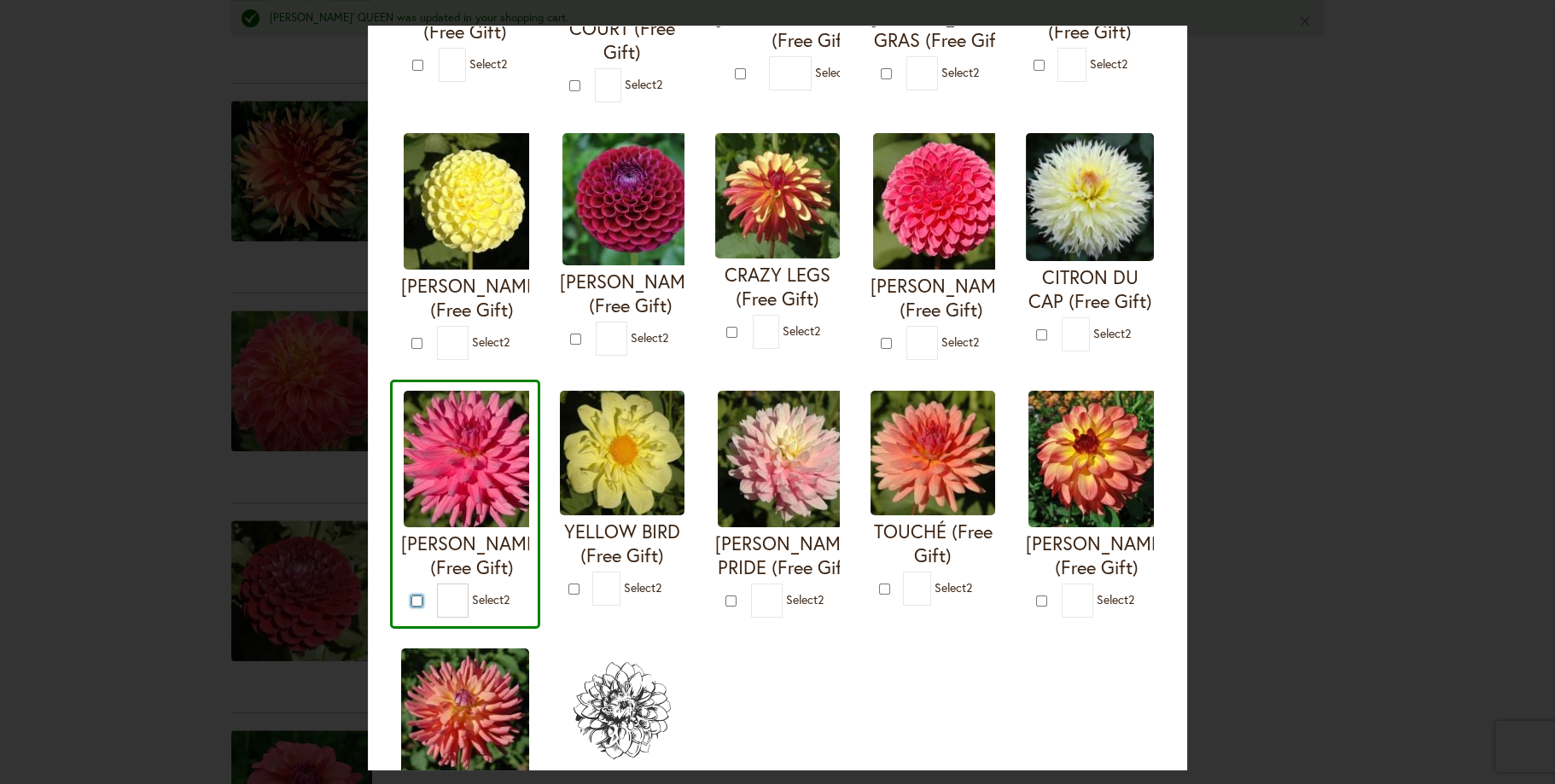
scroll to position [341, 0]
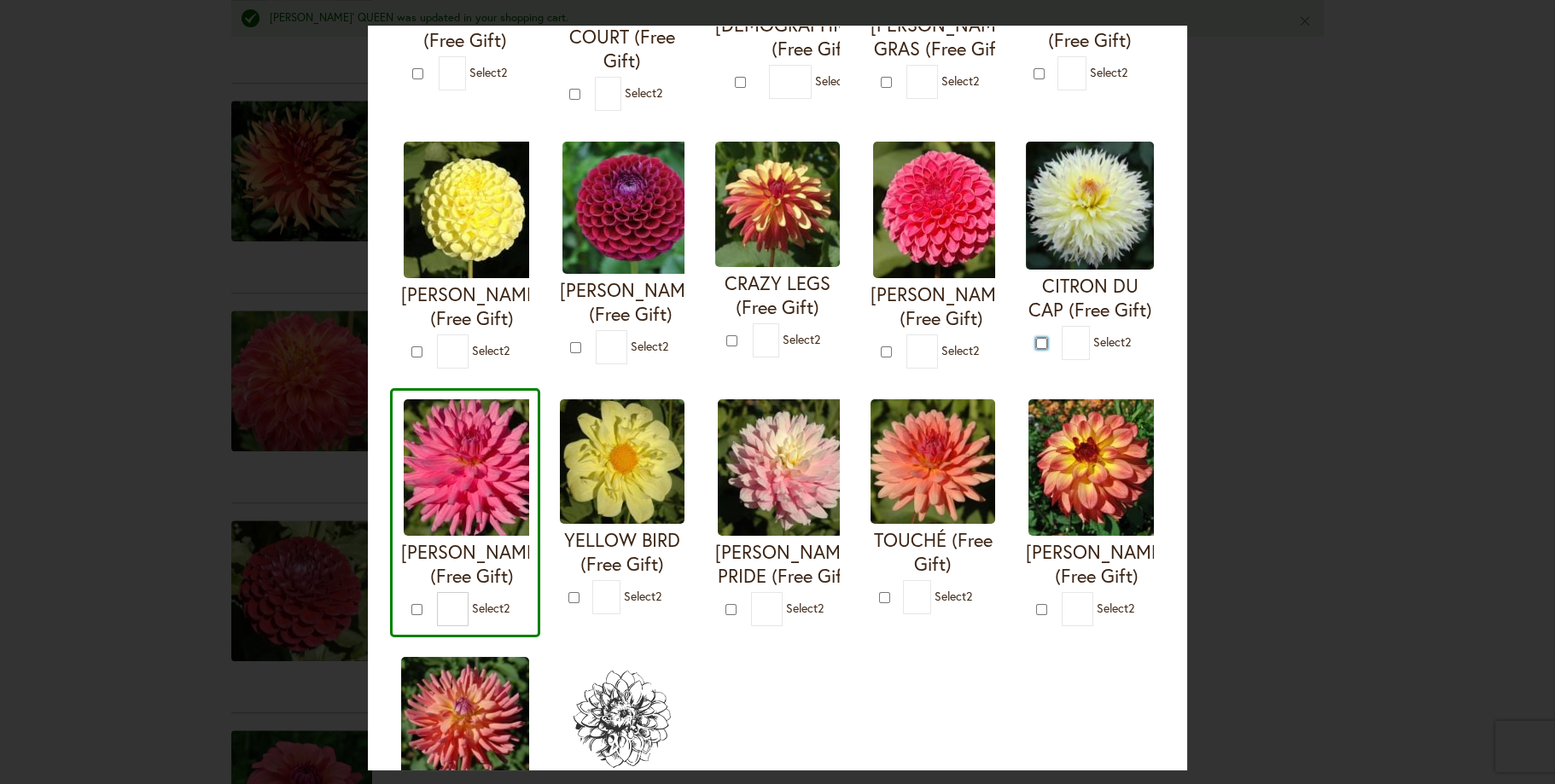
type input "*"
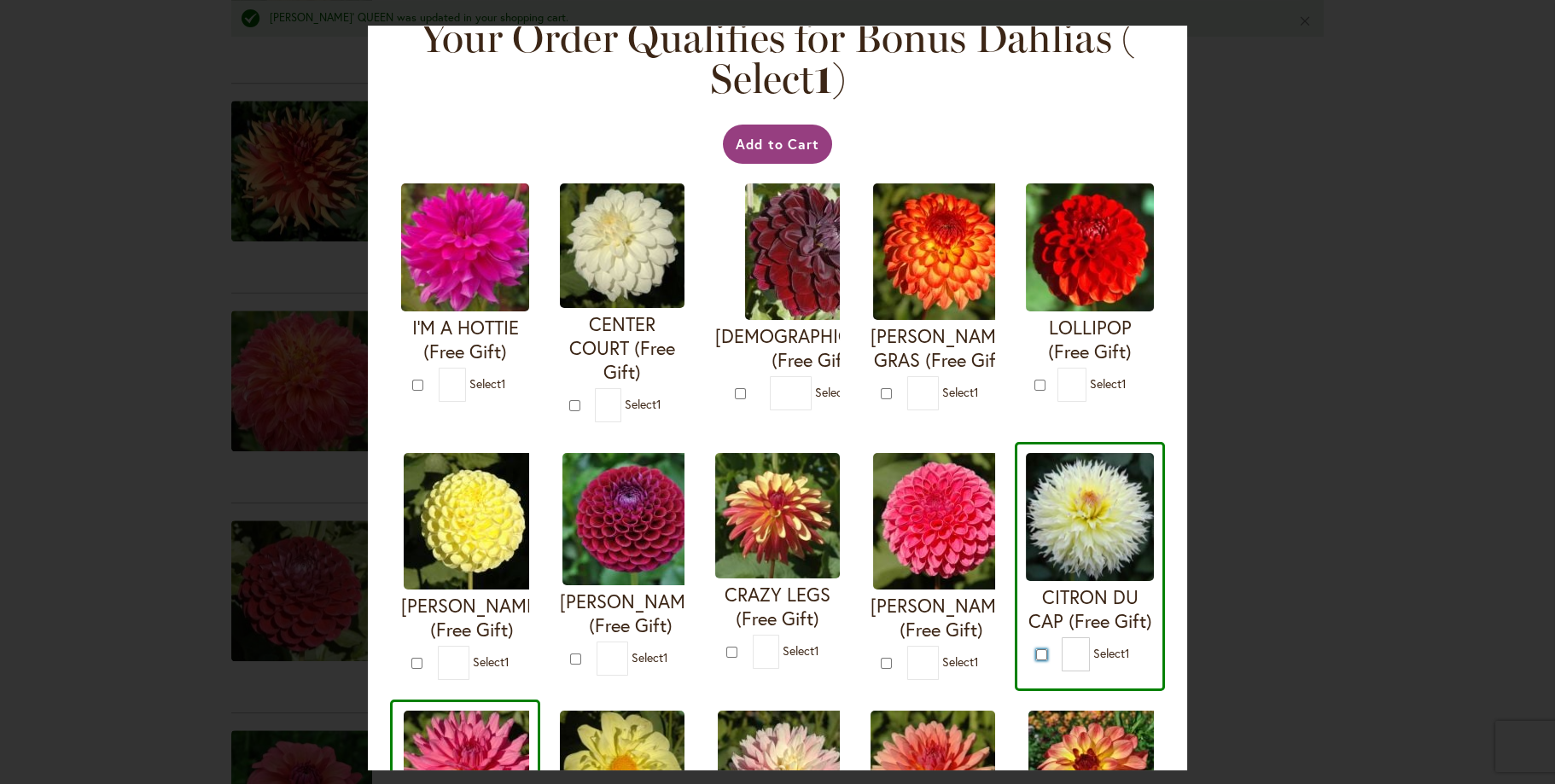
scroll to position [0, 0]
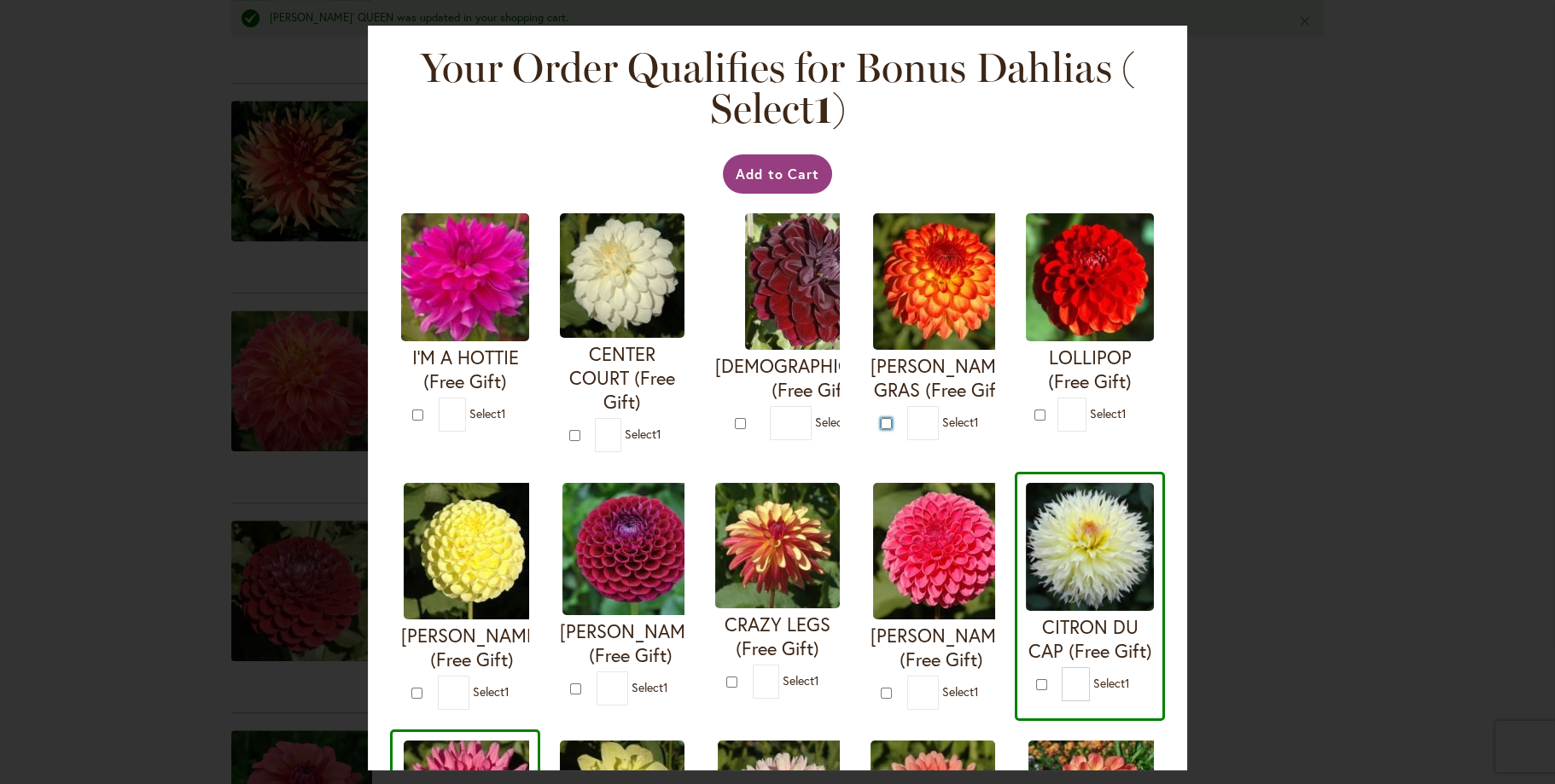
type input "*"
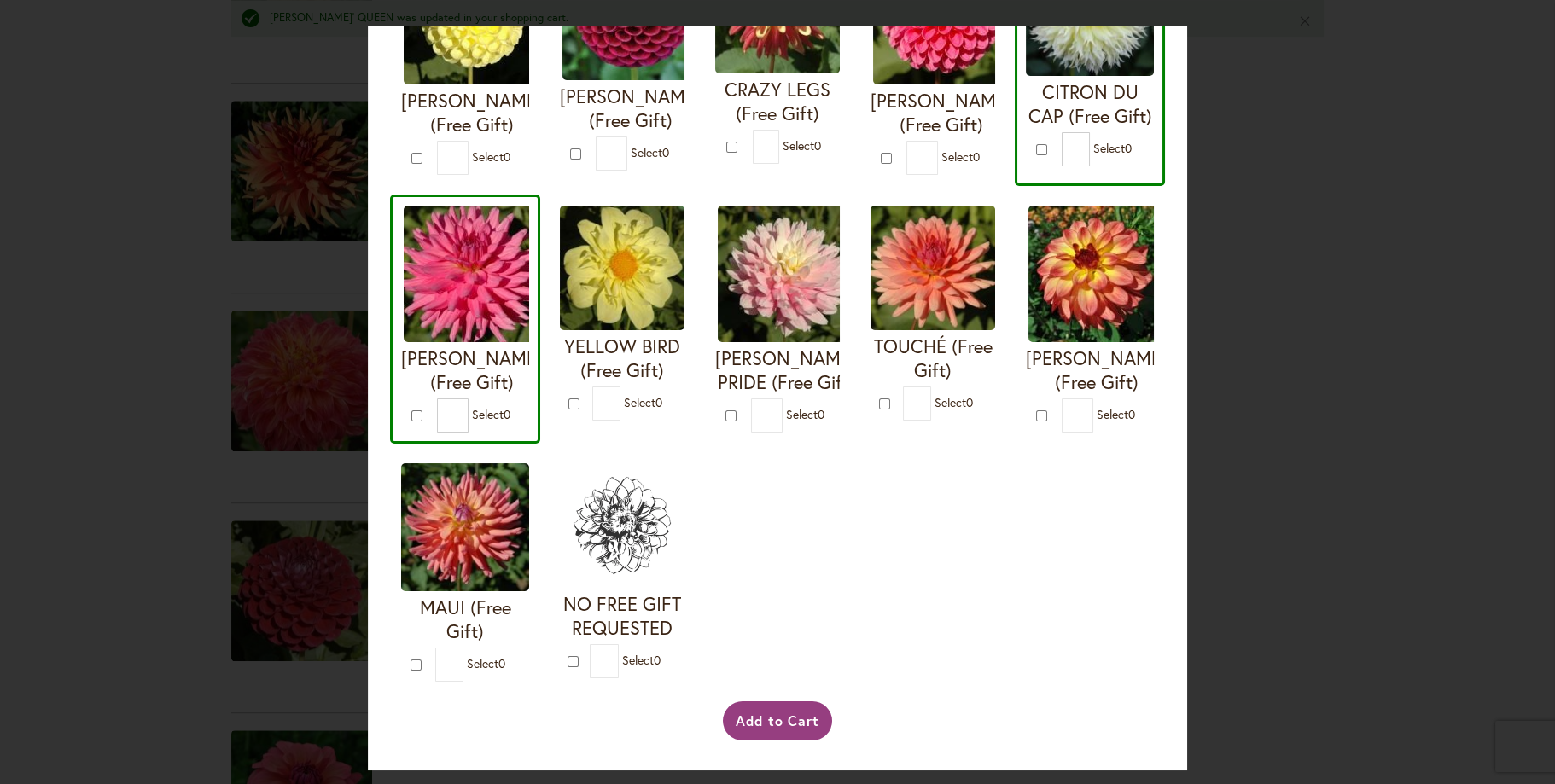
scroll to position [787, 0]
click at [762, 713] on button "Add to Cart" at bounding box center [778, 721] width 110 height 39
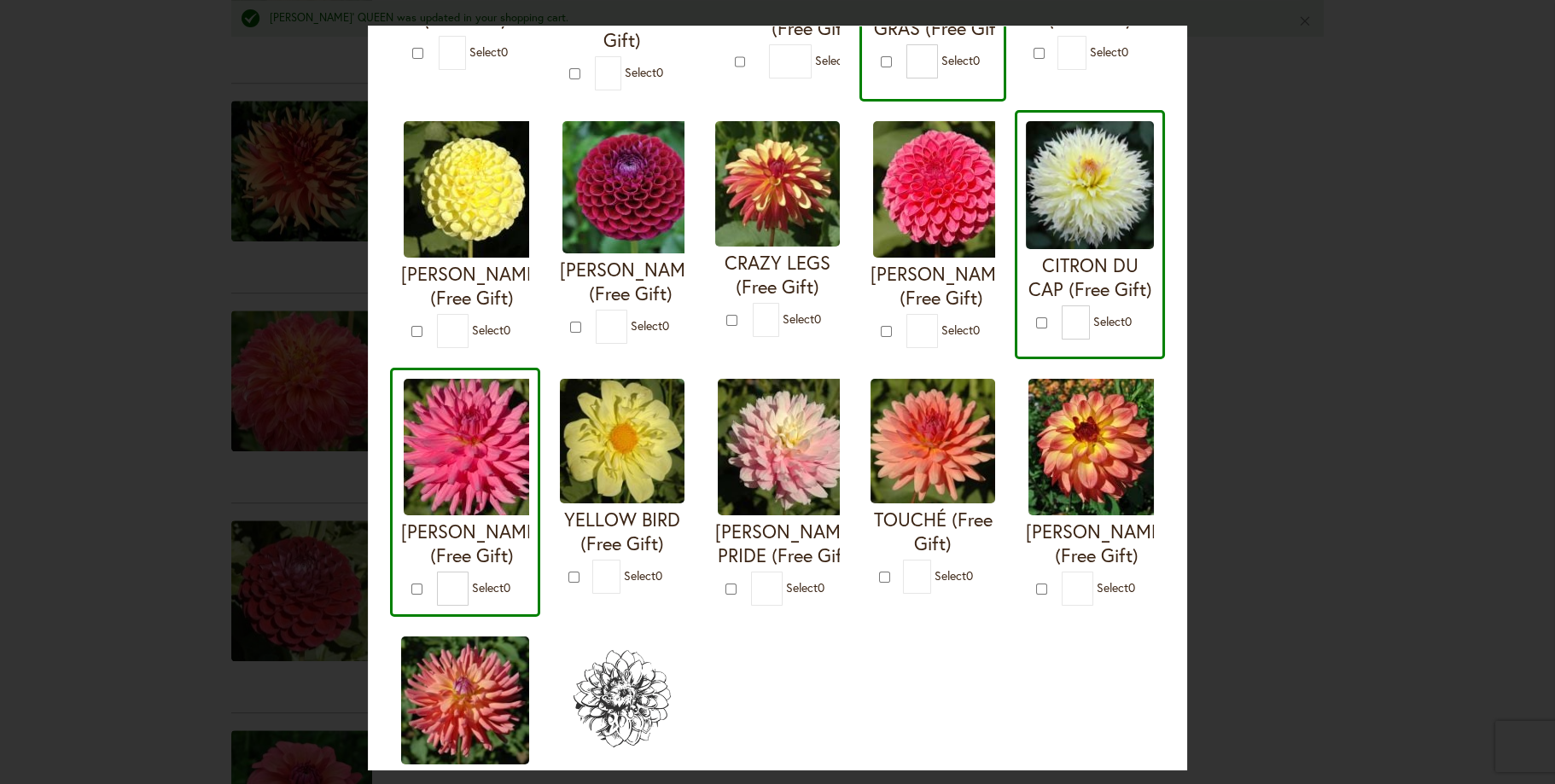
scroll to position [268, 0]
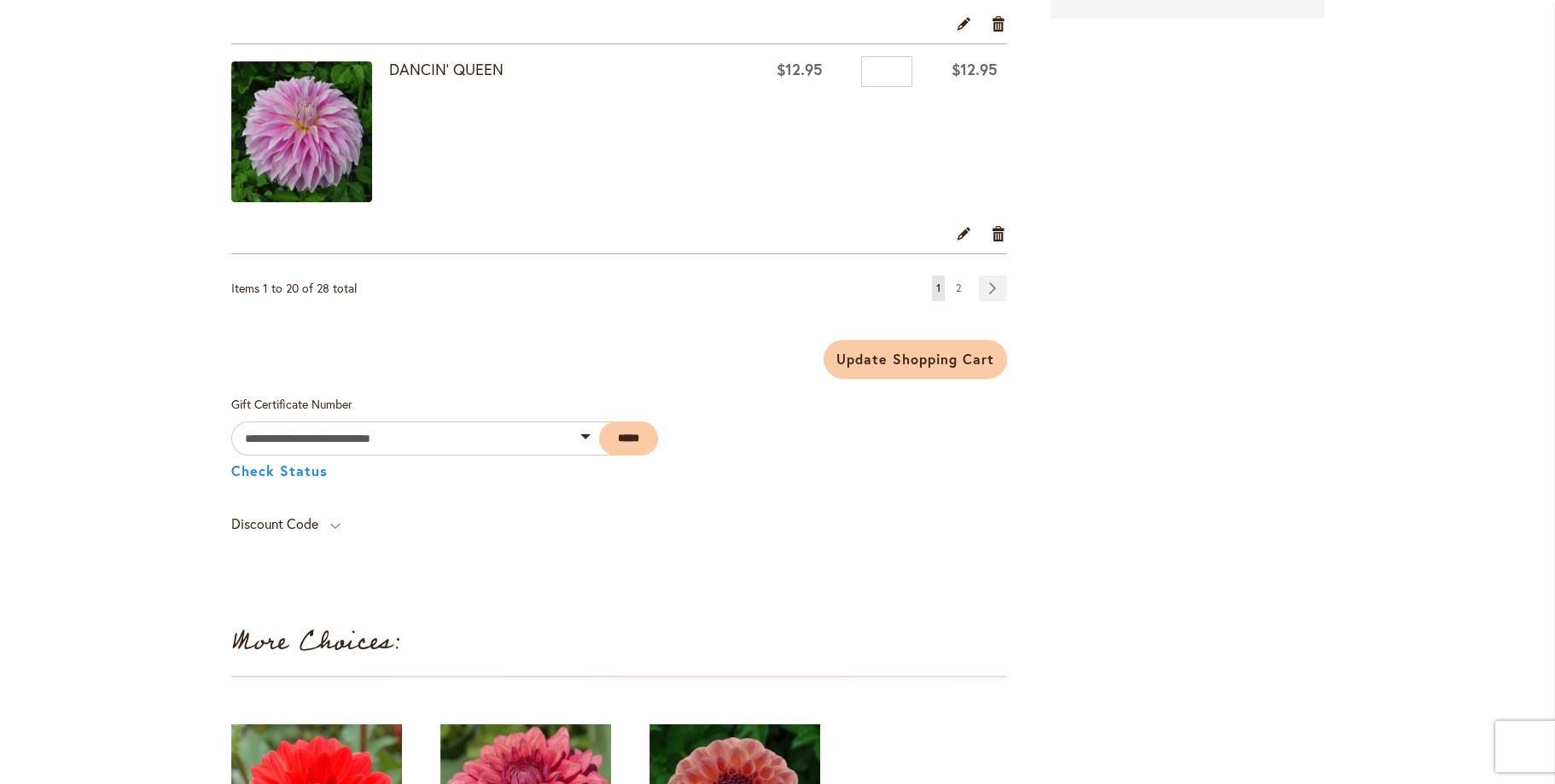
scroll to position [4435, 0]
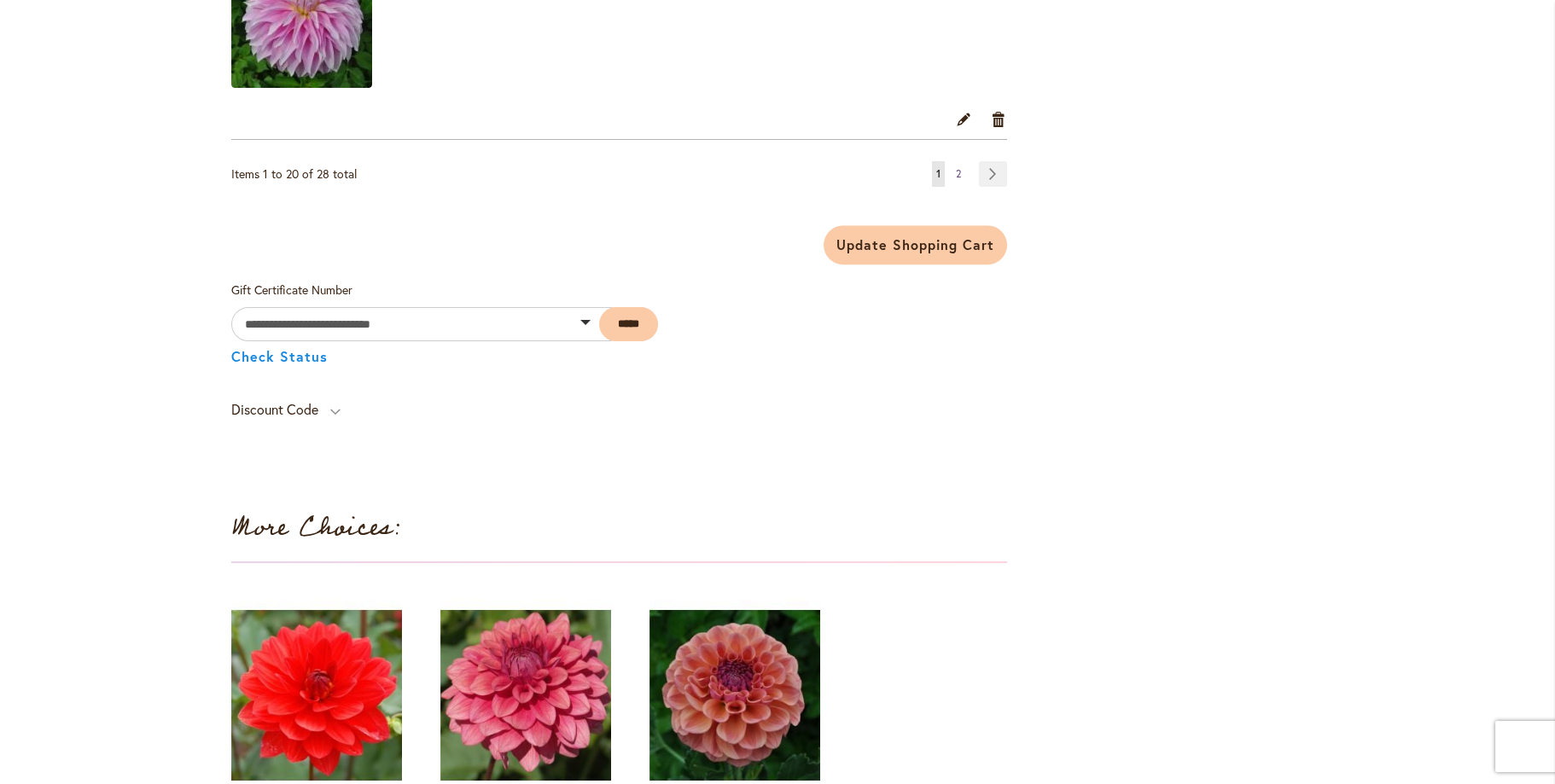
click at [956, 168] on span "2" at bounding box center [959, 173] width 5 height 13
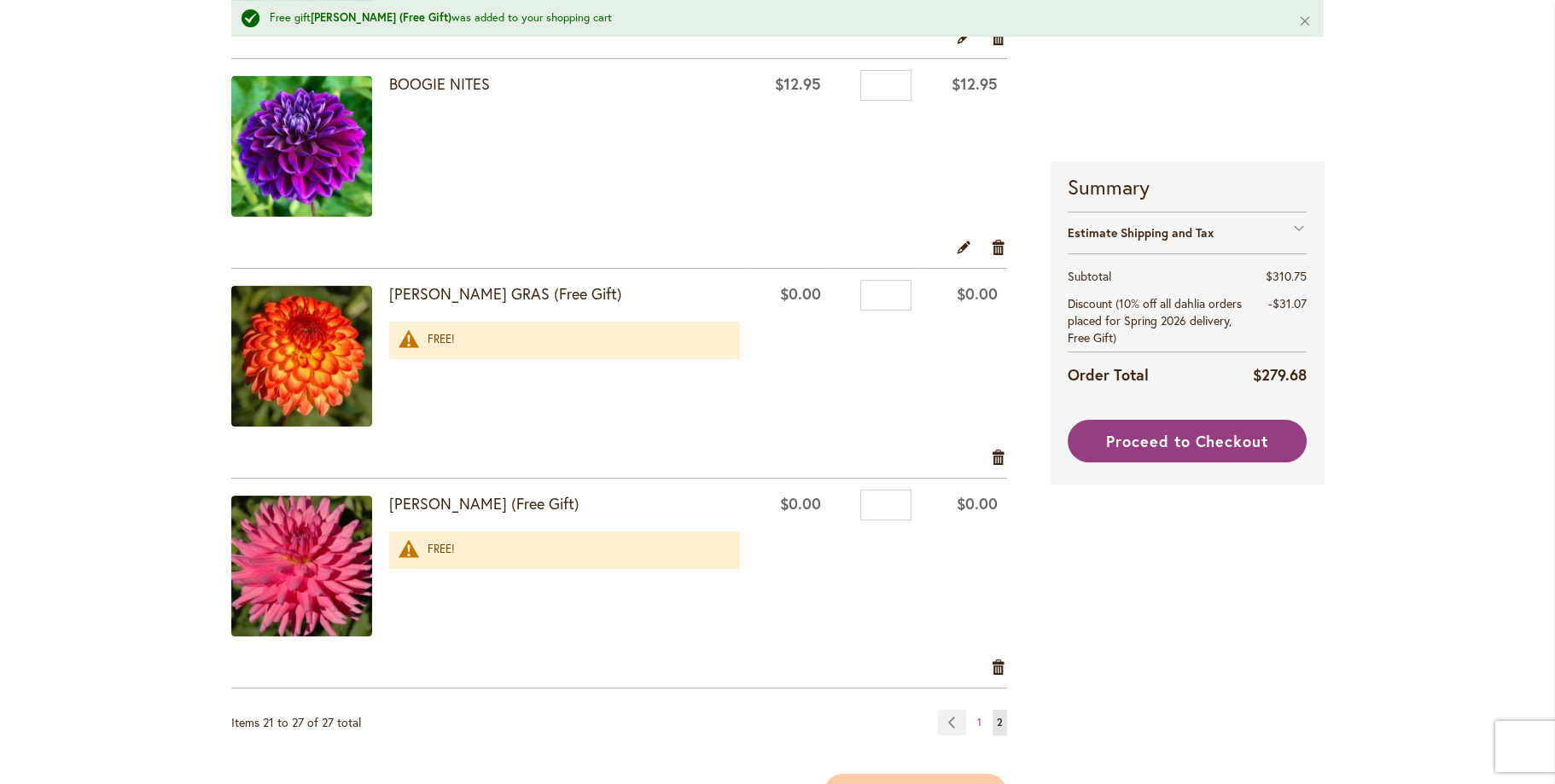
scroll to position [1194, 0]
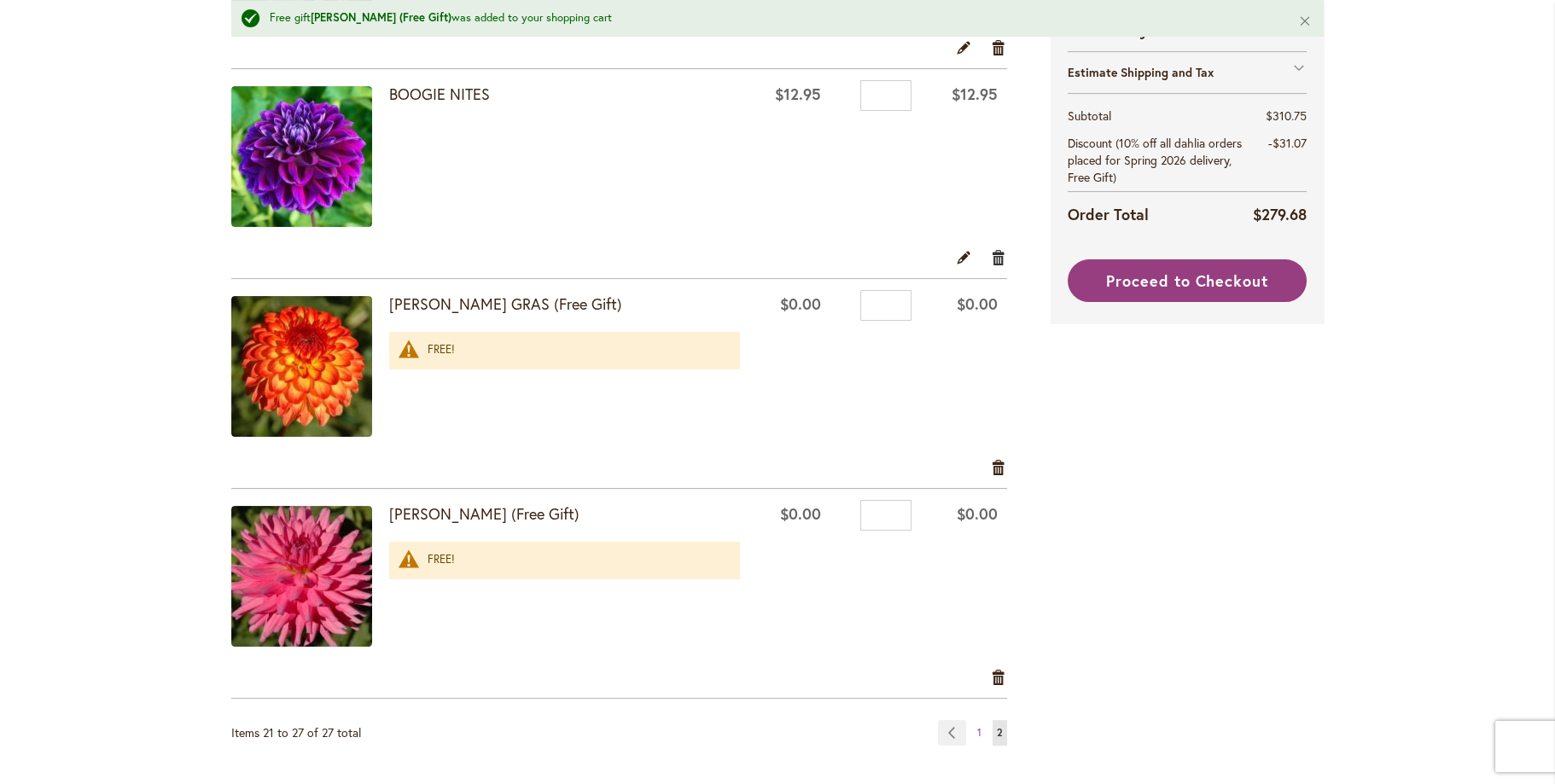
click at [991, 255] on link "Remove item" at bounding box center [999, 258] width 16 height 19
drag, startPoint x: 878, startPoint y: 504, endPoint x: 847, endPoint y: 507, distance: 31.1
click at [860, 507] on input "*" at bounding box center [886, 515] width 51 height 31
type input "*"
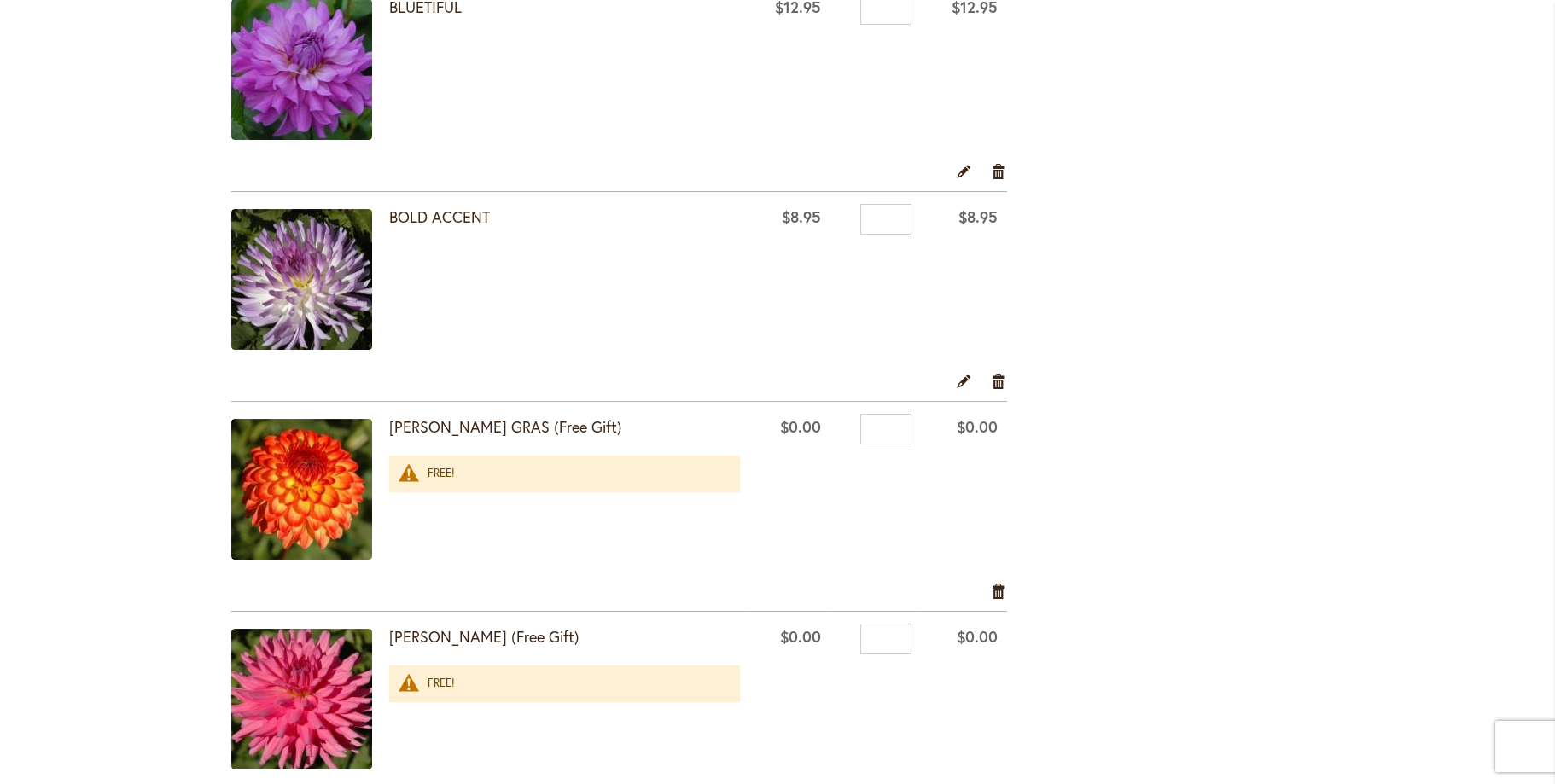
scroll to position [1023, 0]
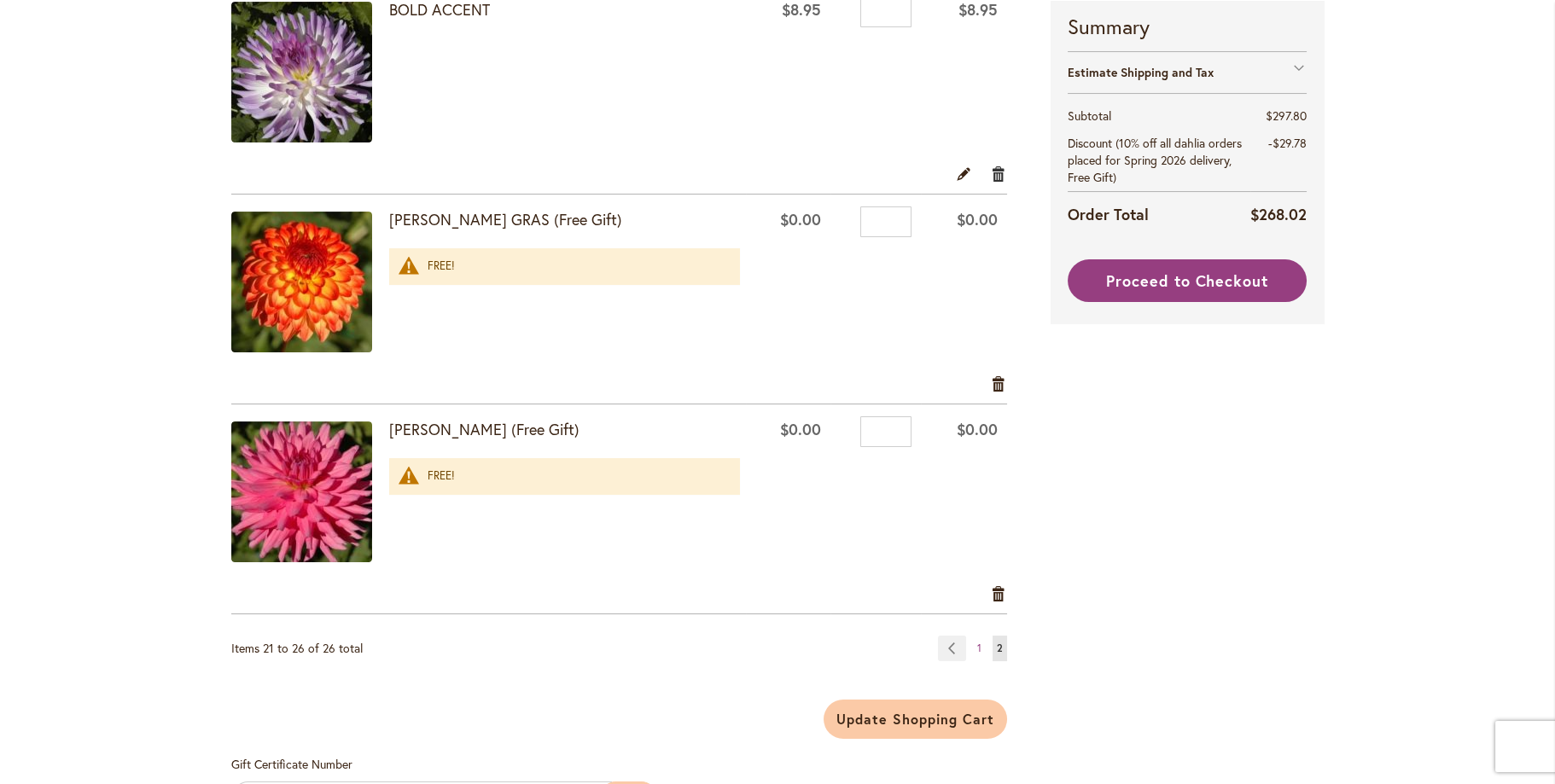
click at [994, 173] on link "Remove item" at bounding box center [999, 173] width 16 height 19
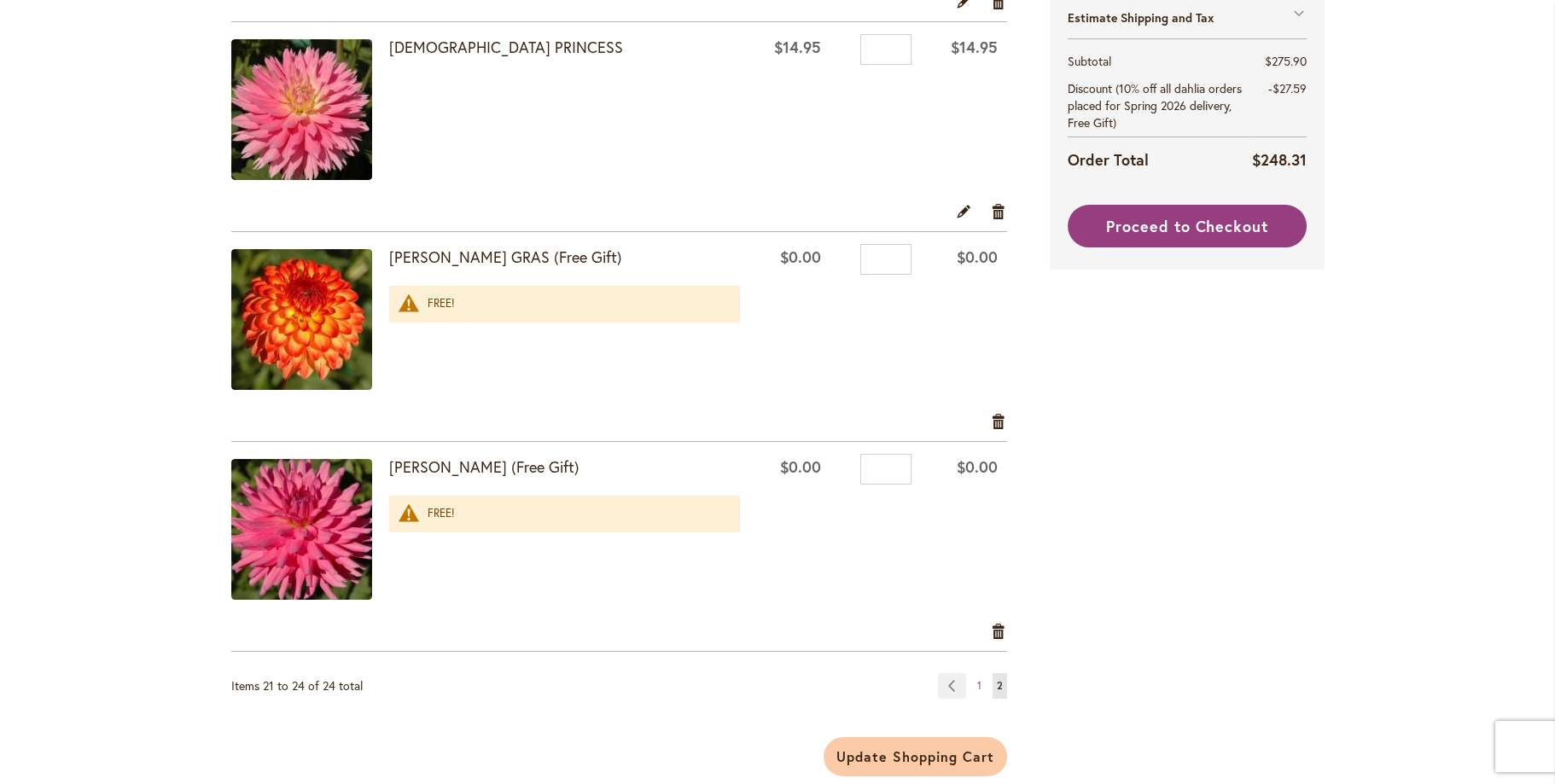
scroll to position [597, 0]
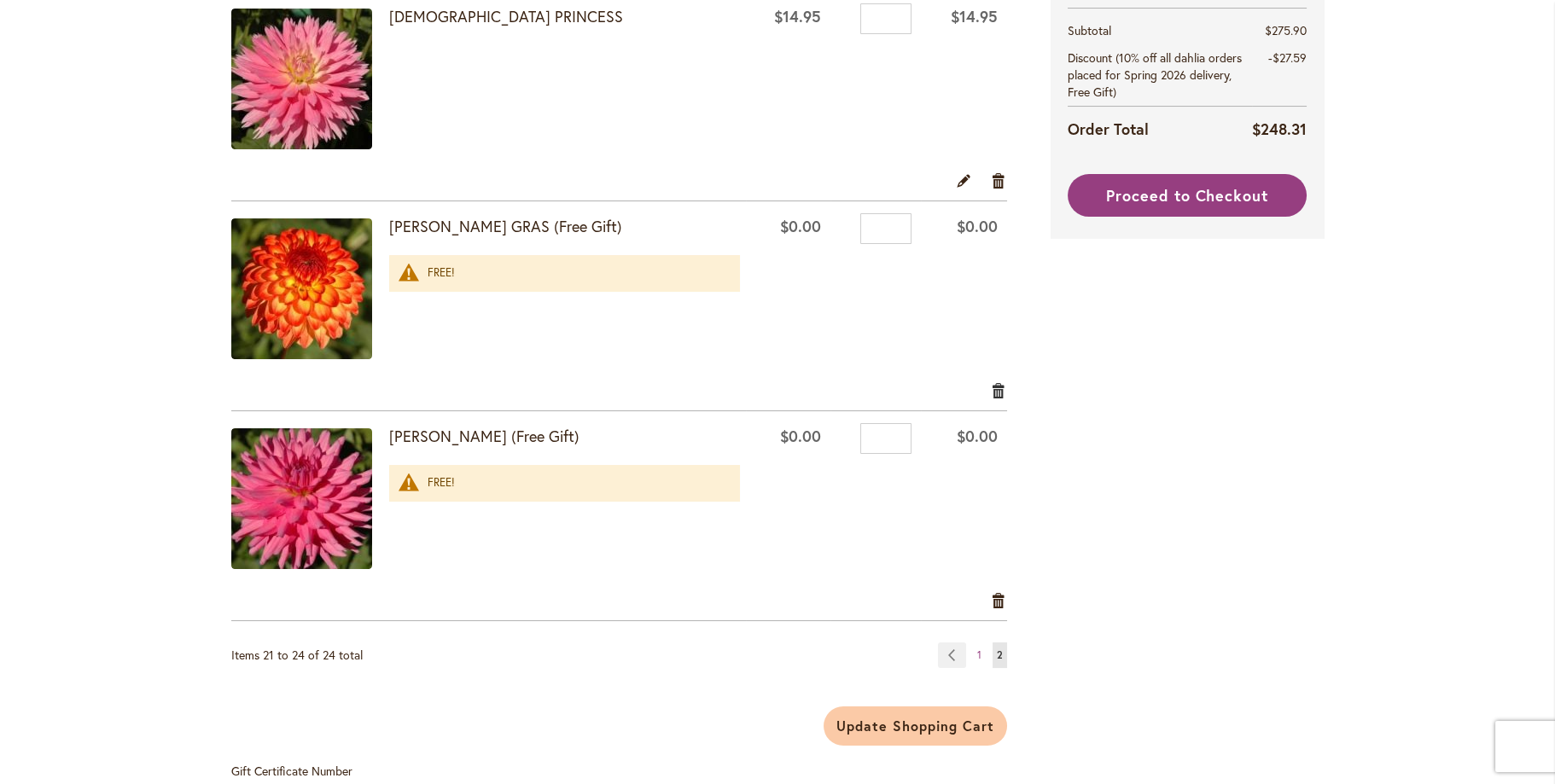
click at [991, 382] on link "Remove item" at bounding box center [999, 389] width 16 height 19
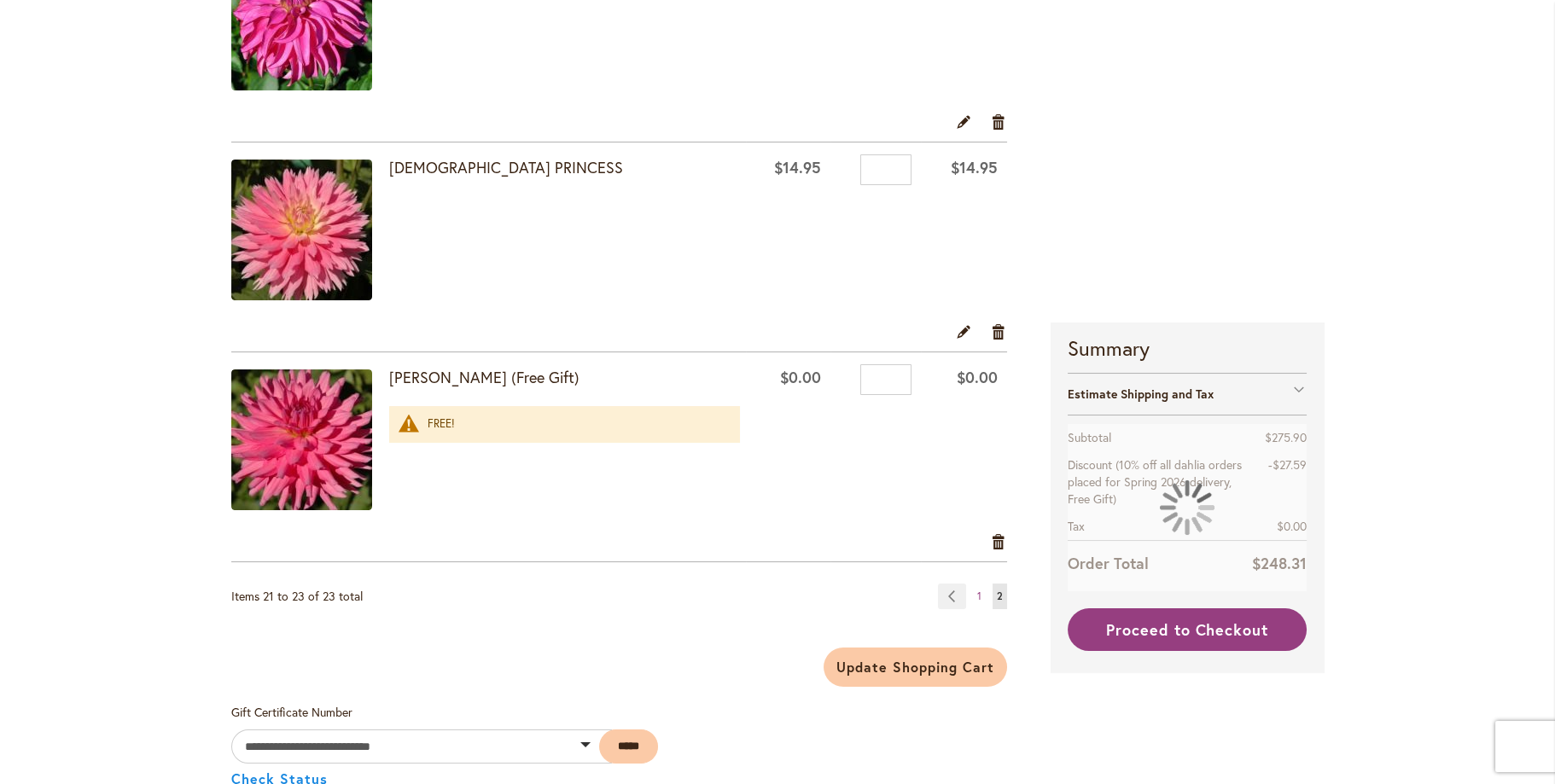
scroll to position [682, 0]
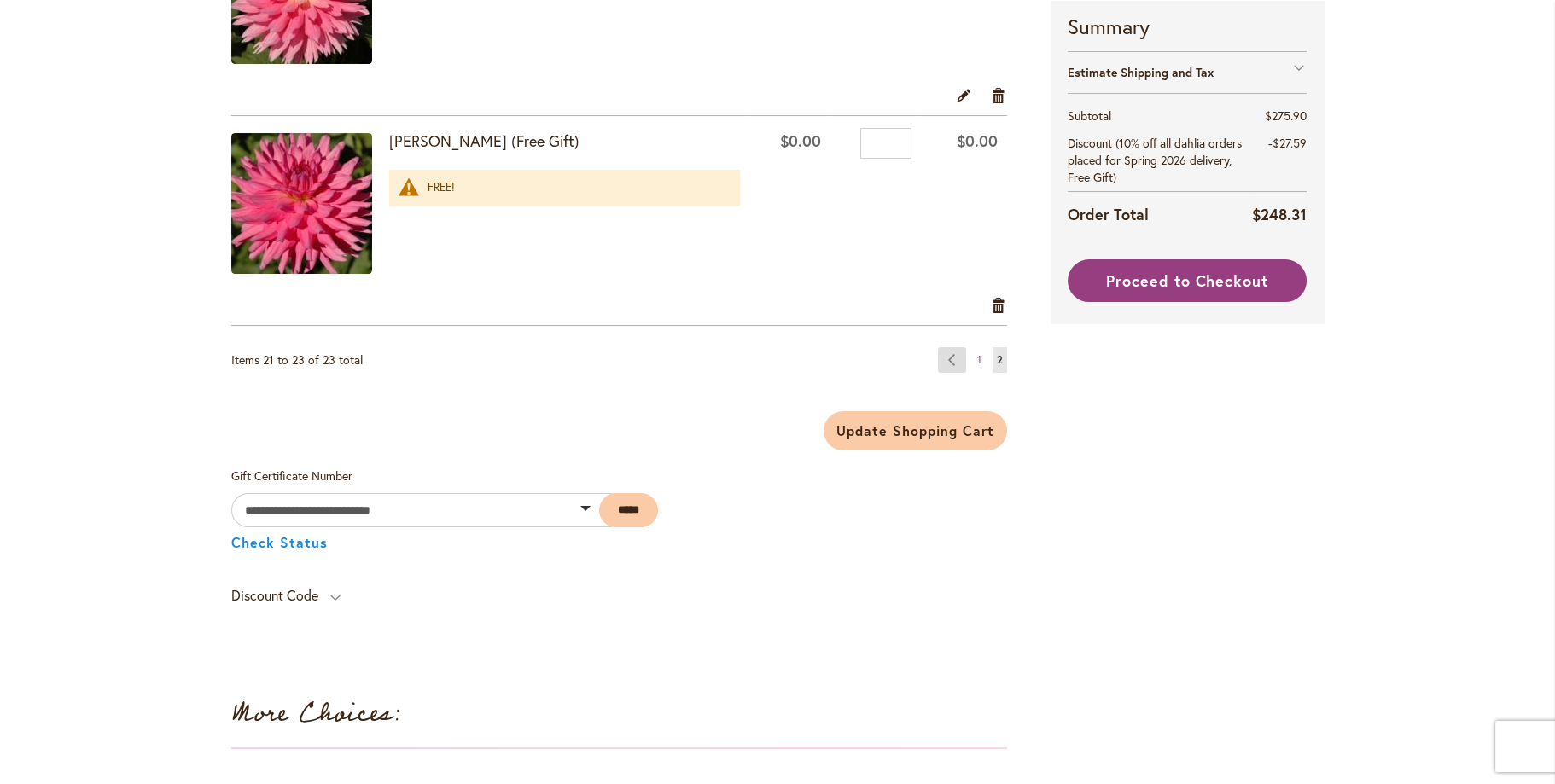
click at [951, 360] on link "Page Previous" at bounding box center [952, 360] width 28 height 26
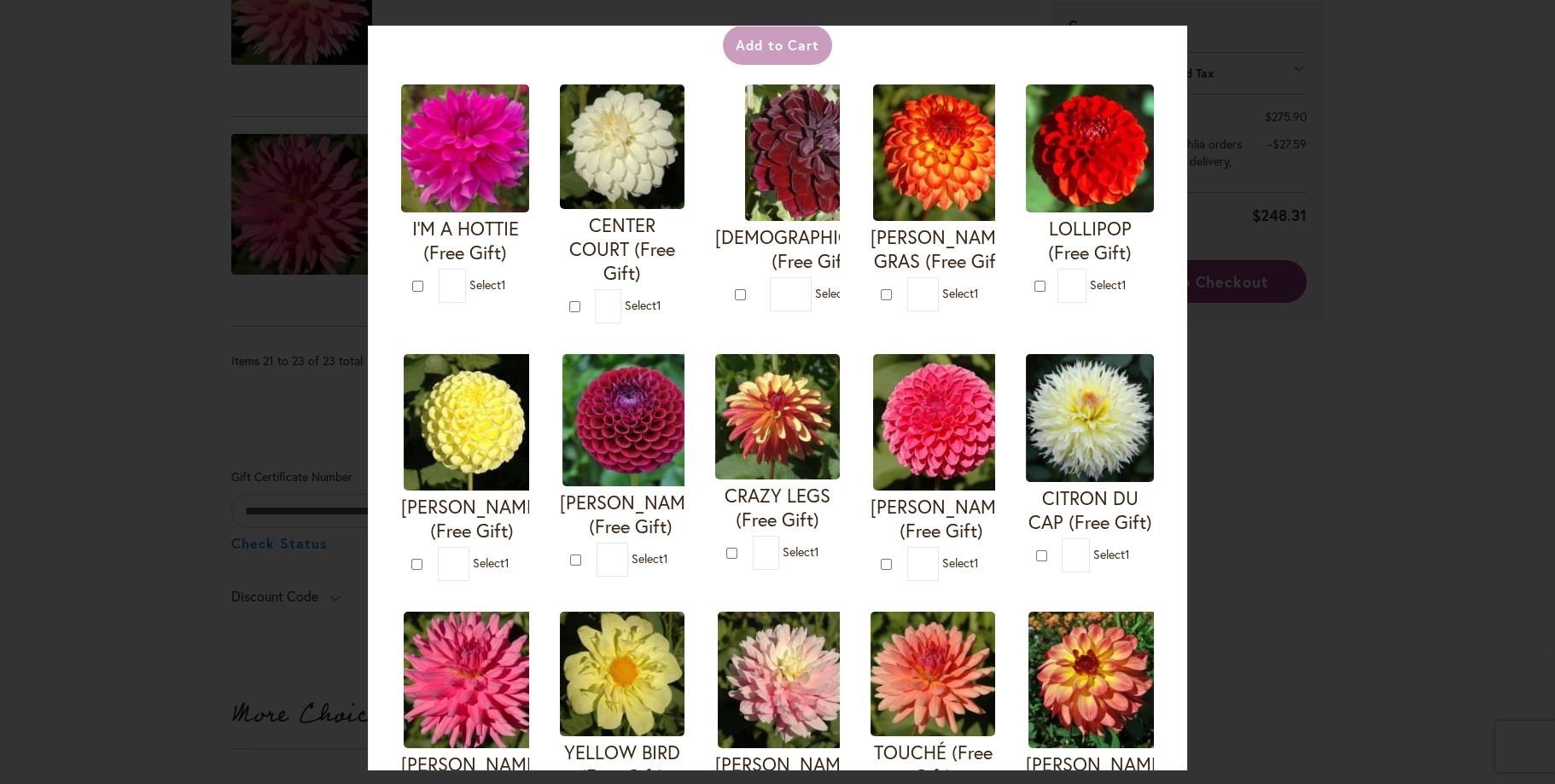
scroll to position [256, 0]
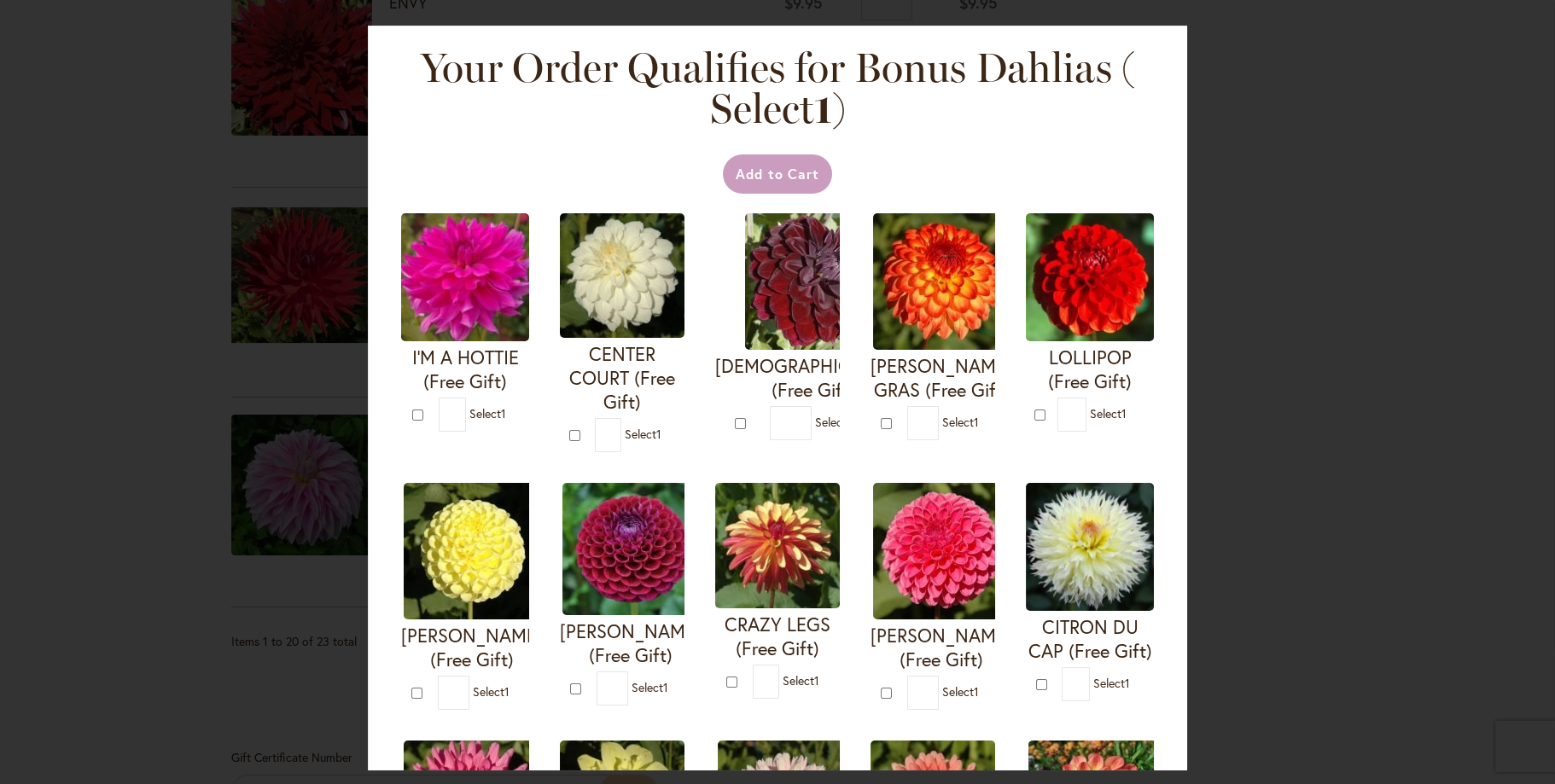
scroll to position [4049, 0]
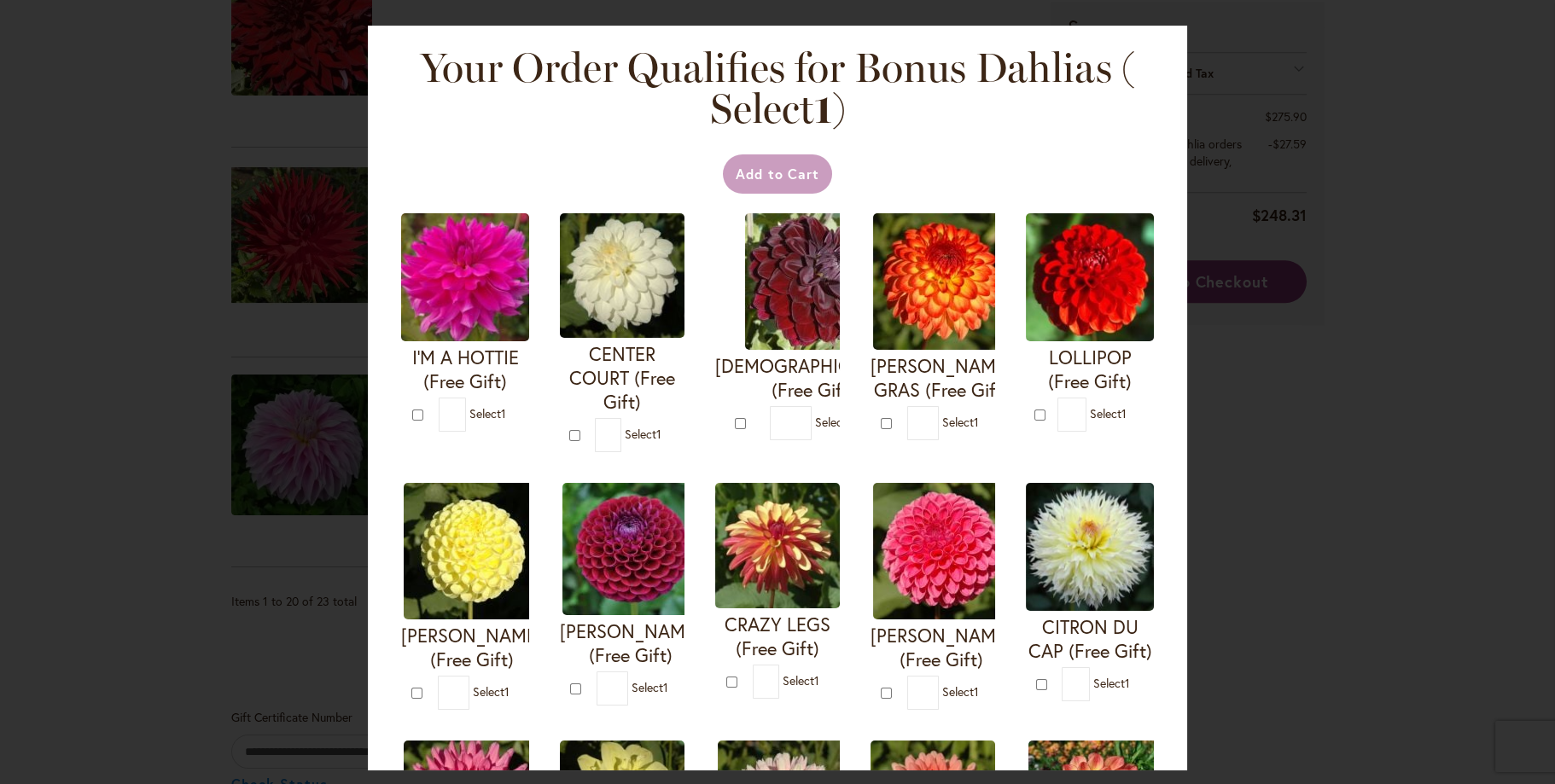
click at [491, 332] on img at bounding box center [465, 278] width 128 height 128
type input "*"
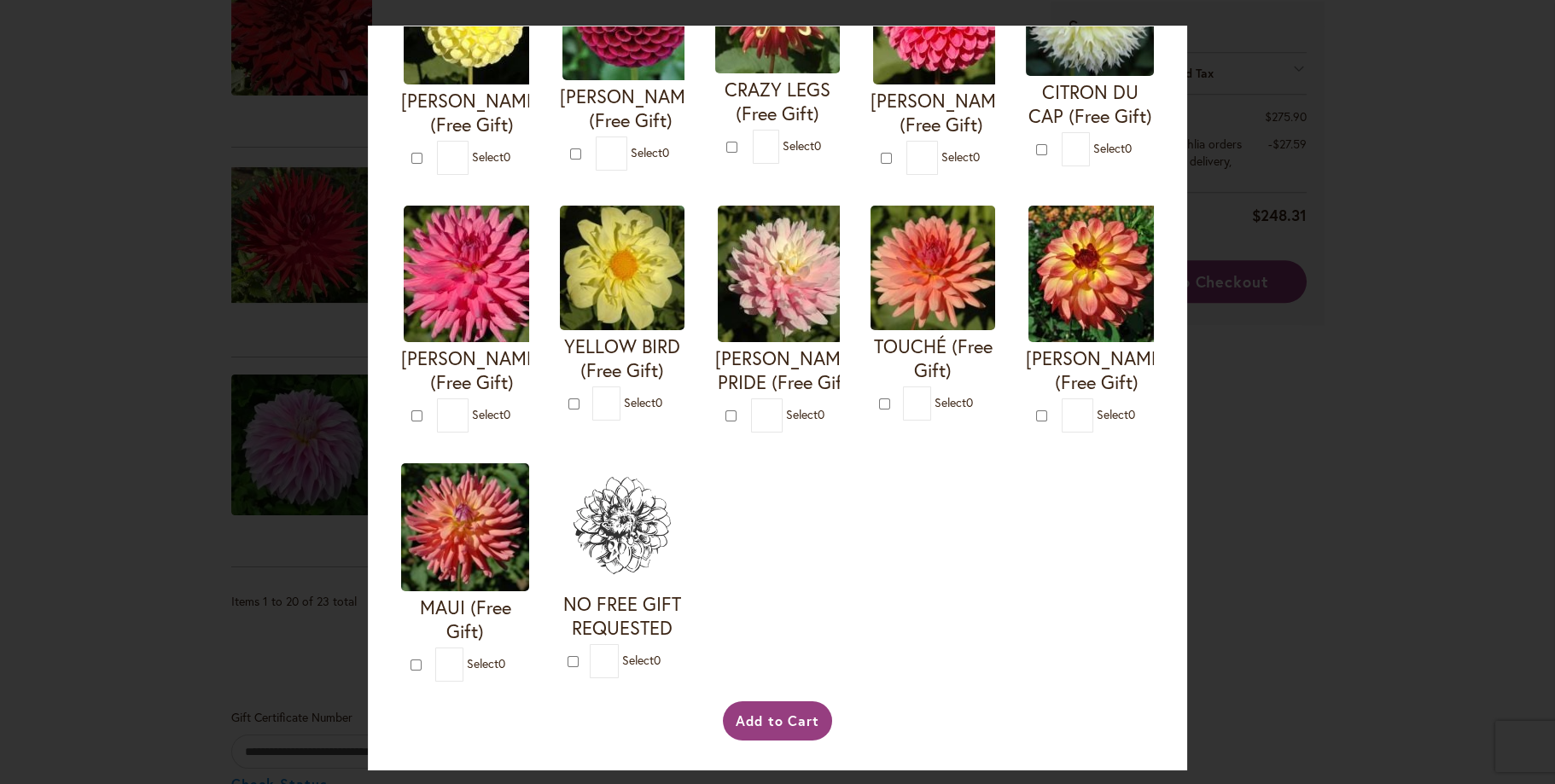
scroll to position [787, 0]
click at [529, 463] on img at bounding box center [465, 527] width 128 height 128
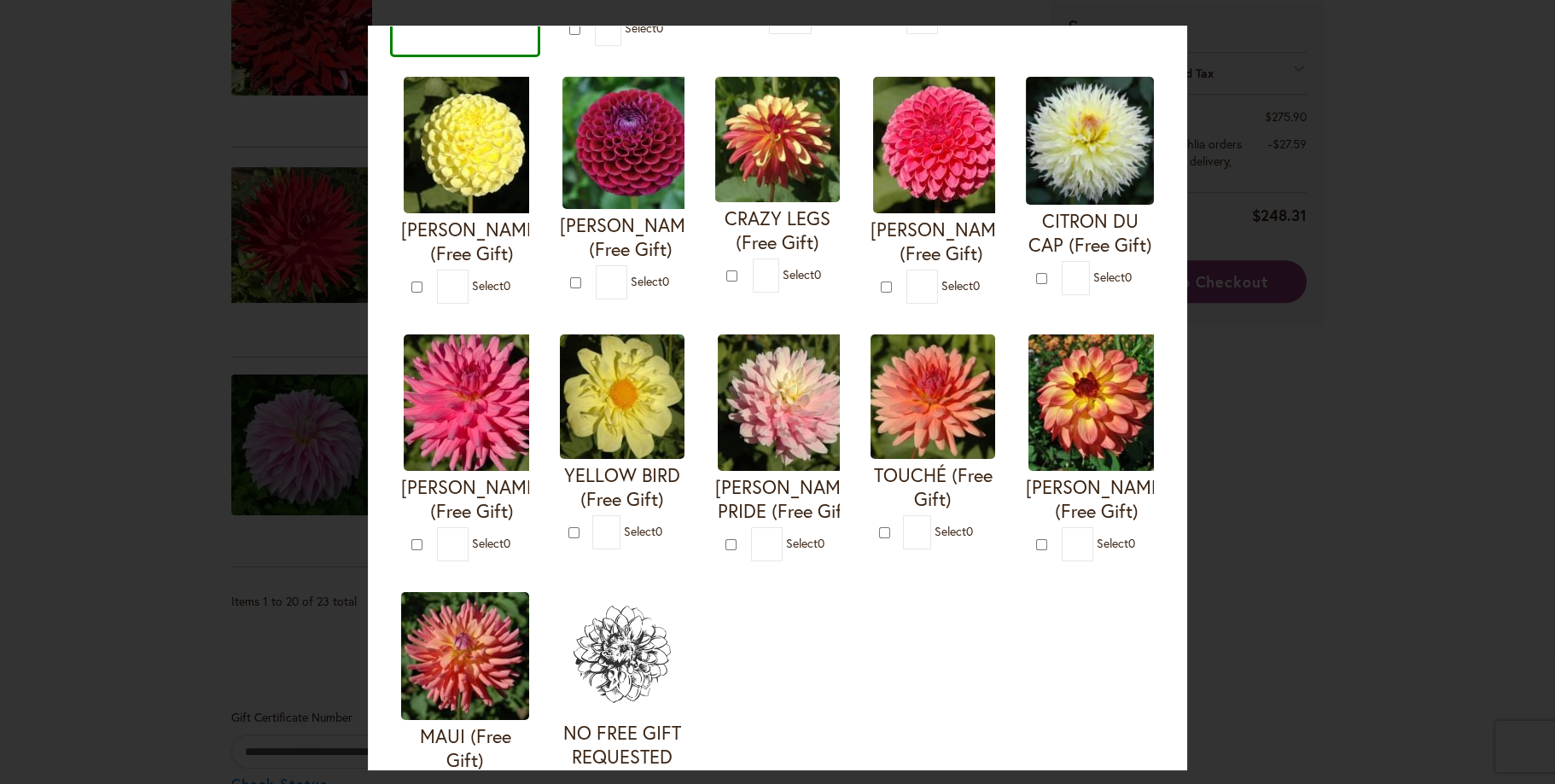
scroll to position [682, 0]
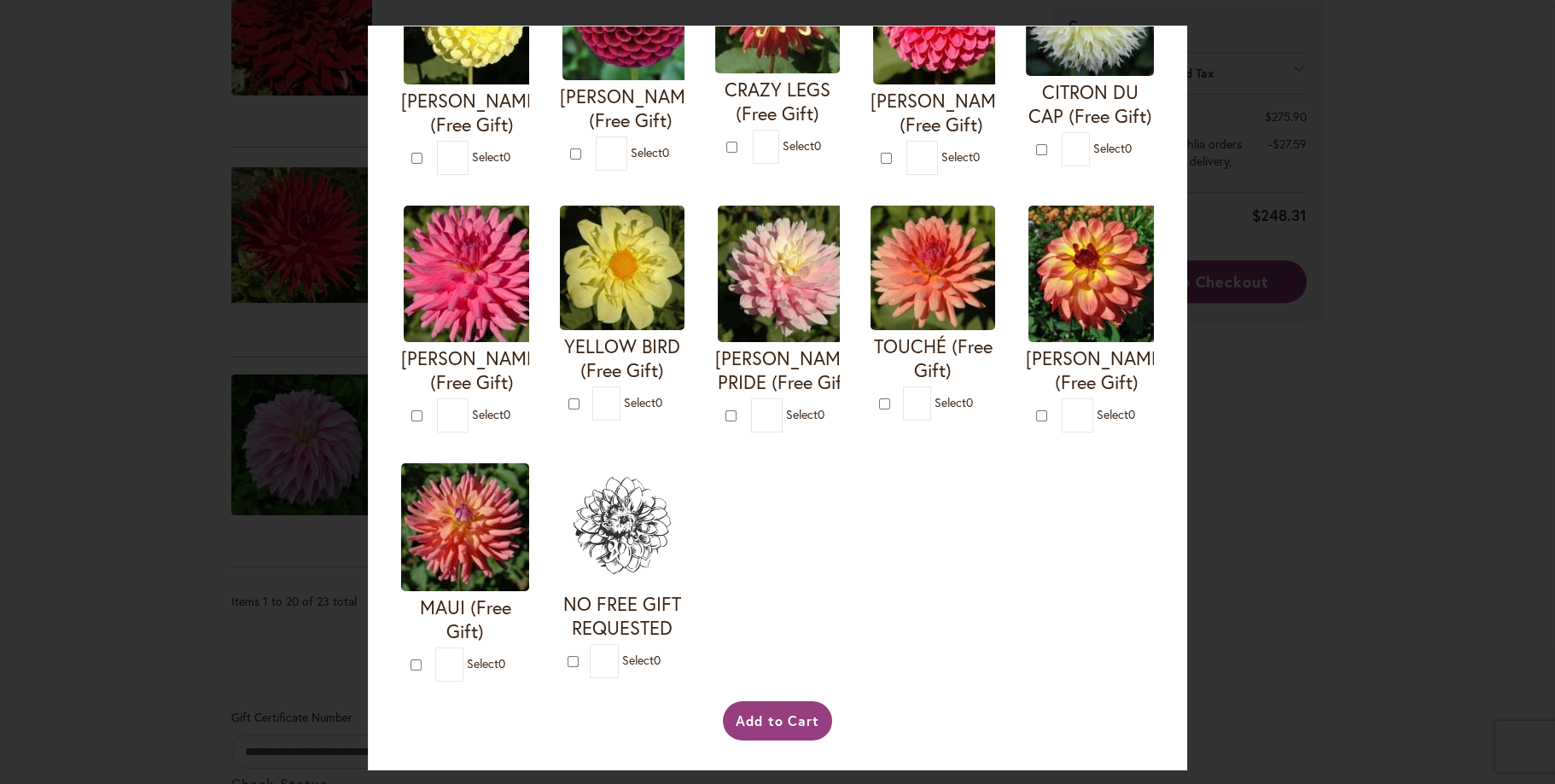
click at [540, 513] on div "MAUI (Free Gift)" at bounding box center [465, 572] width 150 height 241
click at [505, 655] on span "Select 0" at bounding box center [485, 663] width 38 height 16
click at [529, 463] on img at bounding box center [465, 527] width 128 height 128
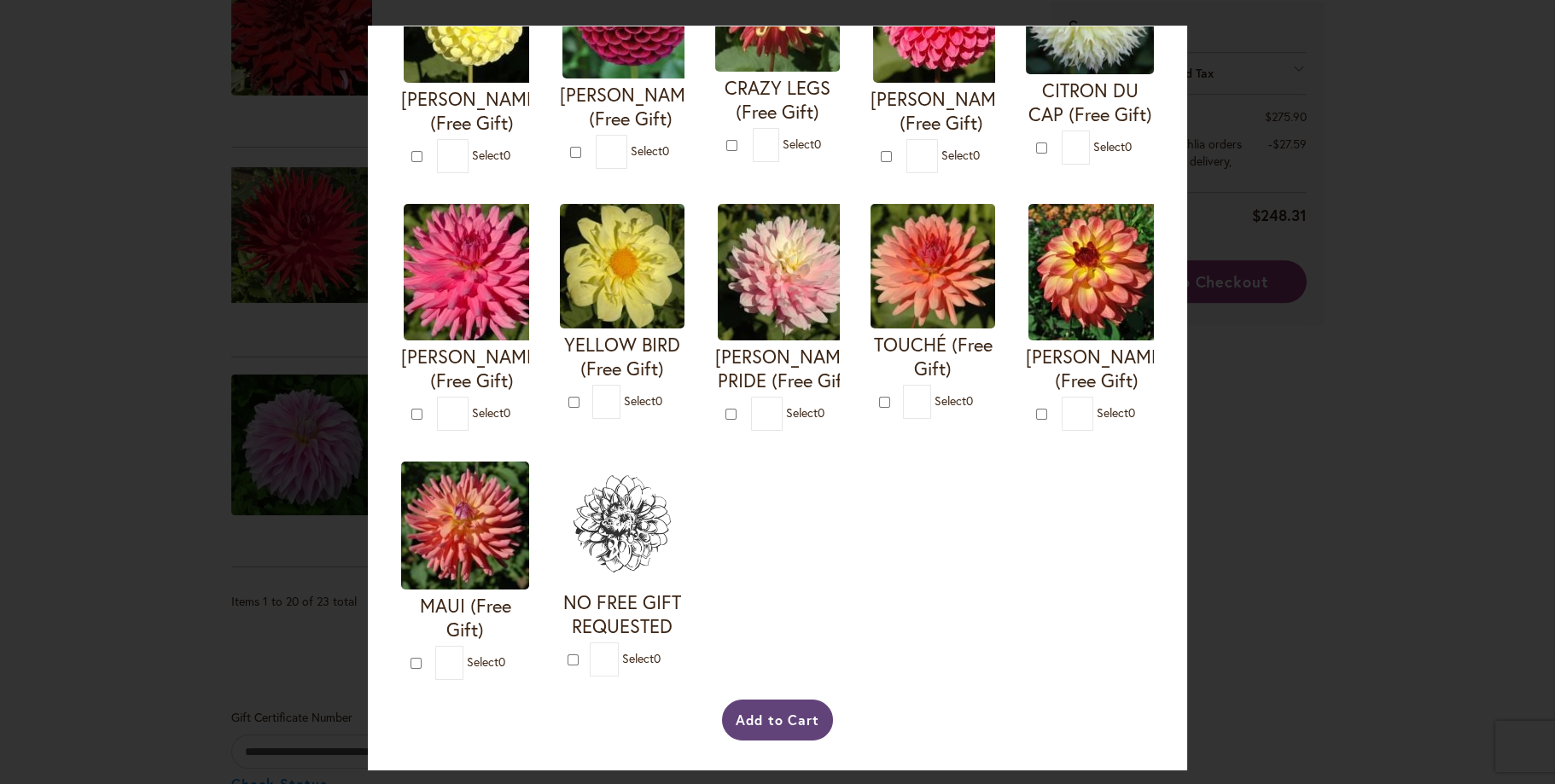
click at [760, 716] on button "Add to Cart" at bounding box center [778, 720] width 112 height 41
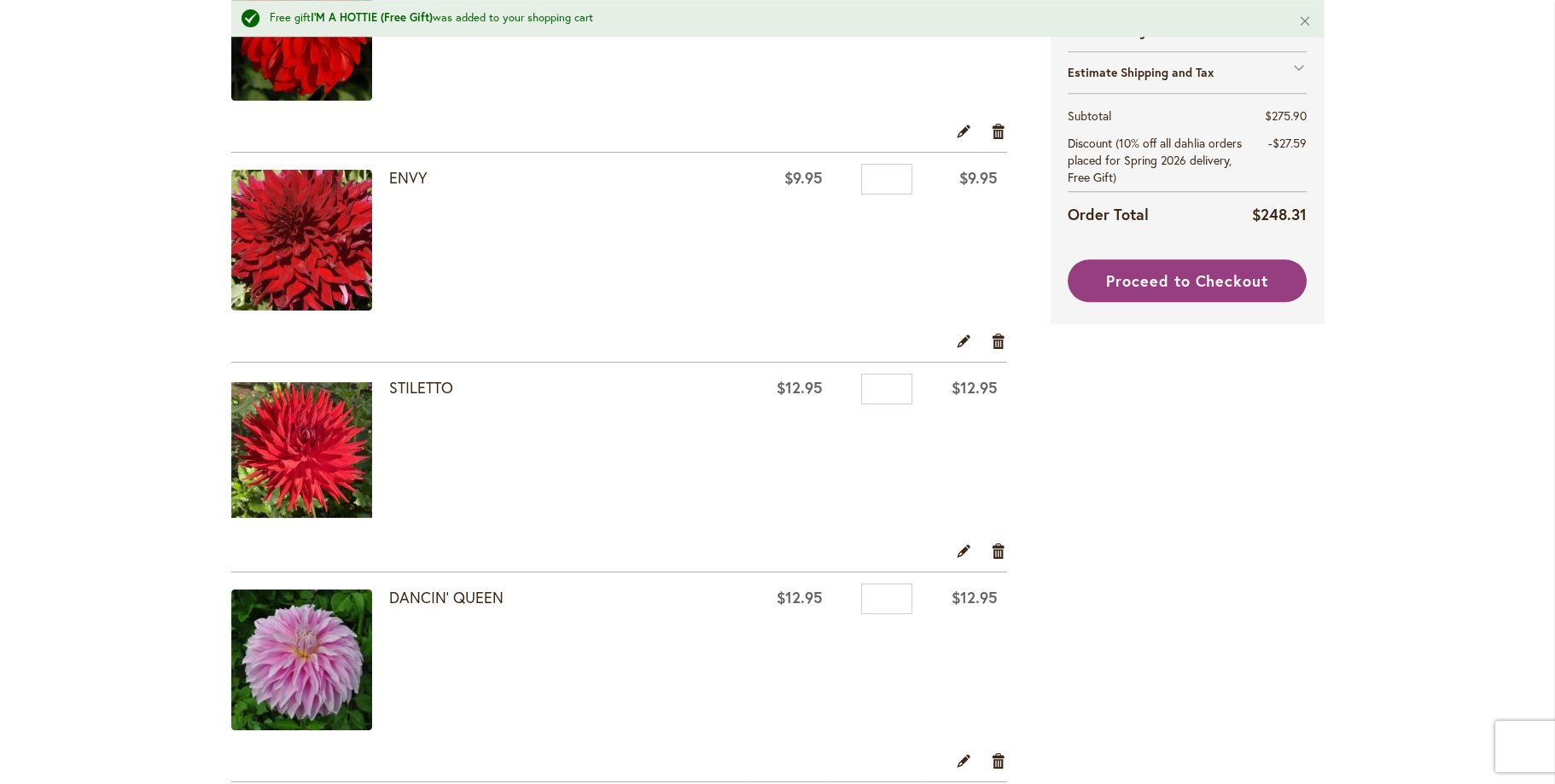
scroll to position [4350, 0]
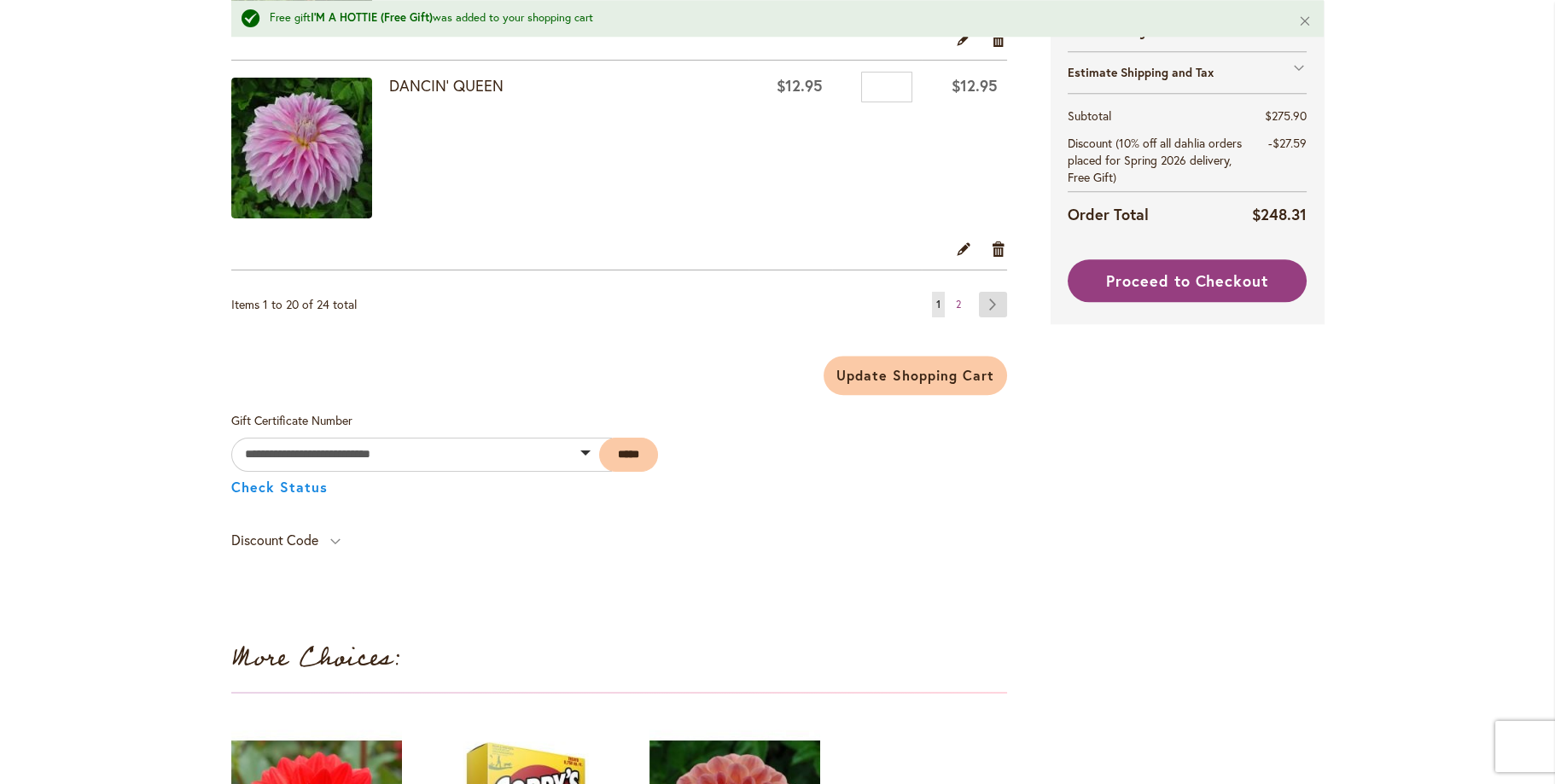
click at [981, 292] on link "Page Next" at bounding box center [993, 305] width 28 height 26
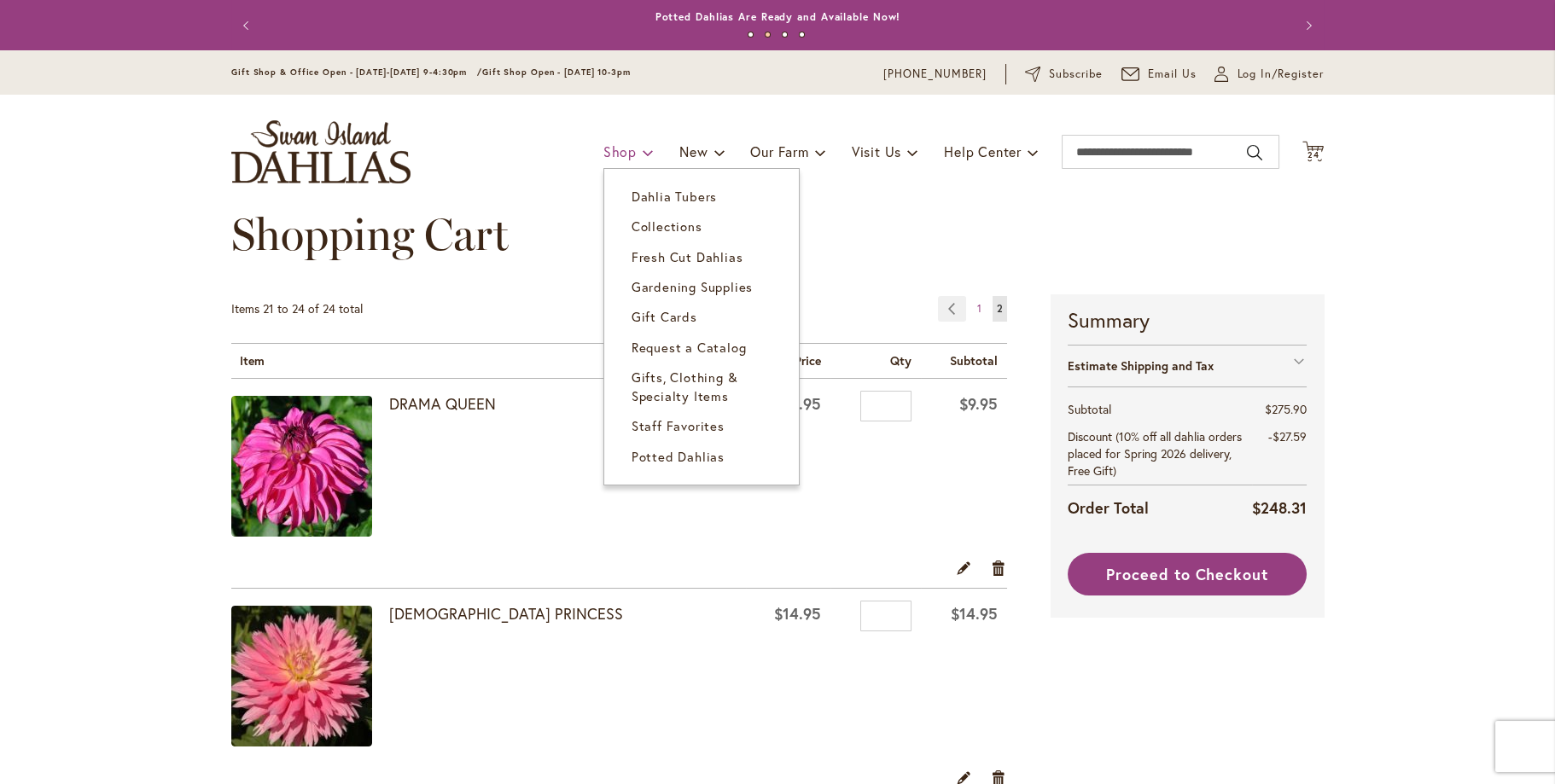
click at [624, 156] on span "Shop" at bounding box center [619, 151] width 33 height 18
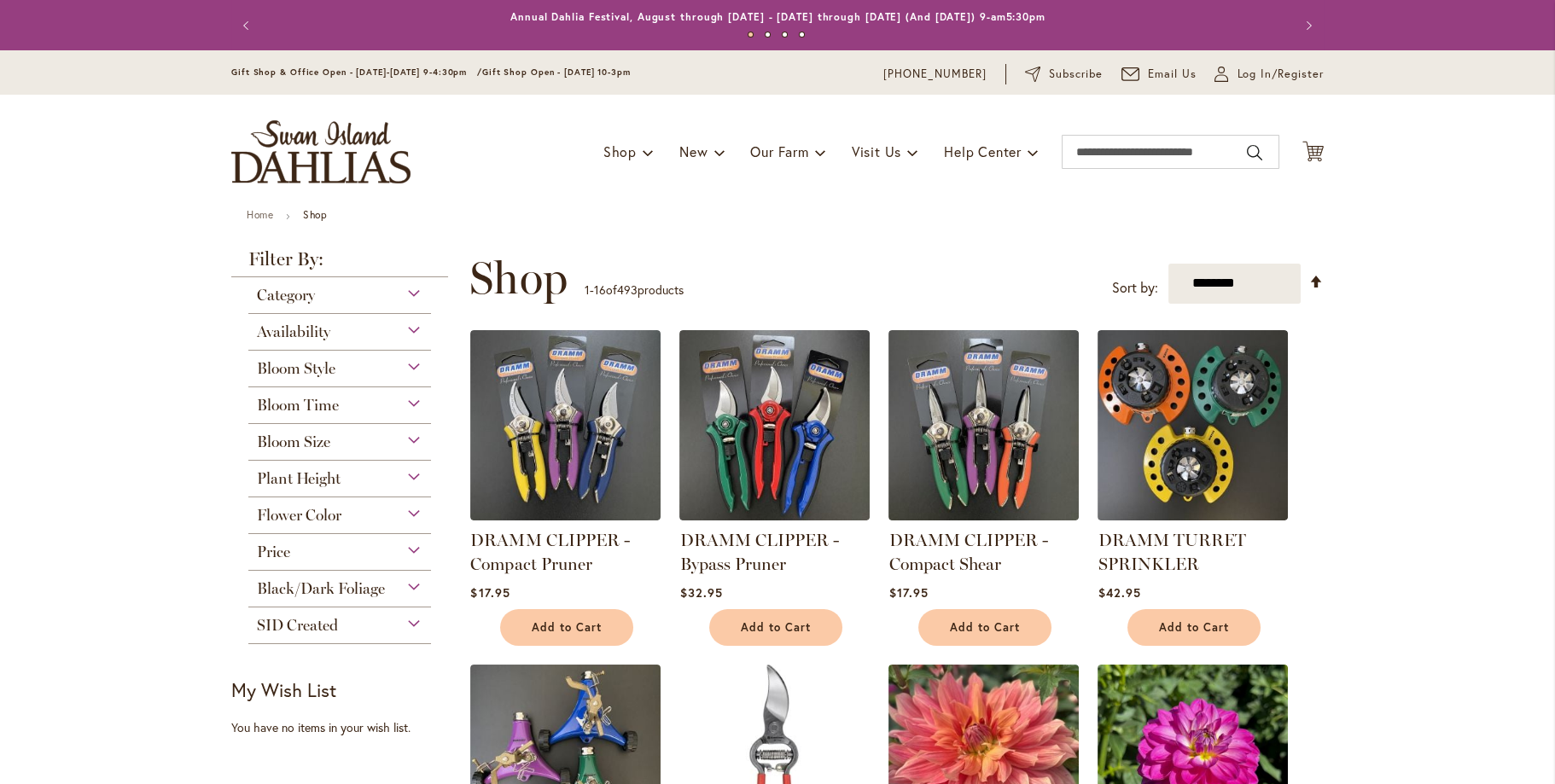
click at [659, 206] on div "Toggle Nav Shop Dahlia Tubers Collections Fresh Cut Dahlias Gardening Supplies …" at bounding box center [778, 152] width 1126 height 114
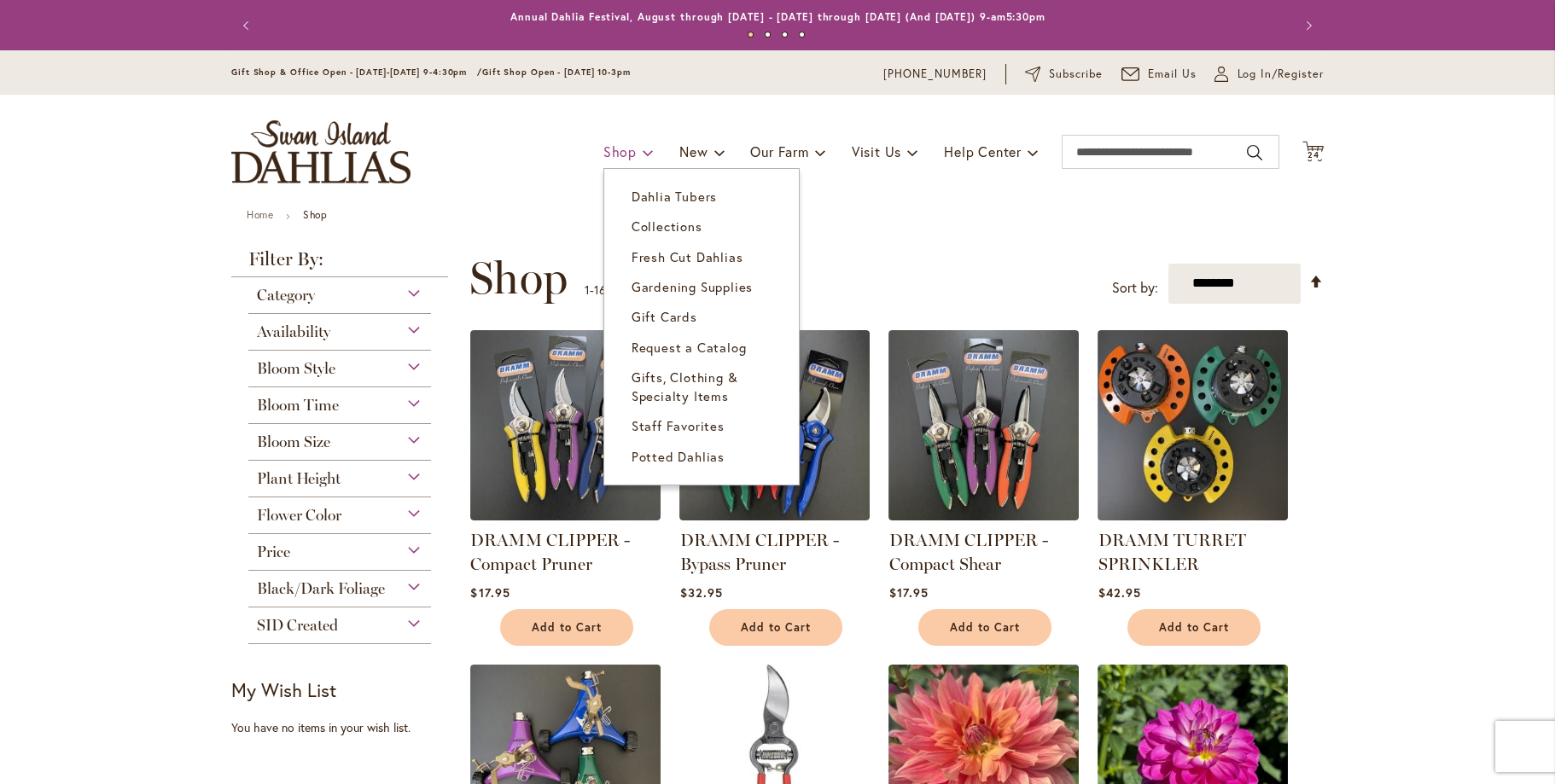
click at [622, 150] on span "Shop" at bounding box center [619, 151] width 33 height 18
click at [635, 195] on span "Dahlia Tubers" at bounding box center [674, 196] width 85 height 17
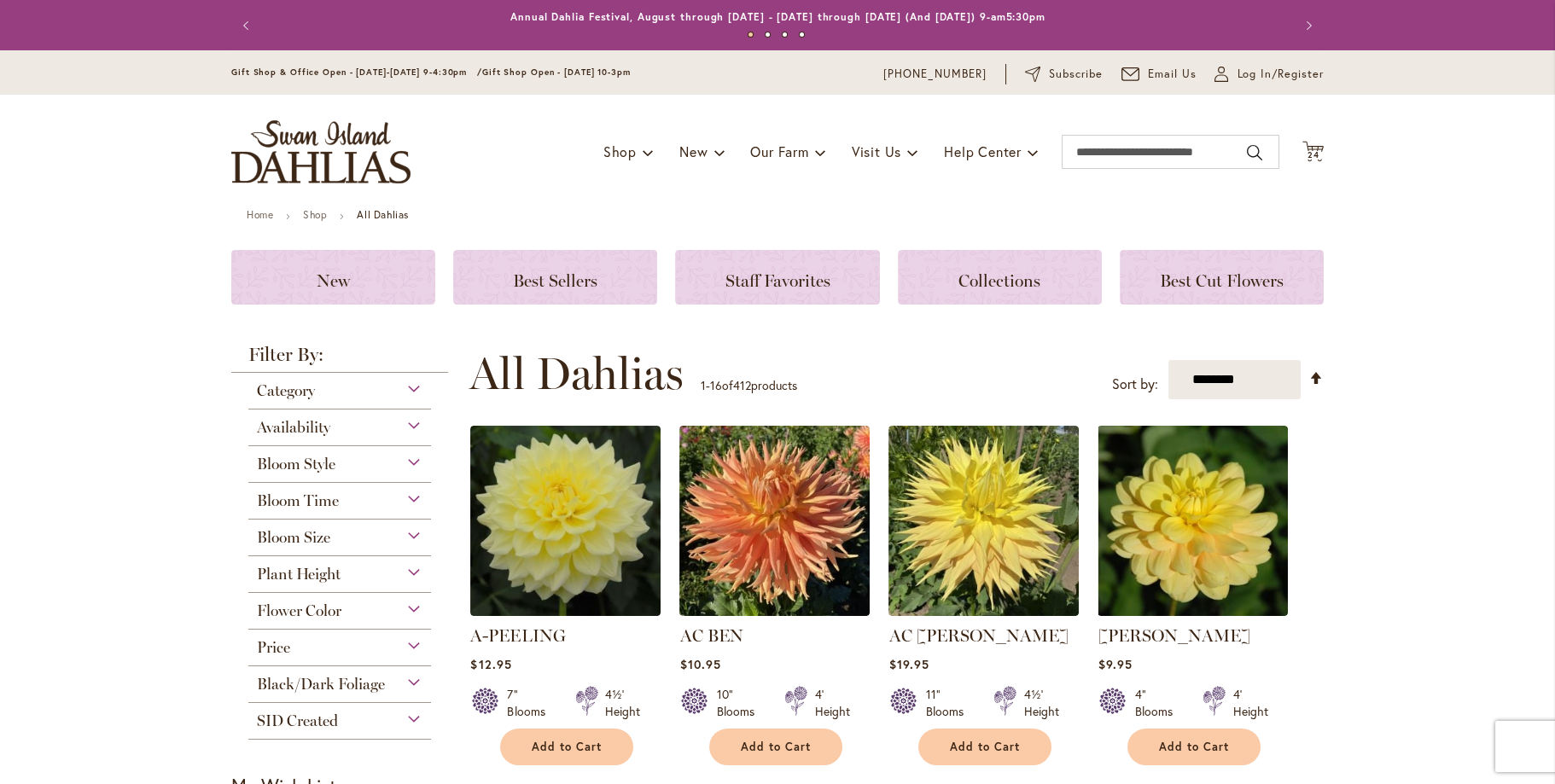
click at [335, 601] on span "Flower Color" at bounding box center [299, 611] width 85 height 19
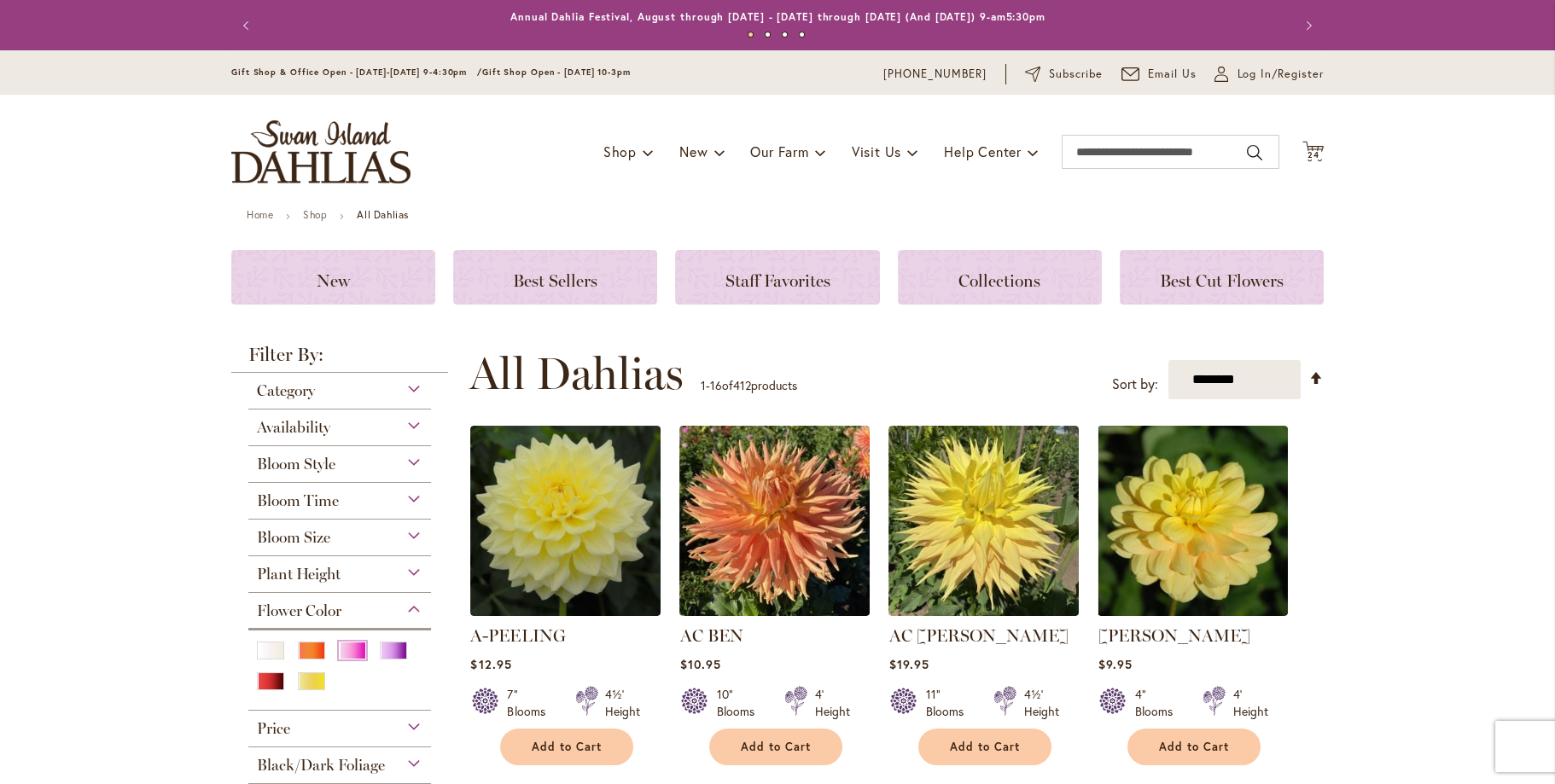
click at [355, 652] on div "Pink" at bounding box center [352, 650] width 27 height 18
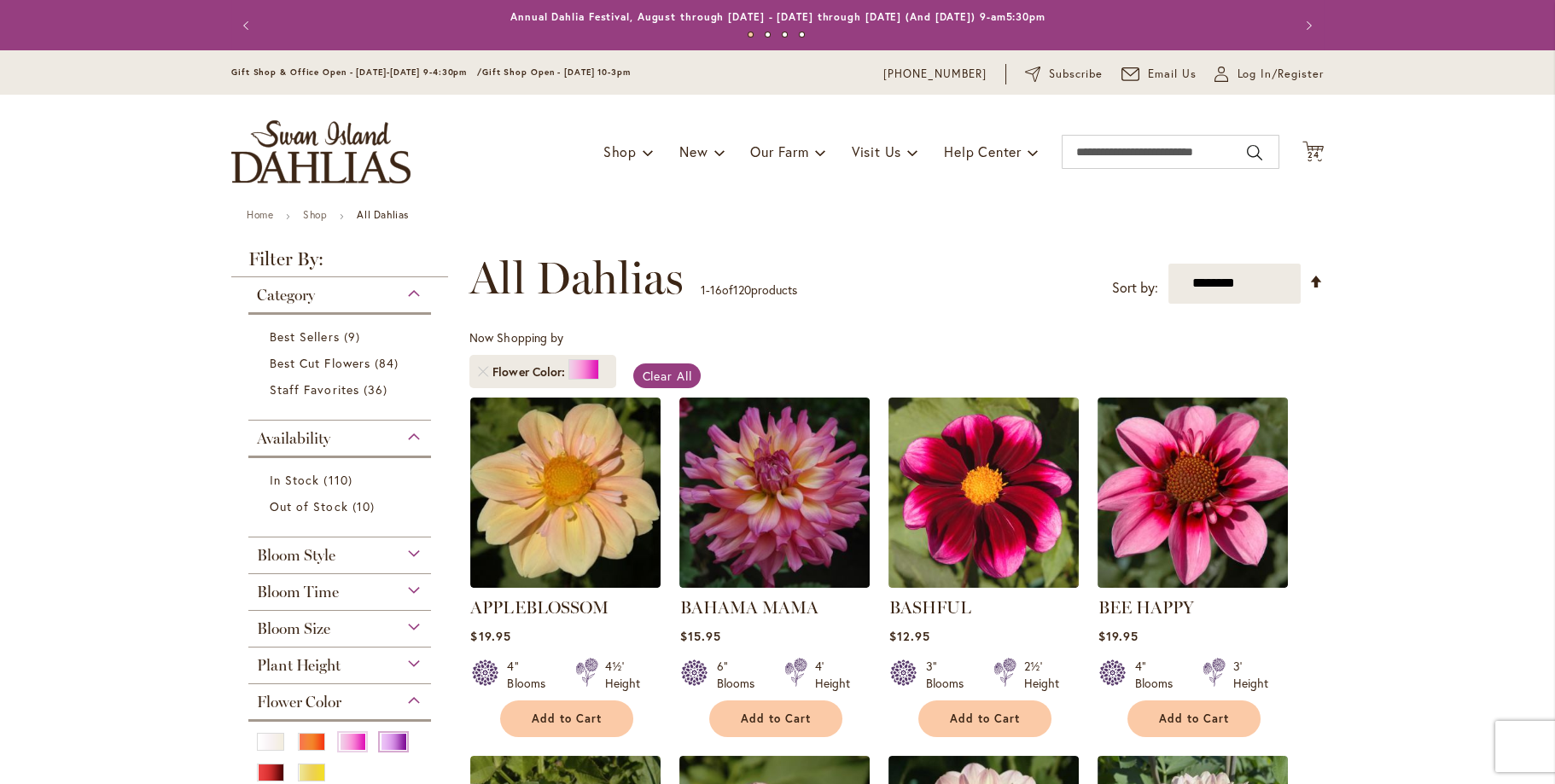
click at [385, 744] on div "Purple" at bounding box center [393, 741] width 27 height 18
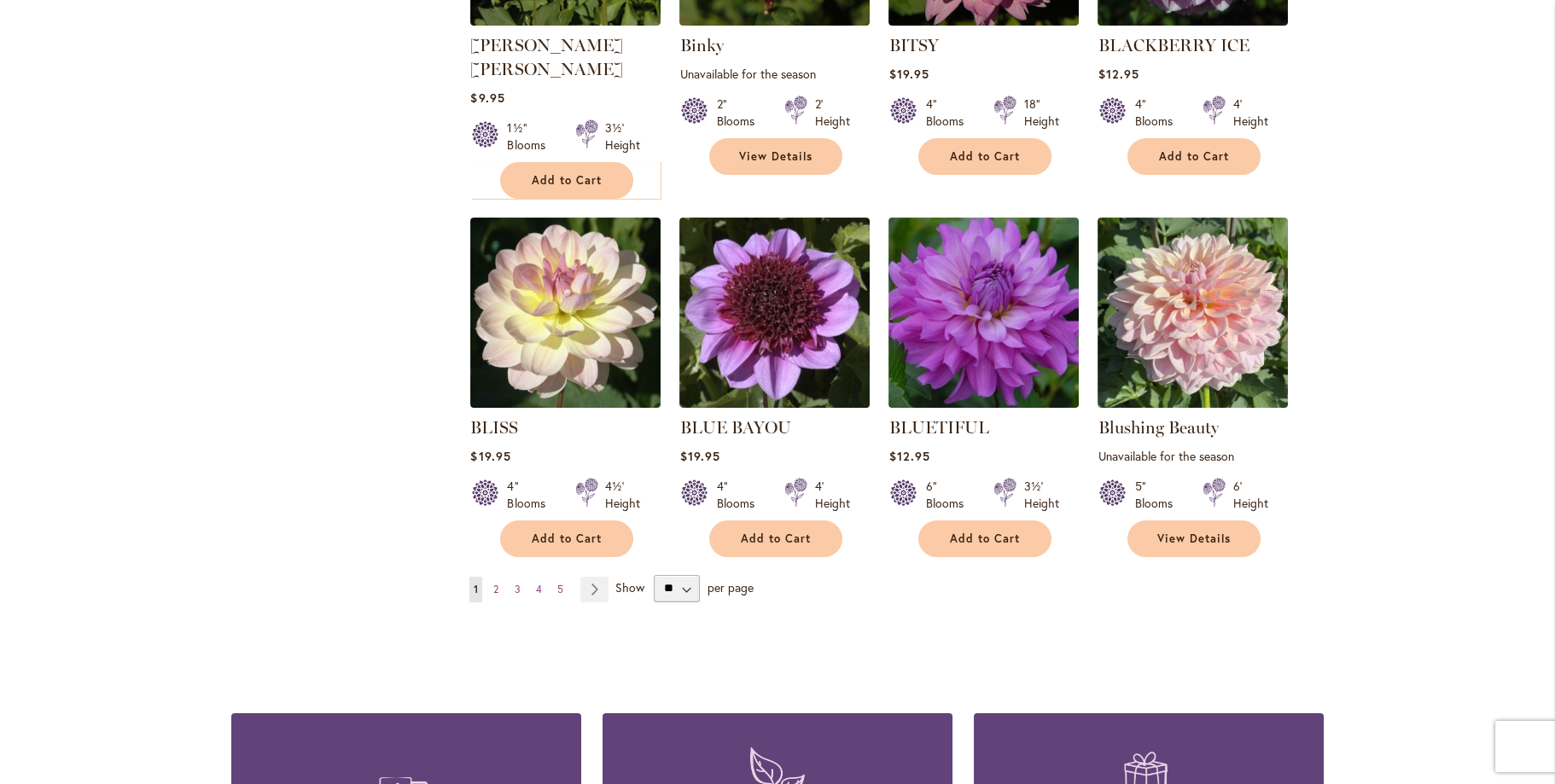
scroll to position [1279, 0]
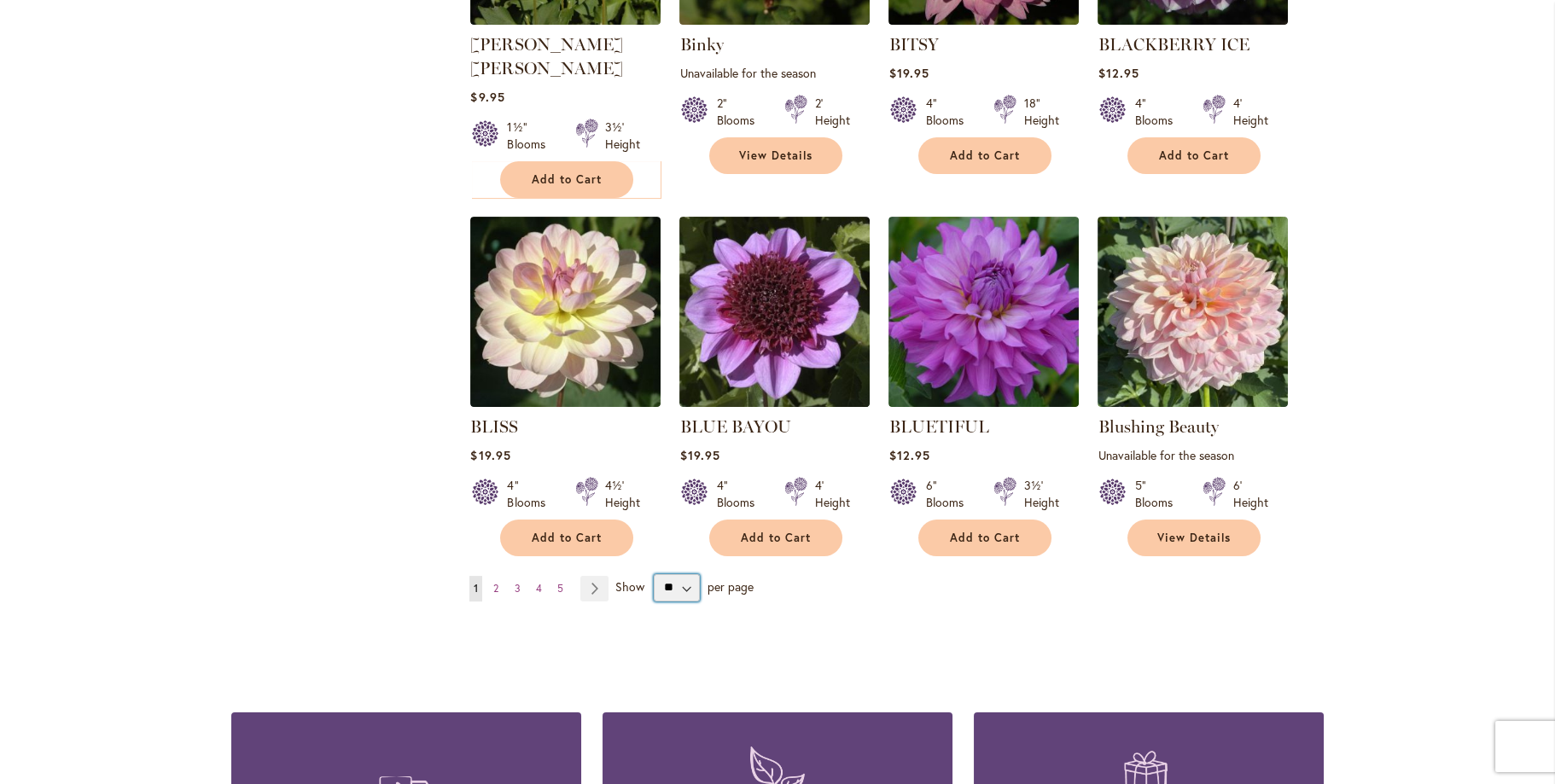
click at [678, 574] on select "** ** ** **" at bounding box center [676, 588] width 45 height 27
select select "**"
click at [654, 574] on select "** ** ** **" at bounding box center [676, 588] width 45 height 27
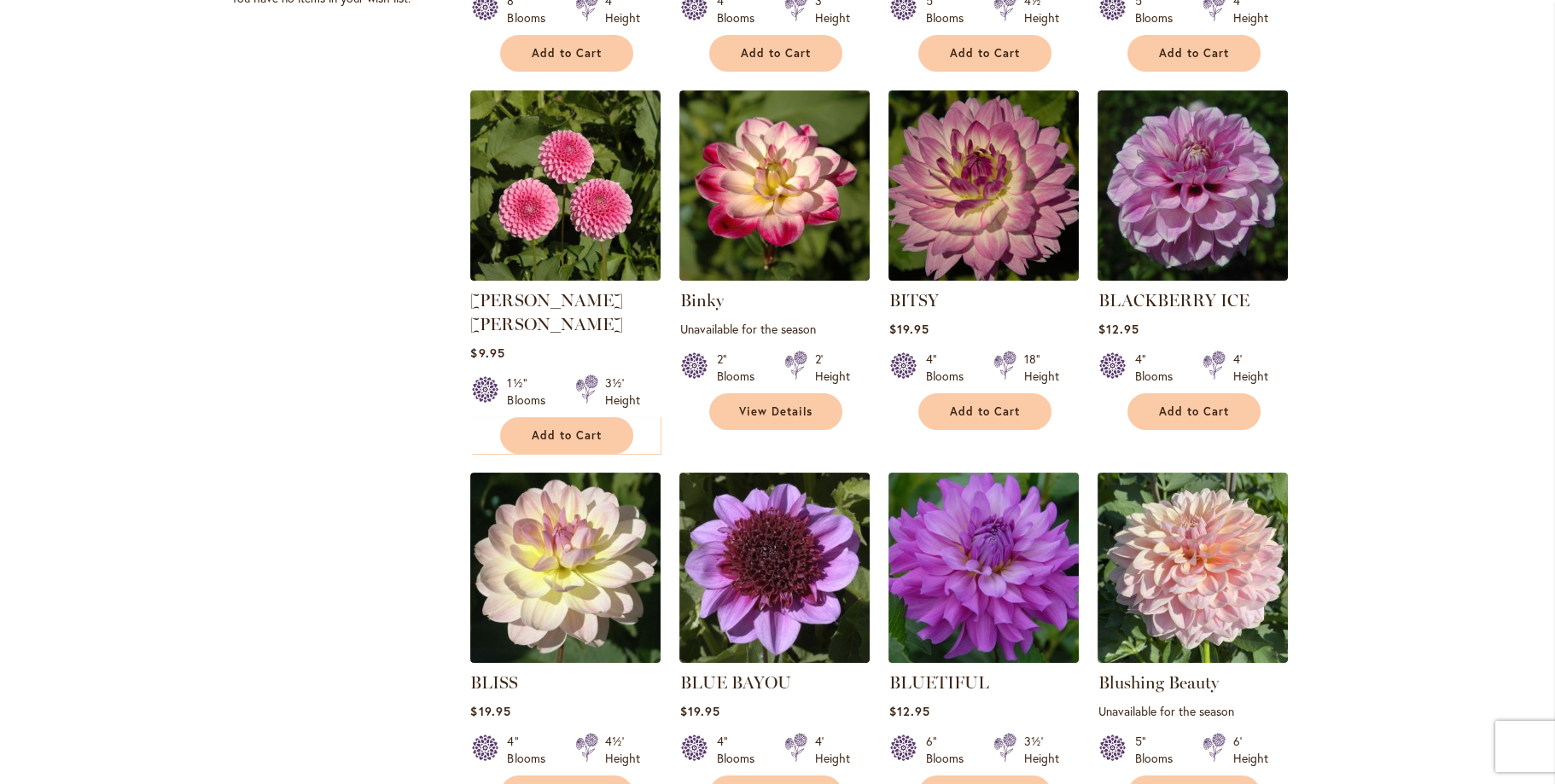
scroll to position [1162, 0]
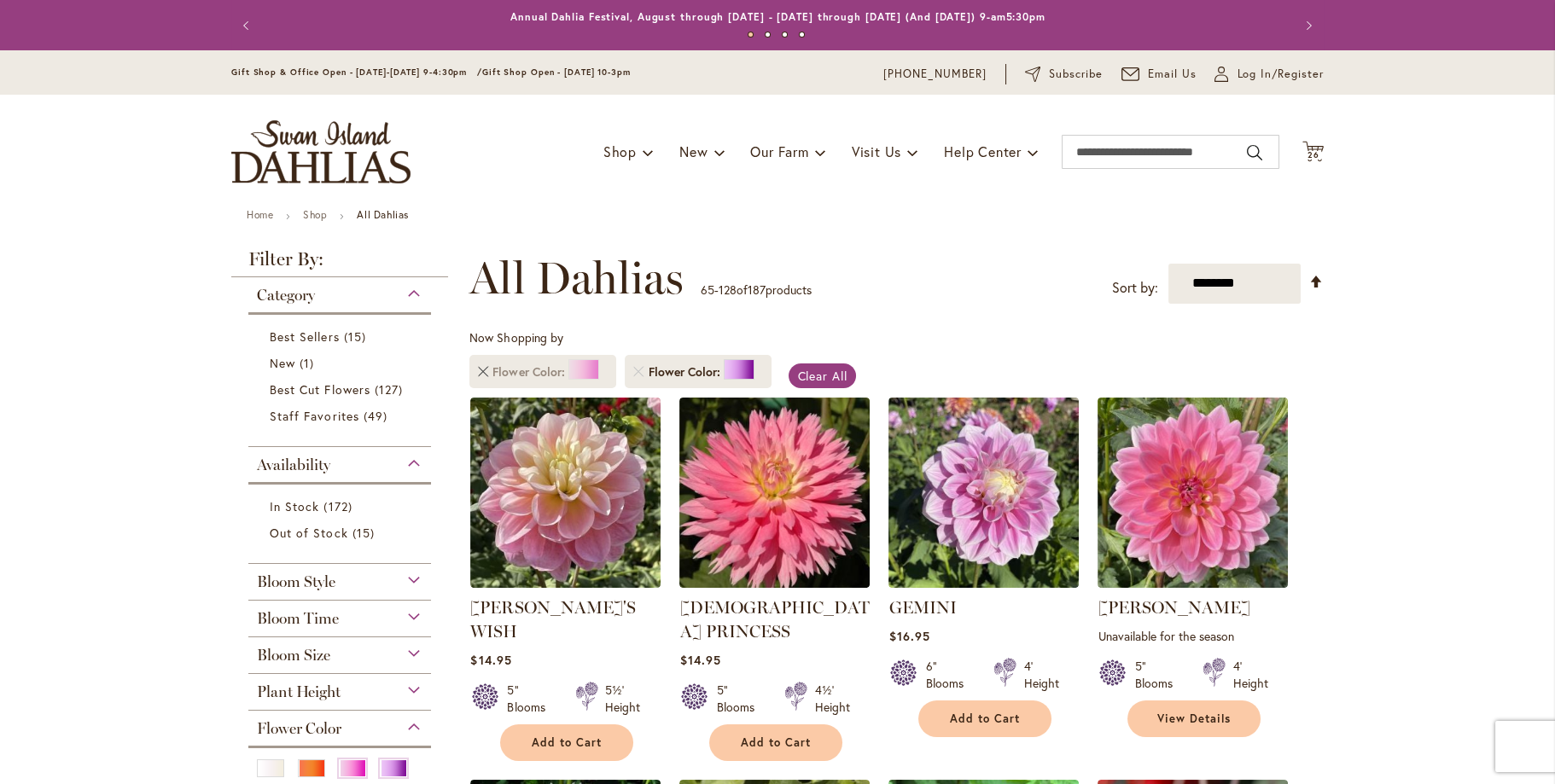
click at [478, 372] on link "Remove Flower Color Pink" at bounding box center [483, 372] width 10 height 10
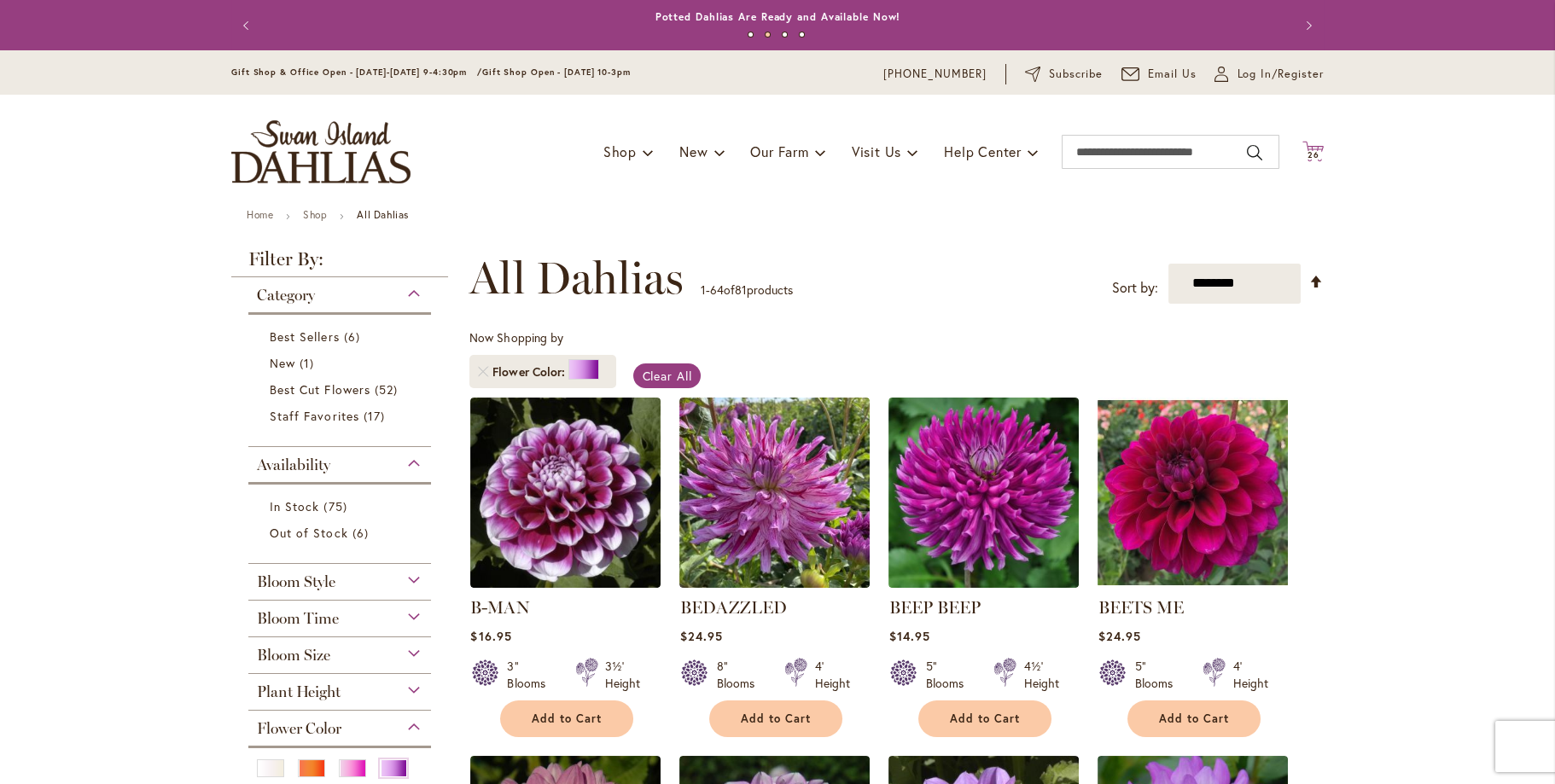
click at [1311, 146] on icon at bounding box center [1312, 151] width 21 height 20
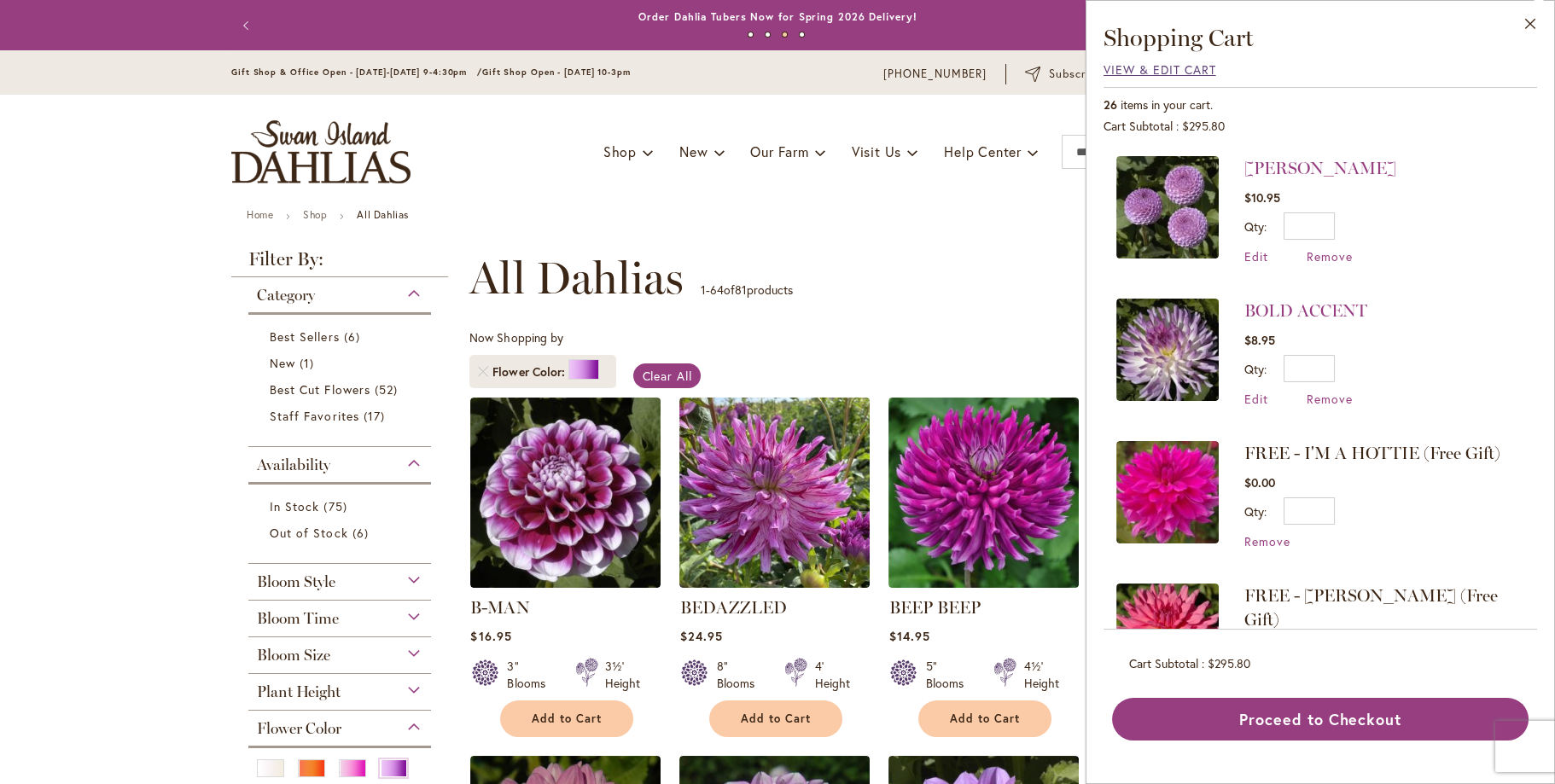
click at [1133, 66] on span "View & Edit Cart" at bounding box center [1159, 69] width 113 height 16
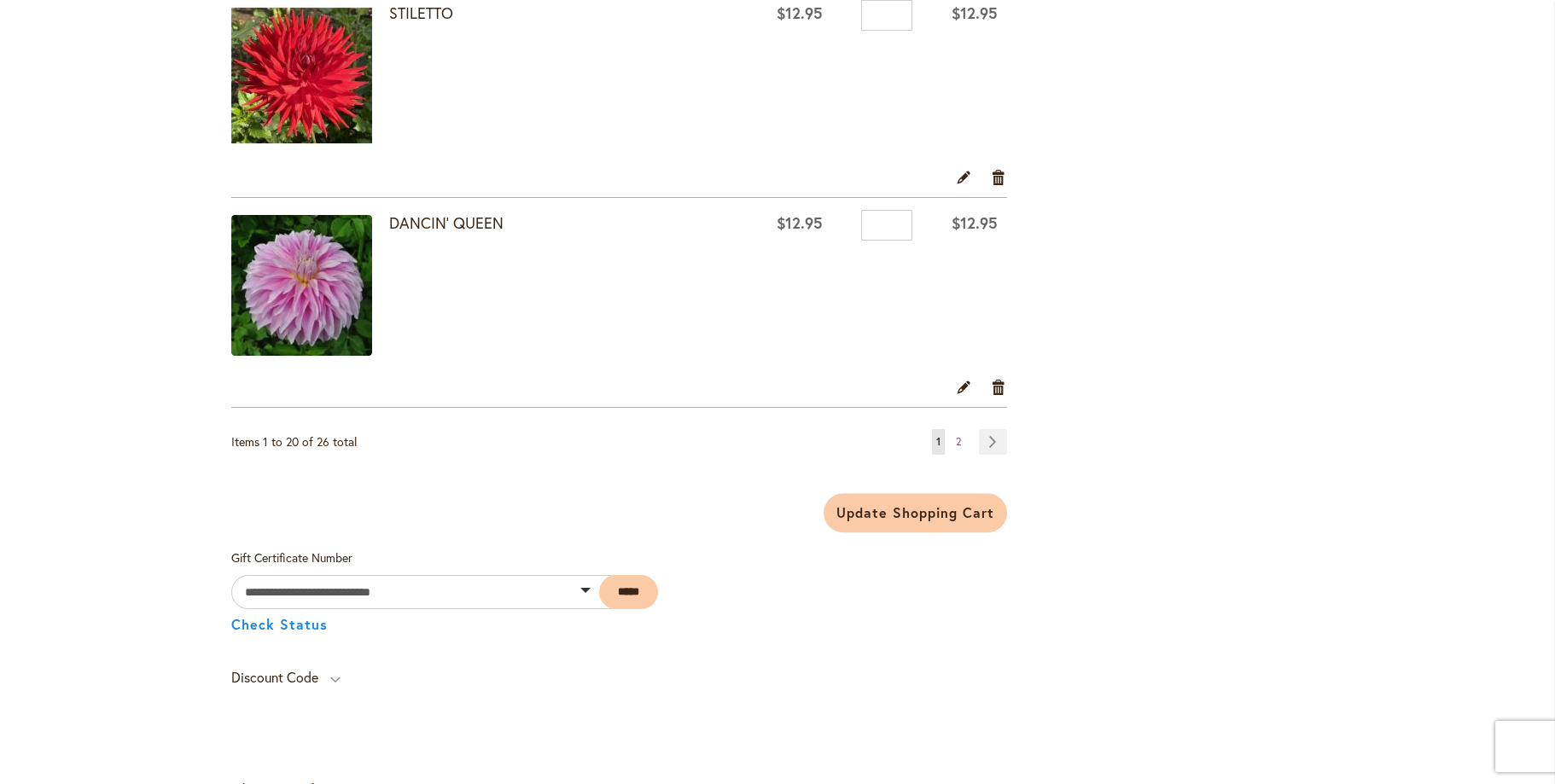
scroll to position [4180, 0]
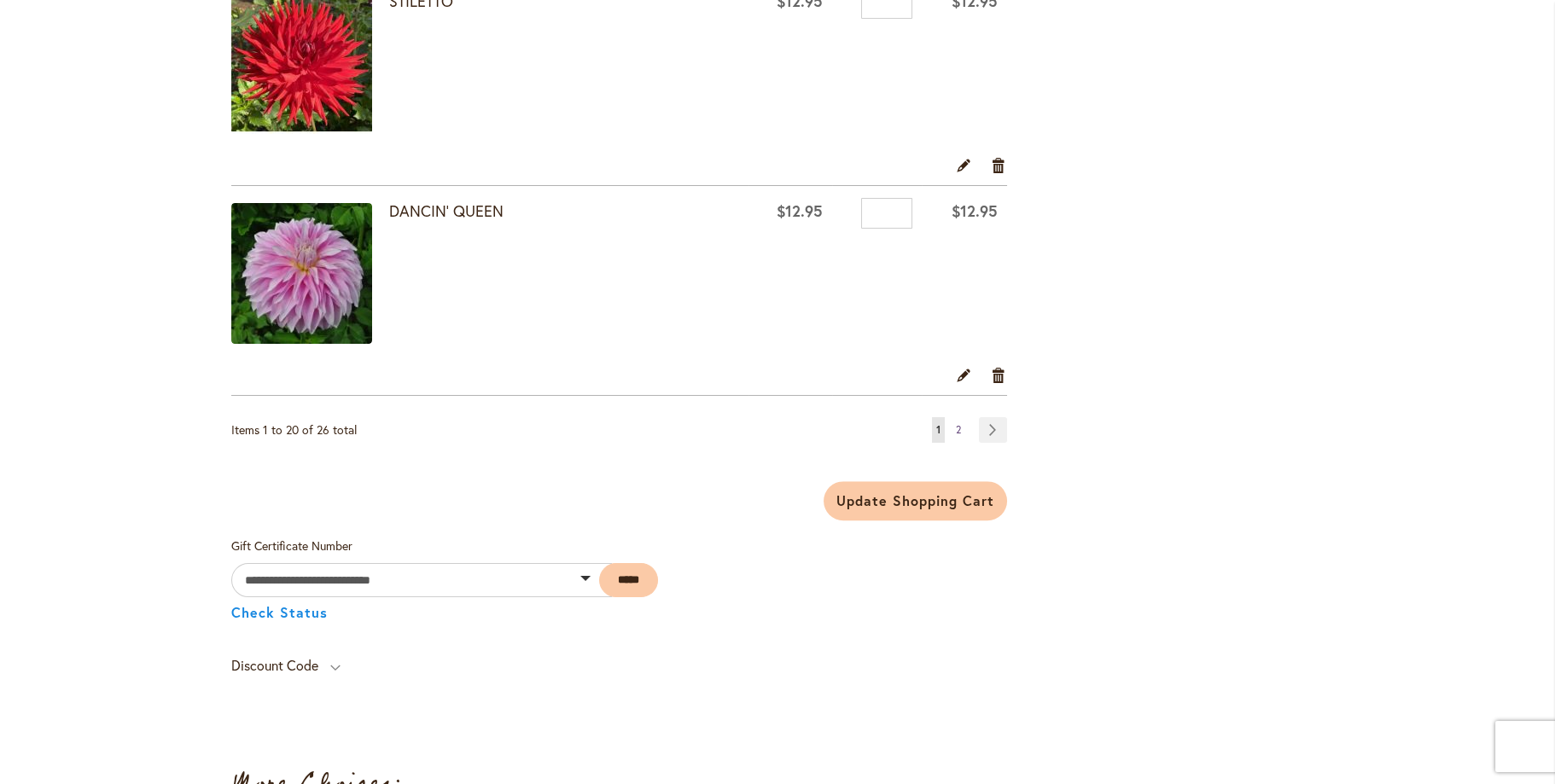
click at [954, 424] on link "Page 2" at bounding box center [959, 430] width 14 height 26
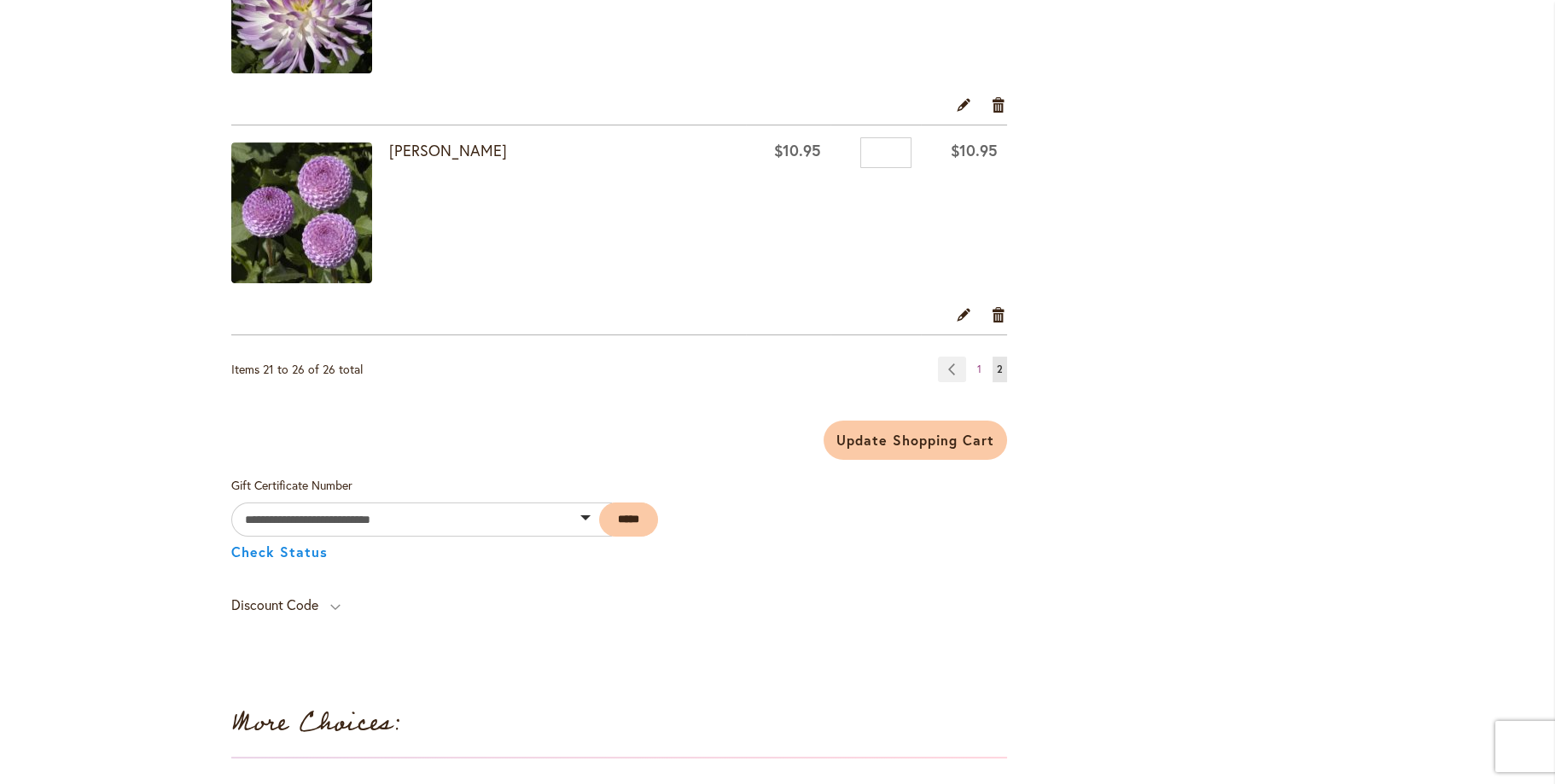
scroll to position [1450, 0]
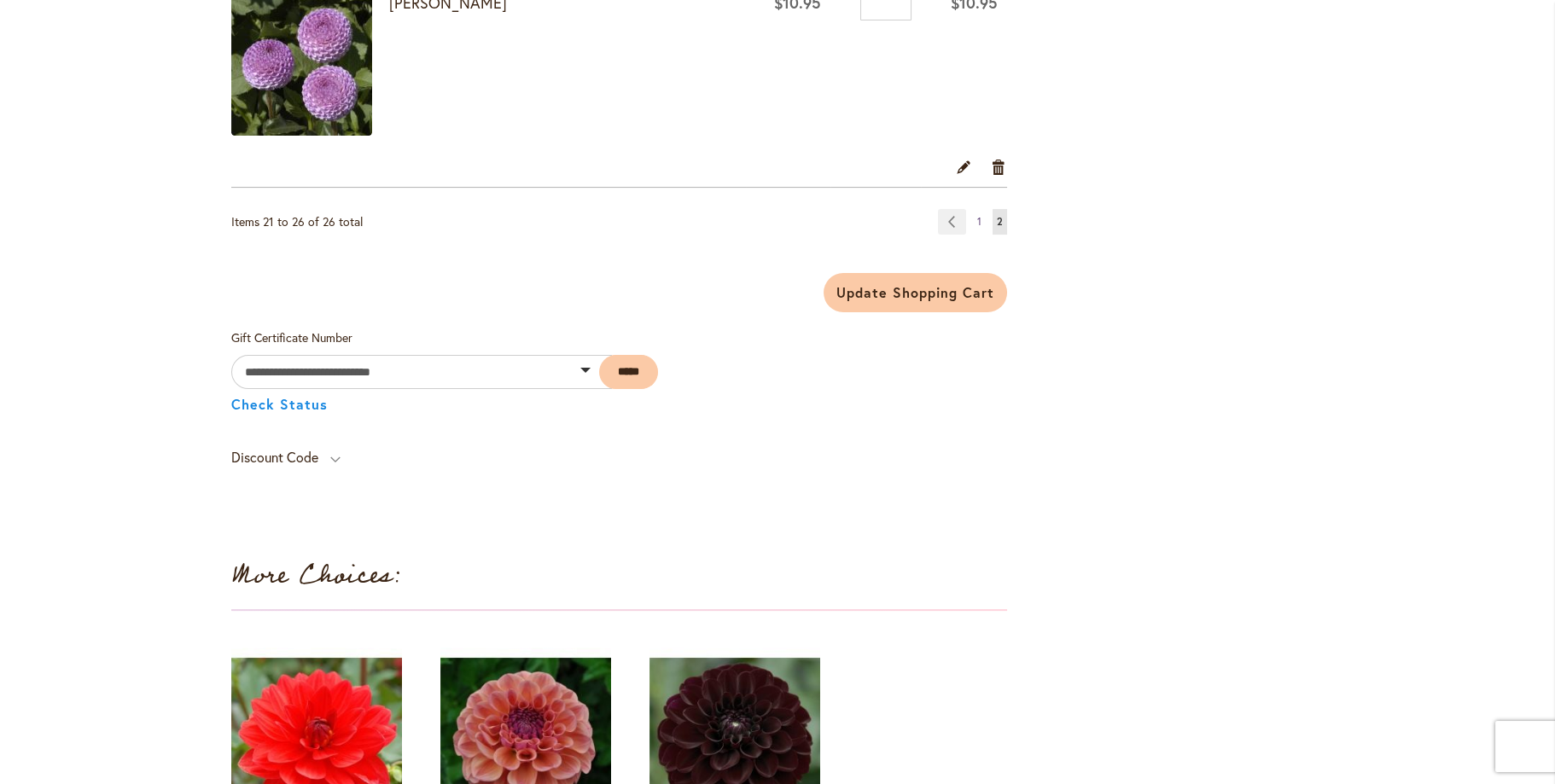
click at [977, 219] on span "1" at bounding box center [979, 221] width 4 height 13
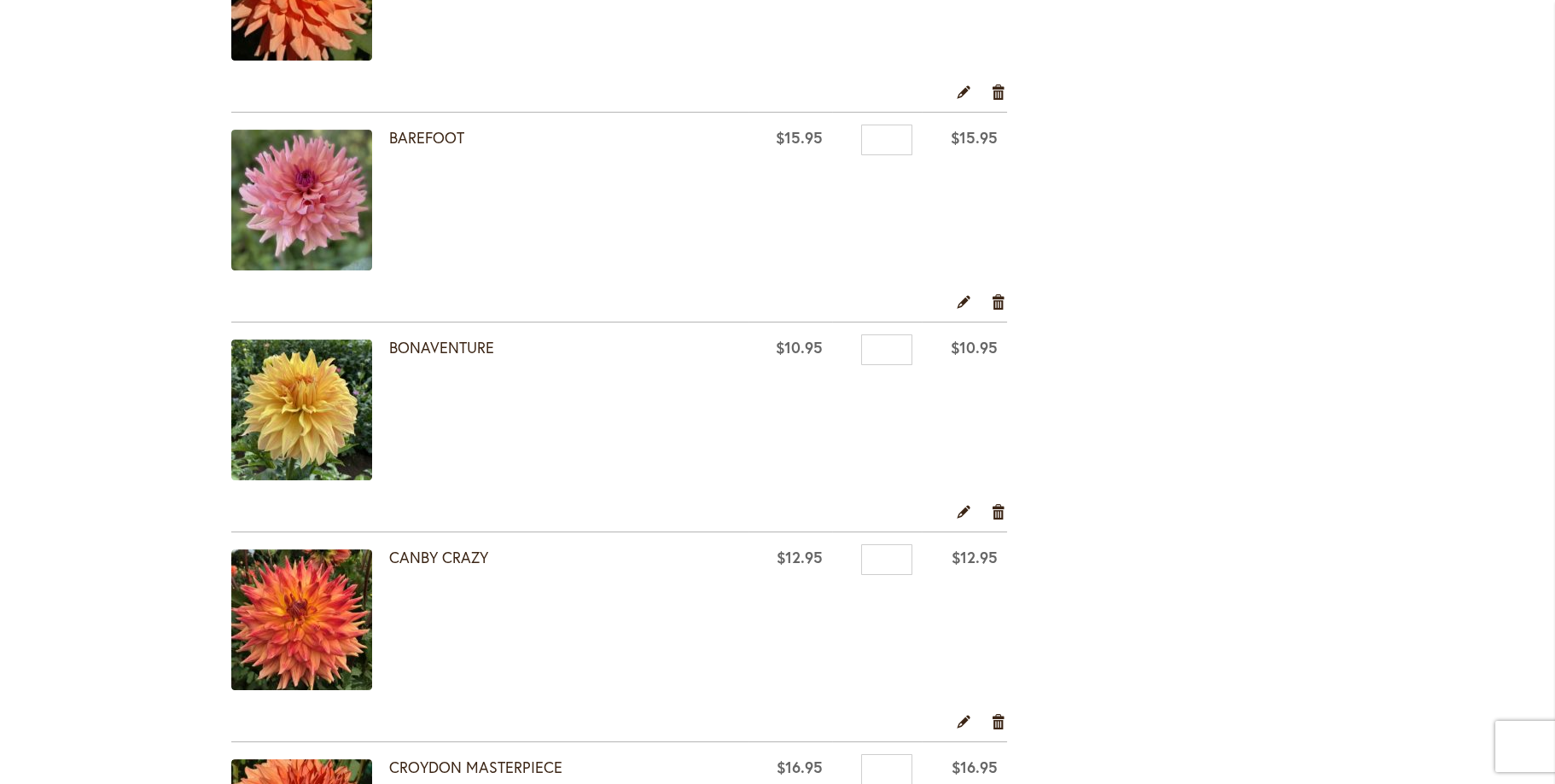
scroll to position [1109, 0]
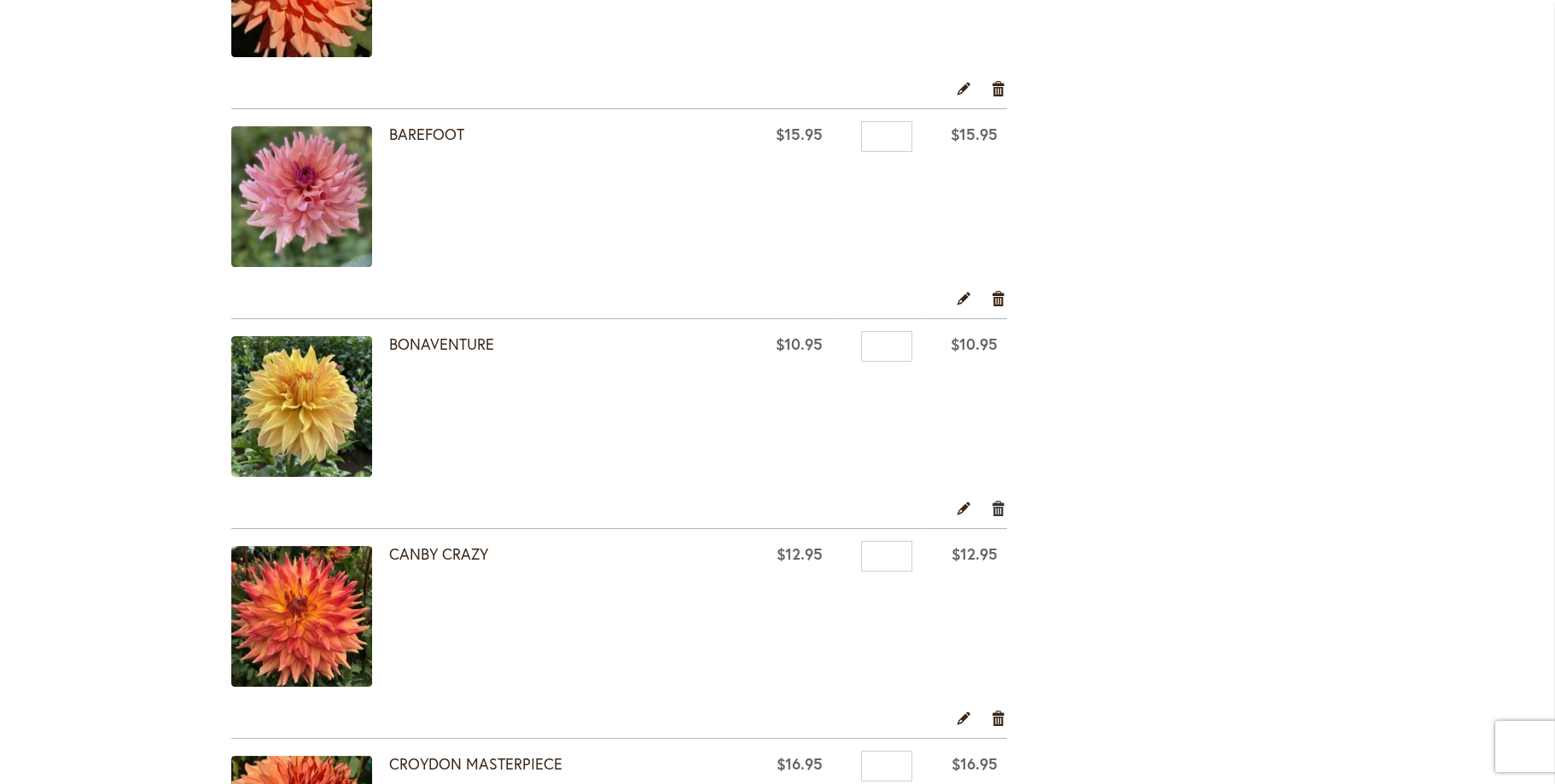
click at [992, 503] on link "Remove item" at bounding box center [999, 507] width 16 height 19
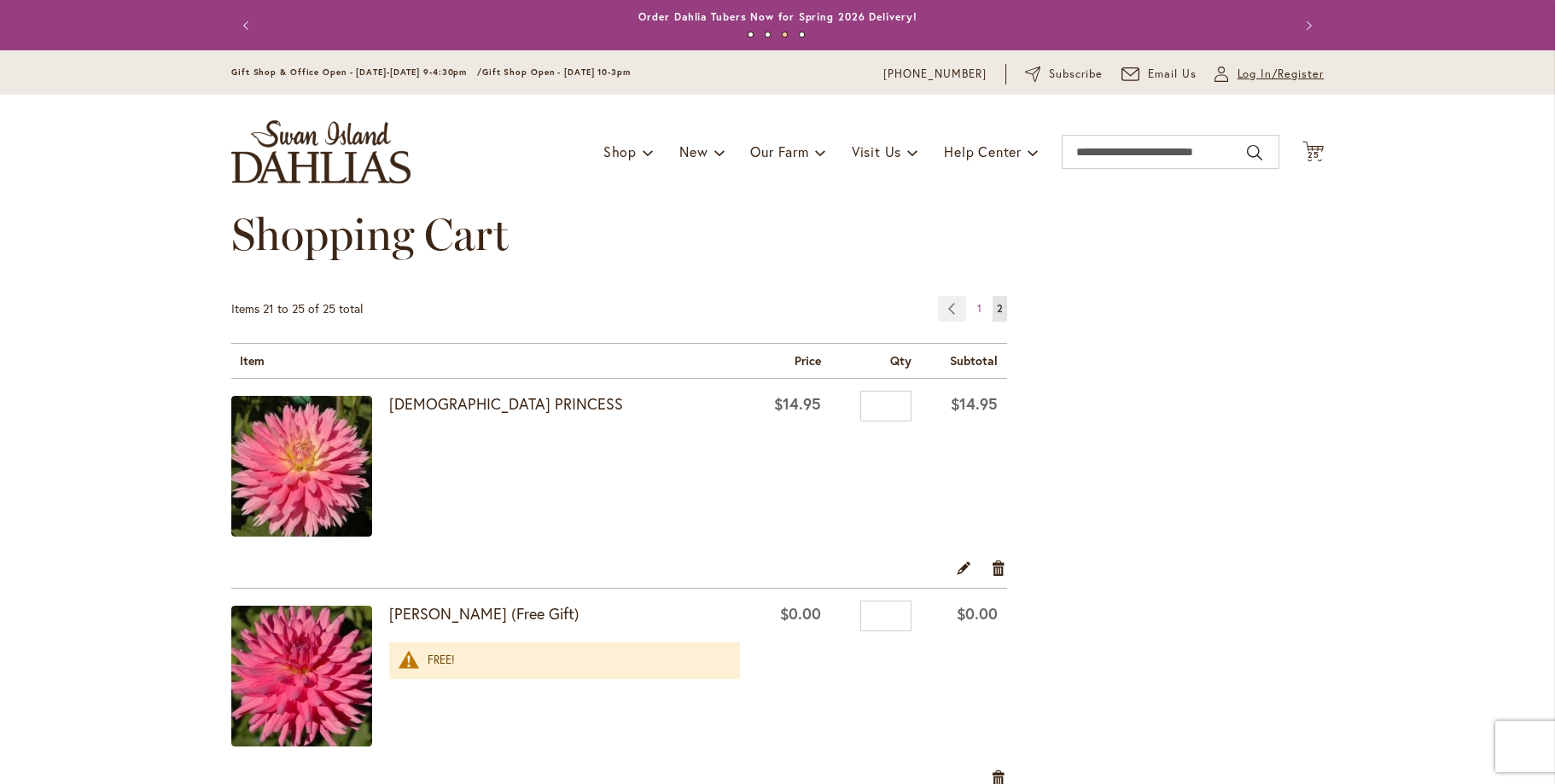
click at [1240, 79] on span "Log In/Register" at bounding box center [1280, 74] width 87 height 17
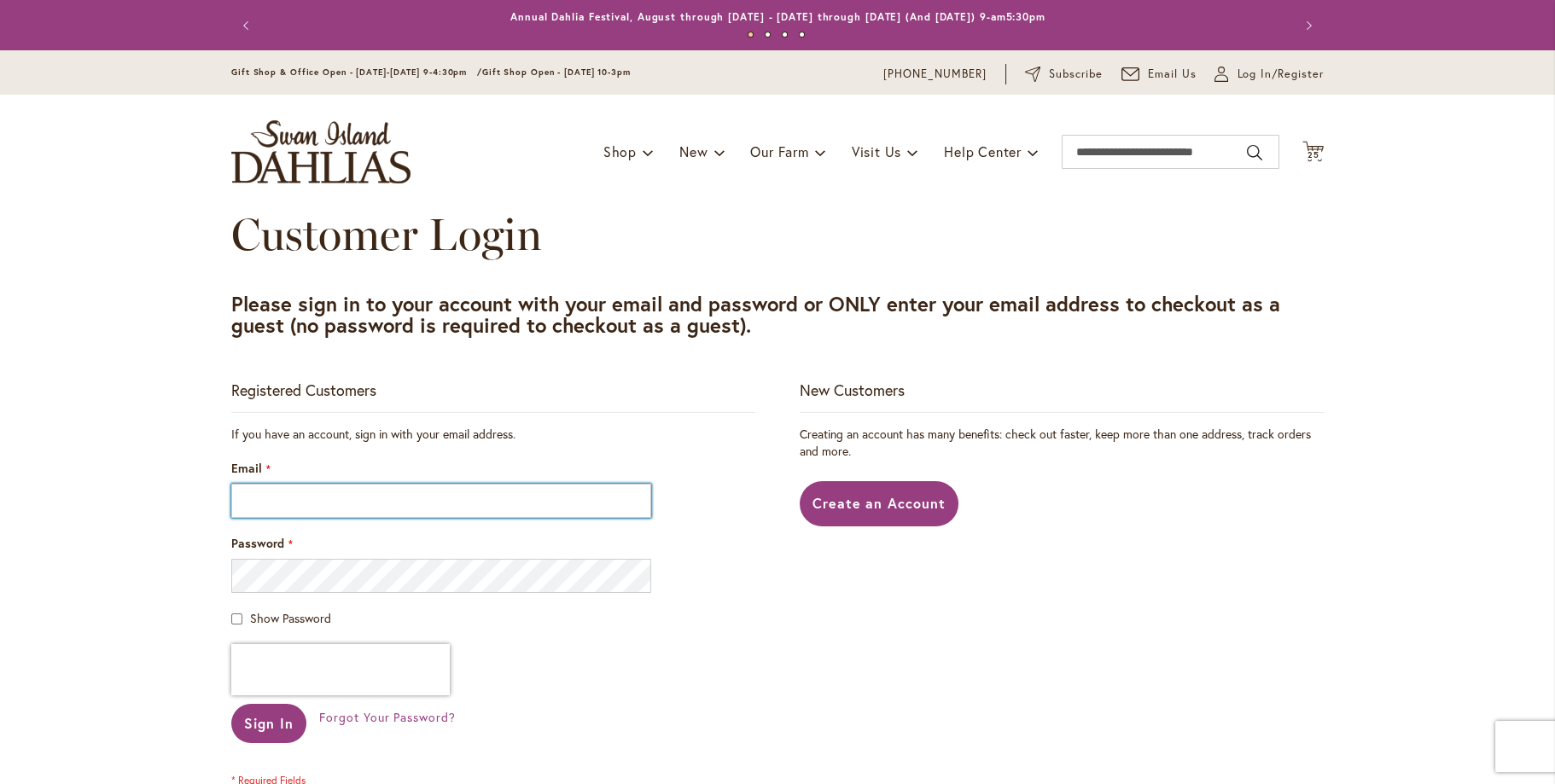
click at [389, 507] on input "Email" at bounding box center [441, 500] width 420 height 34
type input "**********"
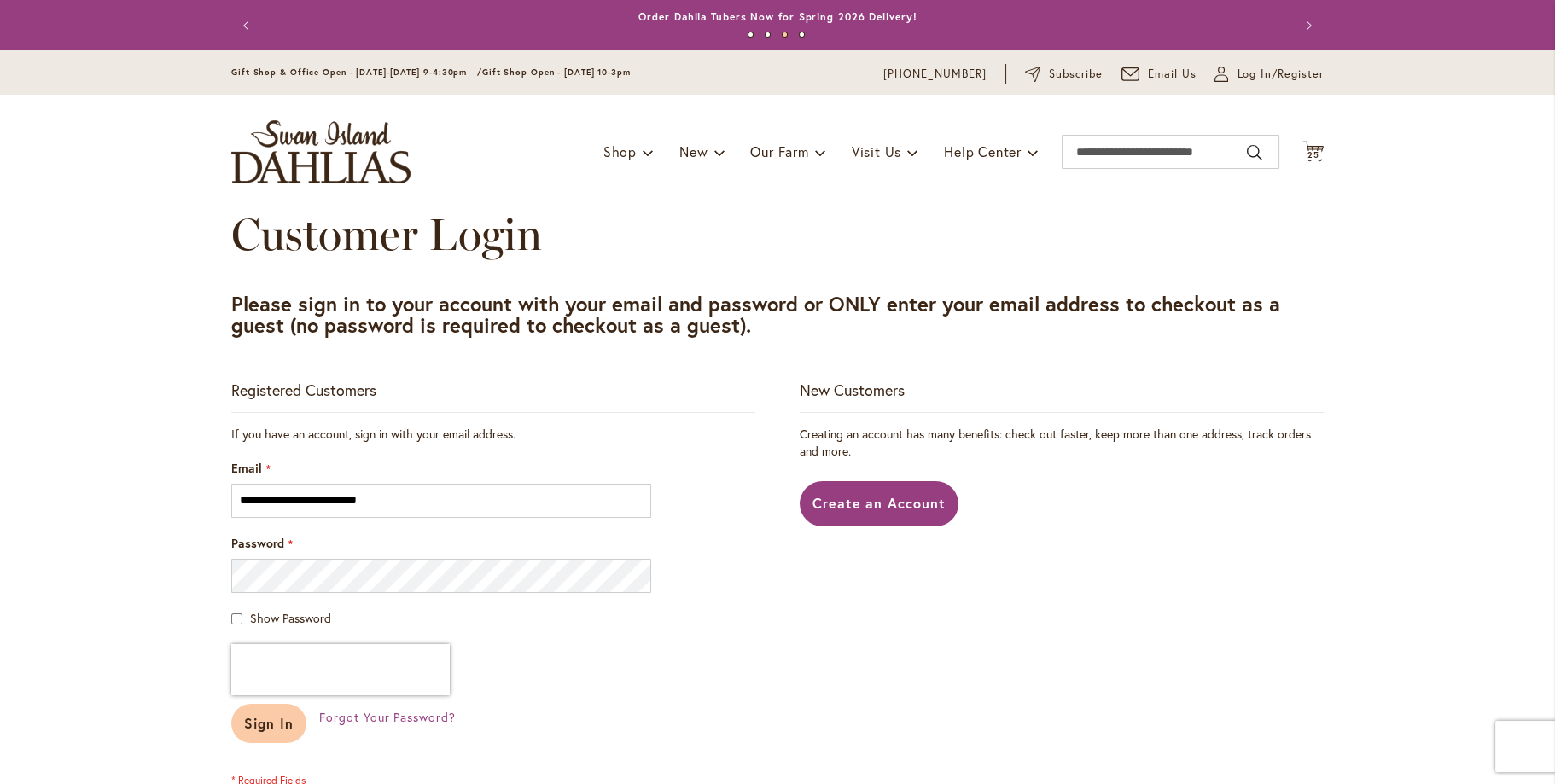
click at [273, 723] on span "Sign In" at bounding box center [269, 723] width 50 height 18
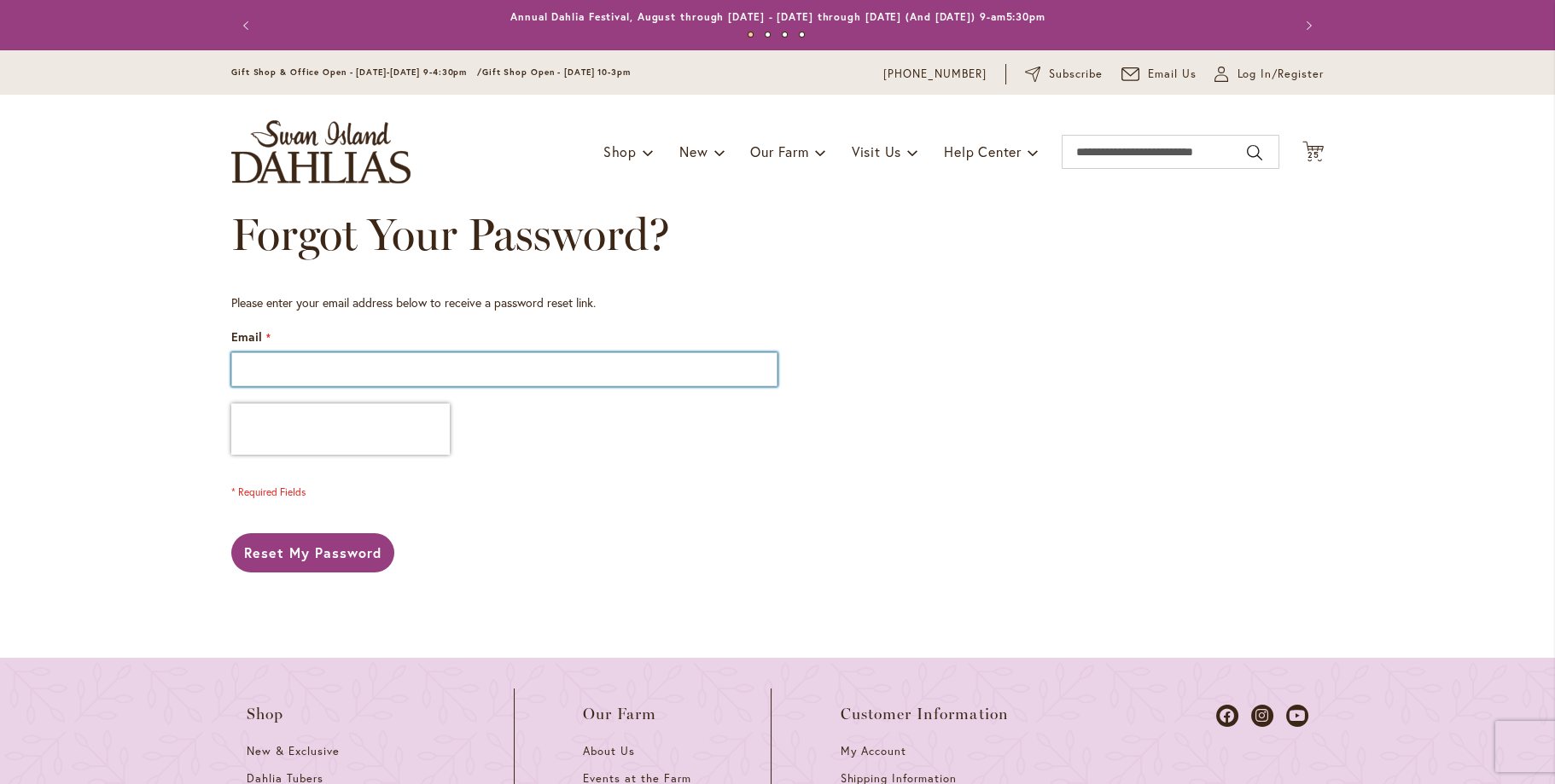
click at [388, 358] on input "Email" at bounding box center [504, 369] width 546 height 34
type input "**********"
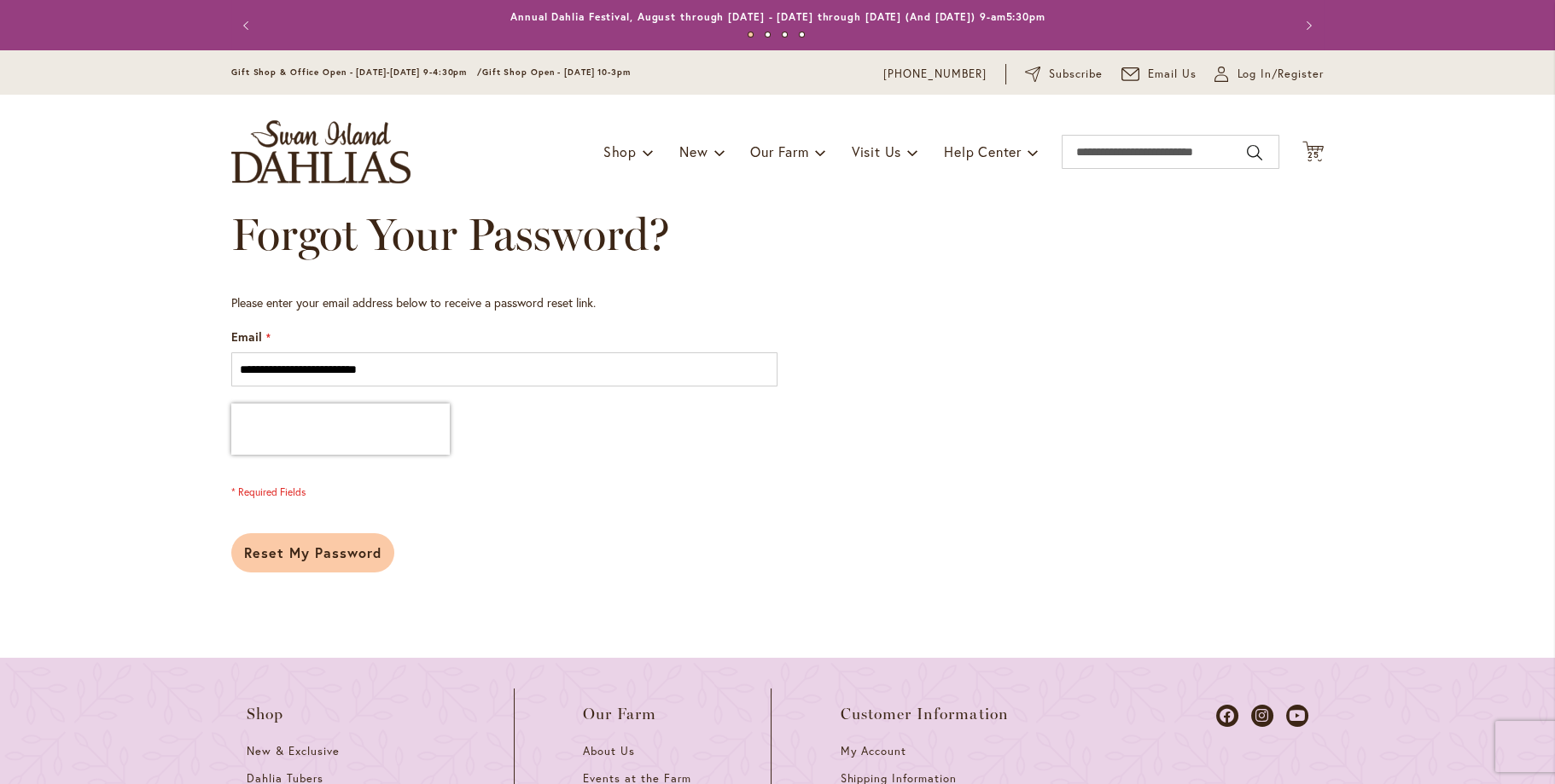
click at [261, 558] on span "Reset My Password" at bounding box center [313, 552] width 138 height 18
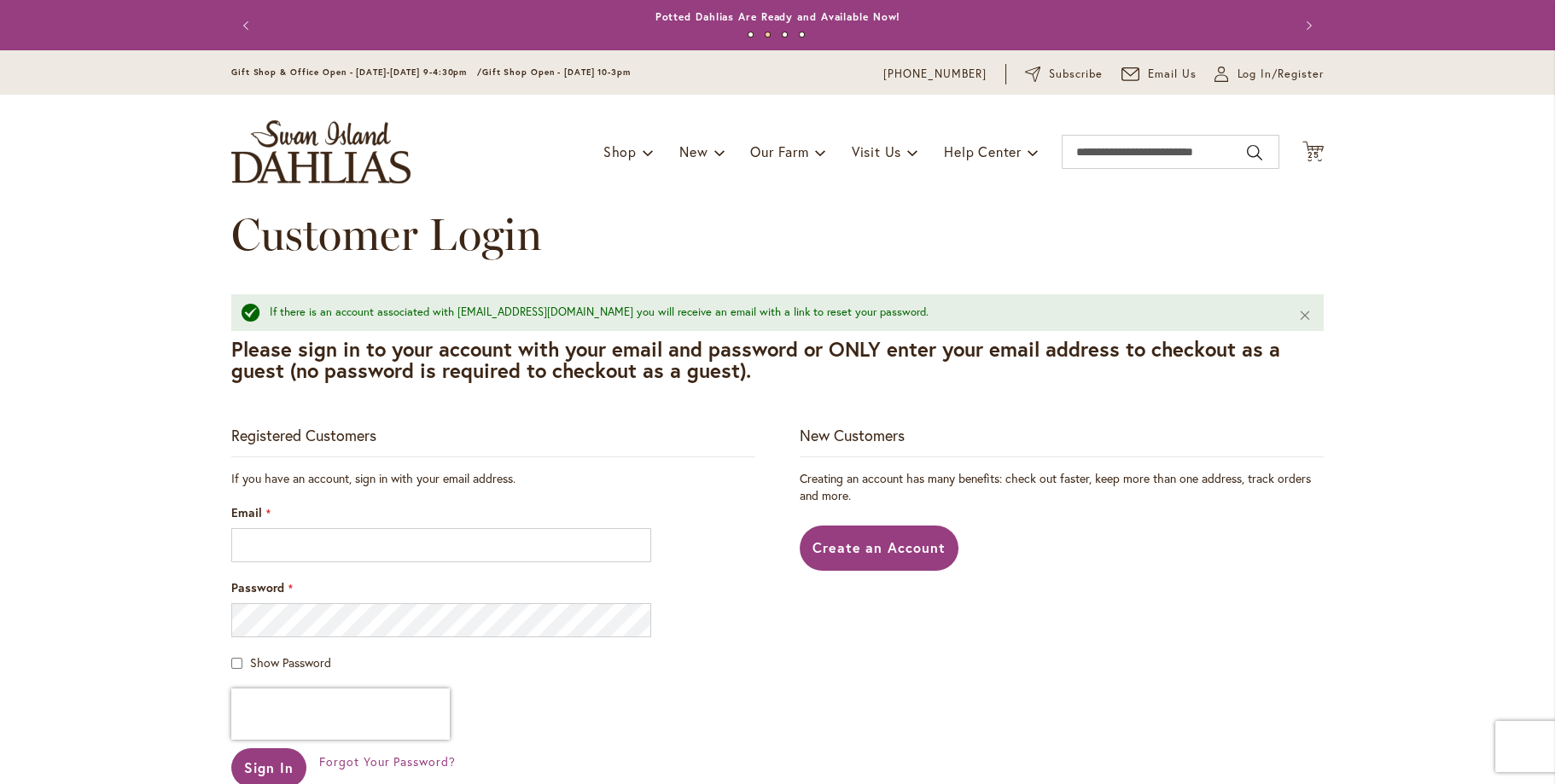
click at [721, 227] on div "Customer Login" at bounding box center [778, 252] width 1092 height 85
click at [886, 544] on span "Create an Account" at bounding box center [879, 547] width 134 height 18
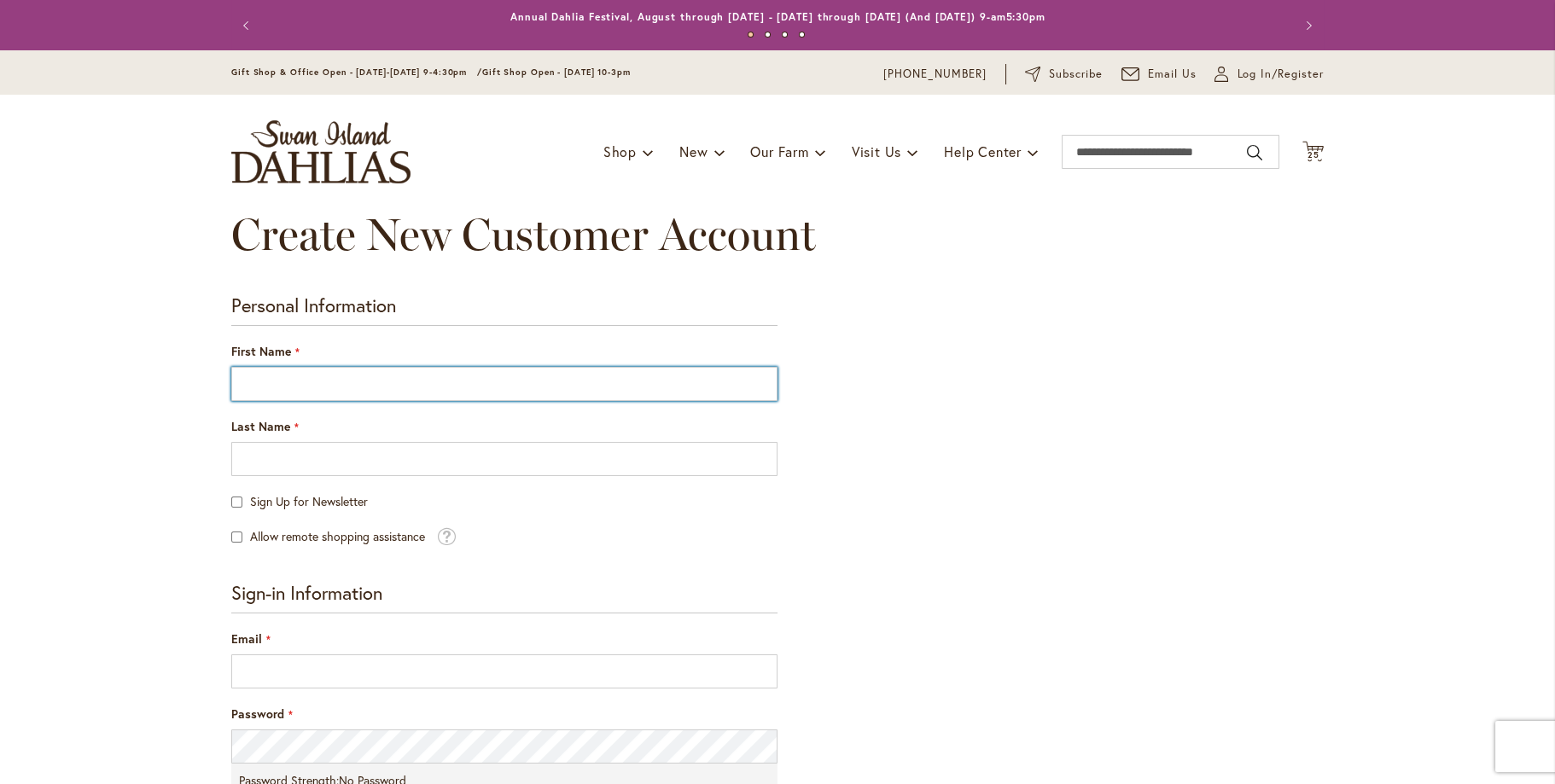
click at [454, 374] on input "First Name" at bounding box center [504, 383] width 546 height 34
type input "*********"
type input "*****"
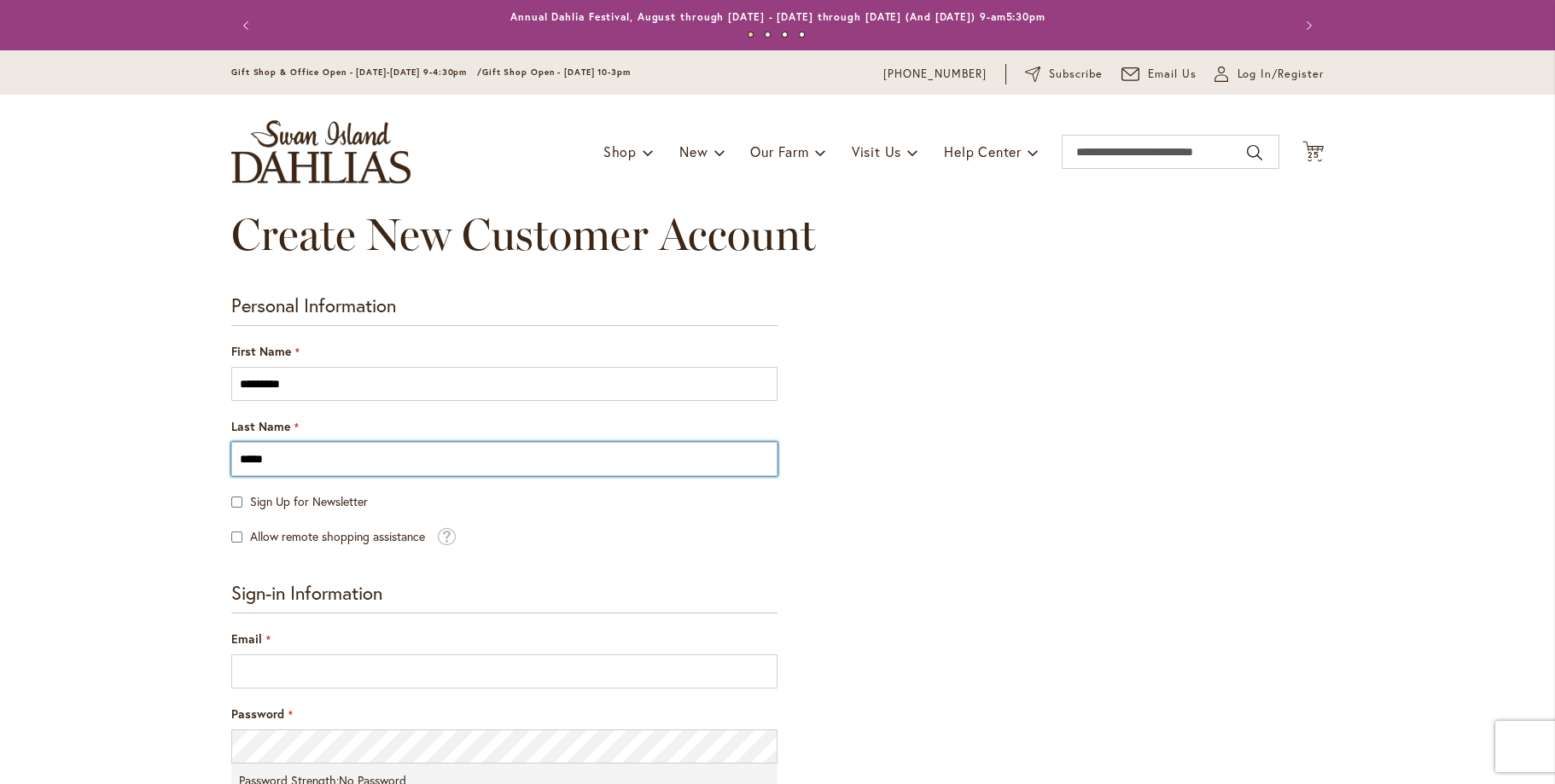
type input "**********"
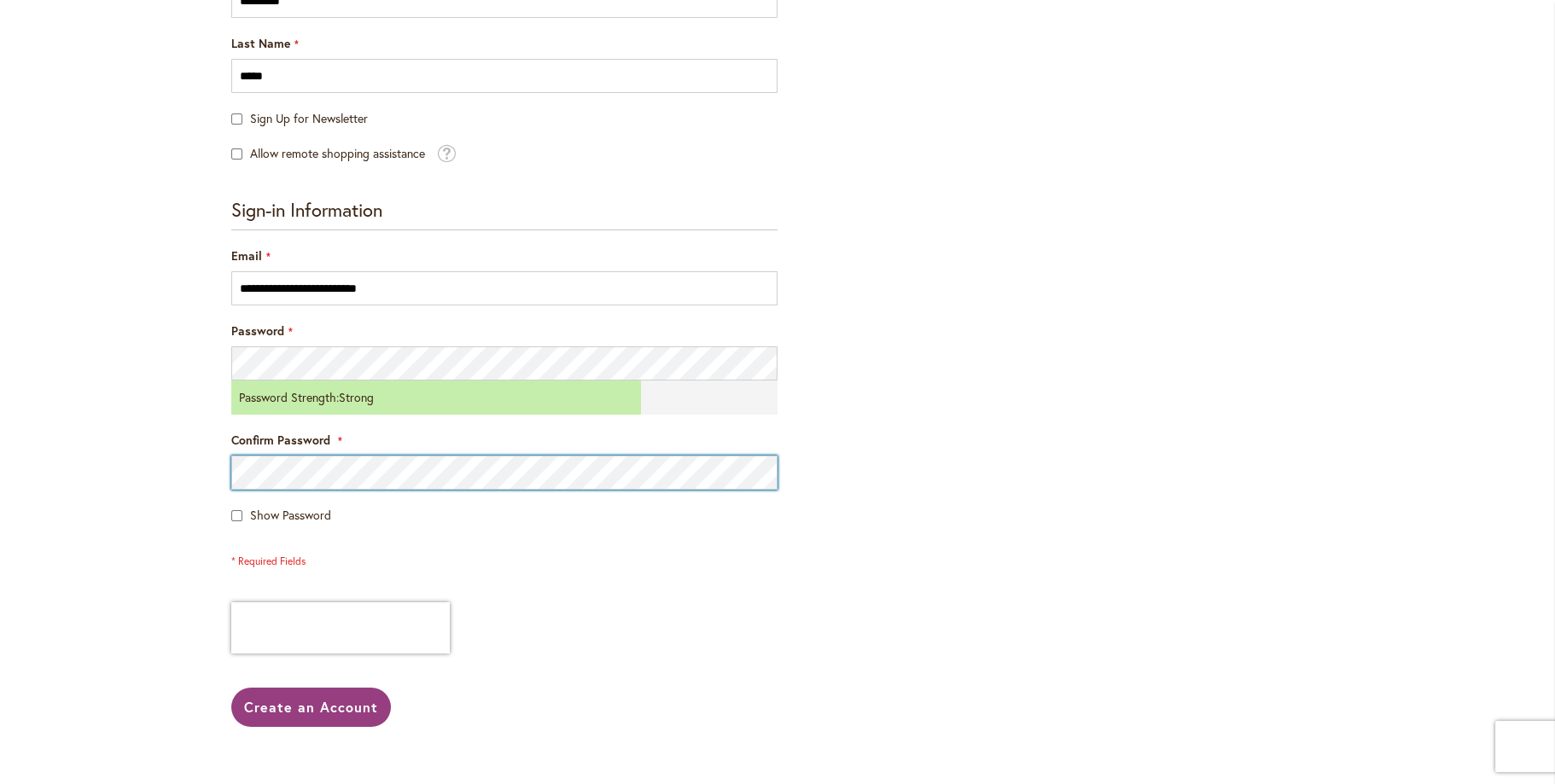
scroll to position [426, 0]
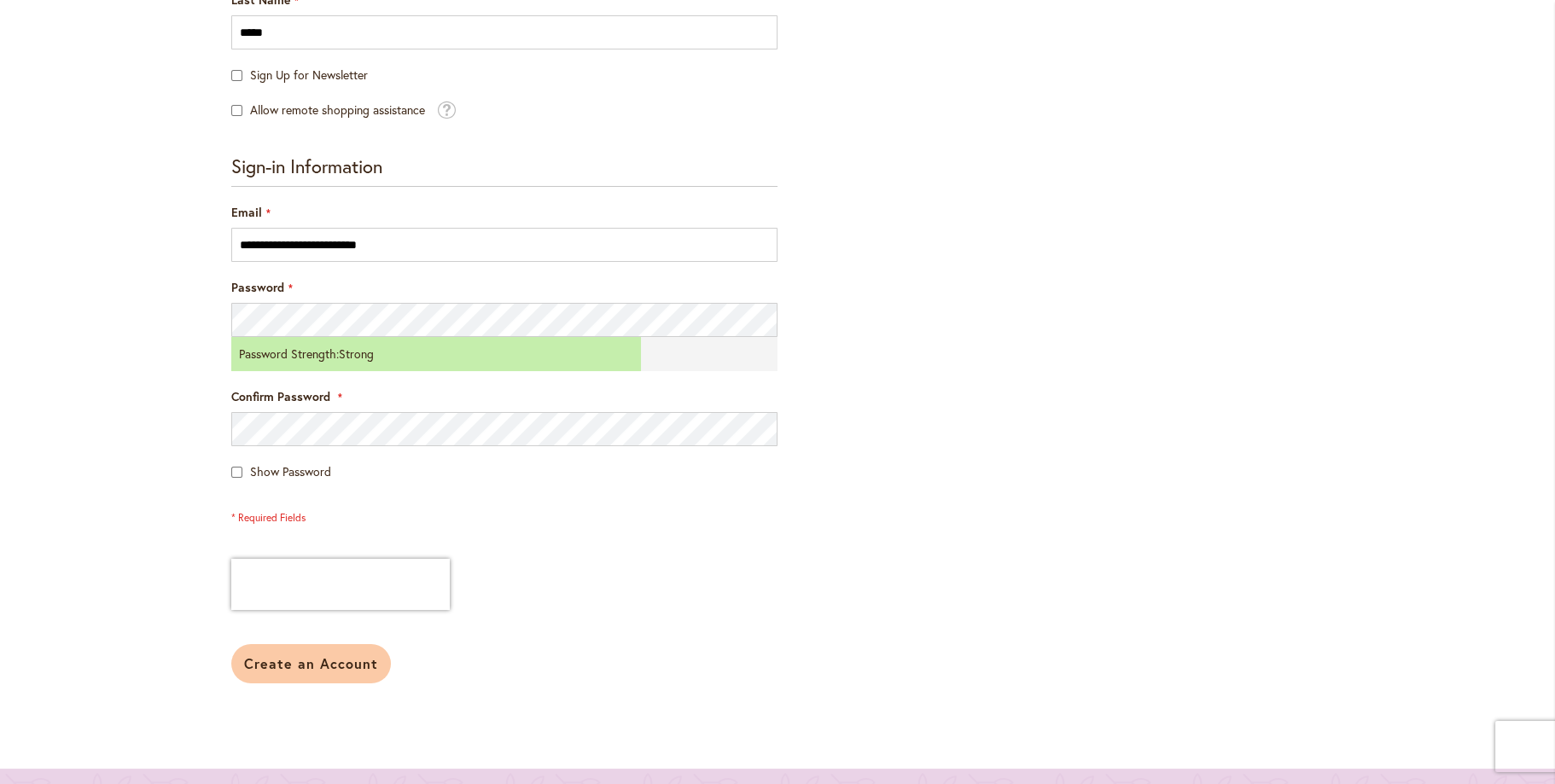
click at [301, 663] on span "Create an Account" at bounding box center [311, 663] width 134 height 18
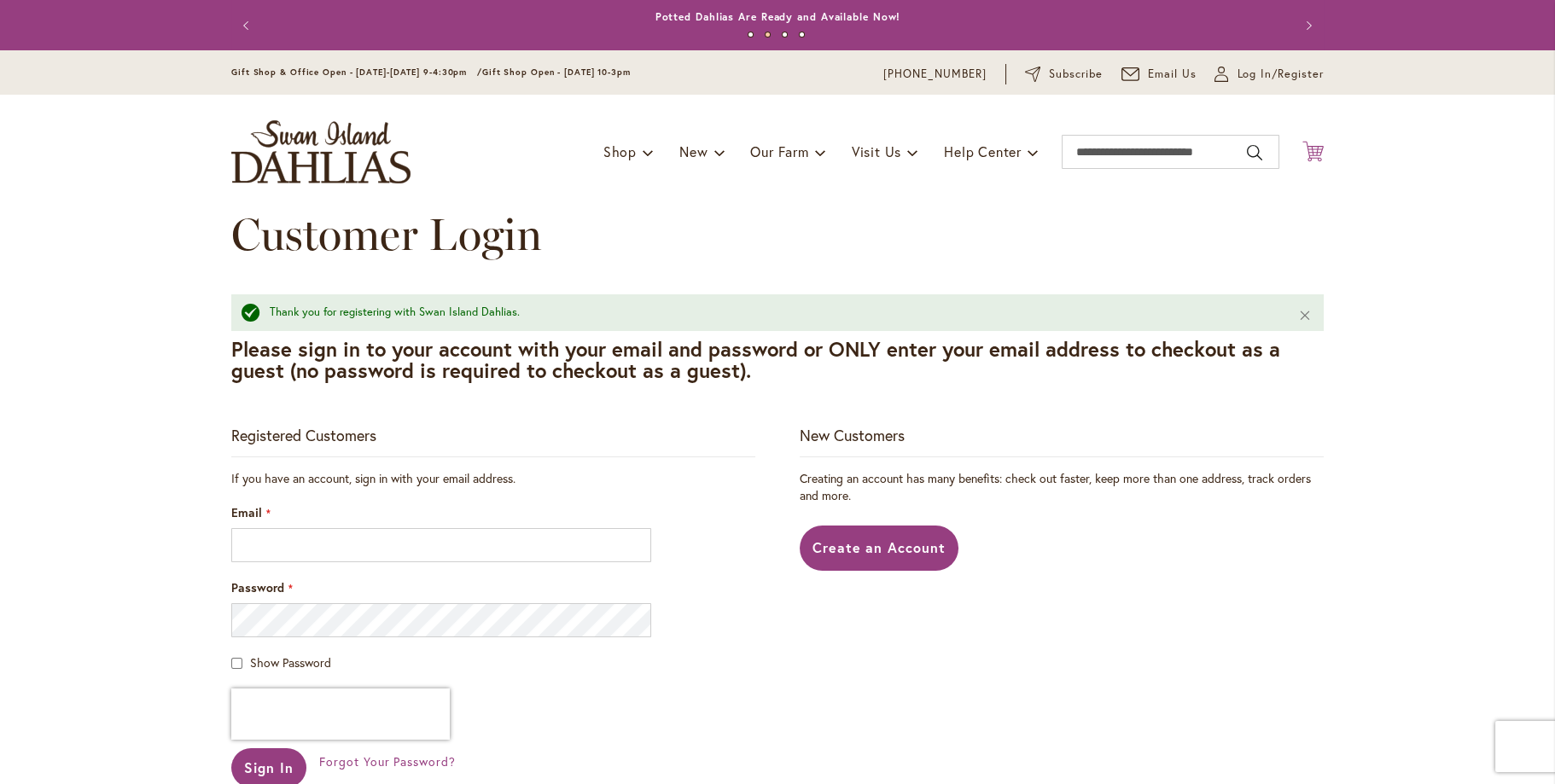
type input "**********"
click at [1306, 149] on icon "Cart .cls-1 { fill: #231f20; }" at bounding box center [1312, 151] width 21 height 21
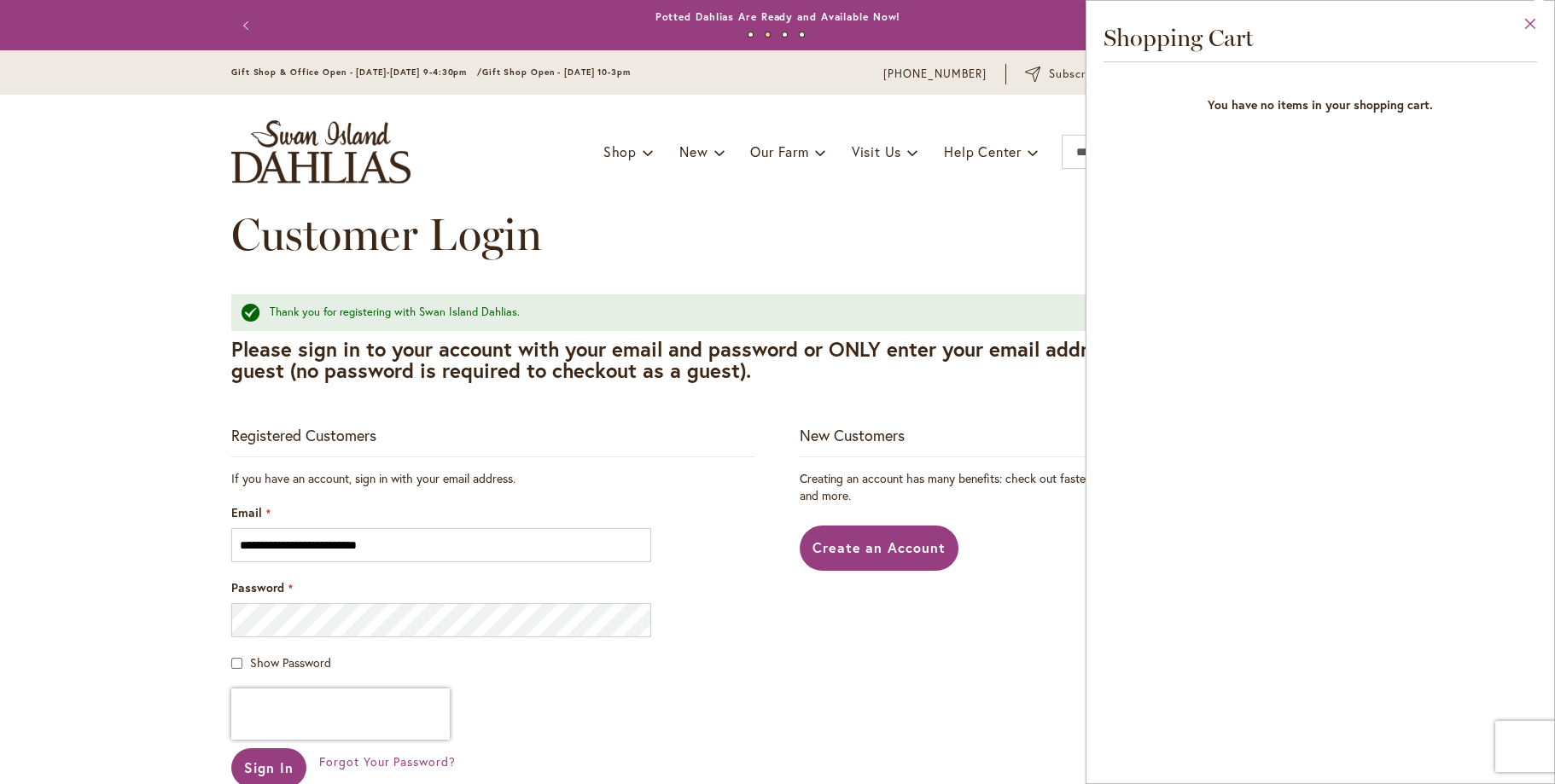
click at [1525, 15] on button "Close" at bounding box center [1530, 27] width 47 height 54
